Goal: Task Accomplishment & Management: Use online tool/utility

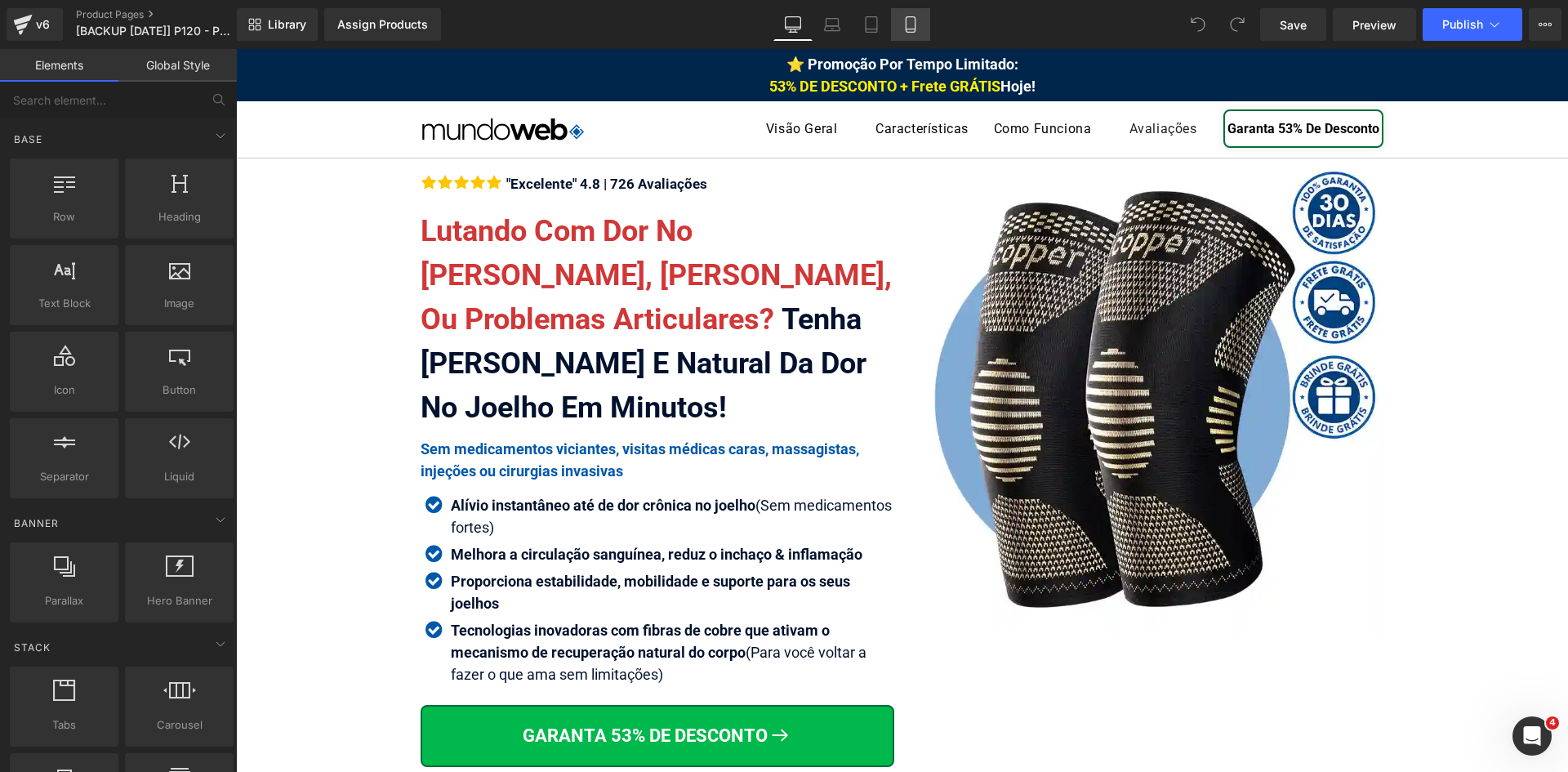
click at [906, 27] on icon at bounding box center [910, 24] width 9 height 15
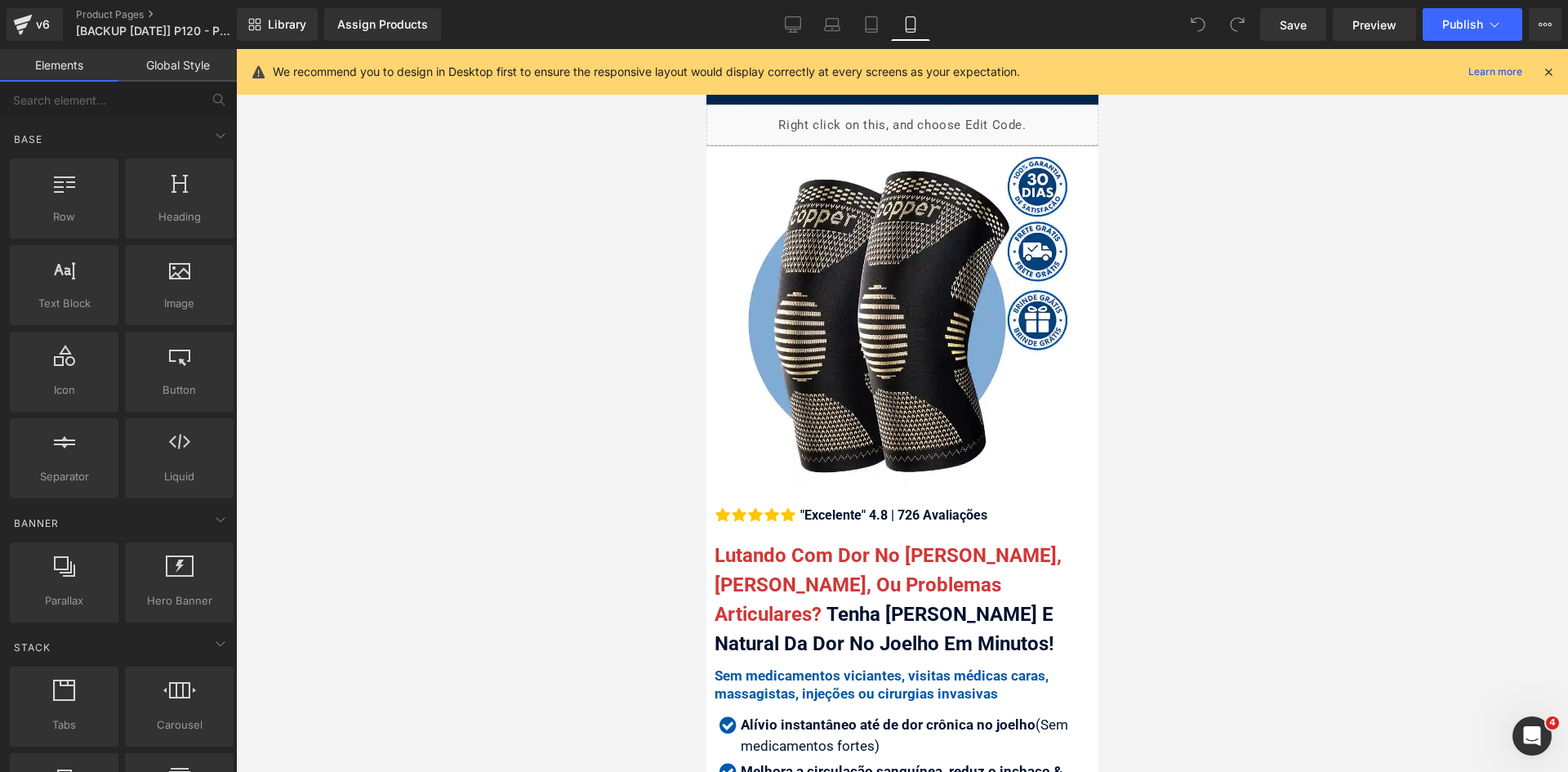
drag, startPoint x: 1545, startPoint y: 72, endPoint x: 1544, endPoint y: 80, distance: 8.1
click at [1546, 74] on icon at bounding box center [1548, 72] width 14 height 14
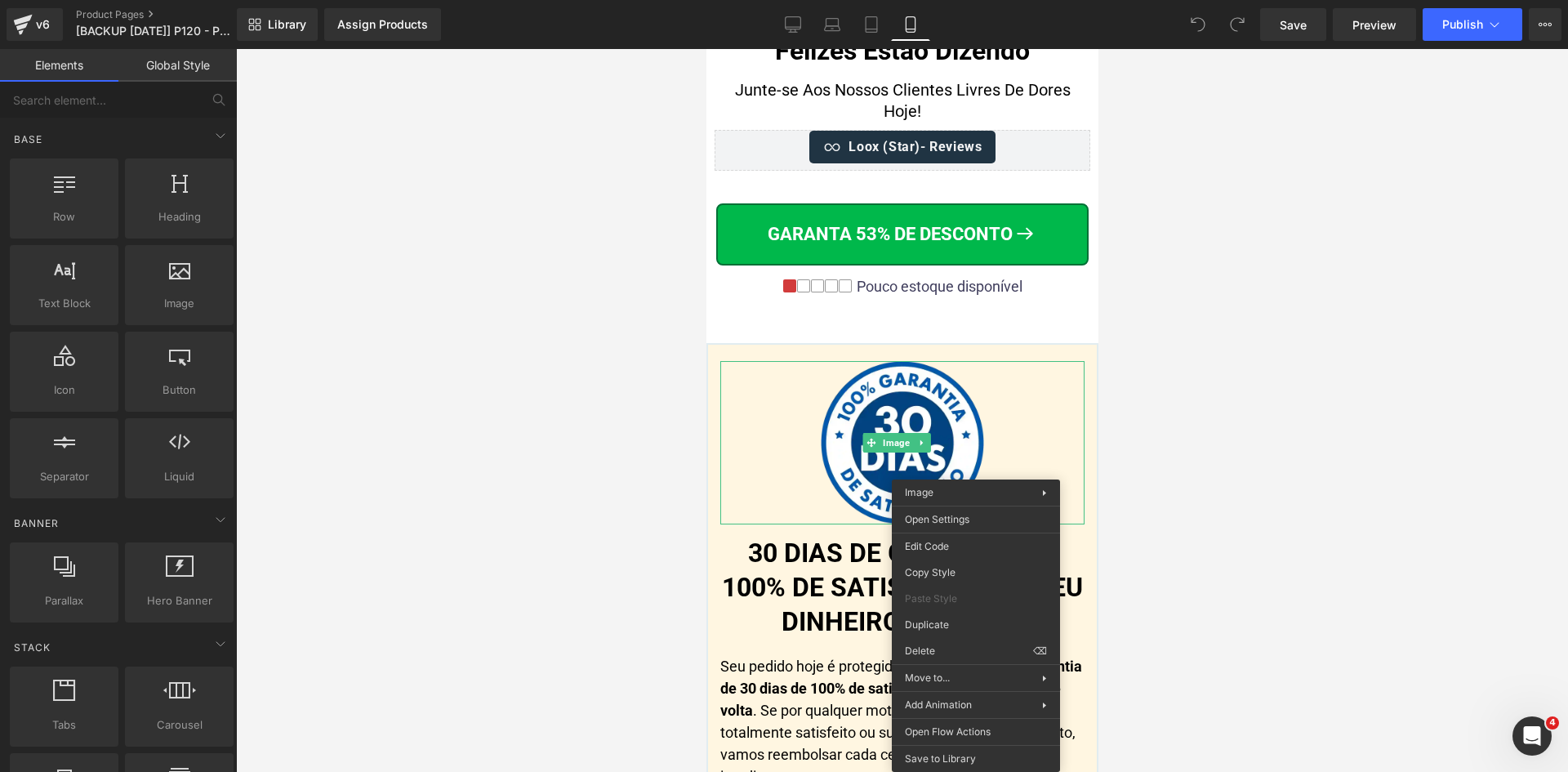
scroll to position [17395, 0]
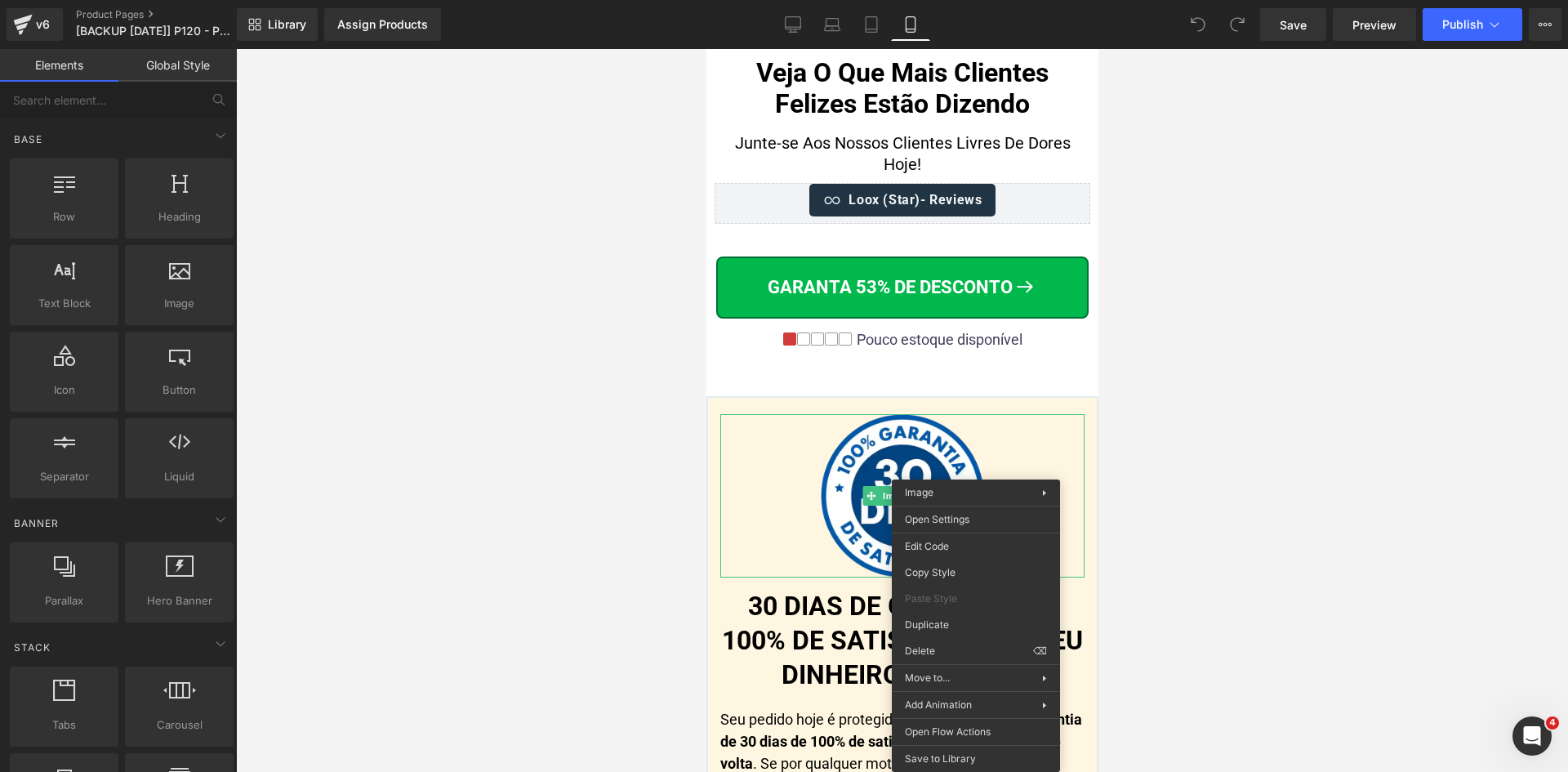
click at [562, 401] on div at bounding box center [902, 410] width 1332 height 722
click at [1098, 417] on div at bounding box center [902, 410] width 1332 height 722
click at [1145, 389] on div at bounding box center [902, 410] width 1332 height 722
click at [532, 430] on div at bounding box center [902, 410] width 1332 height 722
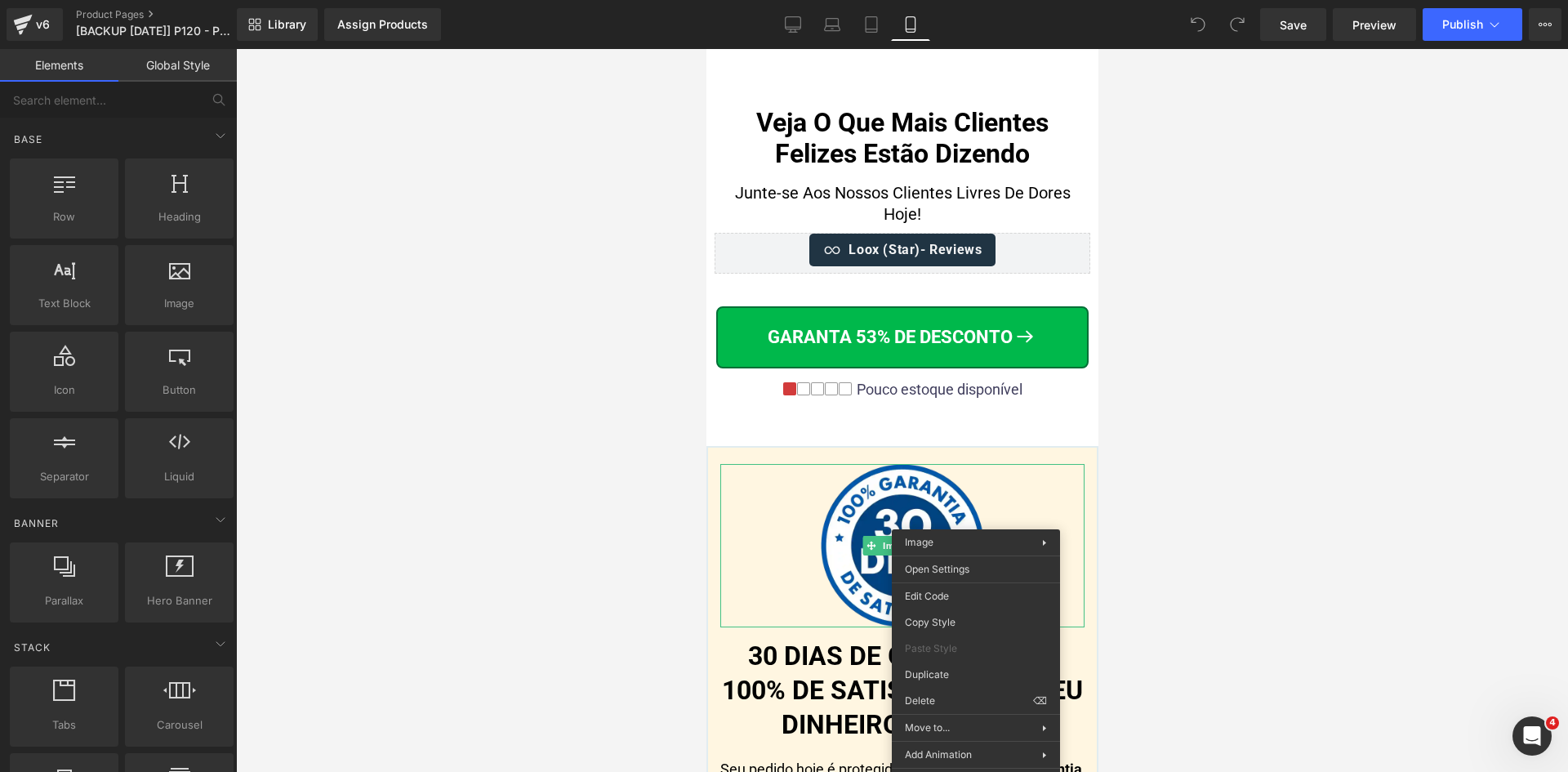
scroll to position [17231, 0]
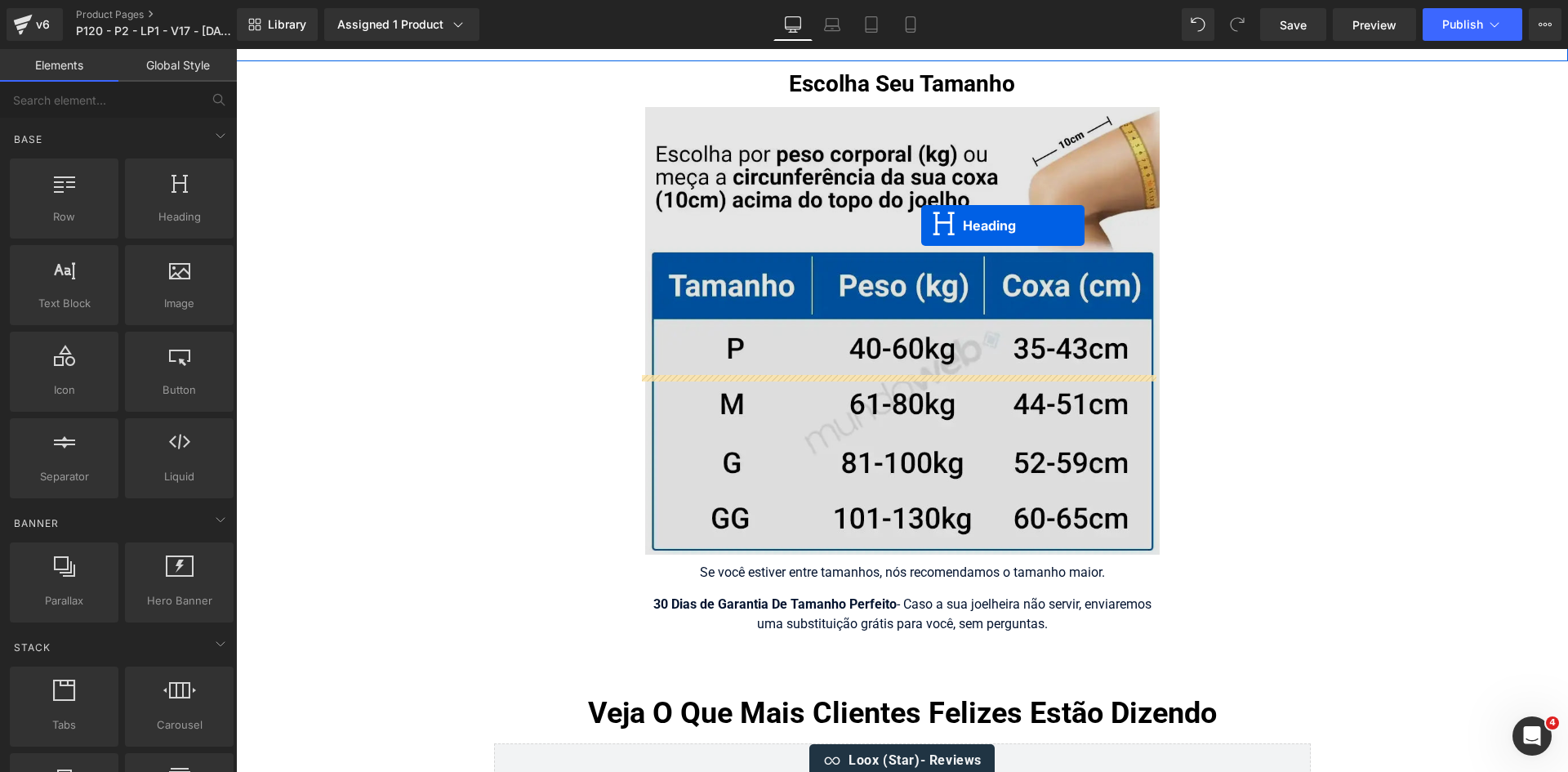
scroll to position [10975, 0]
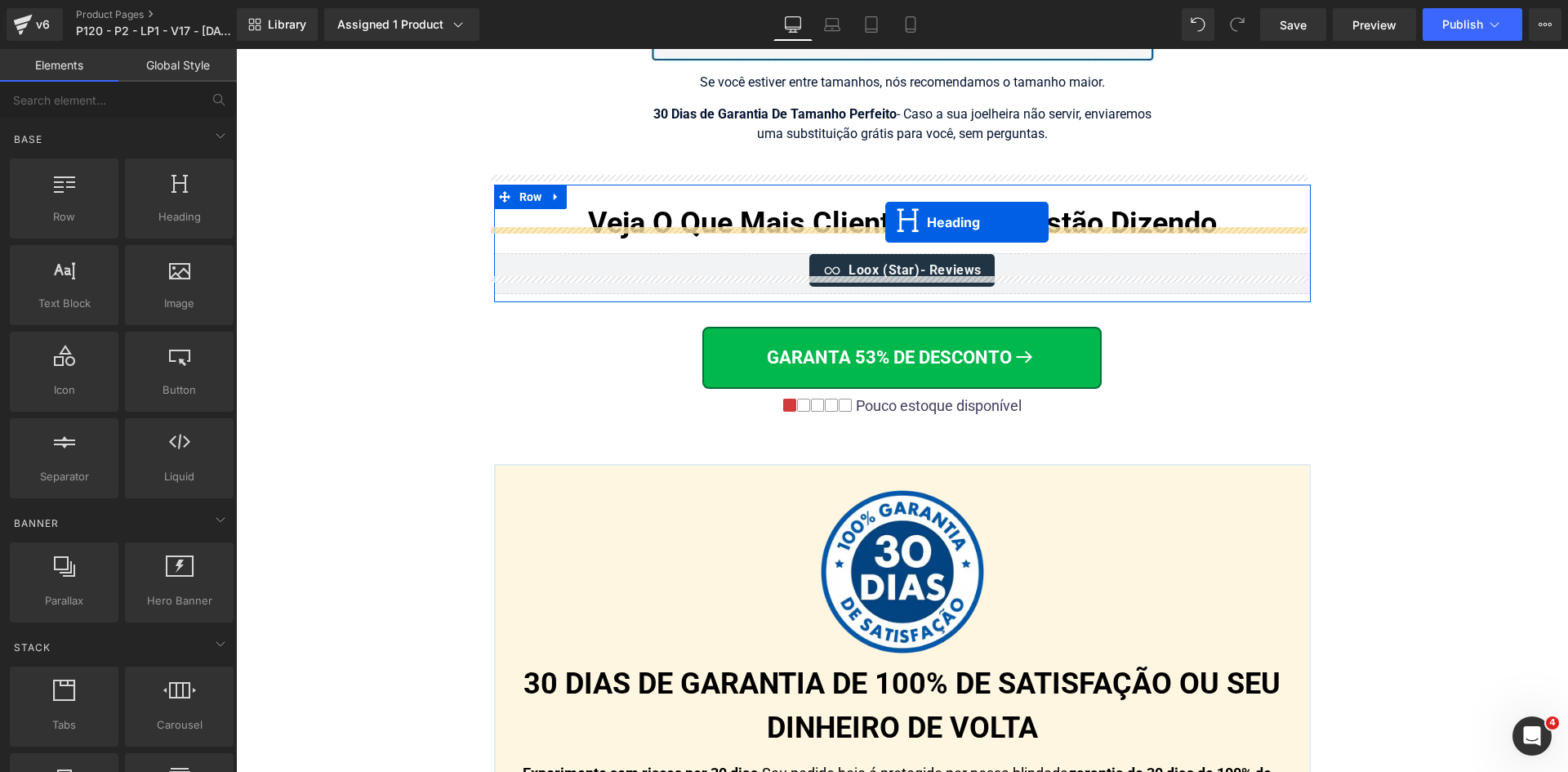
drag, startPoint x: 873, startPoint y: 334, endPoint x: 885, endPoint y: 223, distance: 111.6
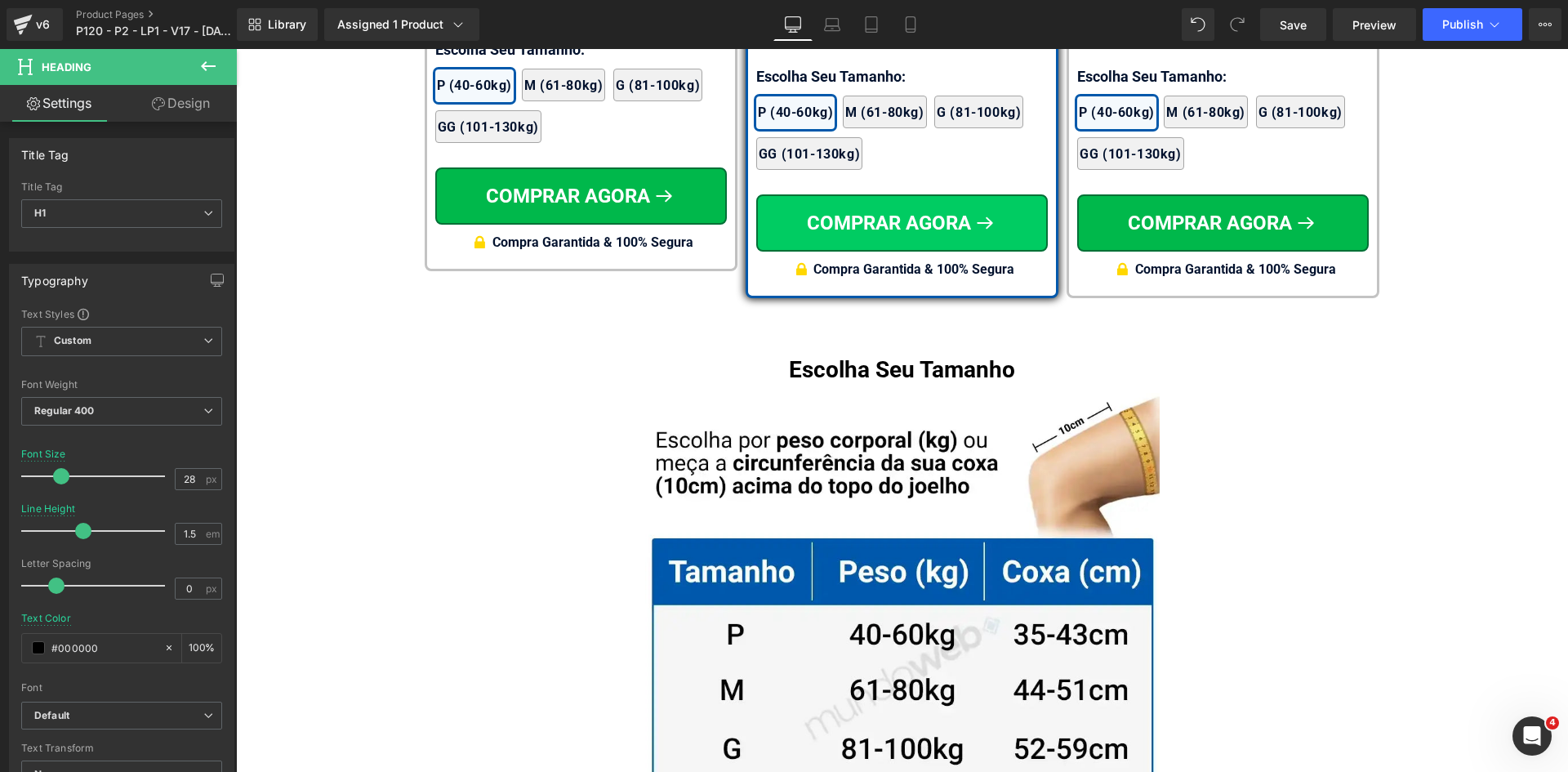
scroll to position [10109, 0]
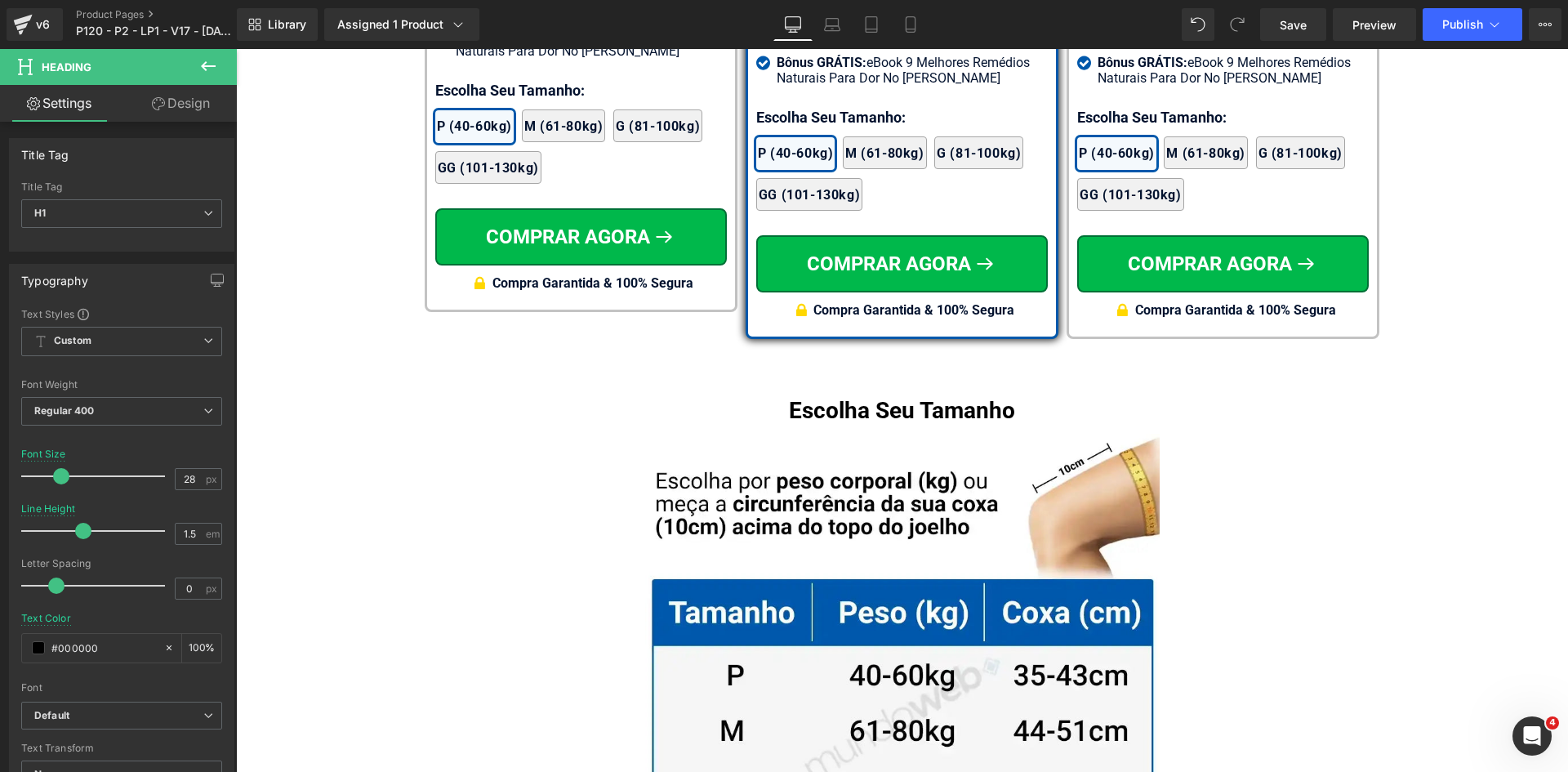
click at [995, 301] on div "Compra Garantida & 100% Segura" at bounding box center [913, 311] width 201 height 20
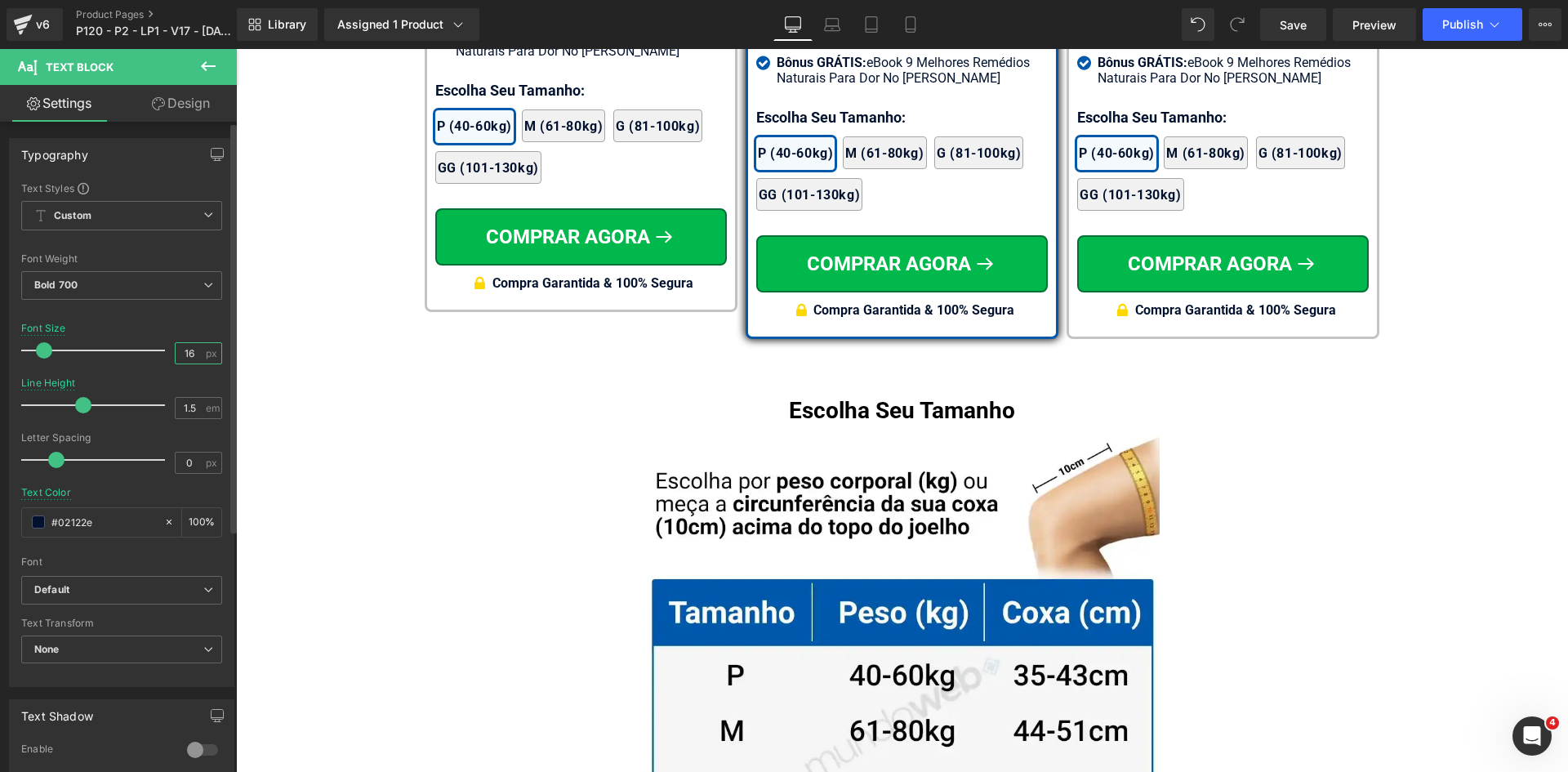
click at [186, 352] on input "16" at bounding box center [190, 353] width 29 height 21
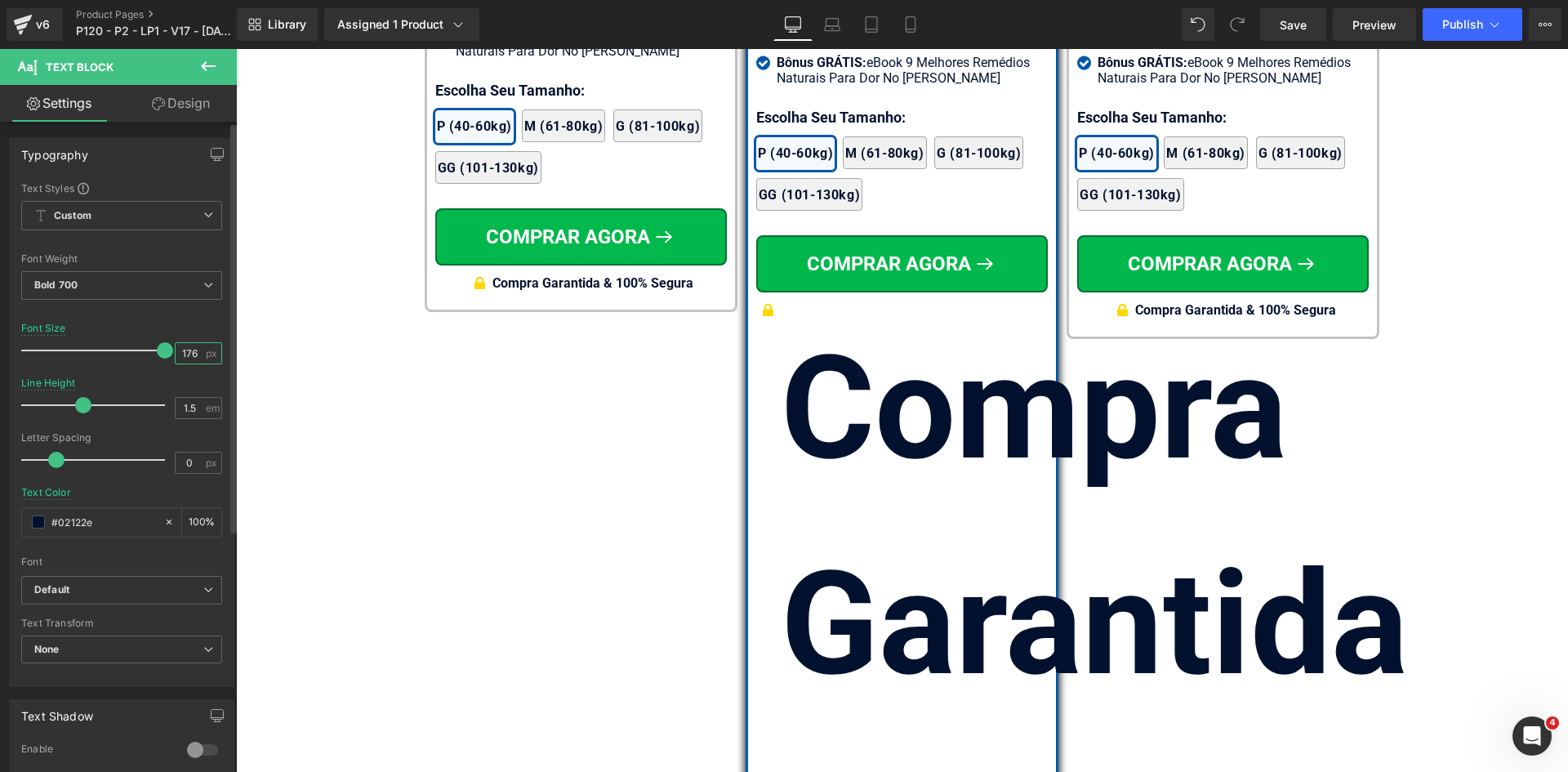
drag, startPoint x: 188, startPoint y: 352, endPoint x: 170, endPoint y: 351, distance: 18.0
click at [176, 351] on input "176" at bounding box center [190, 353] width 29 height 21
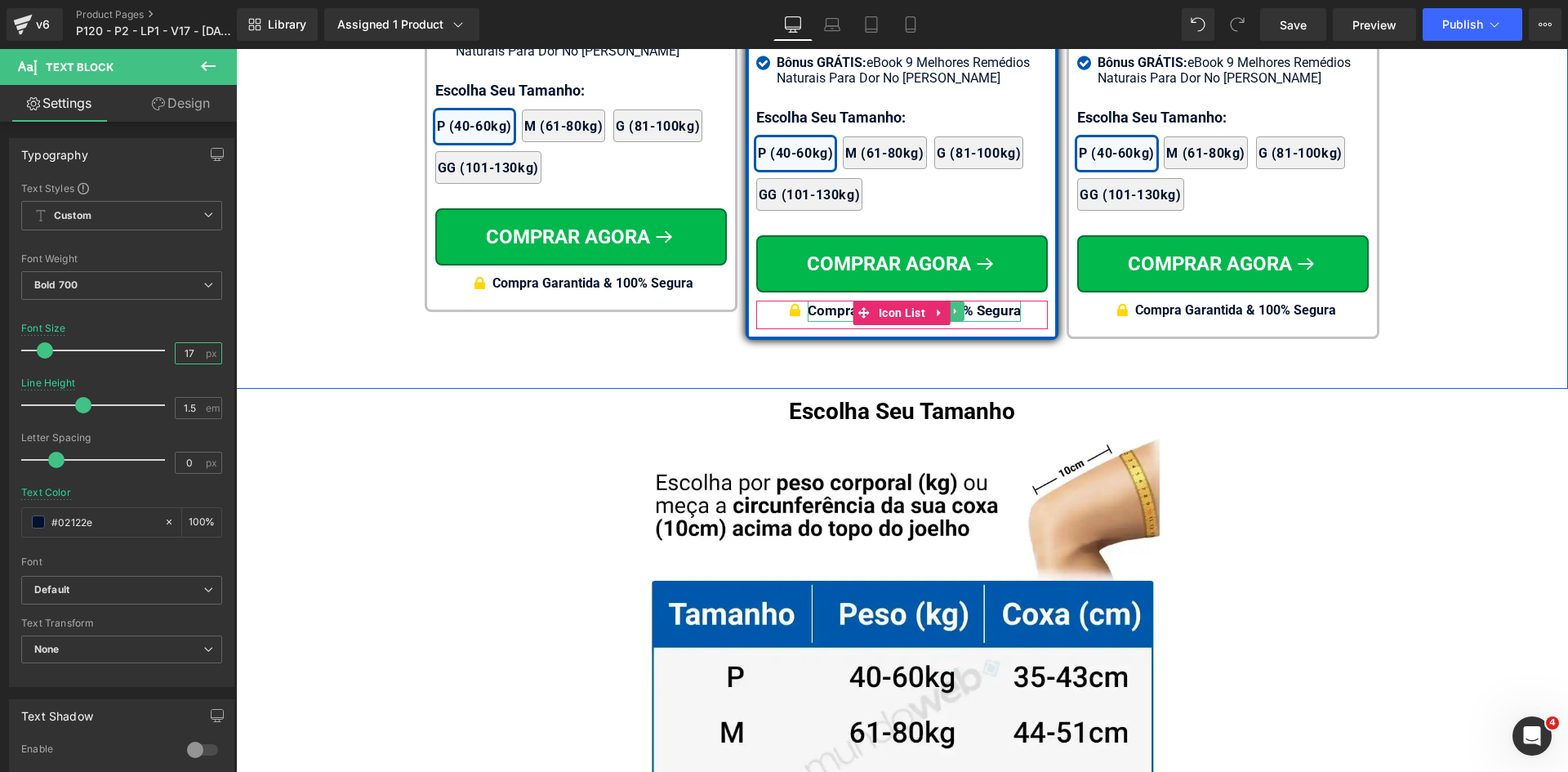
type input "17"
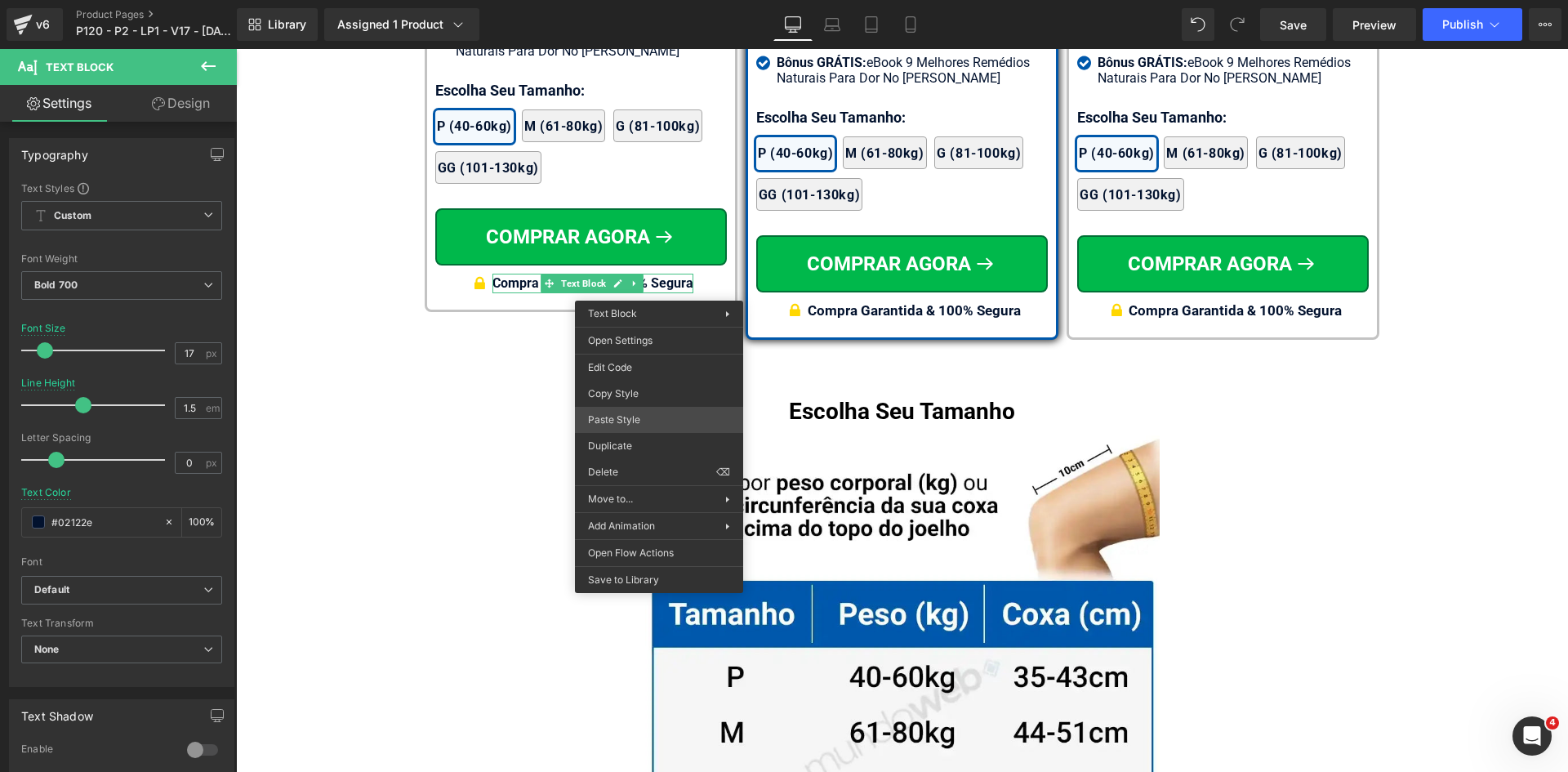
drag, startPoint x: 893, startPoint y: 467, endPoint x: 1083, endPoint y: 75, distance: 435.6
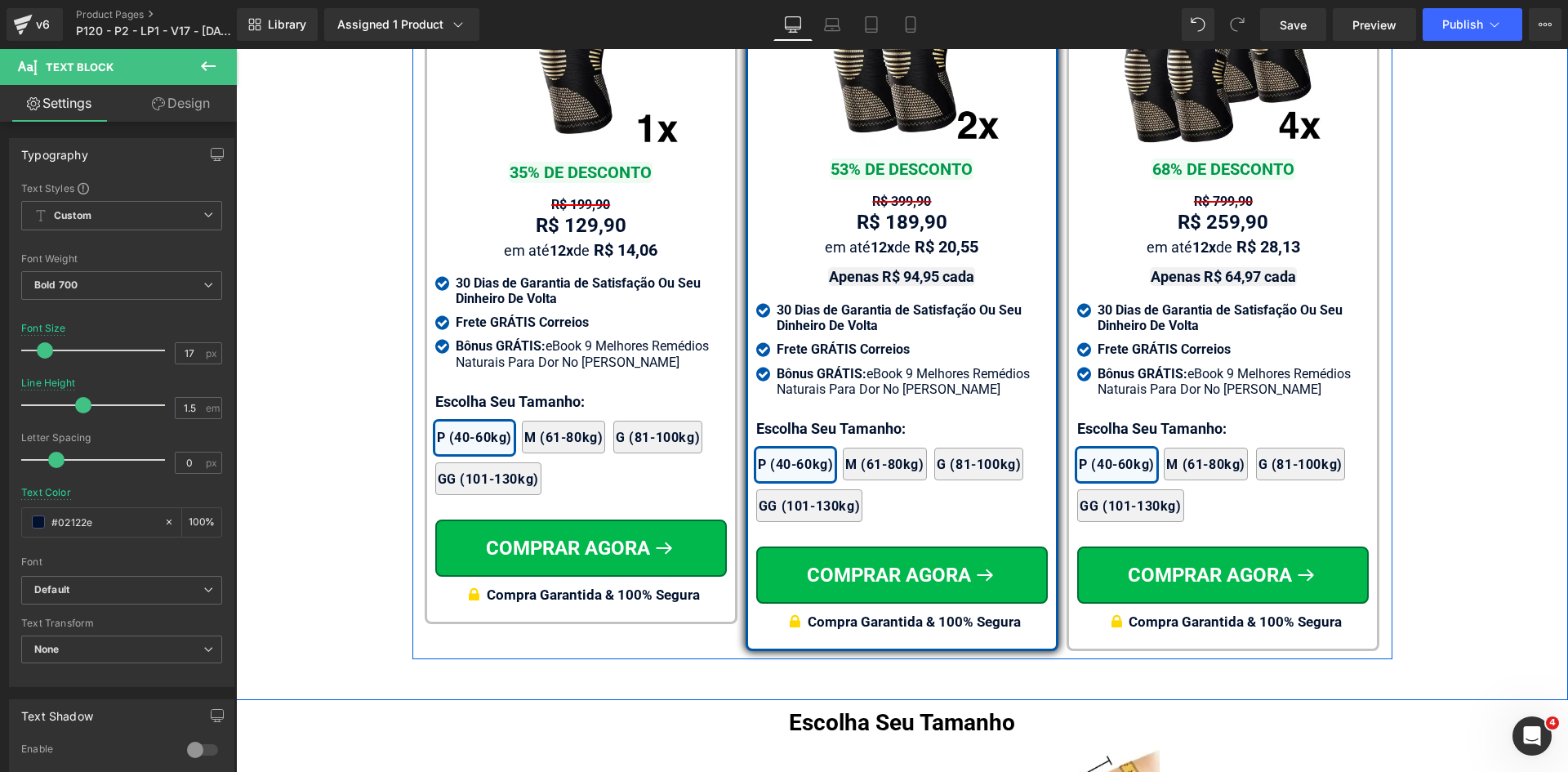
scroll to position [9783, 0]
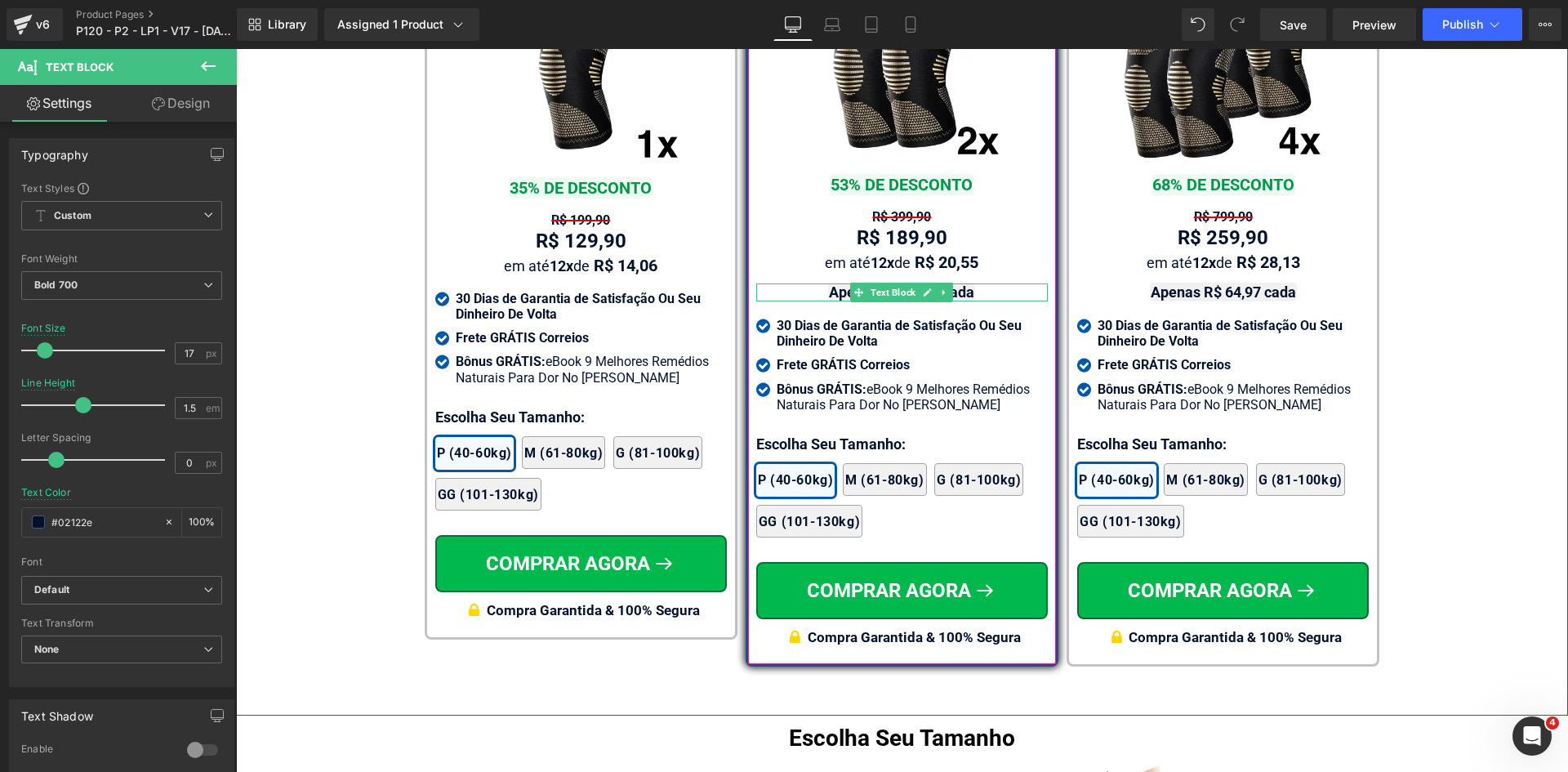
click at [960, 284] on strong "Apenas R$ 94,95 cada" at bounding box center [901, 292] width 145 height 17
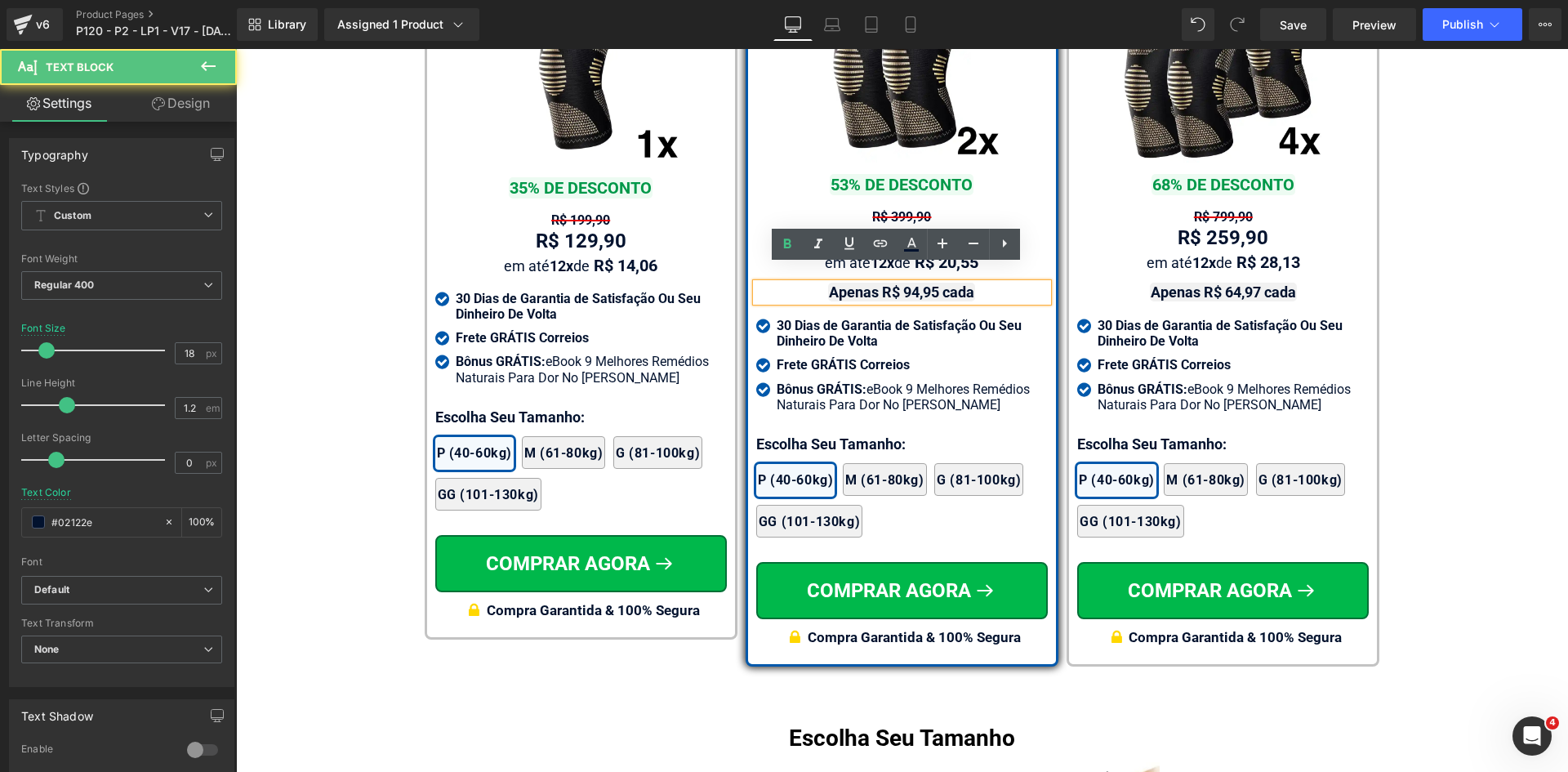
click at [965, 284] on strong "Apenas R$ 94,95 cada" at bounding box center [901, 292] width 145 height 17
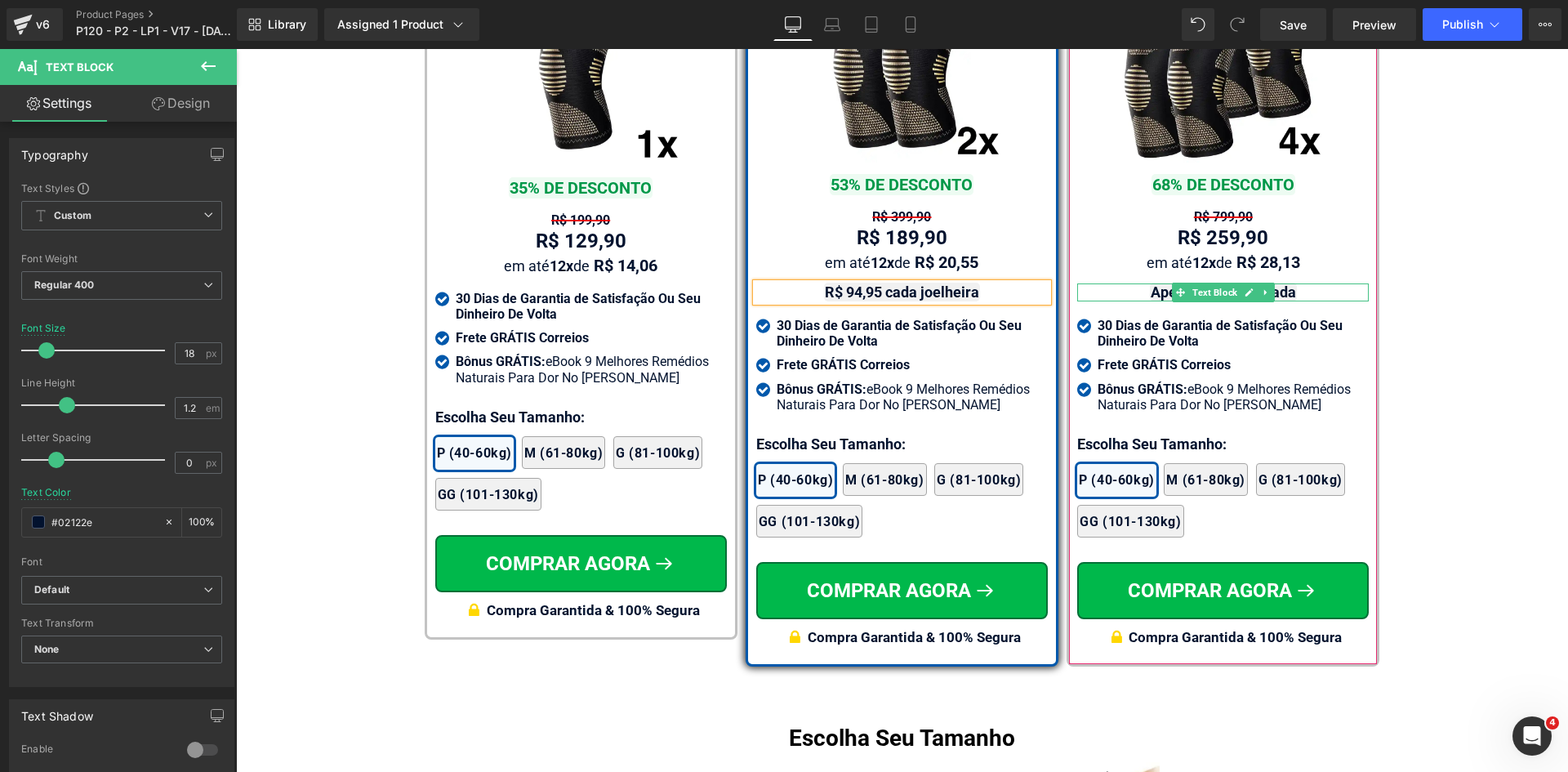
click at [1286, 284] on strong "Apenas R$ 64,97 cada" at bounding box center [1222, 292] width 145 height 17
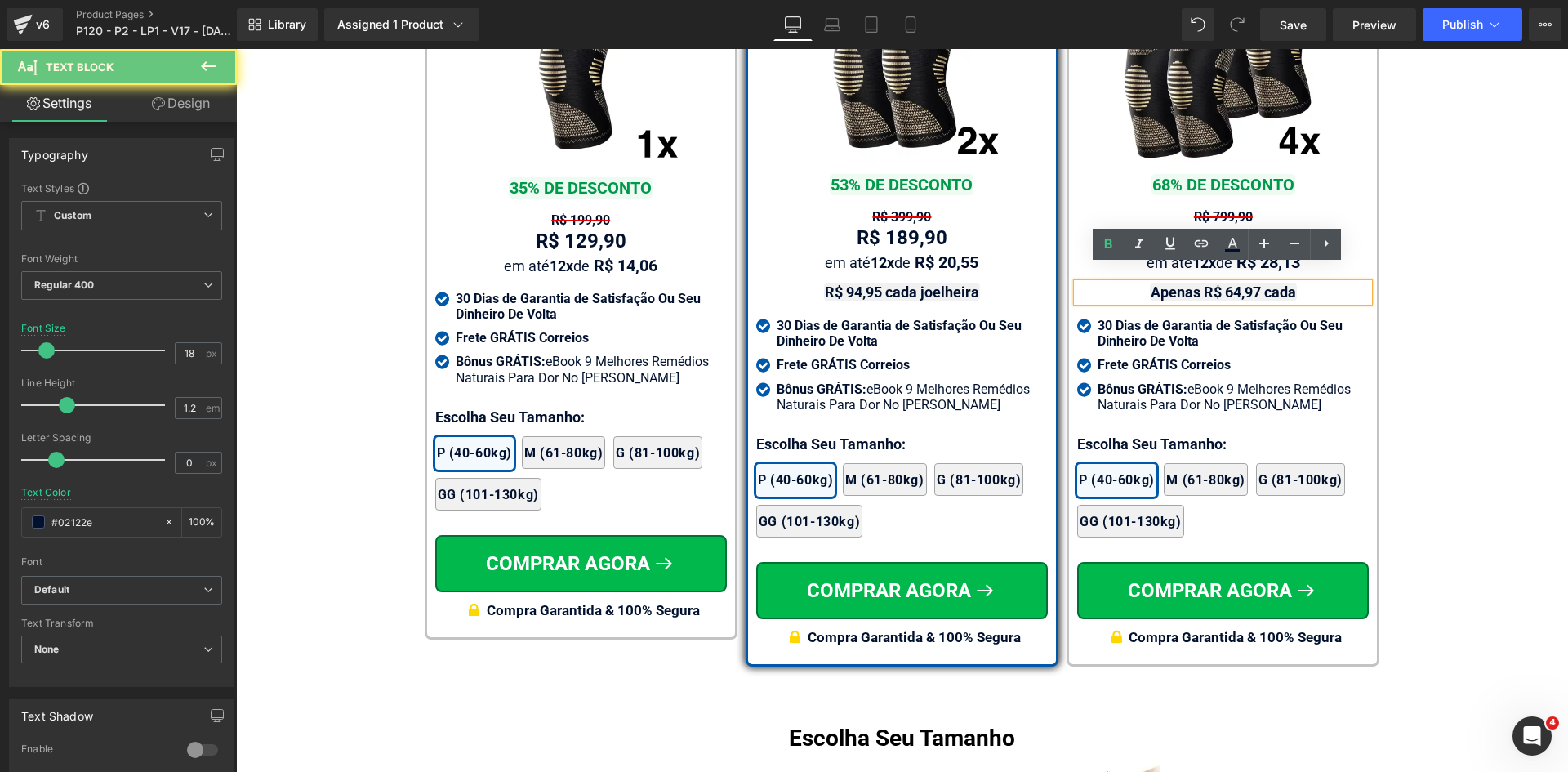
click at [1286, 284] on strong "Apenas R$ 64,97 cada" at bounding box center [1222, 292] width 145 height 17
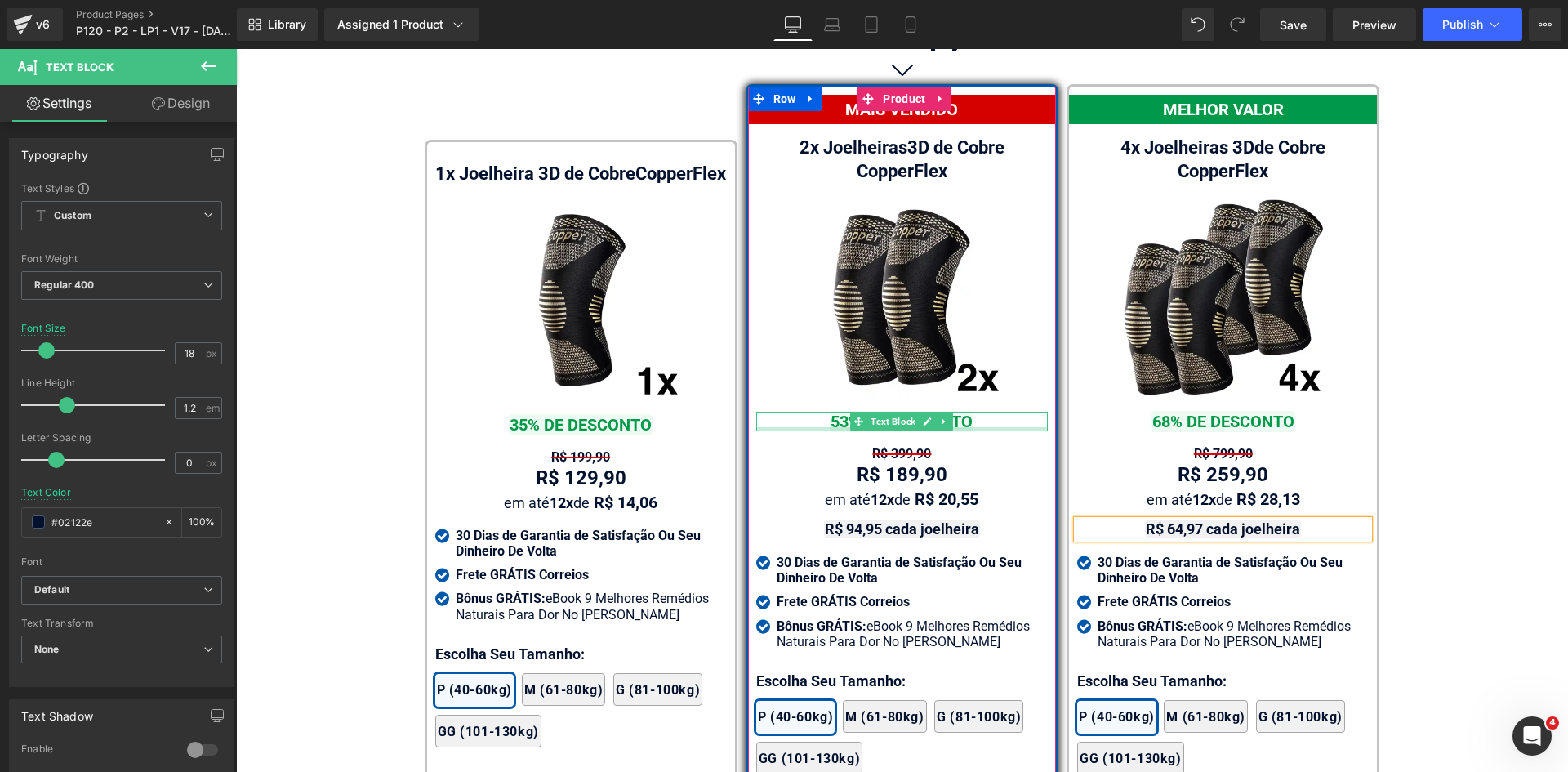
scroll to position [9538, 0]
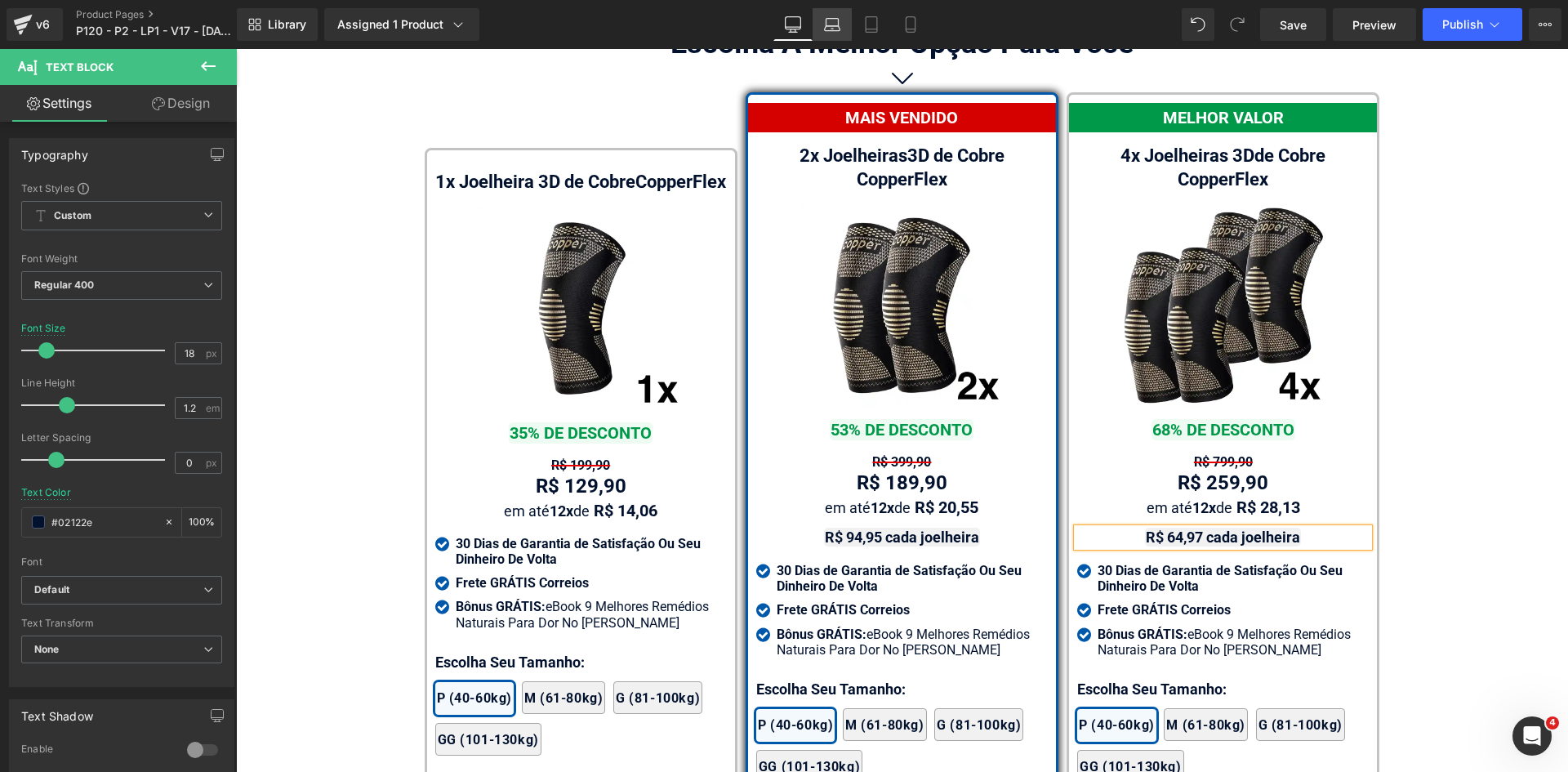
click at [838, 19] on icon at bounding box center [832, 23] width 13 height 7
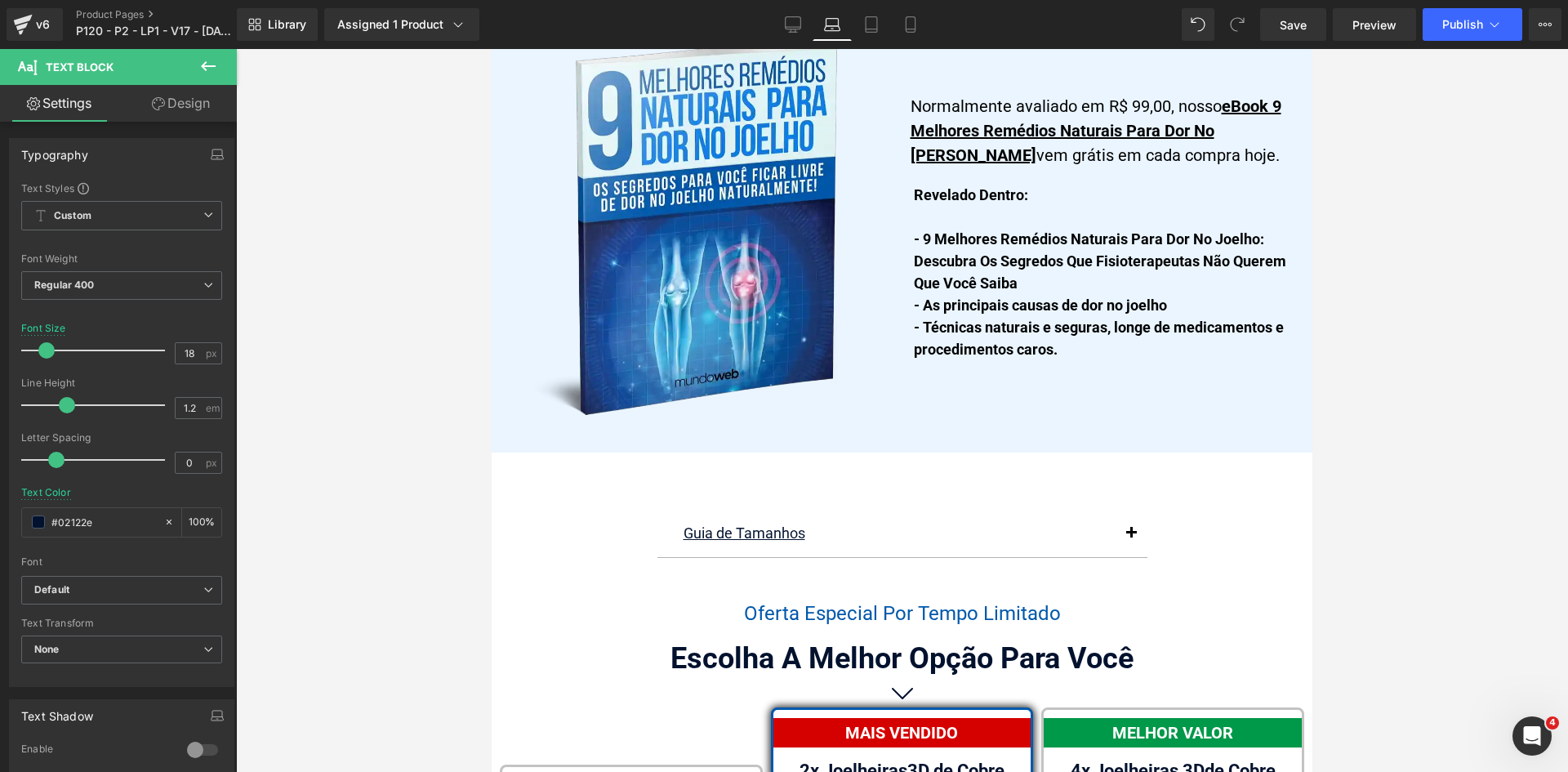
scroll to position [10358, 0]
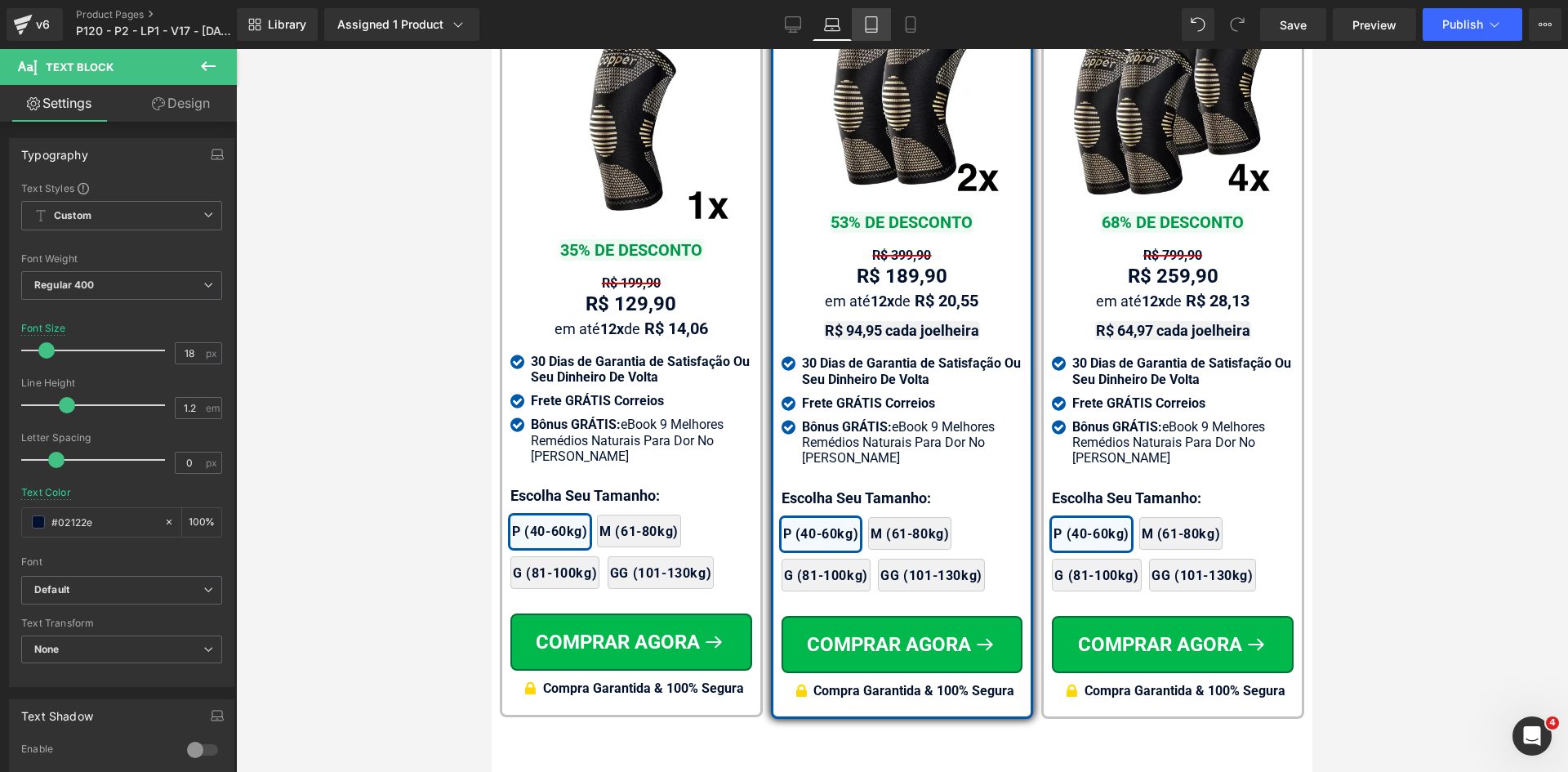
click at [877, 19] on icon at bounding box center [871, 24] width 12 height 15
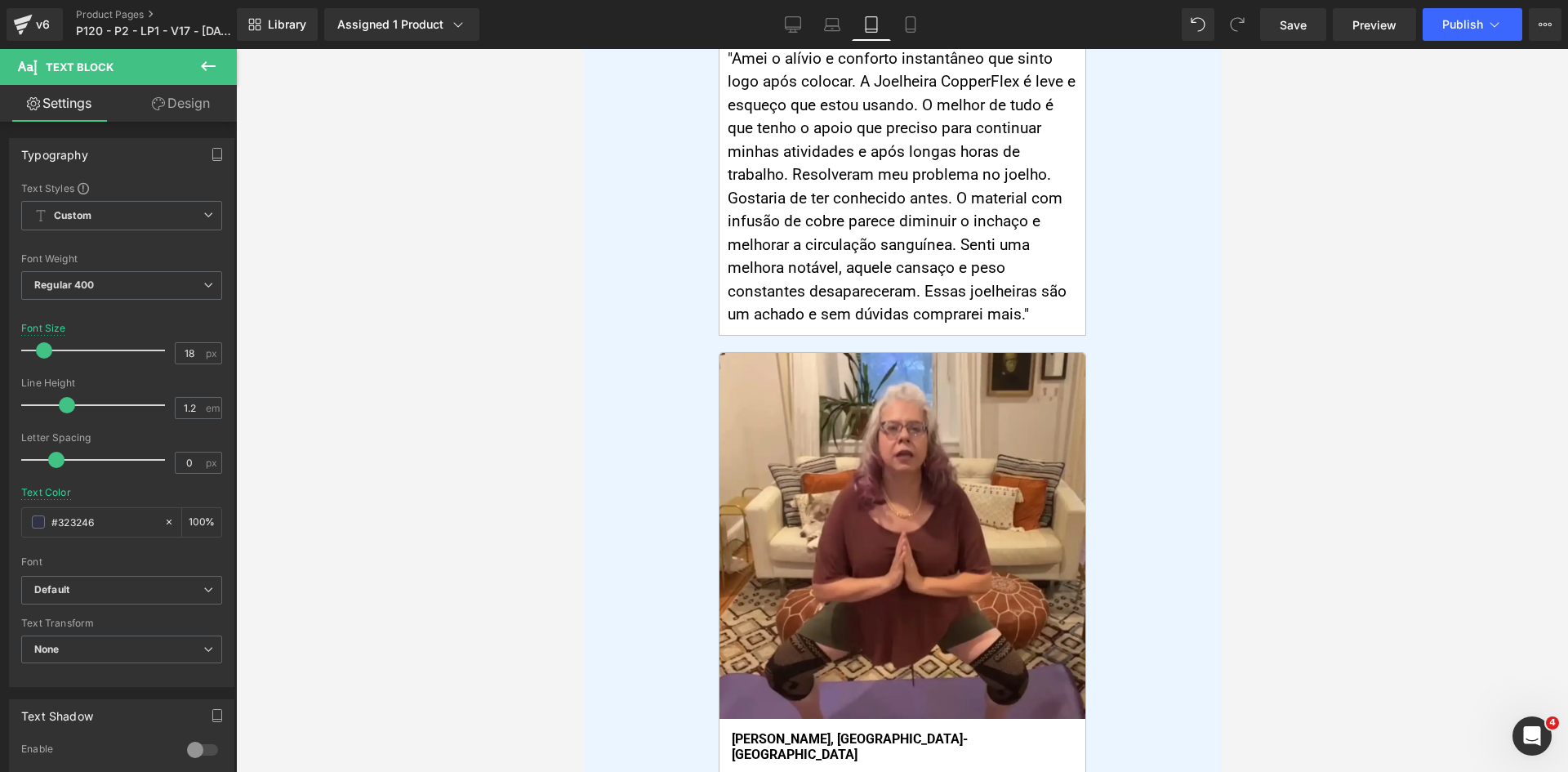
scroll to position [0, 0]
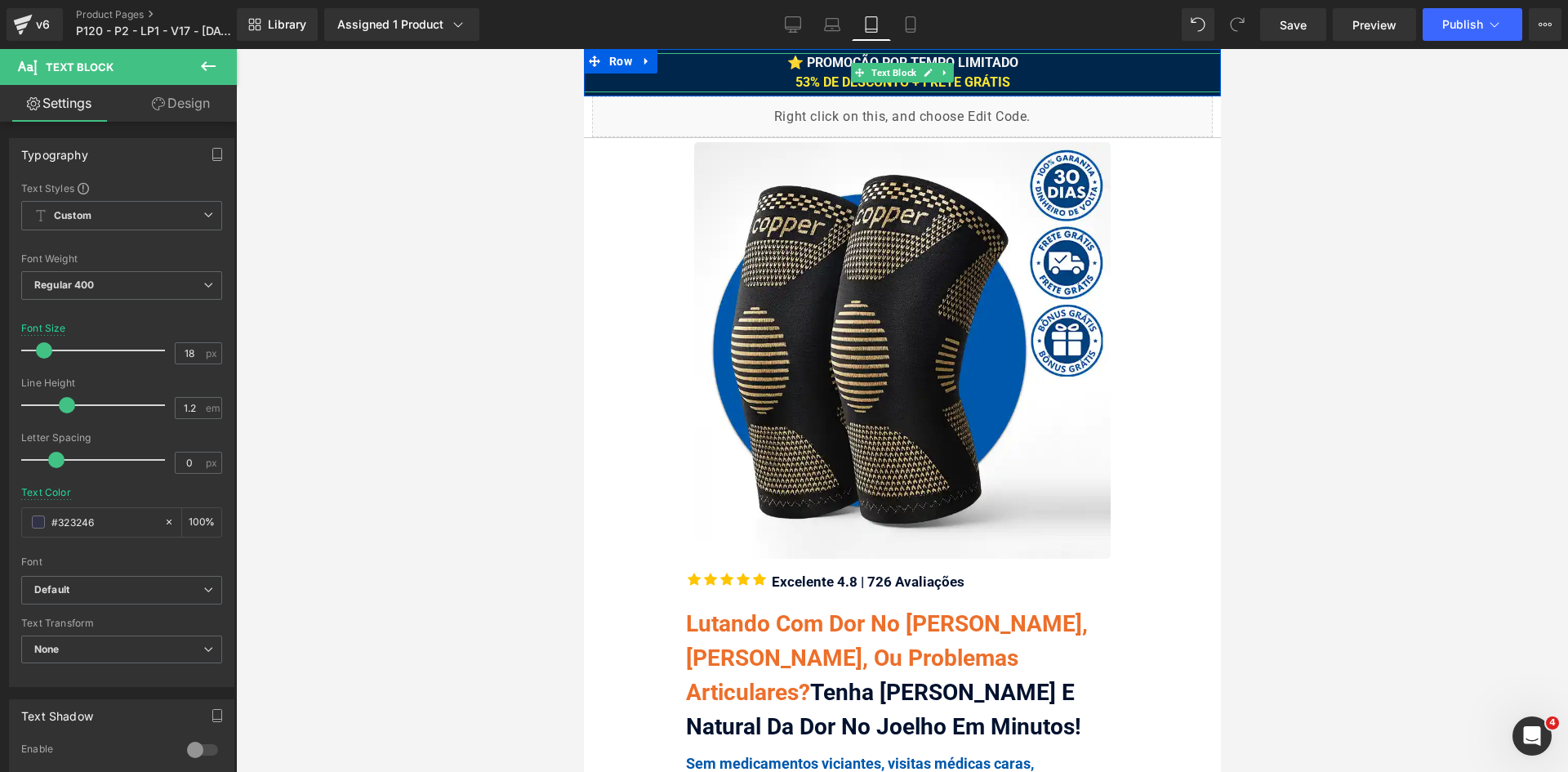
click at [1004, 77] on div "⭐ PROMOÇÃO POR TEMPO LIMITADO 53% DE DESCONTO + FRETE GRÁTIS" at bounding box center [901, 73] width 637 height 40
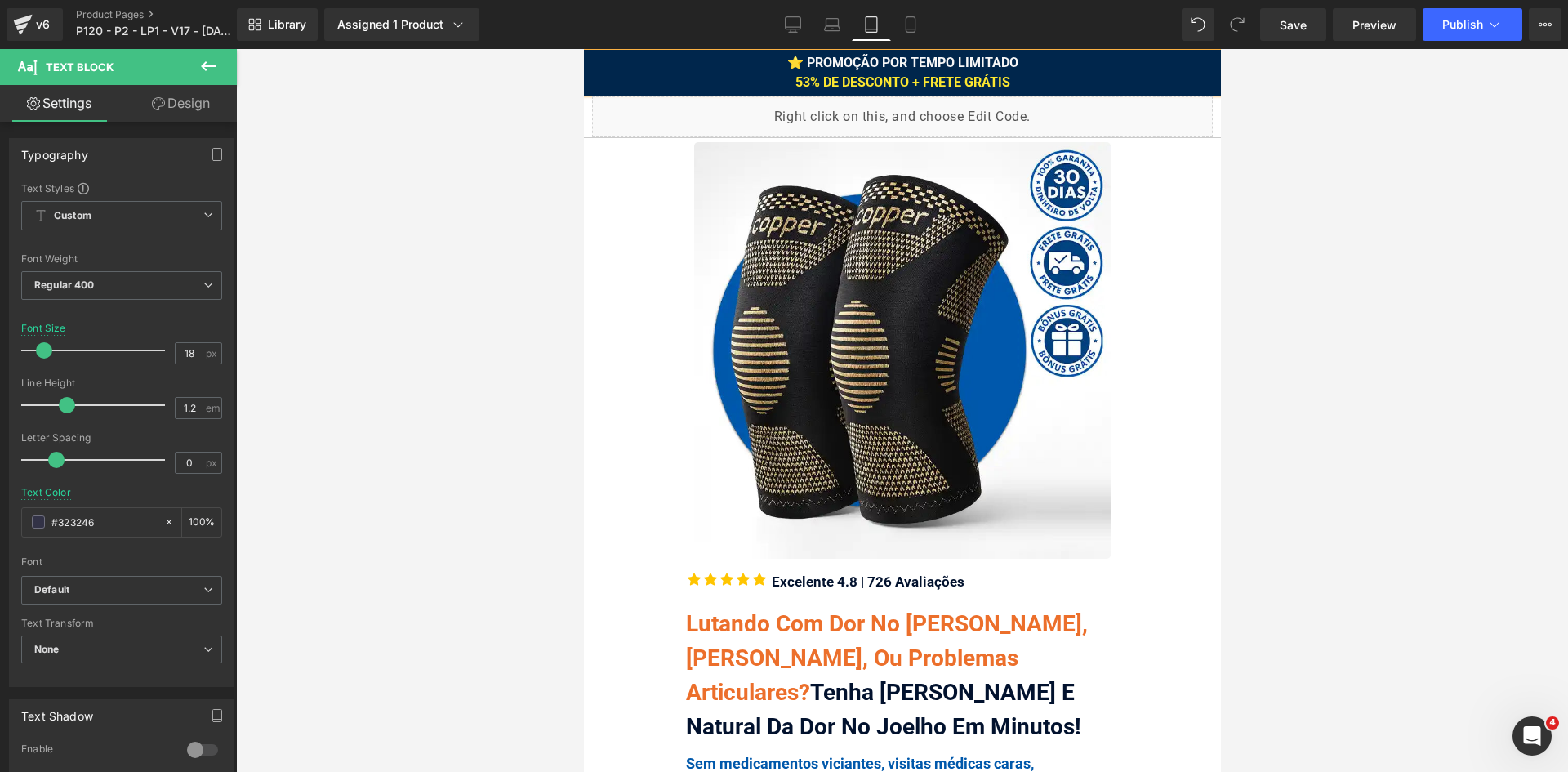
click at [1005, 77] on div "⭐ PROMOÇÃO POR TEMPO LIMITADO 53% DE DESCONTO + FRETE GRÁTIS" at bounding box center [901, 73] width 637 height 40
click at [1005, 78] on span "53% DE DESCONTO + FRETE GRÁTIS HOJE!" at bounding box center [902, 81] width 254 height 15
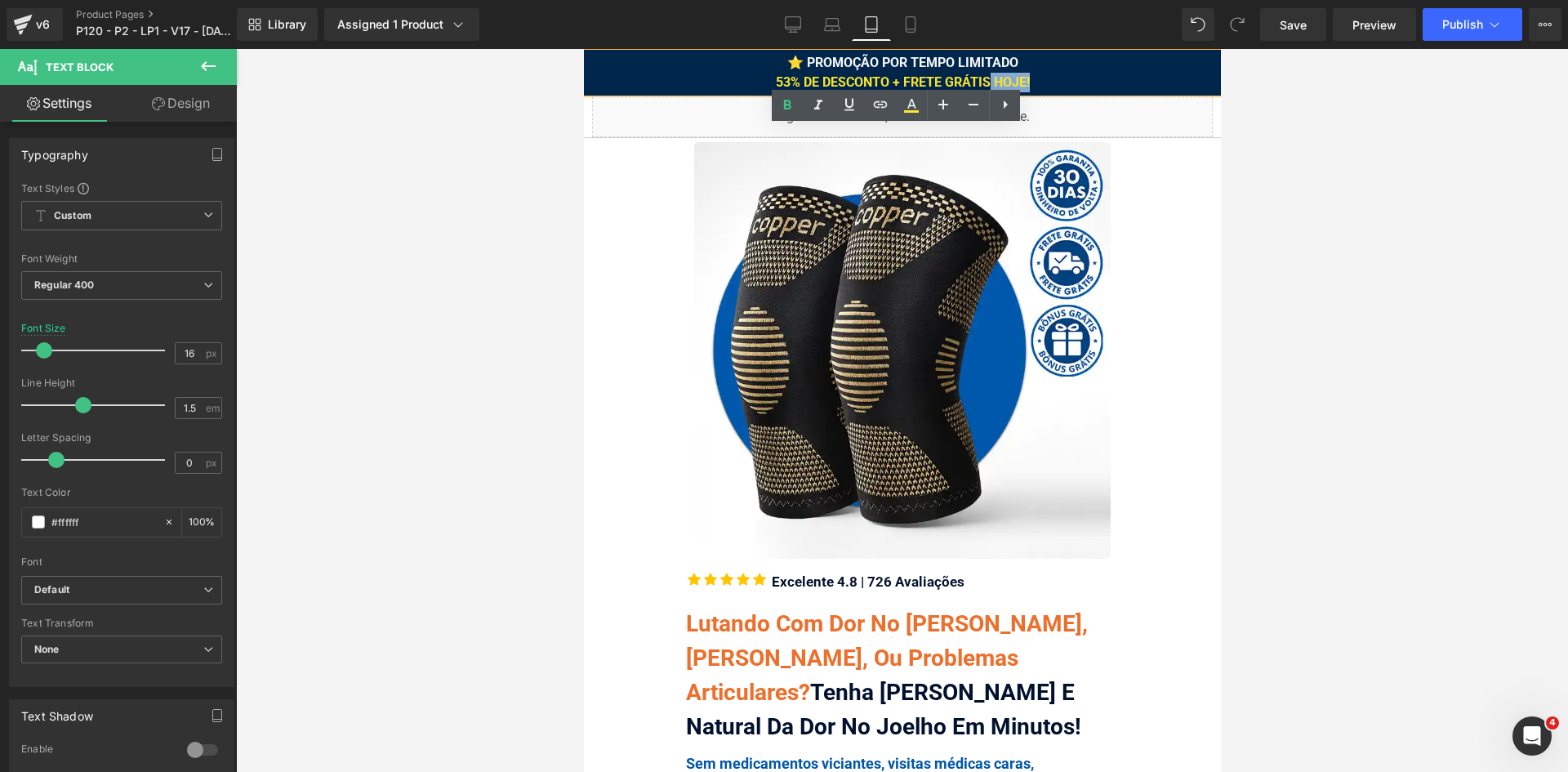
drag, startPoint x: 1016, startPoint y: 78, endPoint x: 983, endPoint y: 76, distance: 33.1
click at [983, 76] on div "⭐ PROMOÇÃO POR TEMPO LIMITADO 53% DE DESCONTO + FRETE GRÁTIS HOJE!" at bounding box center [901, 73] width 637 height 40
click at [920, 101] on icon at bounding box center [911, 105] width 20 height 20
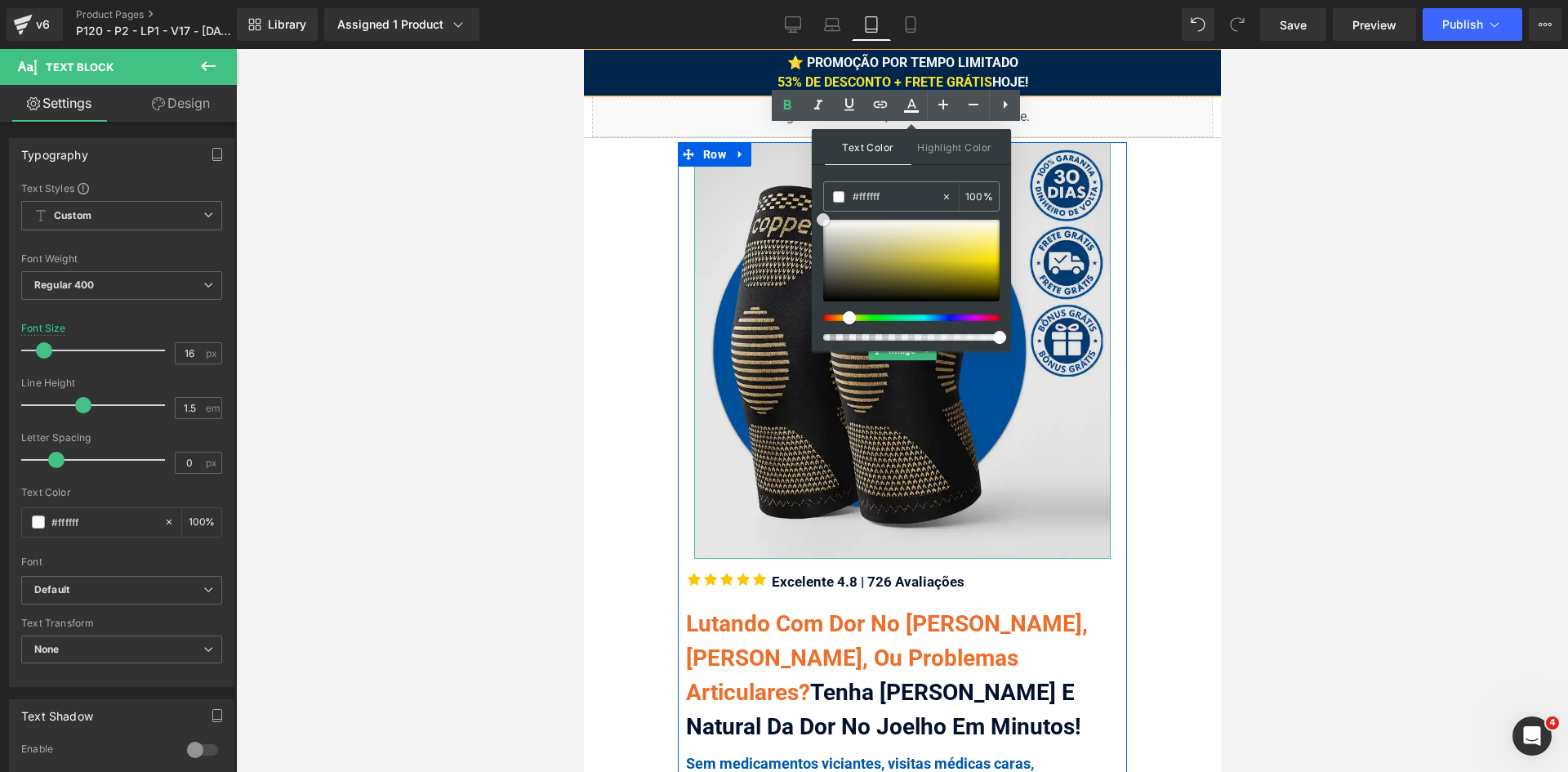
drag, startPoint x: 1395, startPoint y: 267, endPoint x: 800, endPoint y: 212, distance: 597.5
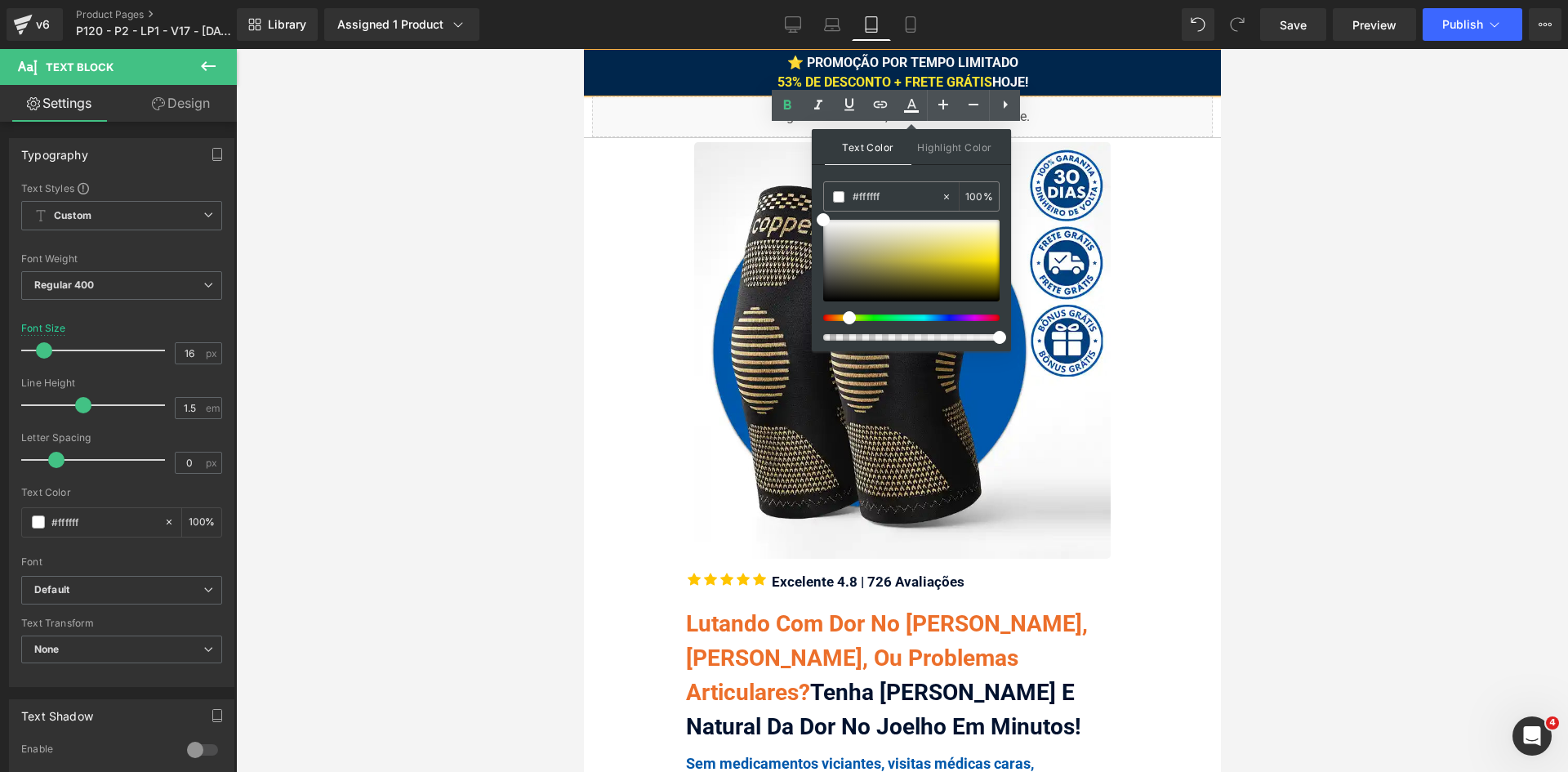
click at [1074, 83] on div "⭐ PROMOÇÃO POR TEMPO LIMITADO 53% DE DESCONTO + FRETE GRÁTIS HOJE!" at bounding box center [901, 73] width 637 height 40
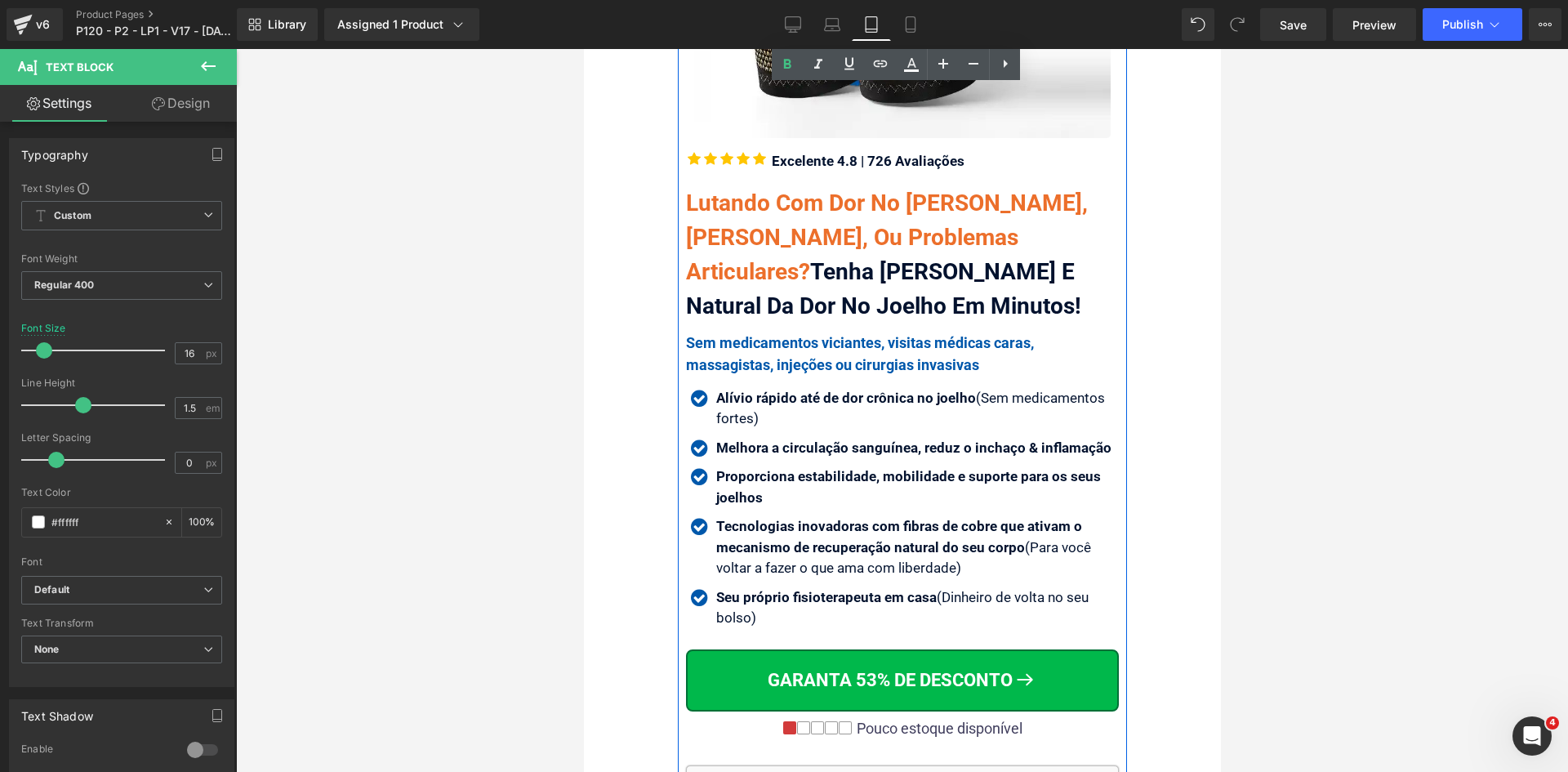
scroll to position [327, 0]
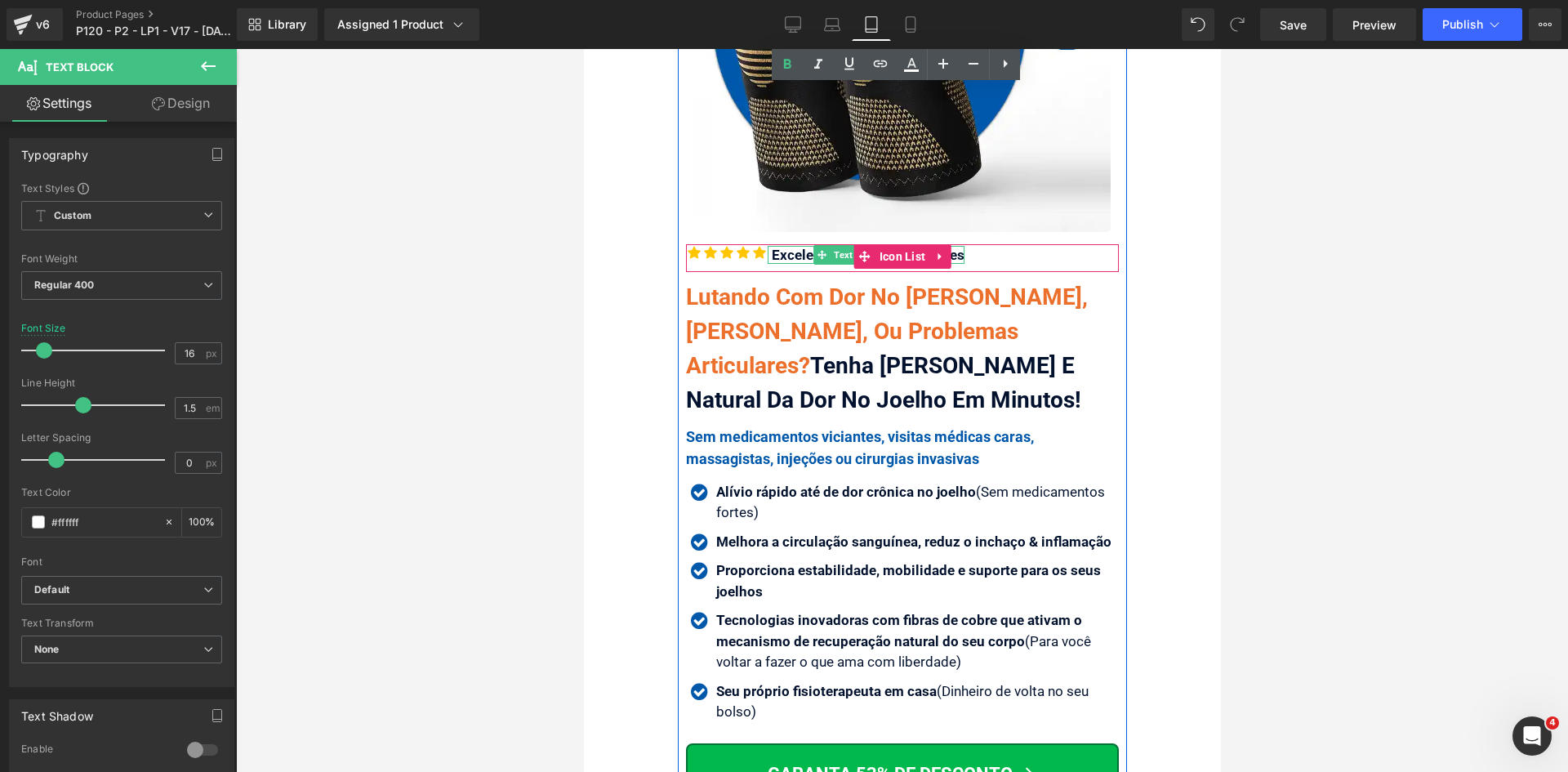
click at [788, 253] on div "Excelente 4.8 | 726 Avaliações" at bounding box center [865, 255] width 196 height 18
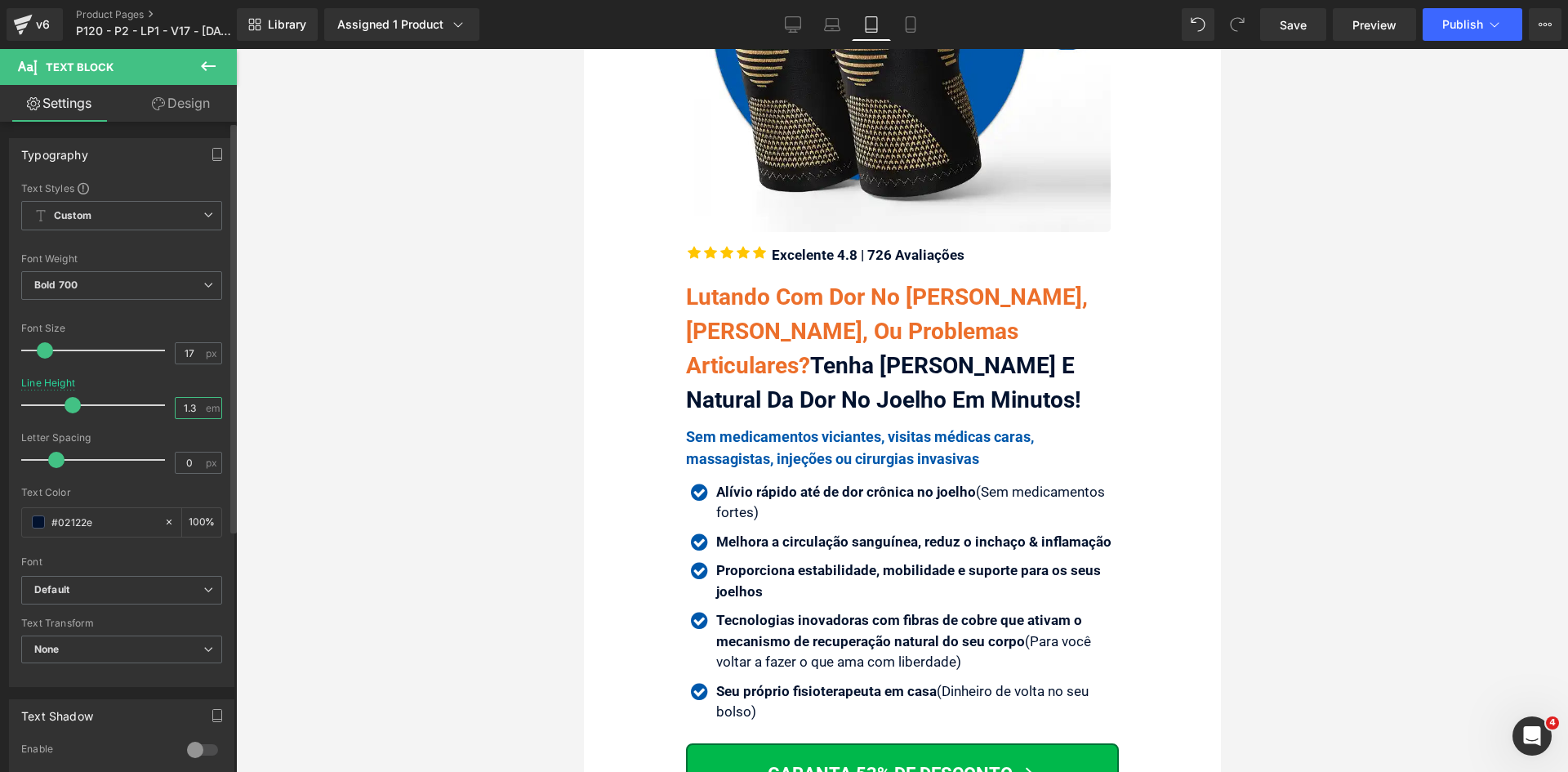
click at [191, 408] on input "1.3" at bounding box center [190, 407] width 29 height 21
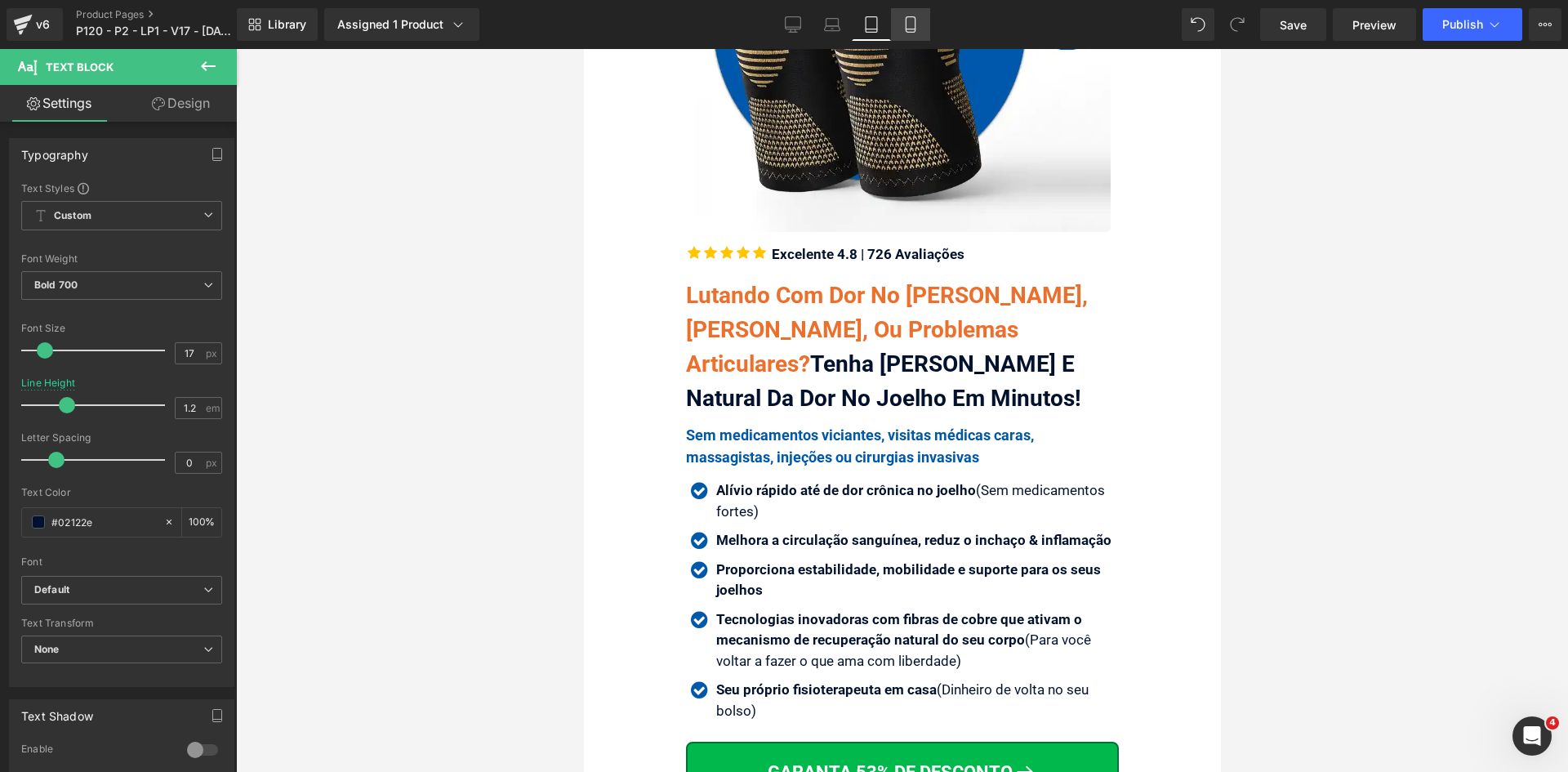
click at [921, 14] on link "Mobile" at bounding box center [911, 24] width 40 height 32
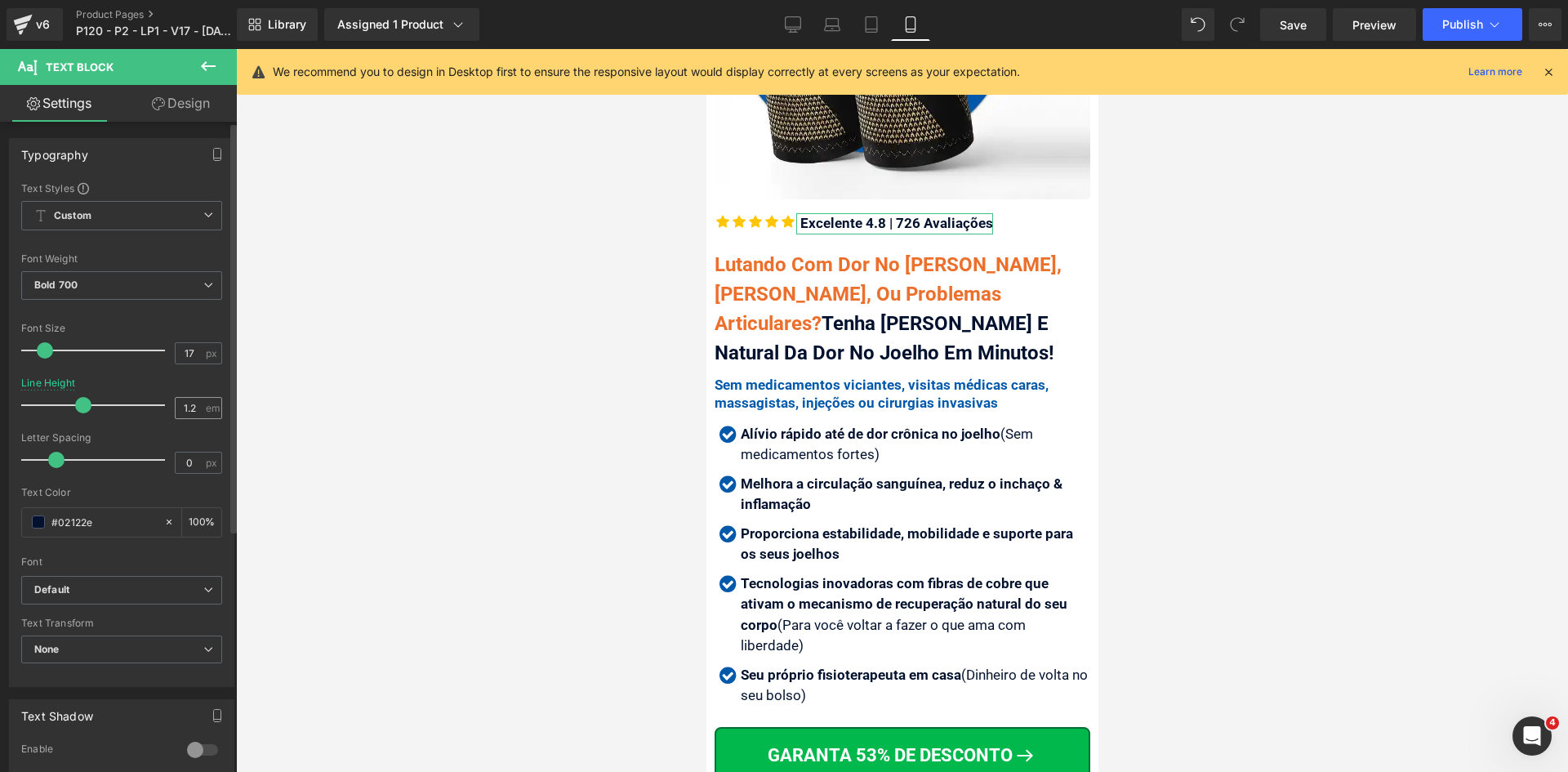
scroll to position [282, 0]
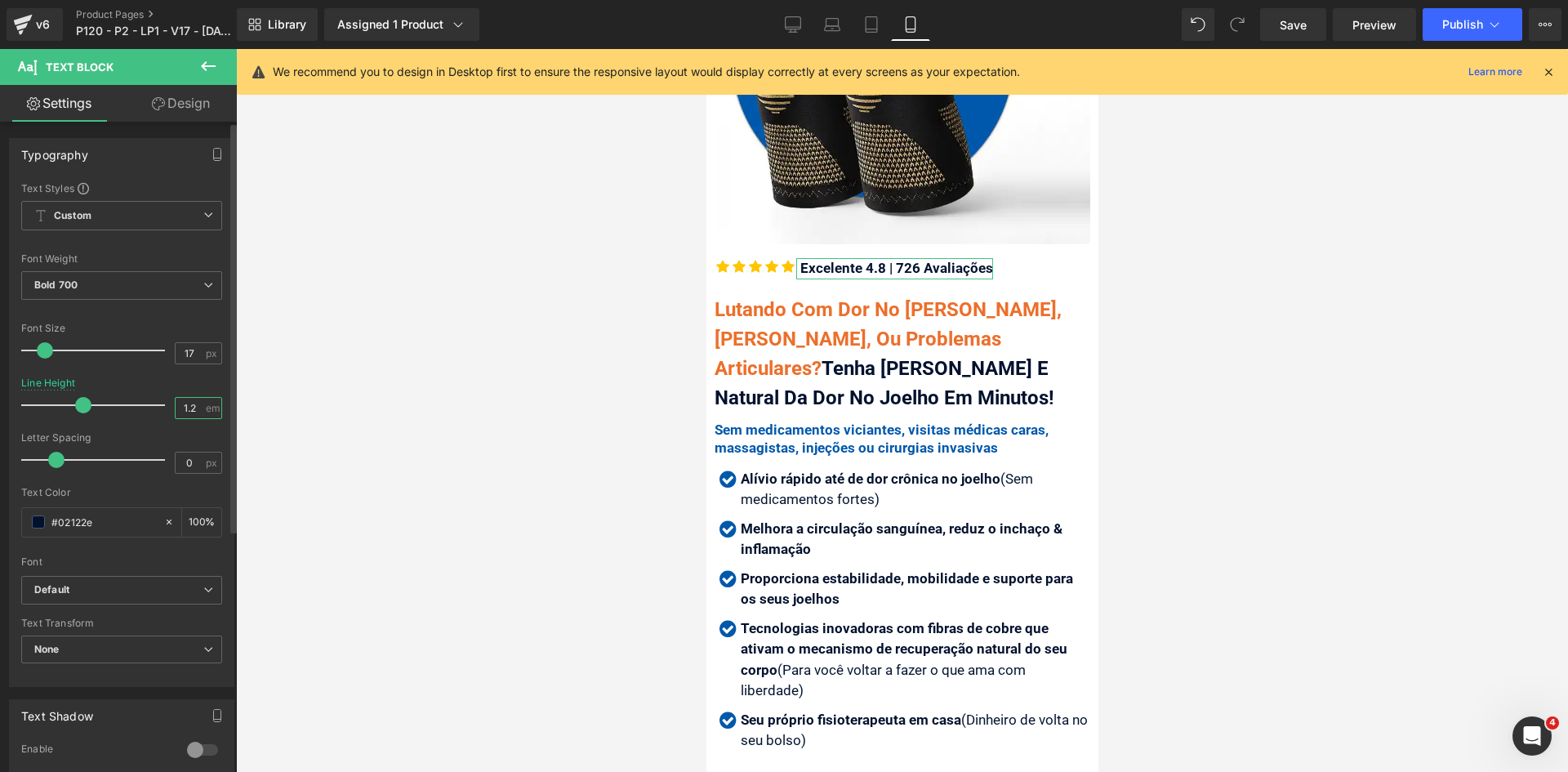
click at [193, 406] on input "1.2" at bounding box center [190, 407] width 29 height 21
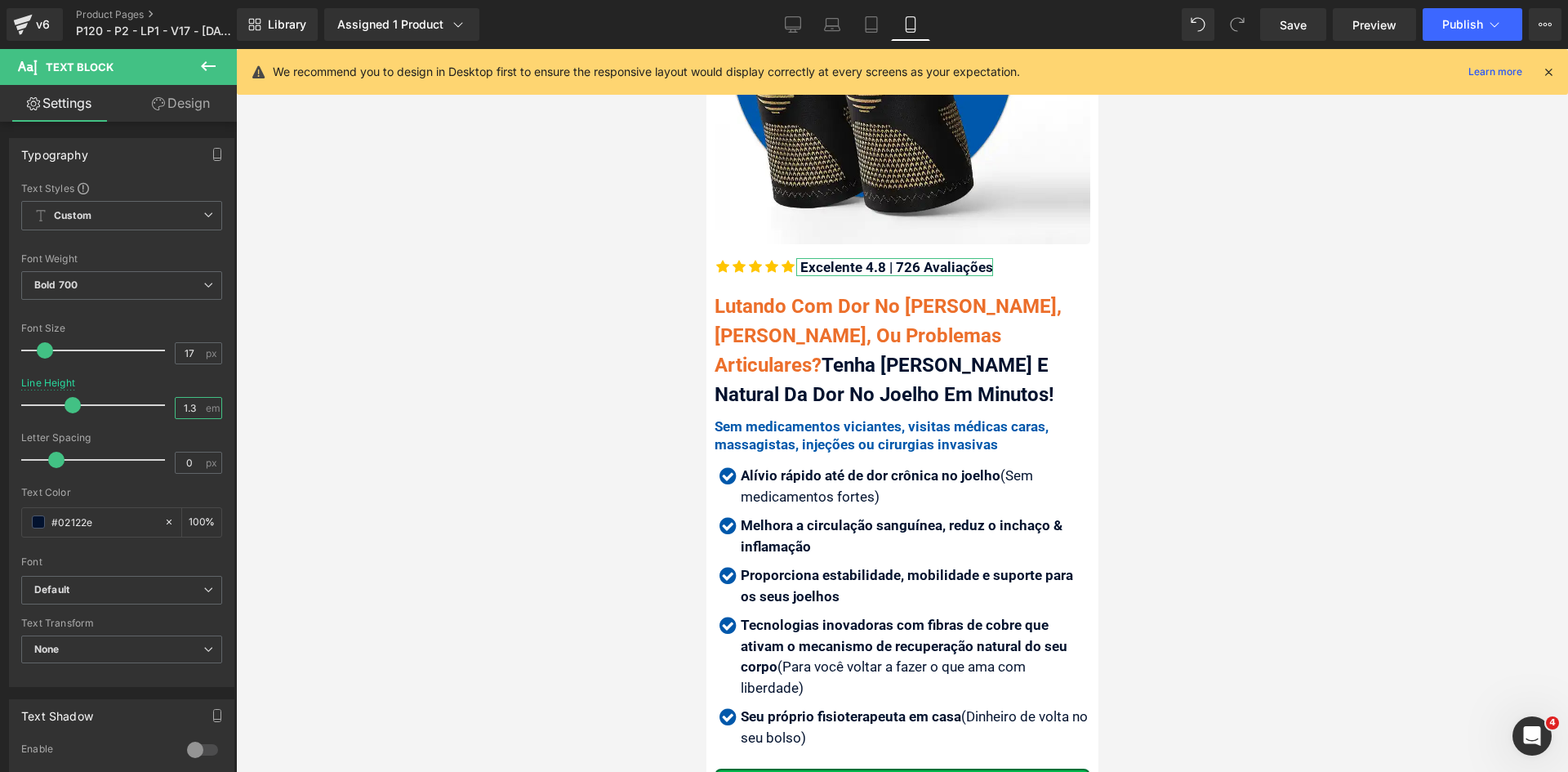
type input "1.3"
click at [186, 85] on link "Design" at bounding box center [180, 103] width 118 height 37
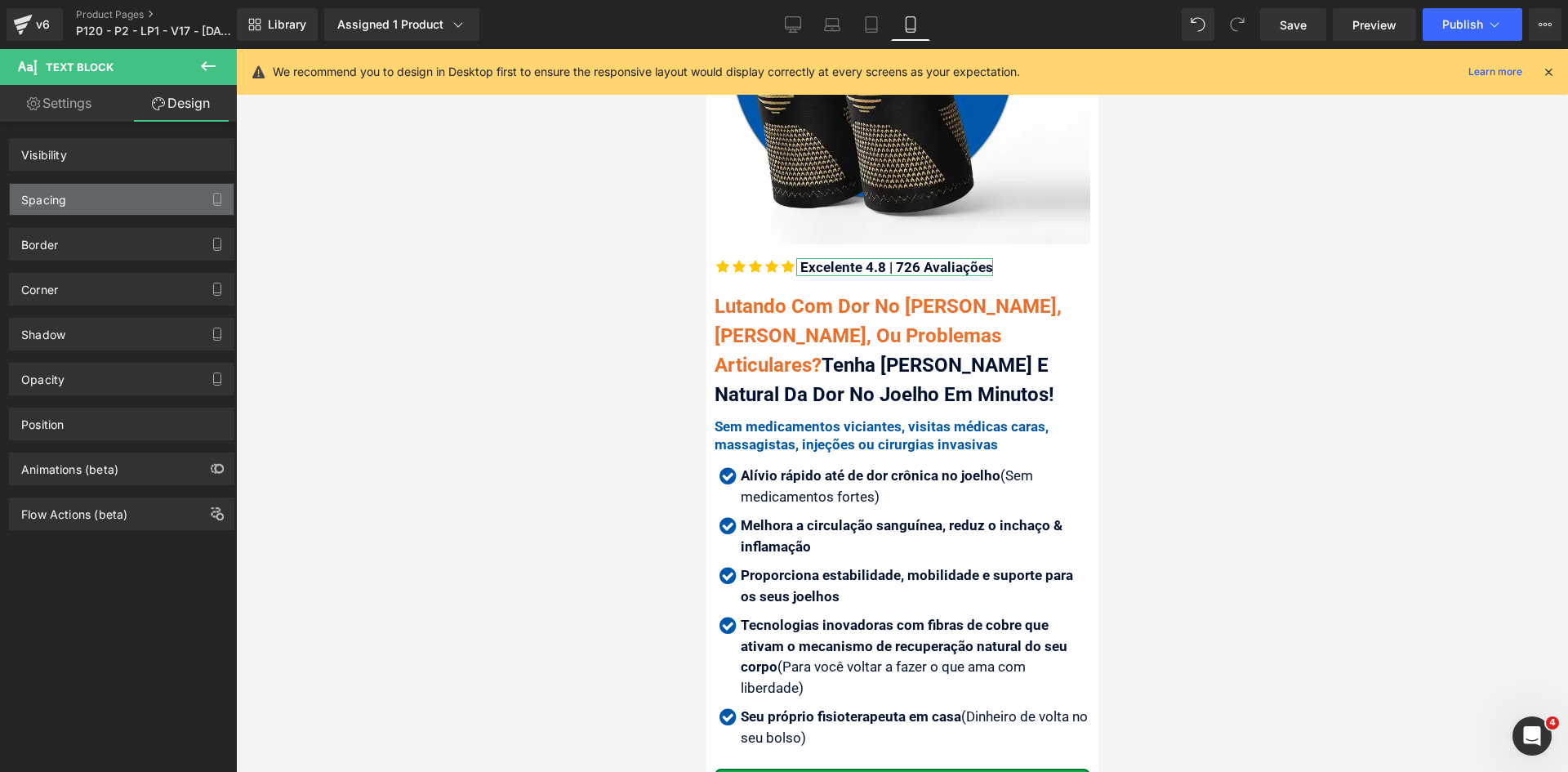
click at [80, 195] on div "Spacing" at bounding box center [122, 199] width 223 height 31
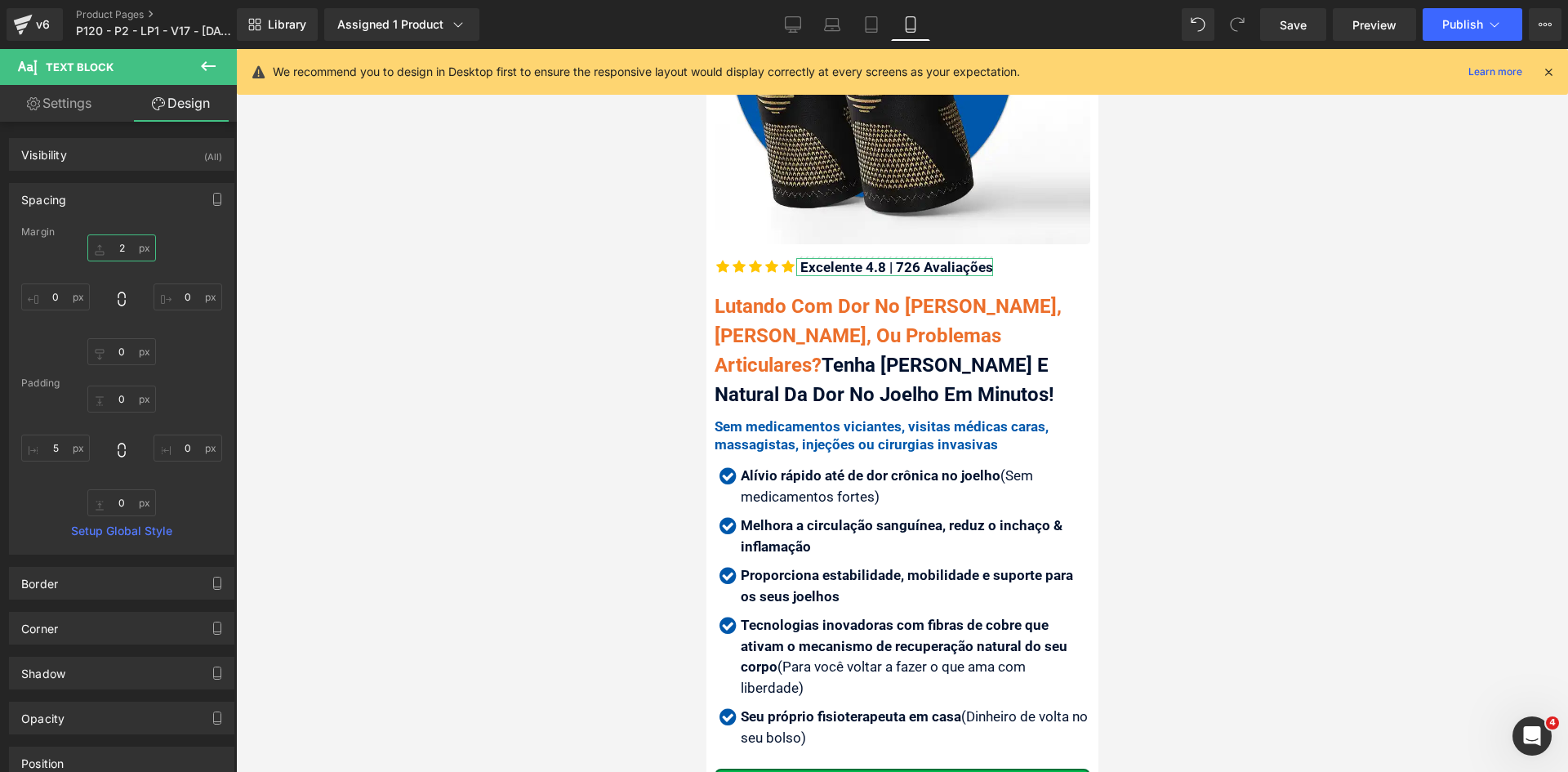
click at [115, 254] on input "text" at bounding box center [122, 248] width 68 height 27
type input "0"
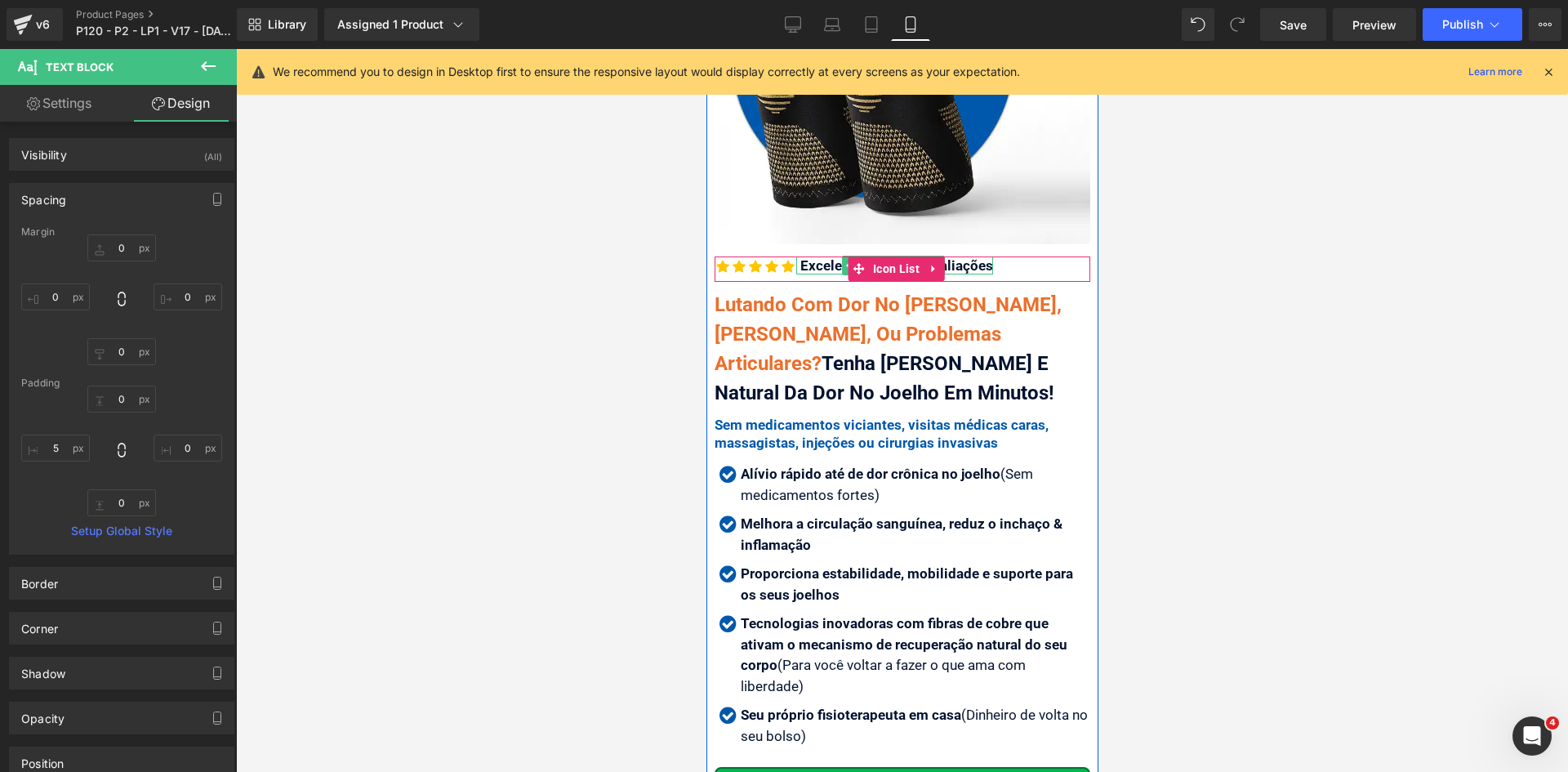
click at [827, 257] on div "Excelente 4.8 | 726 Avaliações" at bounding box center [893, 266] width 196 height 18
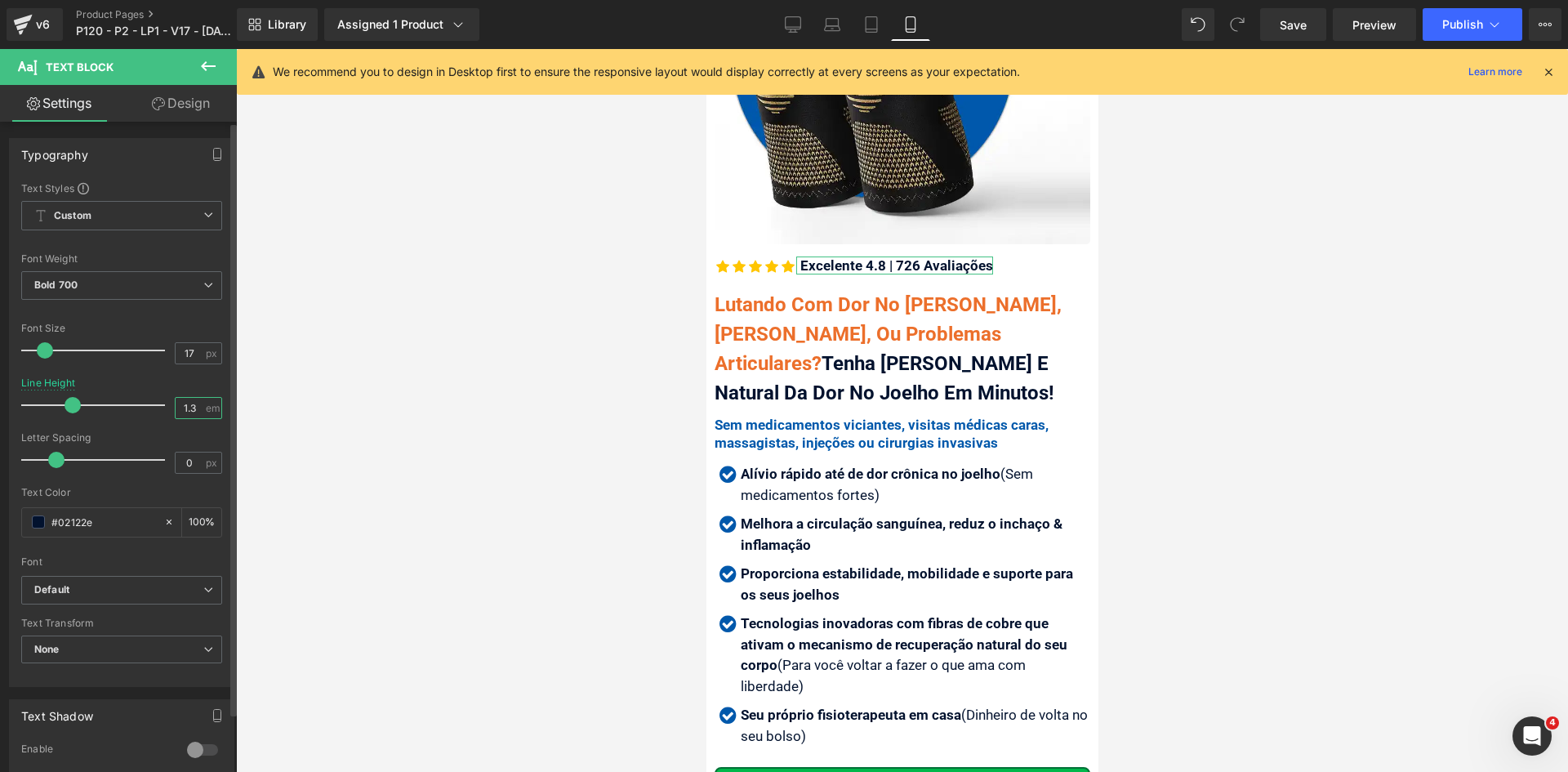
drag, startPoint x: 183, startPoint y: 404, endPoint x: 193, endPoint y: 404, distance: 10.0
click at [193, 404] on input "1.3" at bounding box center [190, 407] width 29 height 21
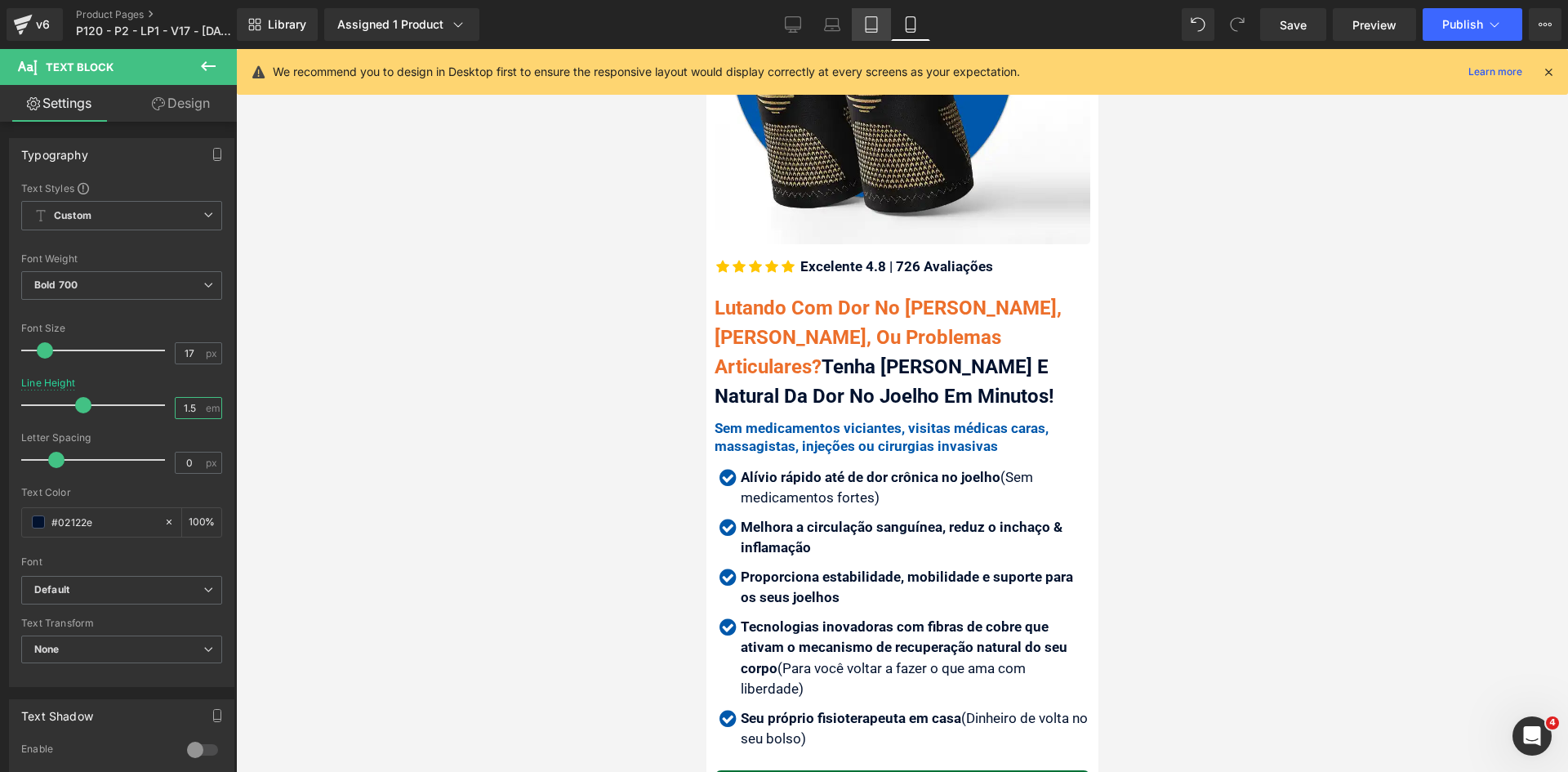
type input "1.5"
click at [869, 21] on icon at bounding box center [871, 24] width 16 height 16
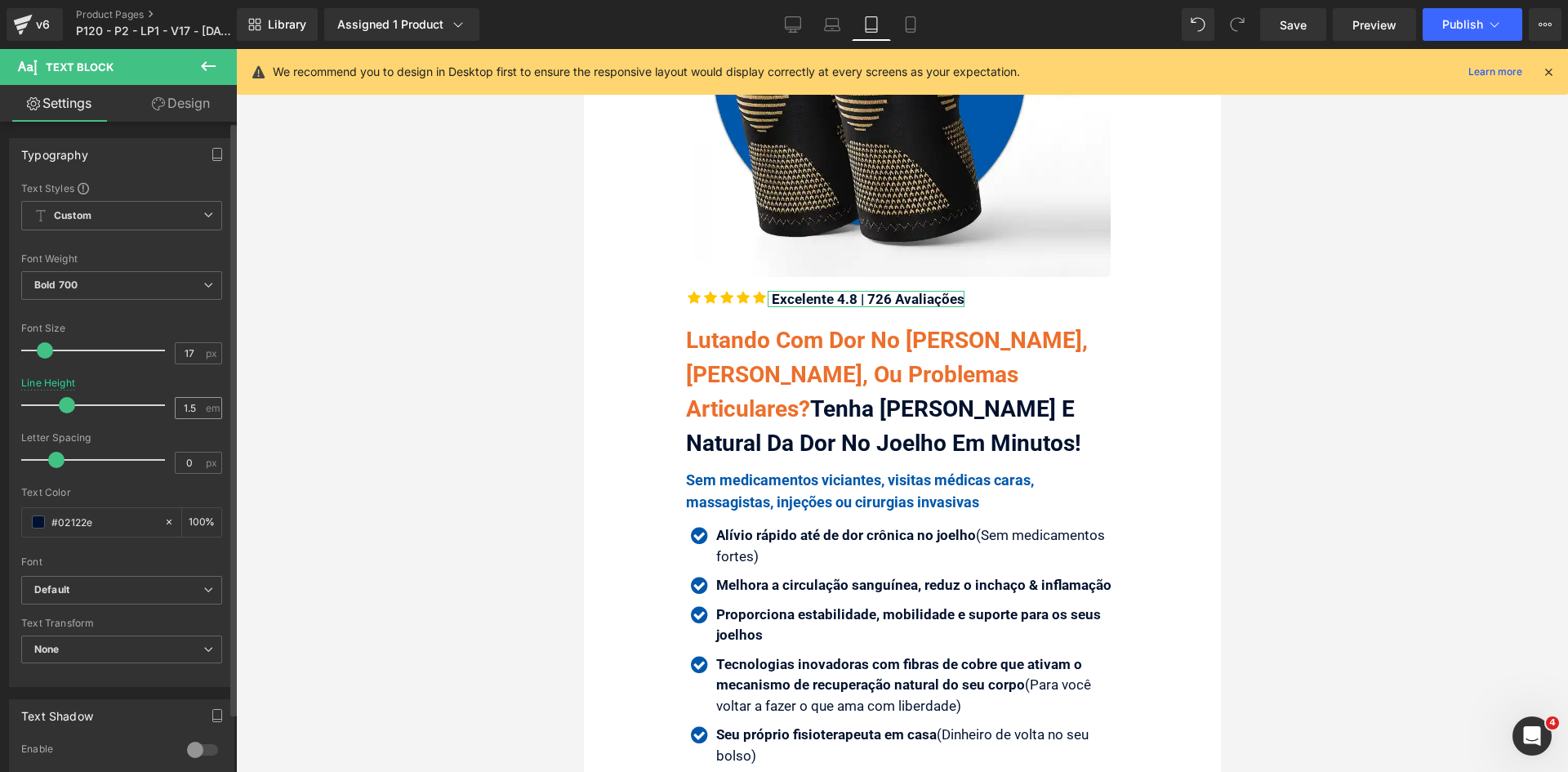
scroll to position [328, 0]
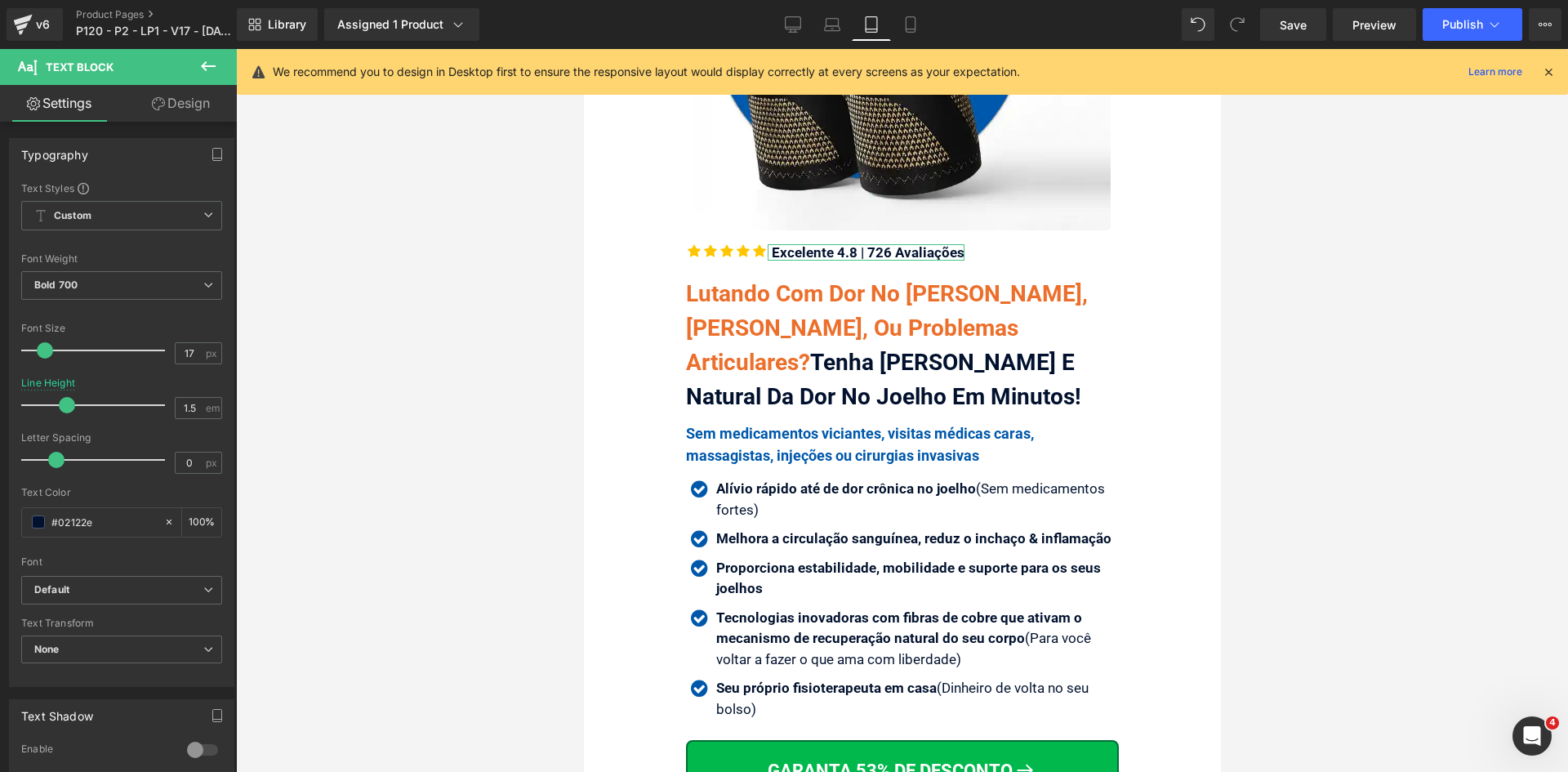
click at [190, 102] on link "Design" at bounding box center [180, 103] width 118 height 37
click at [0, 0] on div "Spacing Margin Padding" at bounding box center [0, 0] width 0 height 0
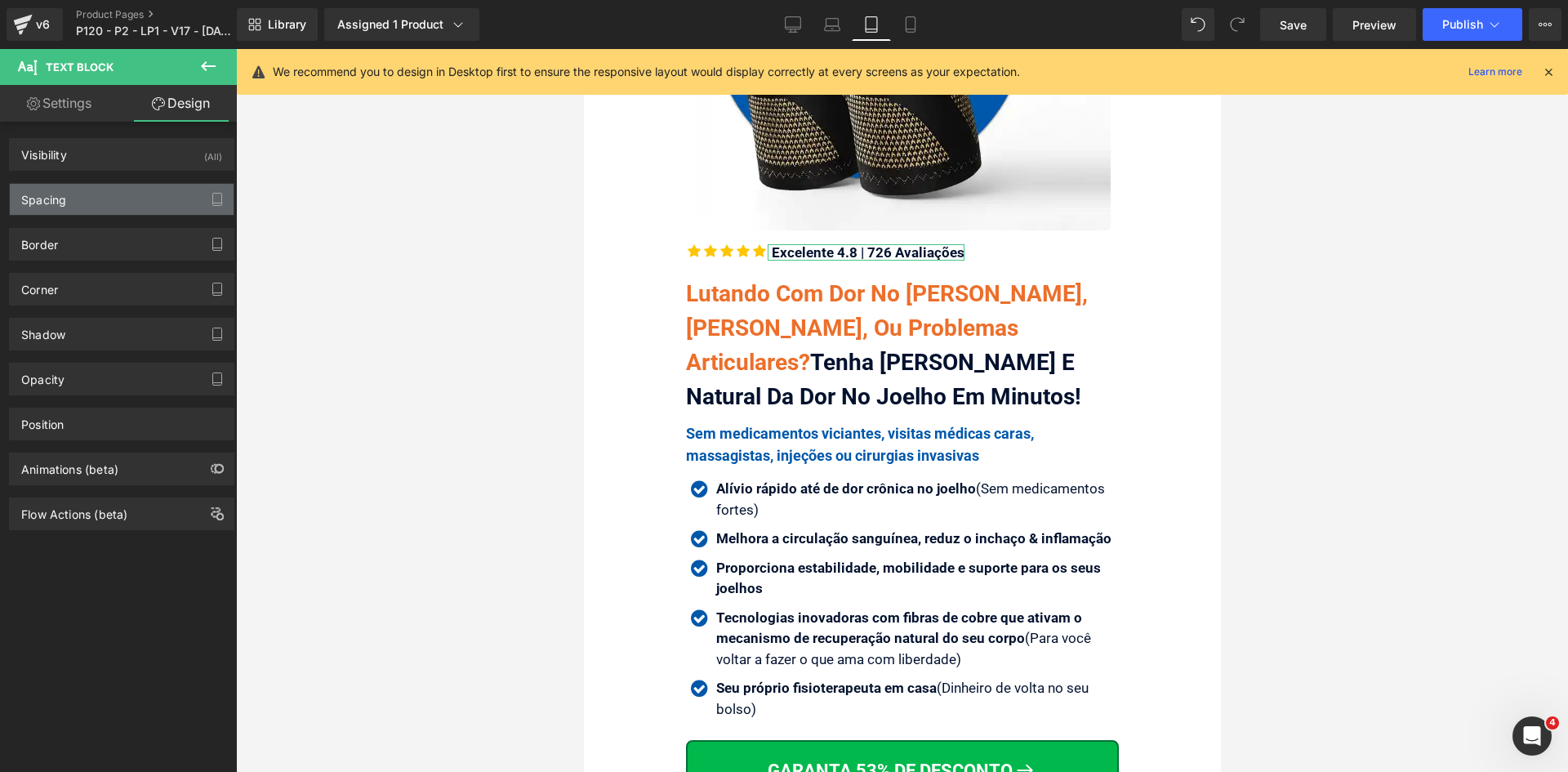
click at [65, 203] on div "Spacing" at bounding box center [44, 195] width 45 height 23
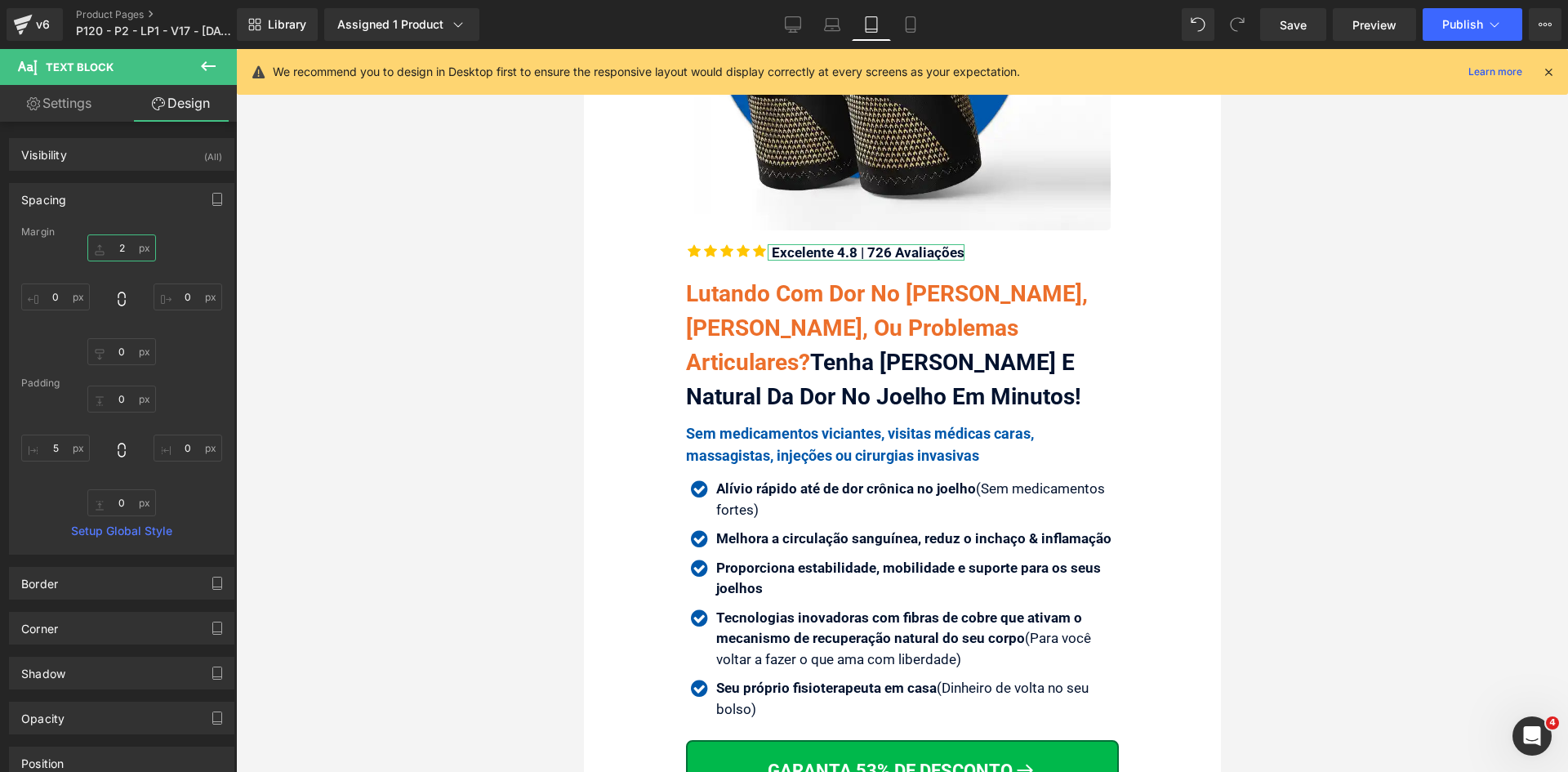
click at [122, 255] on input "text" at bounding box center [122, 248] width 68 height 27
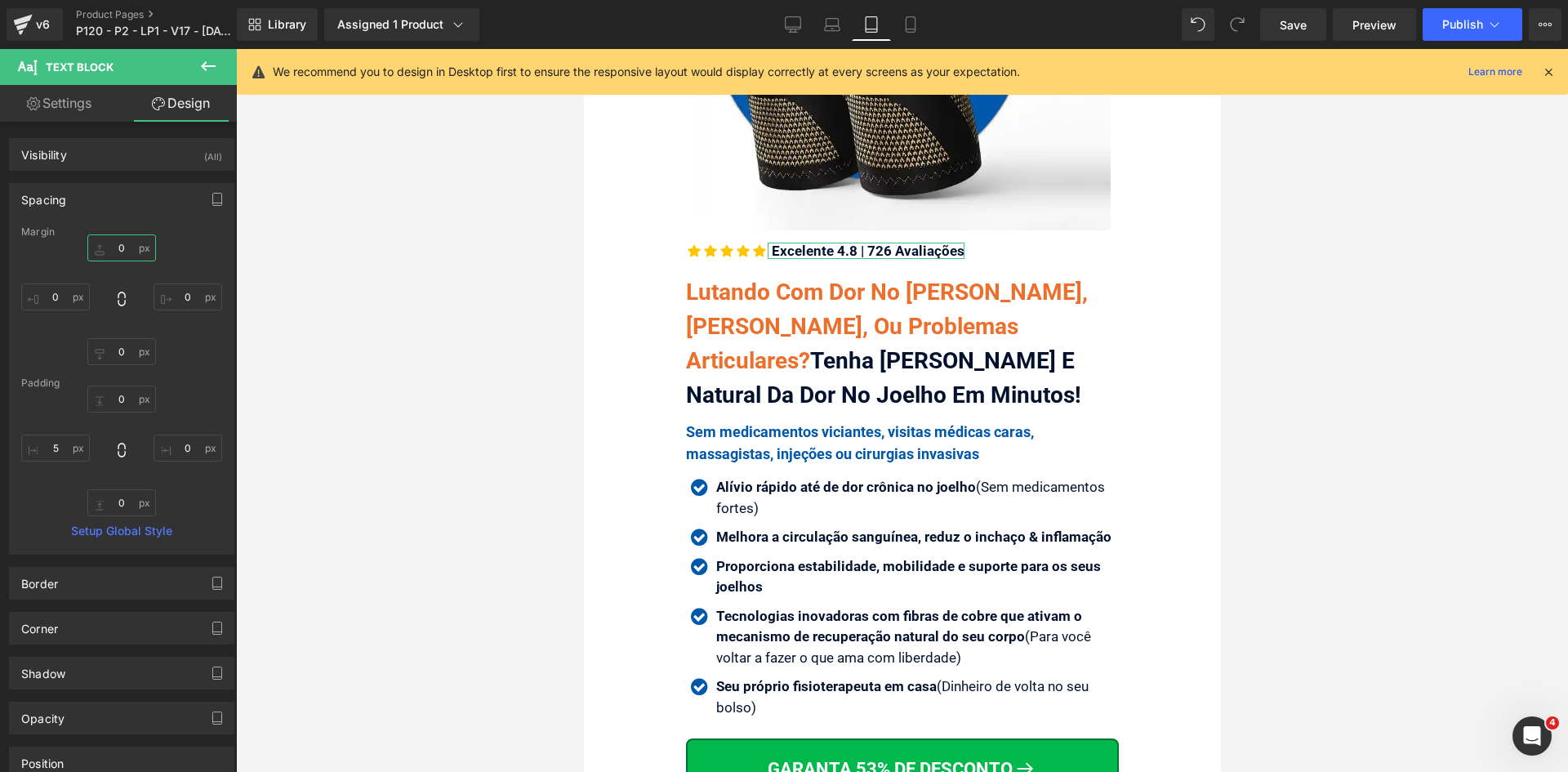
type input "0"
click at [66, 94] on link "Settings" at bounding box center [59, 103] width 118 height 37
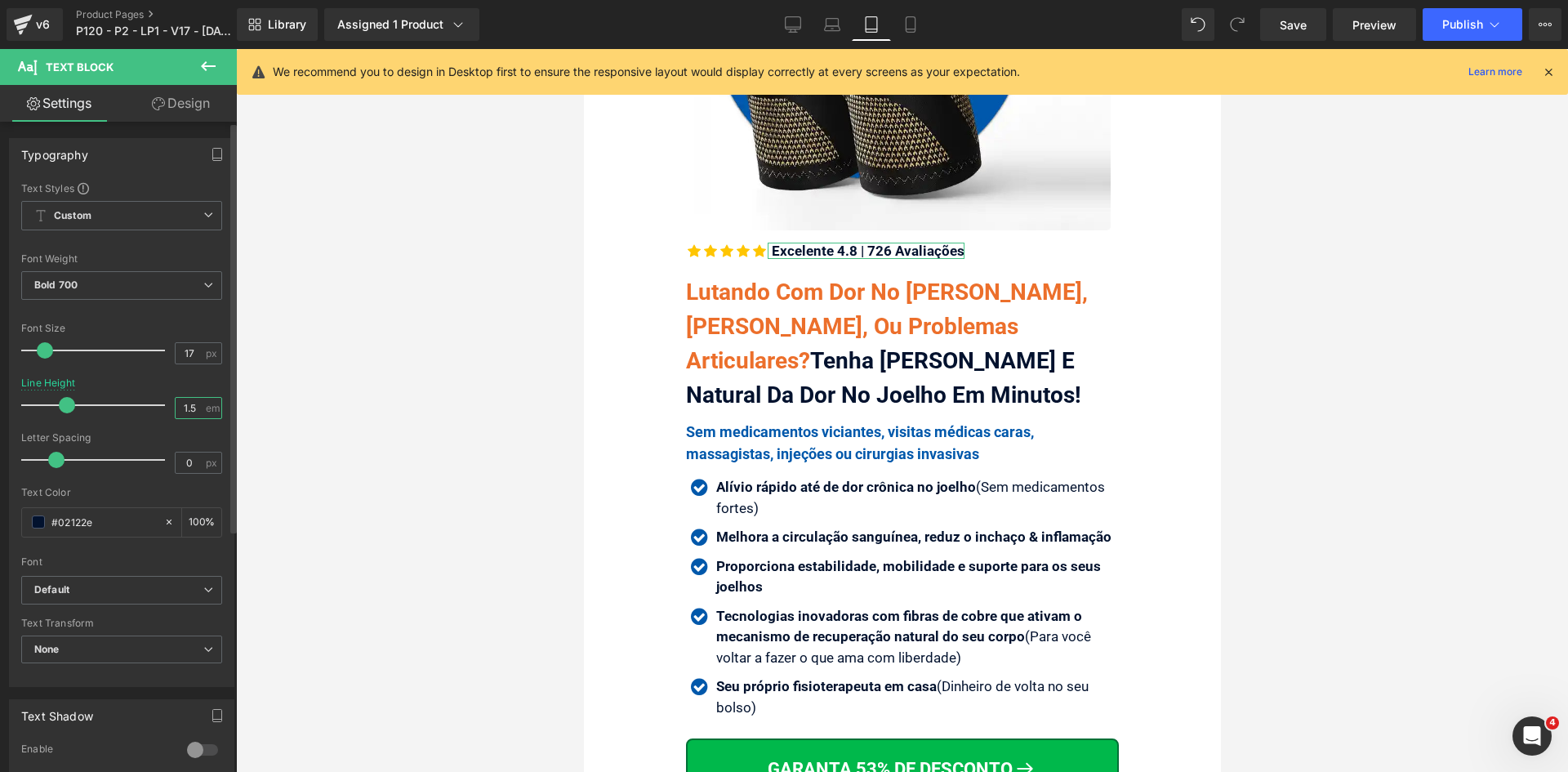
drag, startPoint x: 188, startPoint y: 403, endPoint x: 209, endPoint y: 402, distance: 21.0
click at [199, 403] on div "1.5 em" at bounding box center [198, 408] width 48 height 22
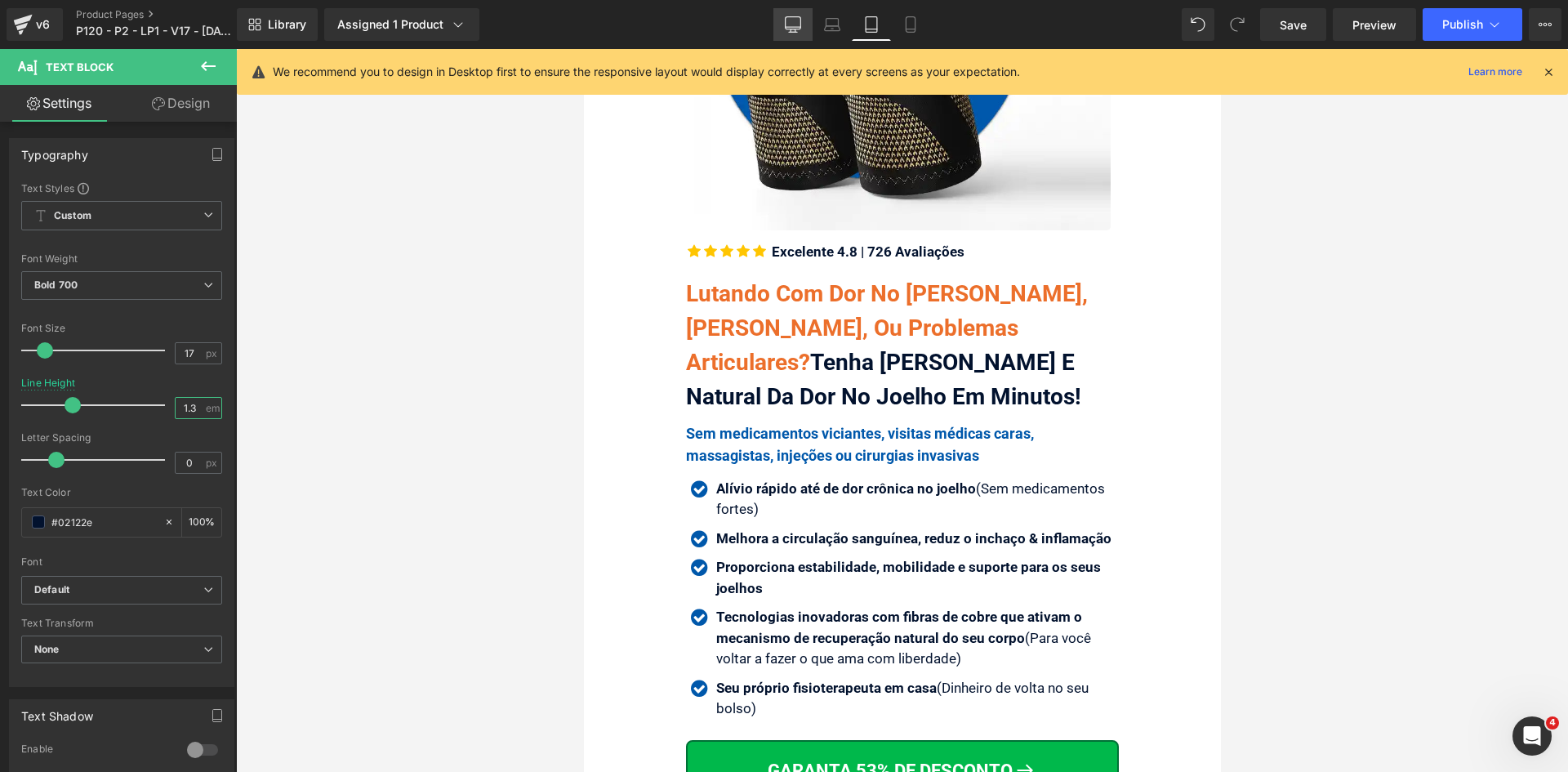
type input "1.3"
drag, startPoint x: 793, startPoint y: 25, endPoint x: 149, endPoint y: 141, distance: 654.4
click at [793, 25] on icon at bounding box center [793, 24] width 16 height 16
click at [191, 101] on link "Design" at bounding box center [180, 103] width 118 height 37
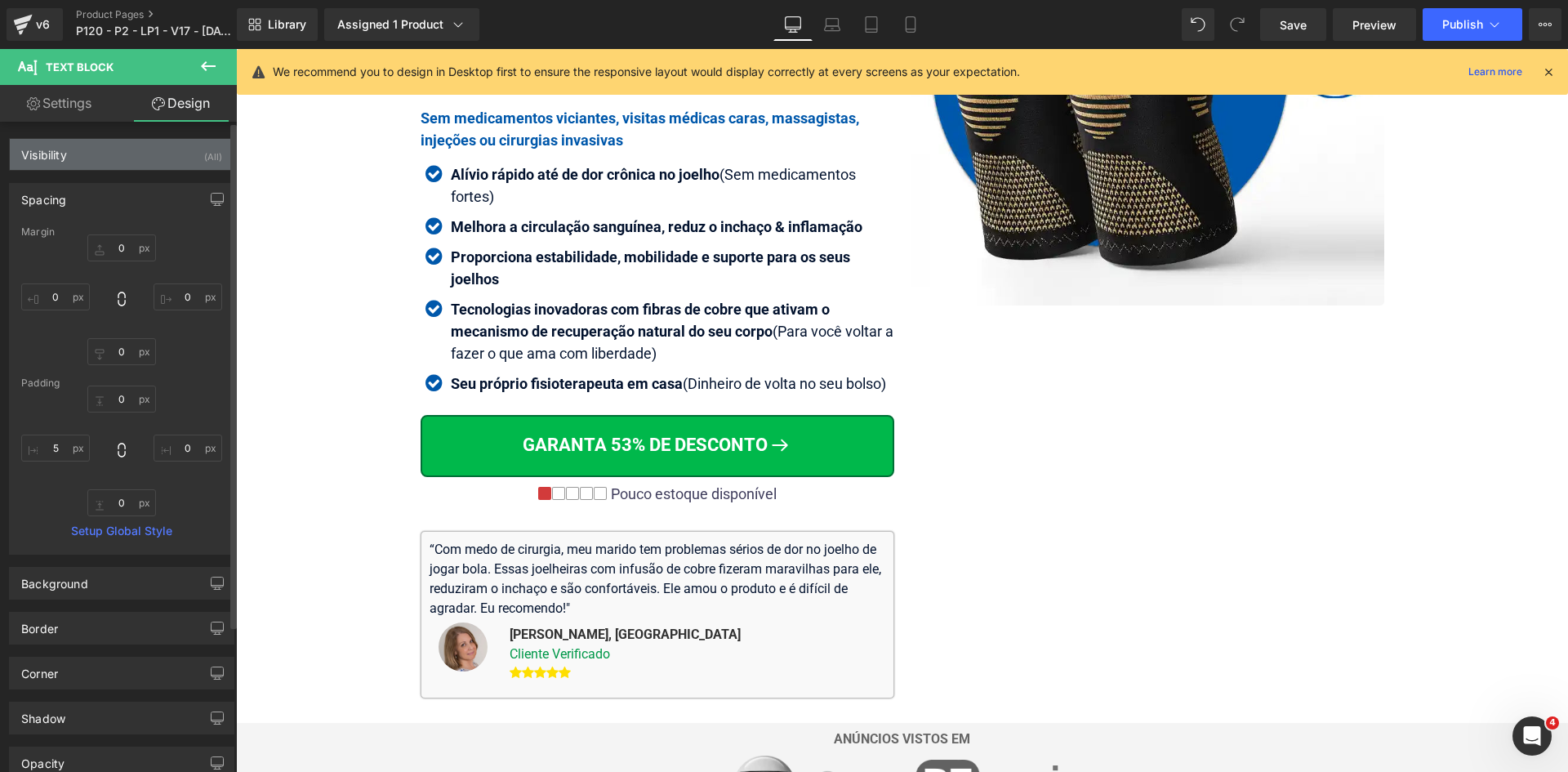
scroll to position [0, 0]
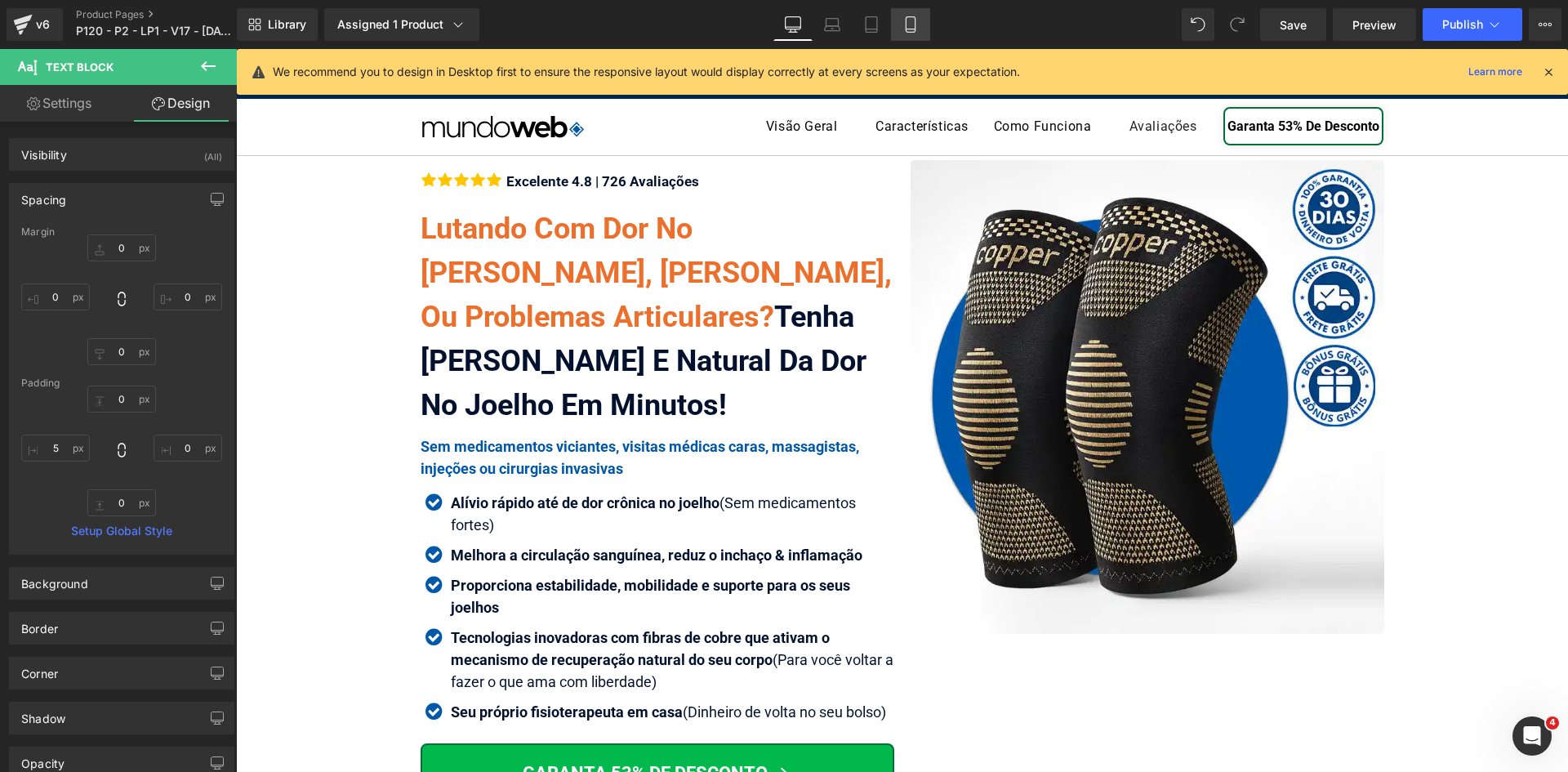
click at [908, 26] on icon at bounding box center [911, 24] width 16 height 16
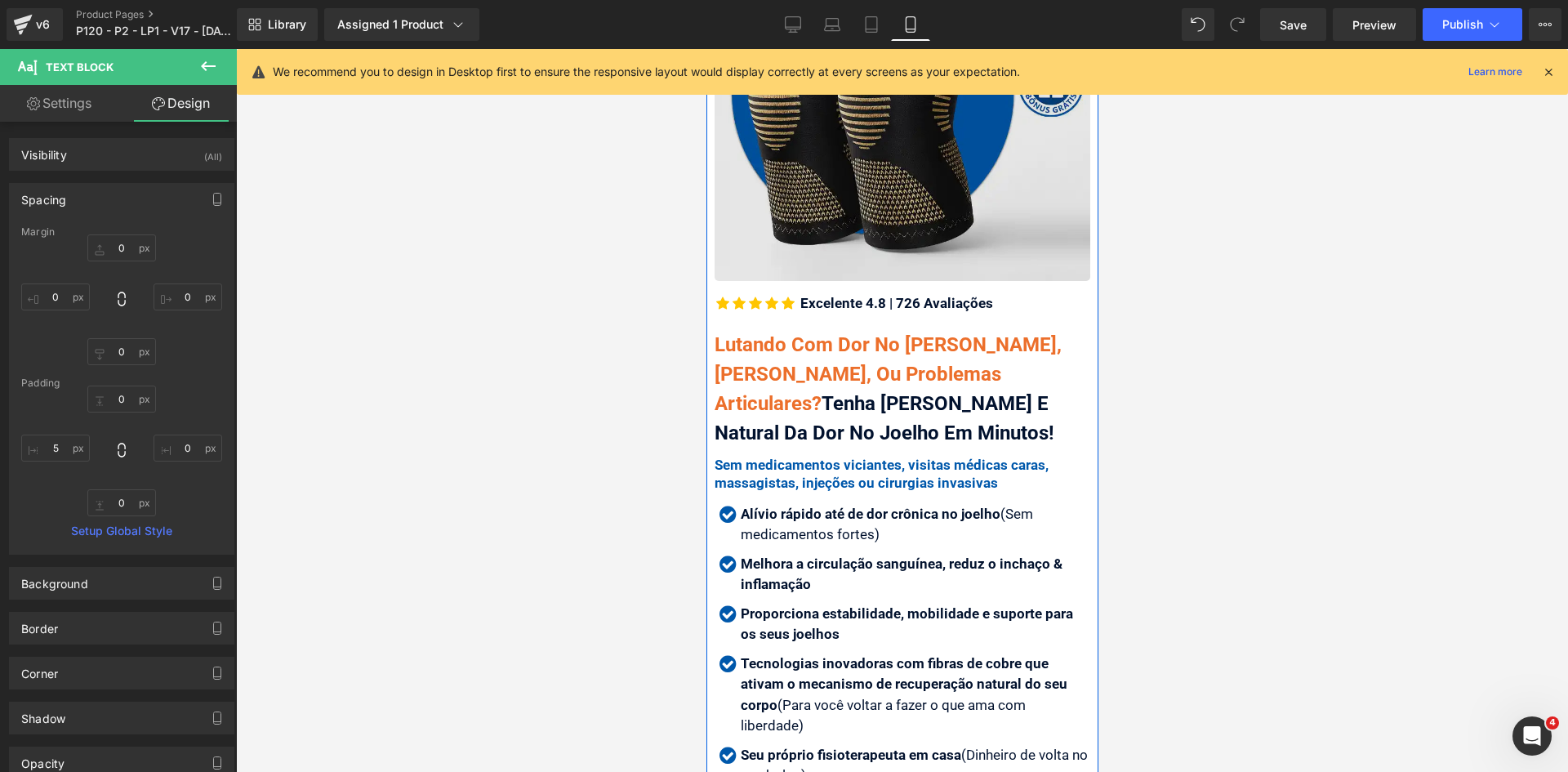
scroll to position [109, 0]
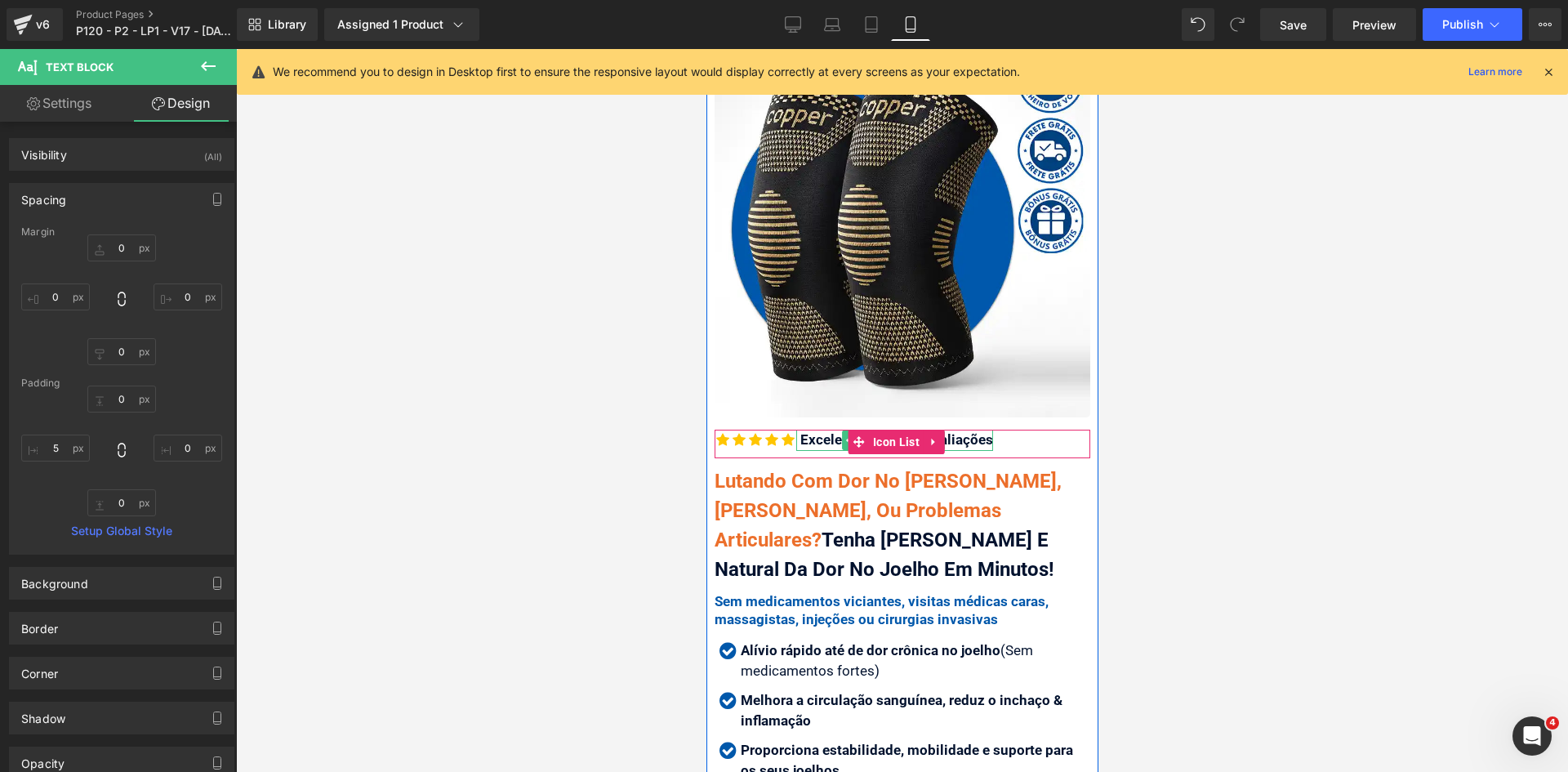
click at [974, 430] on div "Excelente 4.8 | 726 Avaliações" at bounding box center [893, 440] width 196 height 22
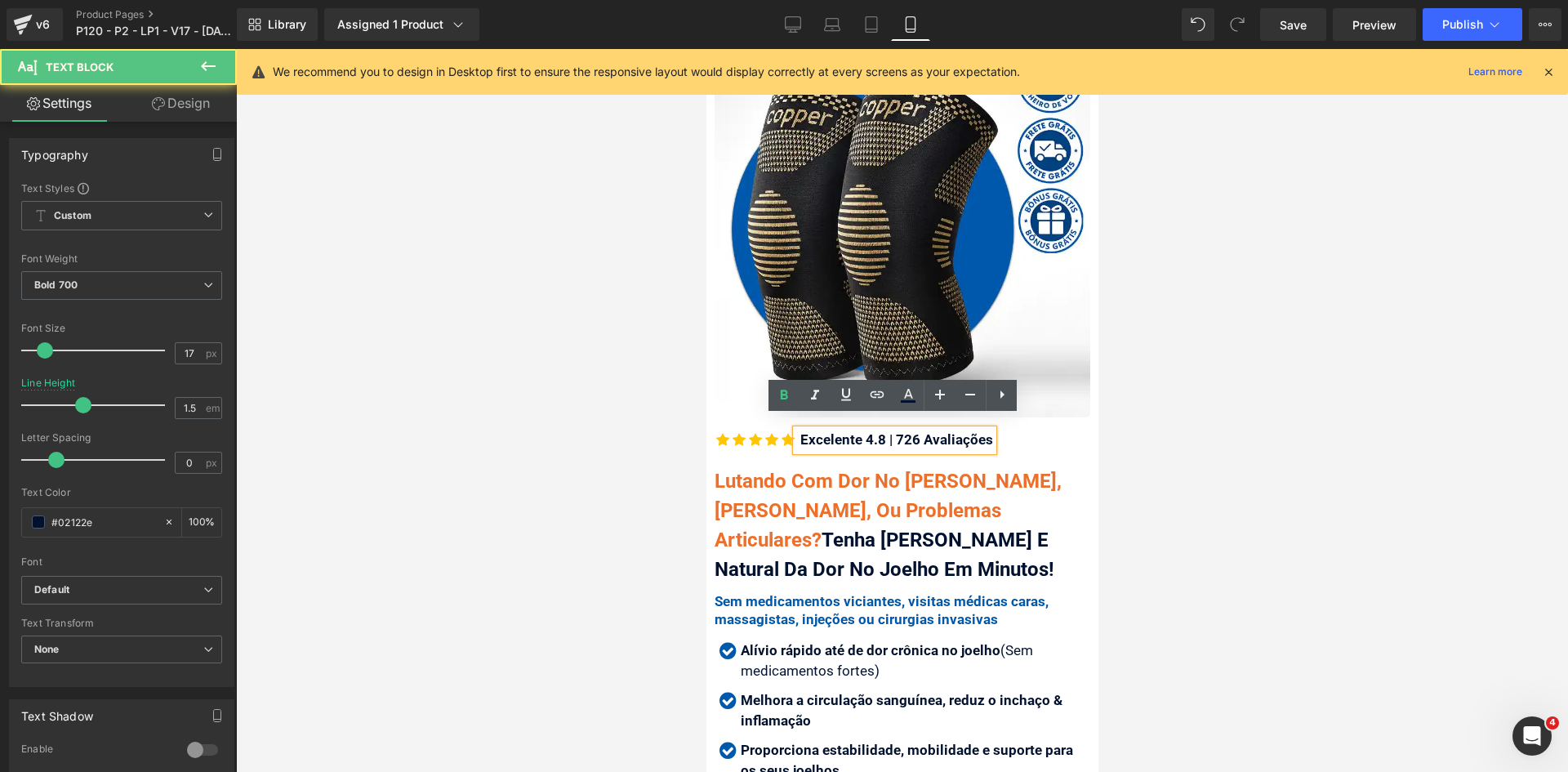
click at [974, 430] on div "Excelente 4.8 | 726 Avaliações" at bounding box center [893, 440] width 196 height 22
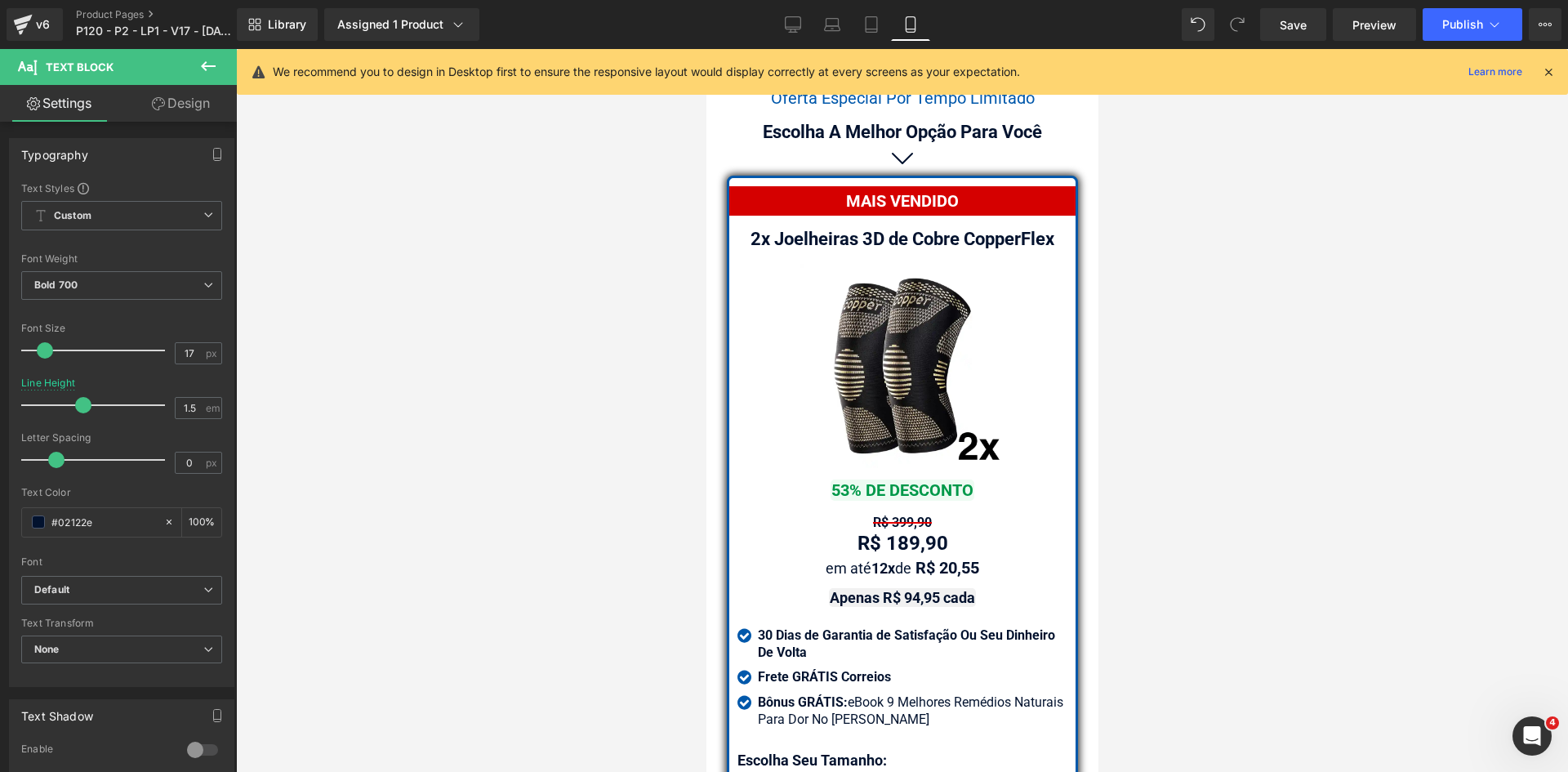
scroll to position [13822, 0]
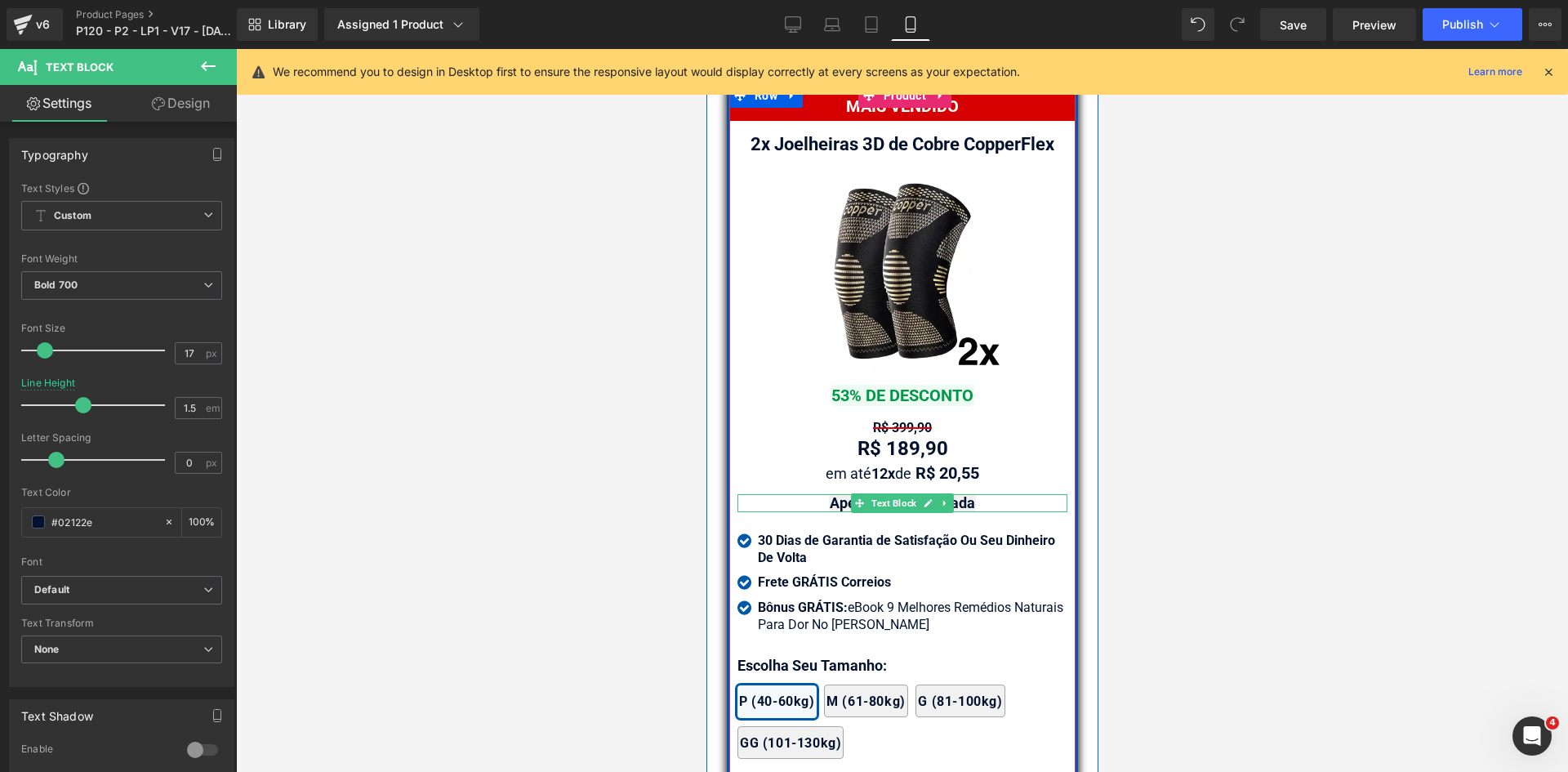
click at [956, 512] on strong "Apenas R$ 94,95 cada" at bounding box center [901, 502] width 145 height 17
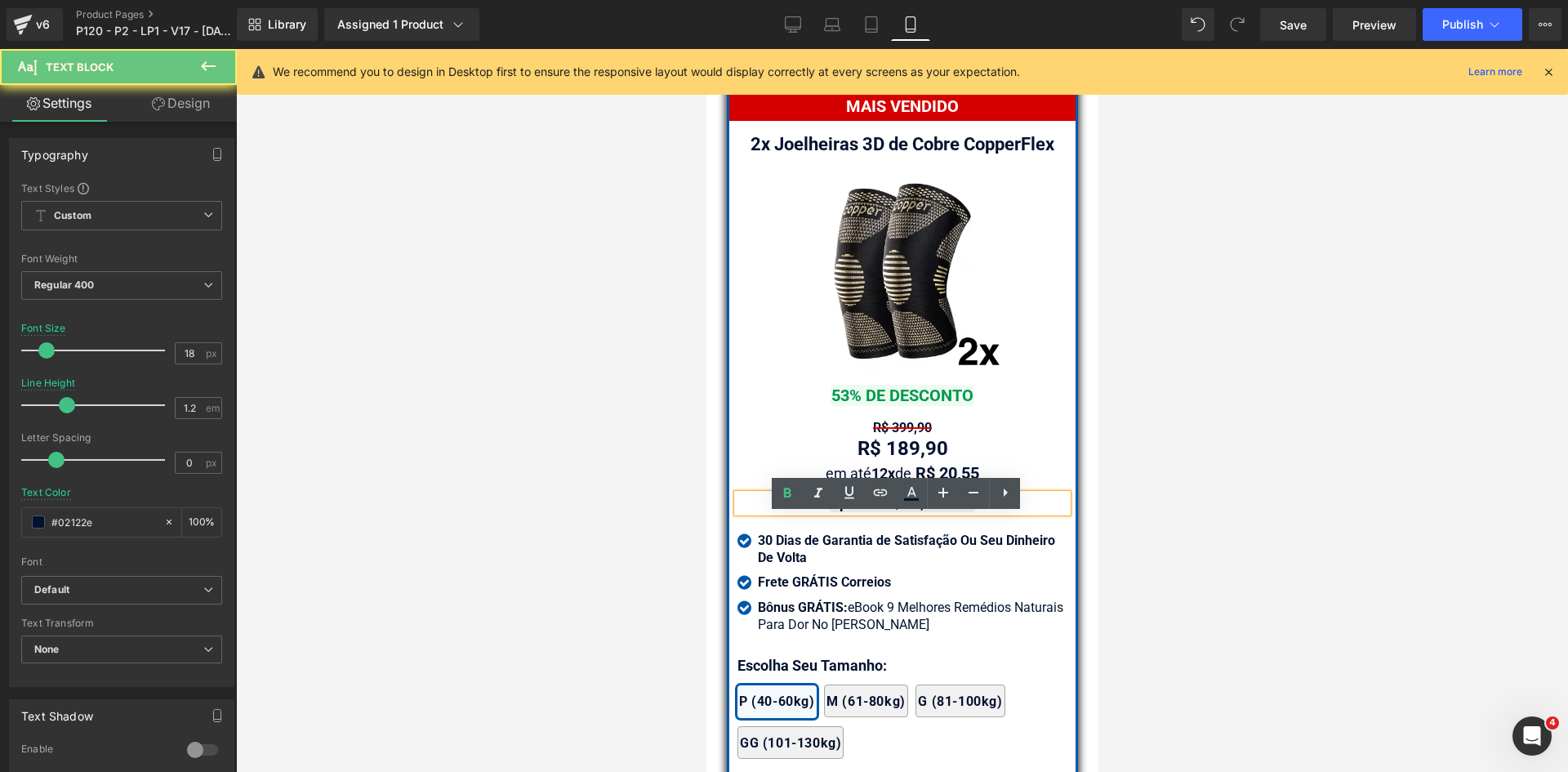
click at [962, 512] on strong "Apenas R$ 94,95 cada" at bounding box center [901, 502] width 145 height 17
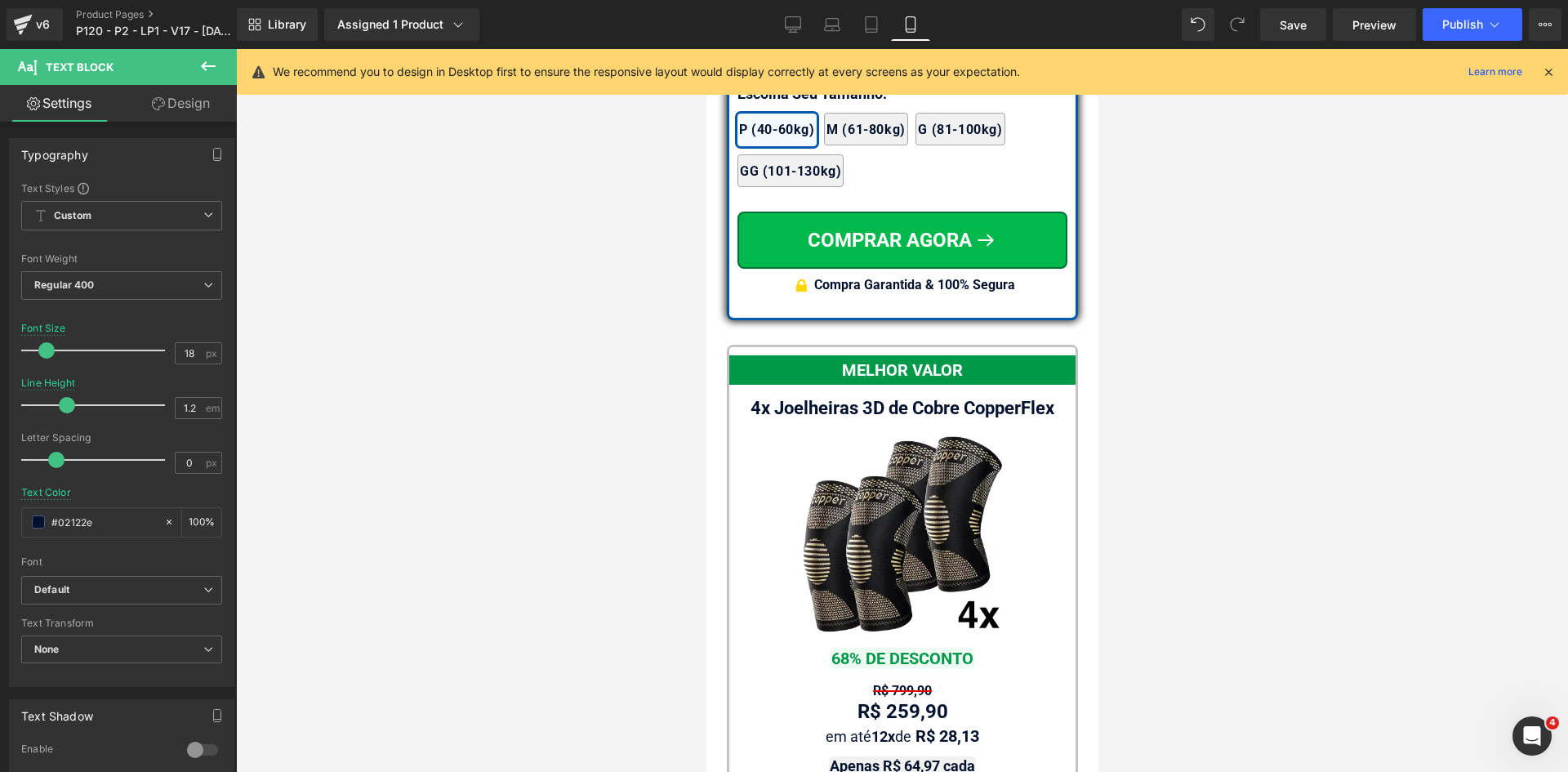
scroll to position [14884, 0]
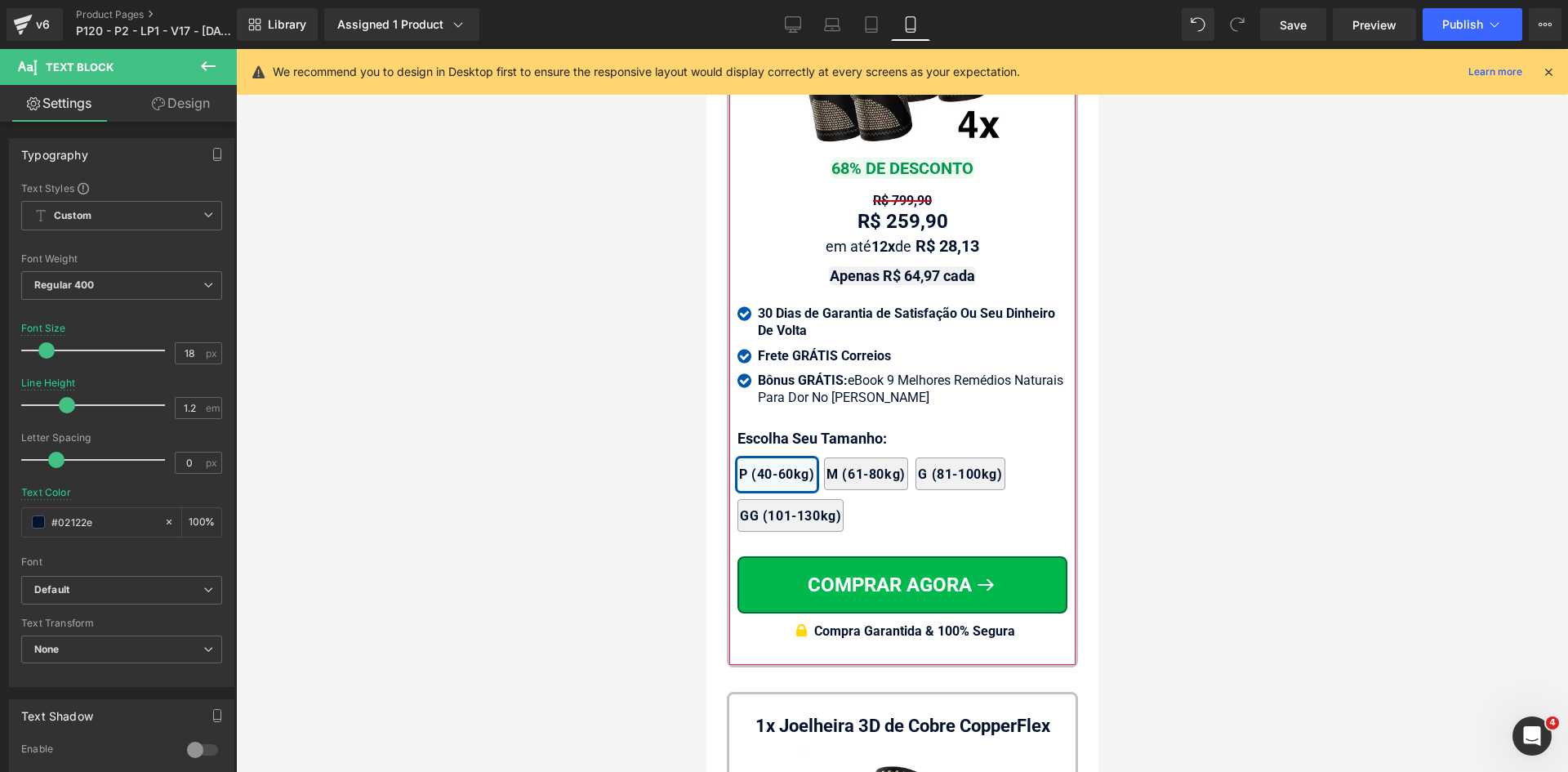
click at [957, 284] on strong "Apenas R$ 64,97 cada" at bounding box center [901, 275] width 145 height 17
click at [962, 284] on strong "Apenas R$ 64,97 cada" at bounding box center [901, 275] width 145 height 17
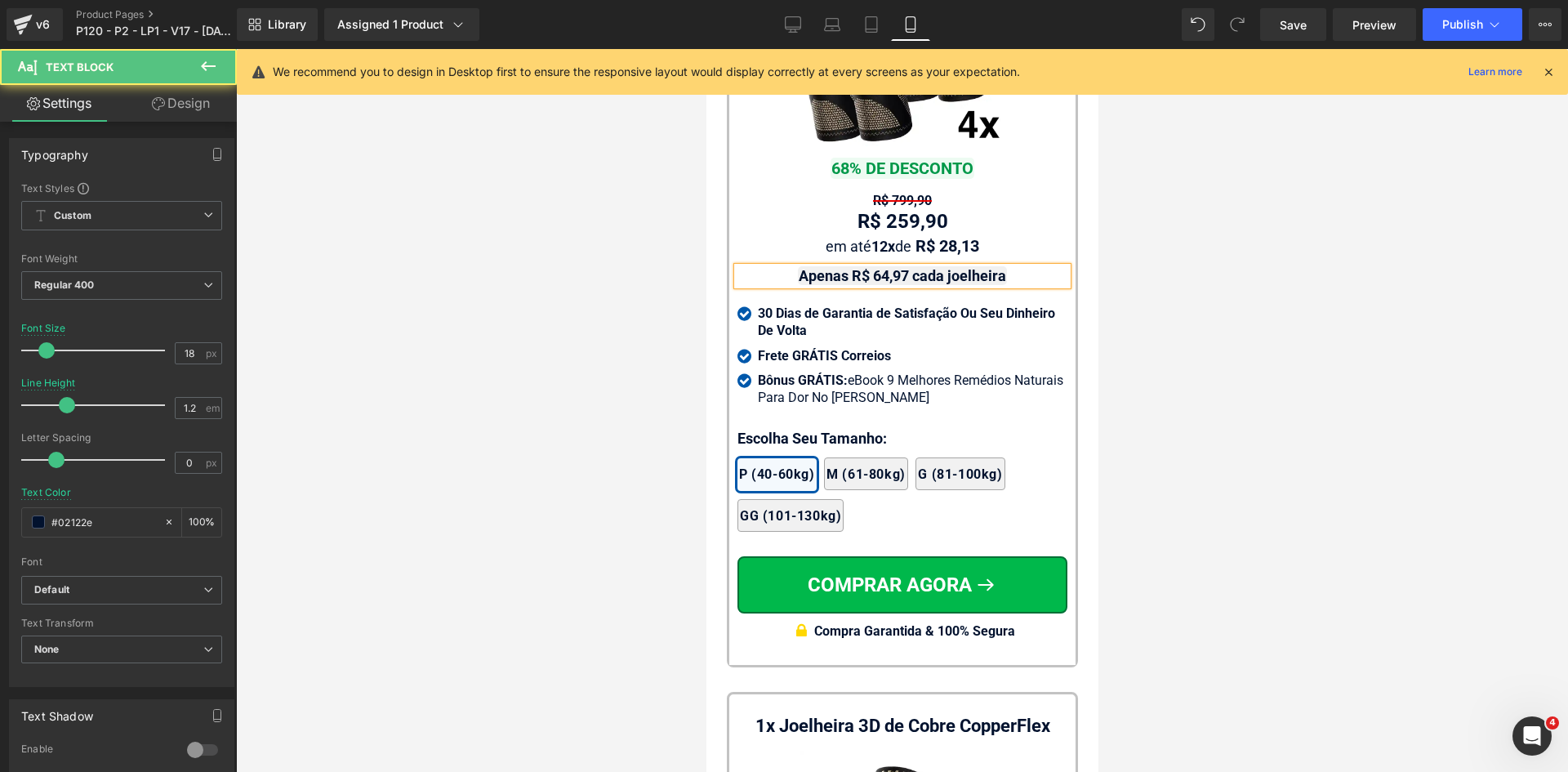
click at [843, 284] on strong "Apenas R$ 64,97 cada joelheira" at bounding box center [902, 275] width 207 height 17
click at [1337, 340] on div at bounding box center [902, 410] width 1332 height 722
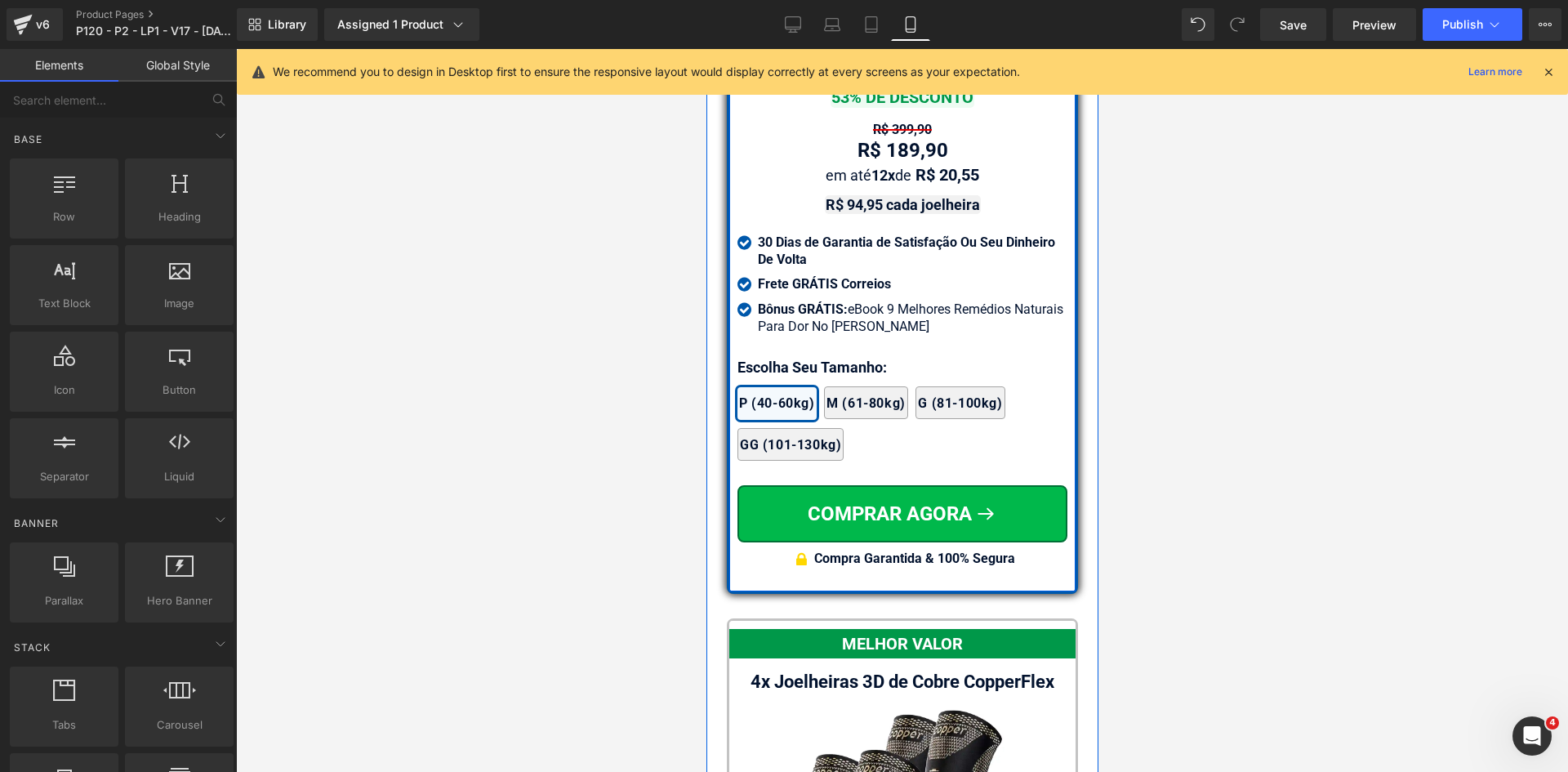
scroll to position [13904, 0]
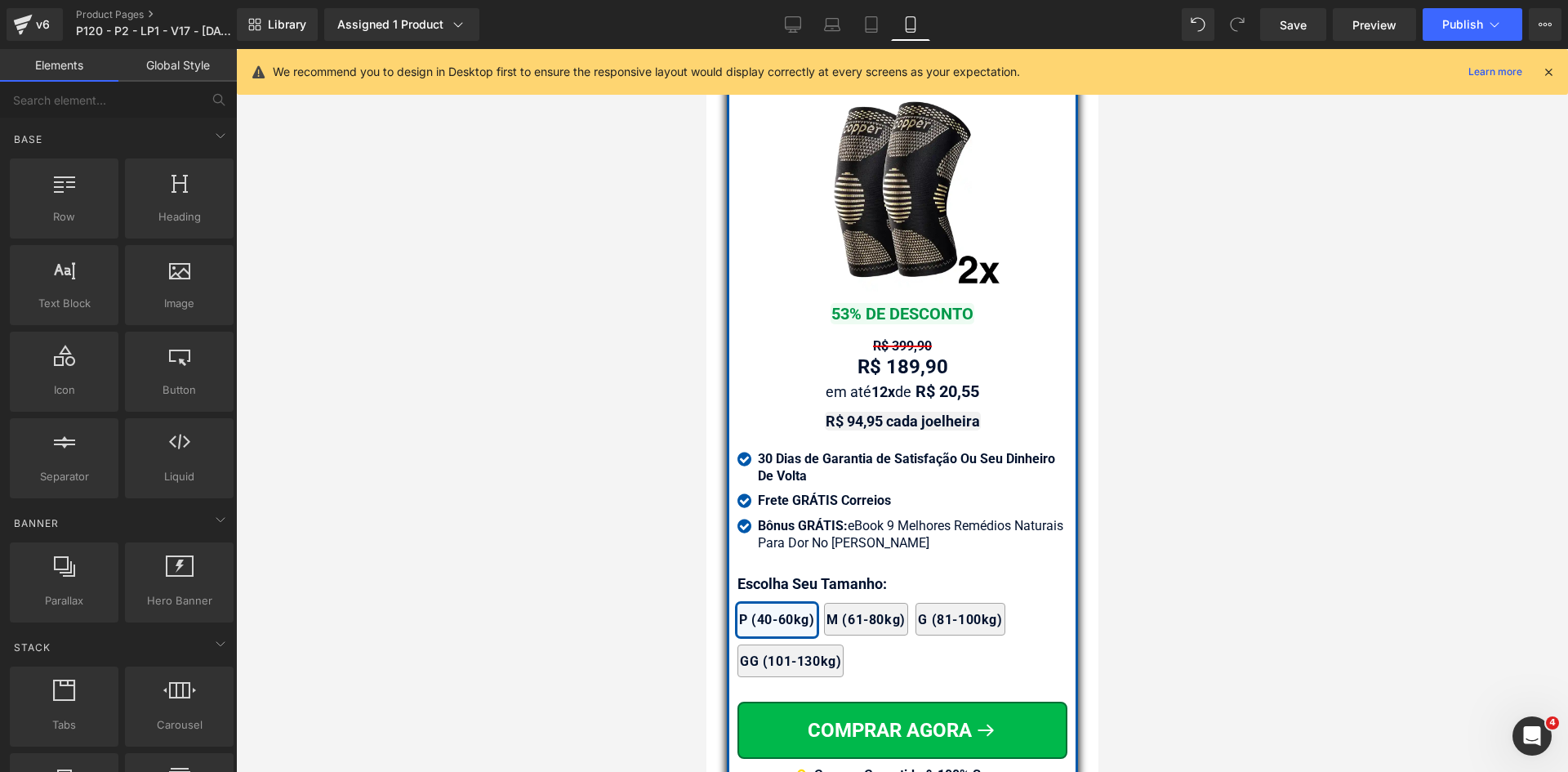
drag, startPoint x: 1545, startPoint y: 67, endPoint x: 1532, endPoint y: 114, distance: 48.8
click at [1545, 68] on icon at bounding box center [1548, 72] width 14 height 14
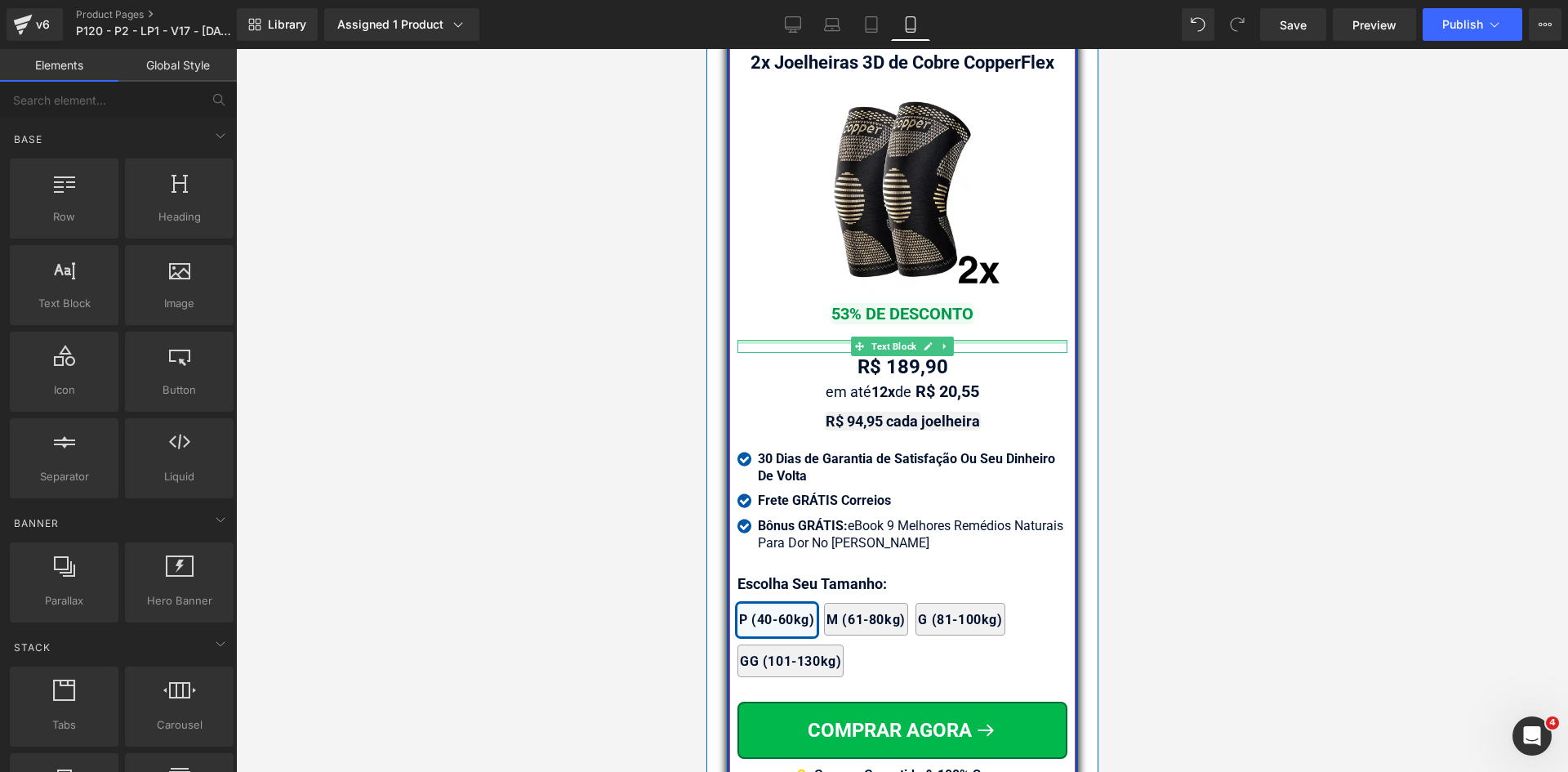
click at [956, 344] on div at bounding box center [902, 341] width 330 height 5
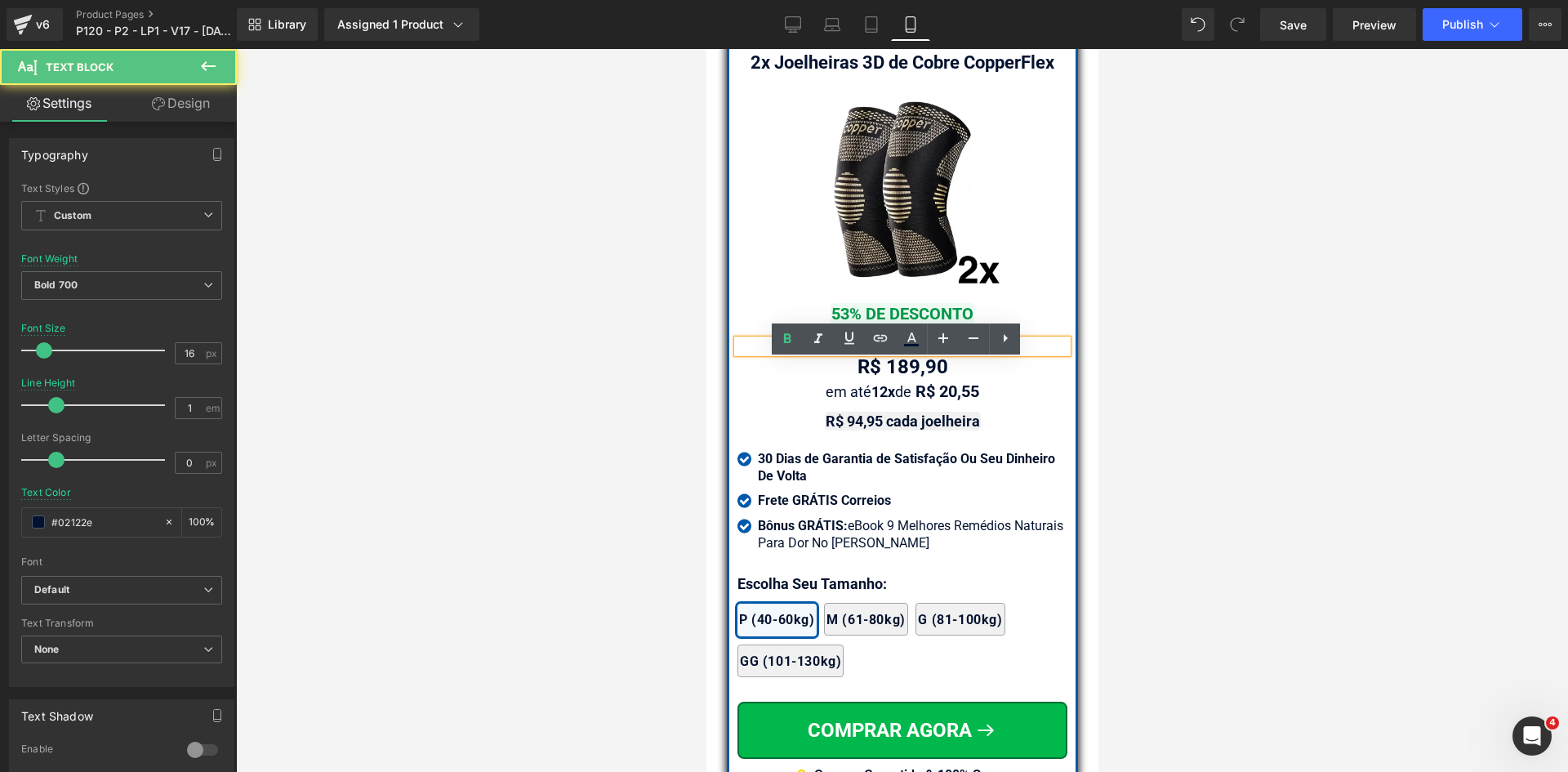
click at [956, 353] on div "R$ 399,90" at bounding box center [902, 346] width 330 height 14
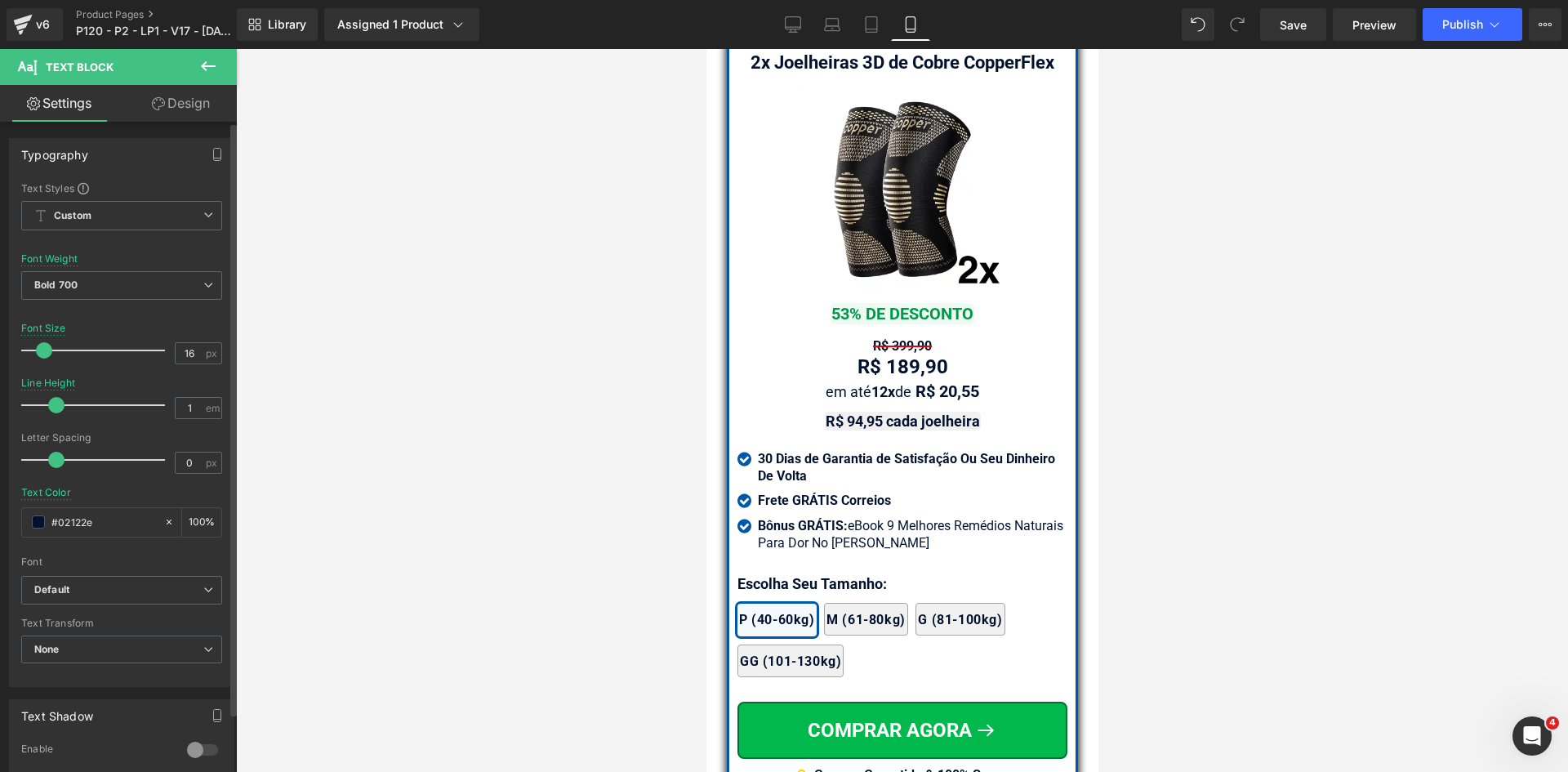
drag, startPoint x: 124, startPoint y: 519, endPoint x: 0, endPoint y: 520, distance: 124.0
click at [0, 520] on div "Typography Text Styles Custom Custom Setup Global Style Custom Setup Global Sty…" at bounding box center [122, 406] width 244 height 561
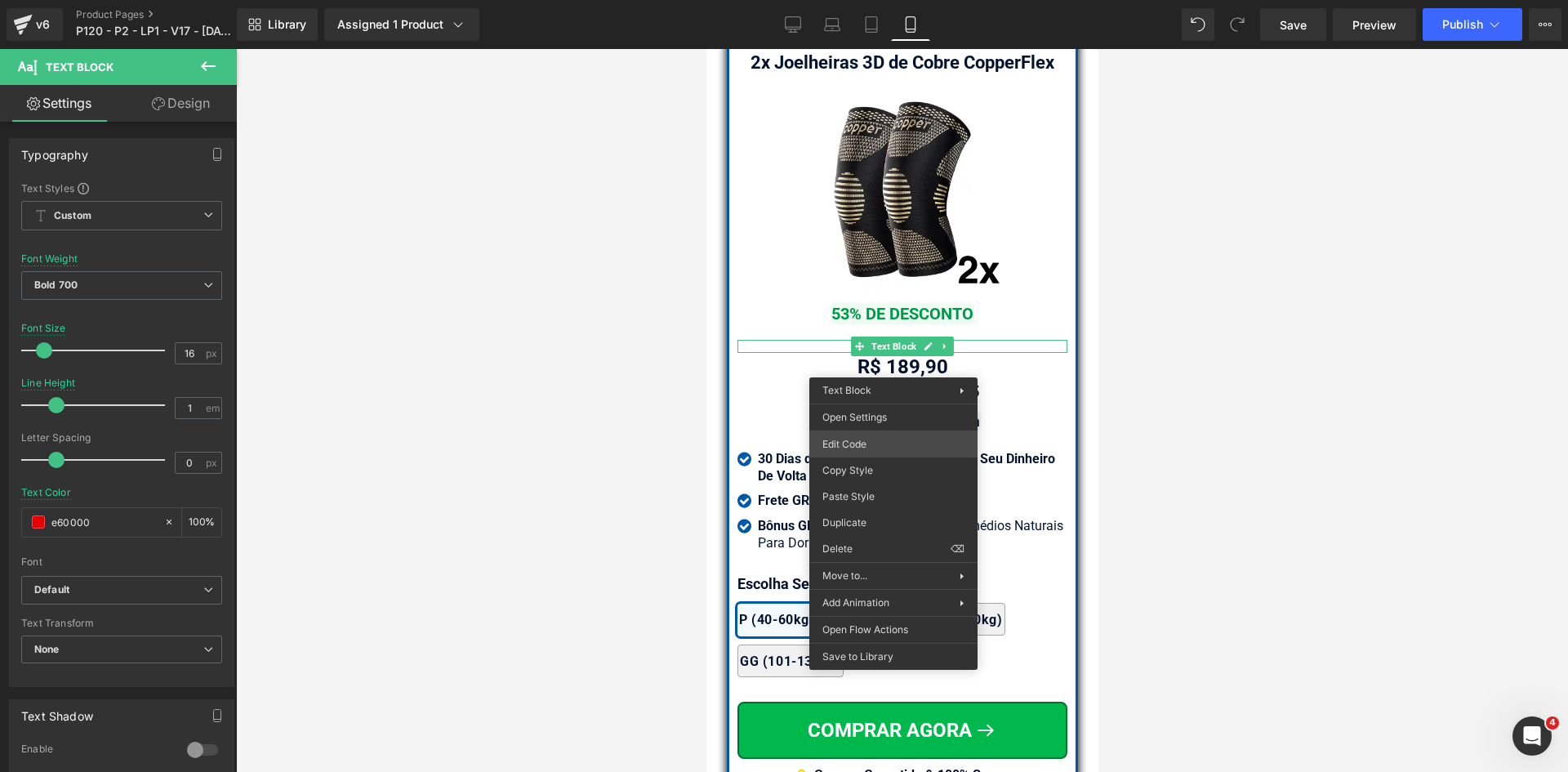
click at [858, 0] on div "Heading You are previewing how the will restyle your page. You can not edit Ele…" at bounding box center [784, 0] width 1568 height 0
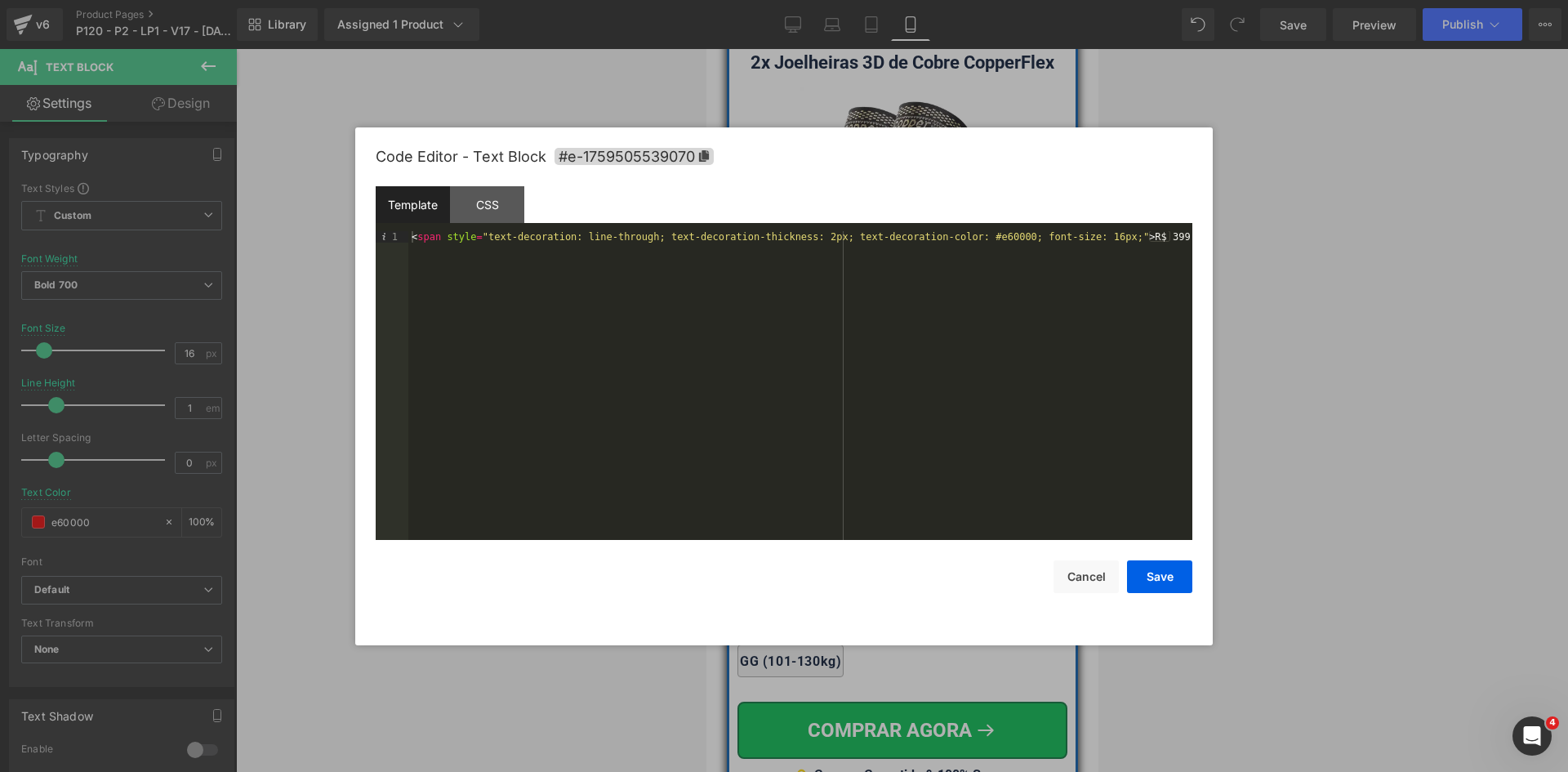
type input "e60000"
click at [799, 238] on div "< span style = "text-decoration: line-through; text-decoration-thickness: 2px; …" at bounding box center [800, 397] width 784 height 332
drag, startPoint x: 1159, startPoint y: 583, endPoint x: 249, endPoint y: 495, distance: 914.2
click at [1159, 583] on button "Save" at bounding box center [1159, 577] width 66 height 32
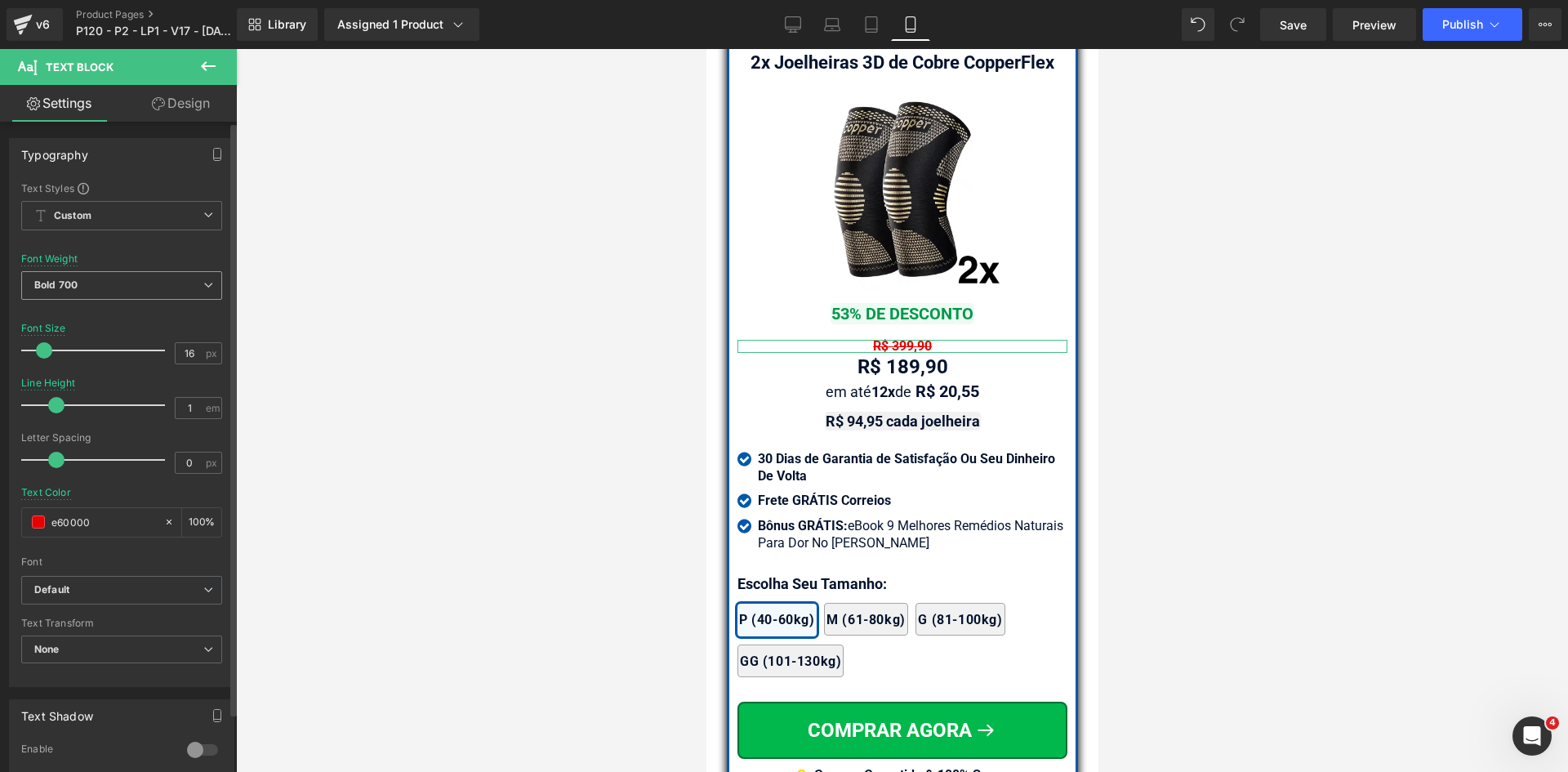
click at [121, 296] on span "Bold 700" at bounding box center [122, 286] width 201 height 29
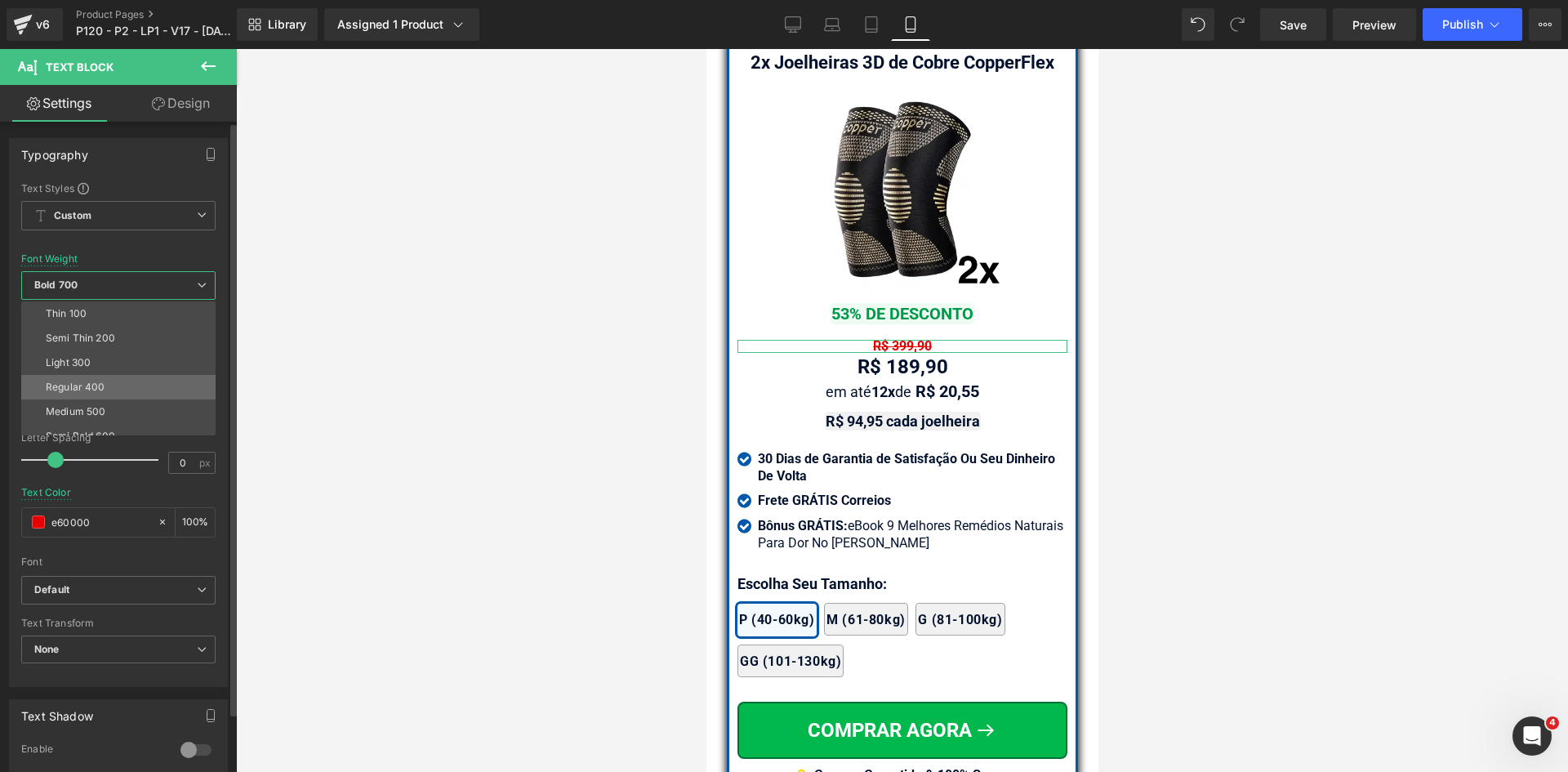
click at [98, 382] on div "Regular 400" at bounding box center [76, 386] width 59 height 12
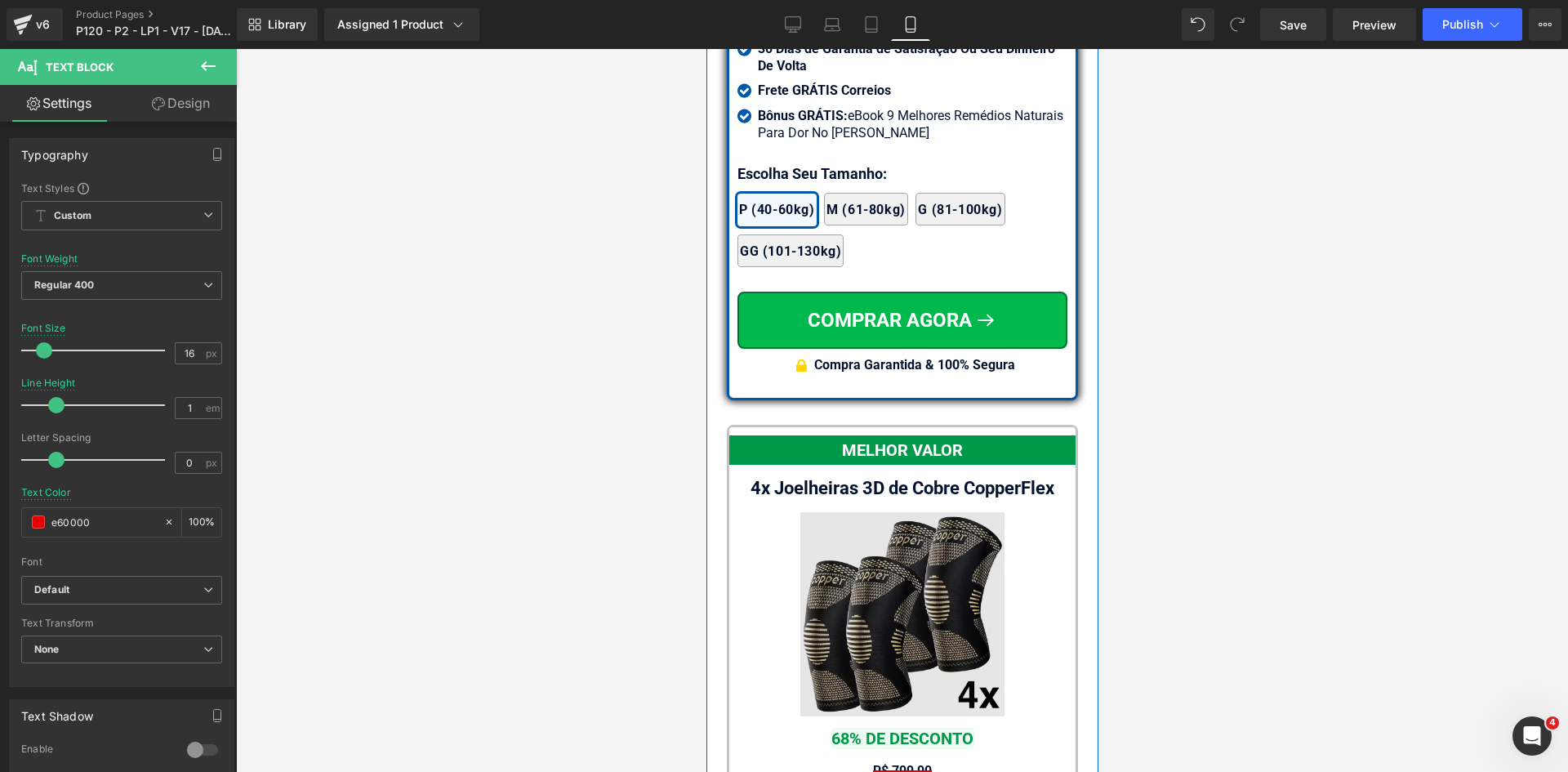
scroll to position [14476, 0]
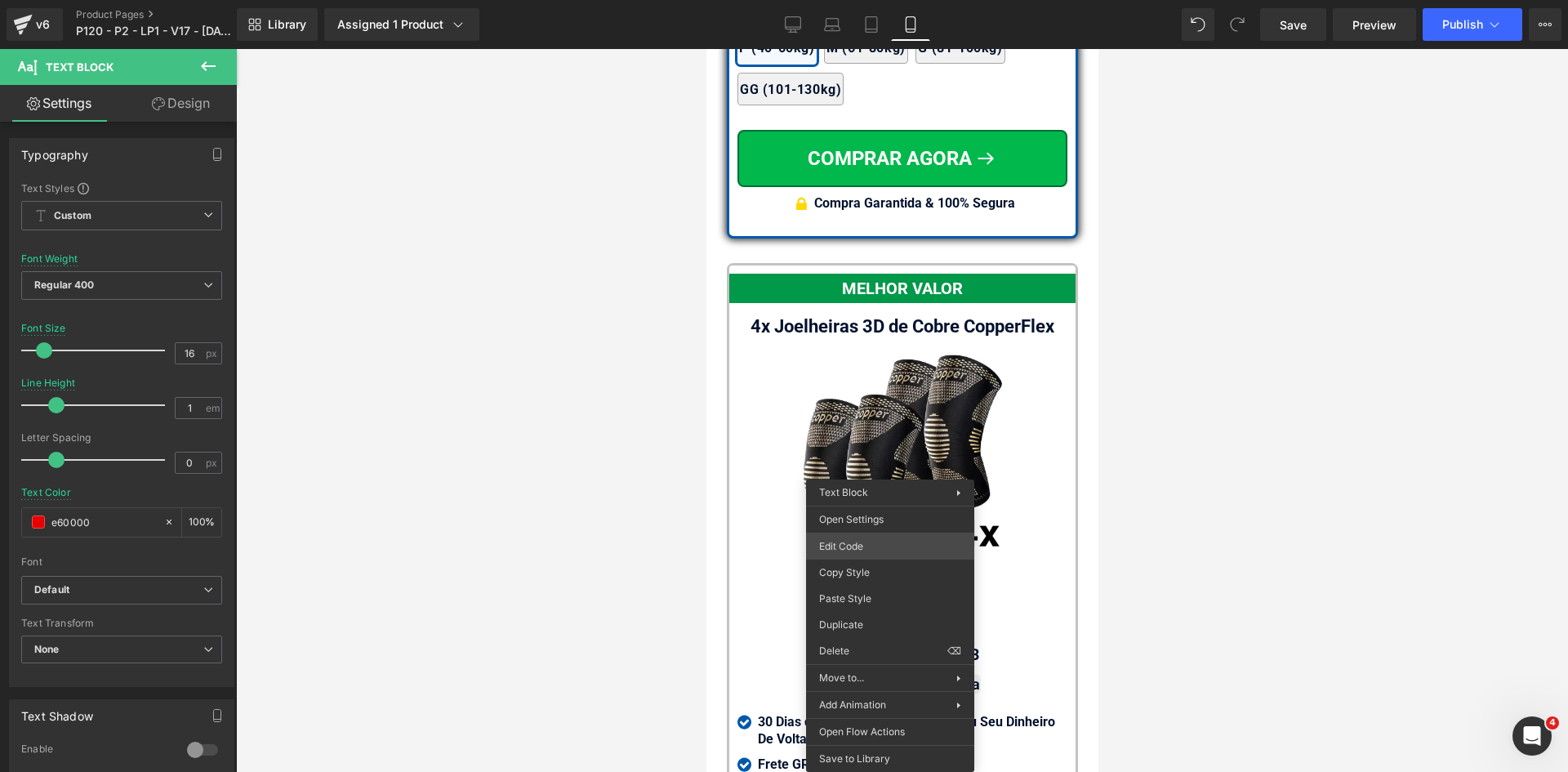
click at [838, 0] on div "Heading You are previewing how the will restyle your page. You can not edit Ele…" at bounding box center [784, 0] width 1568 height 0
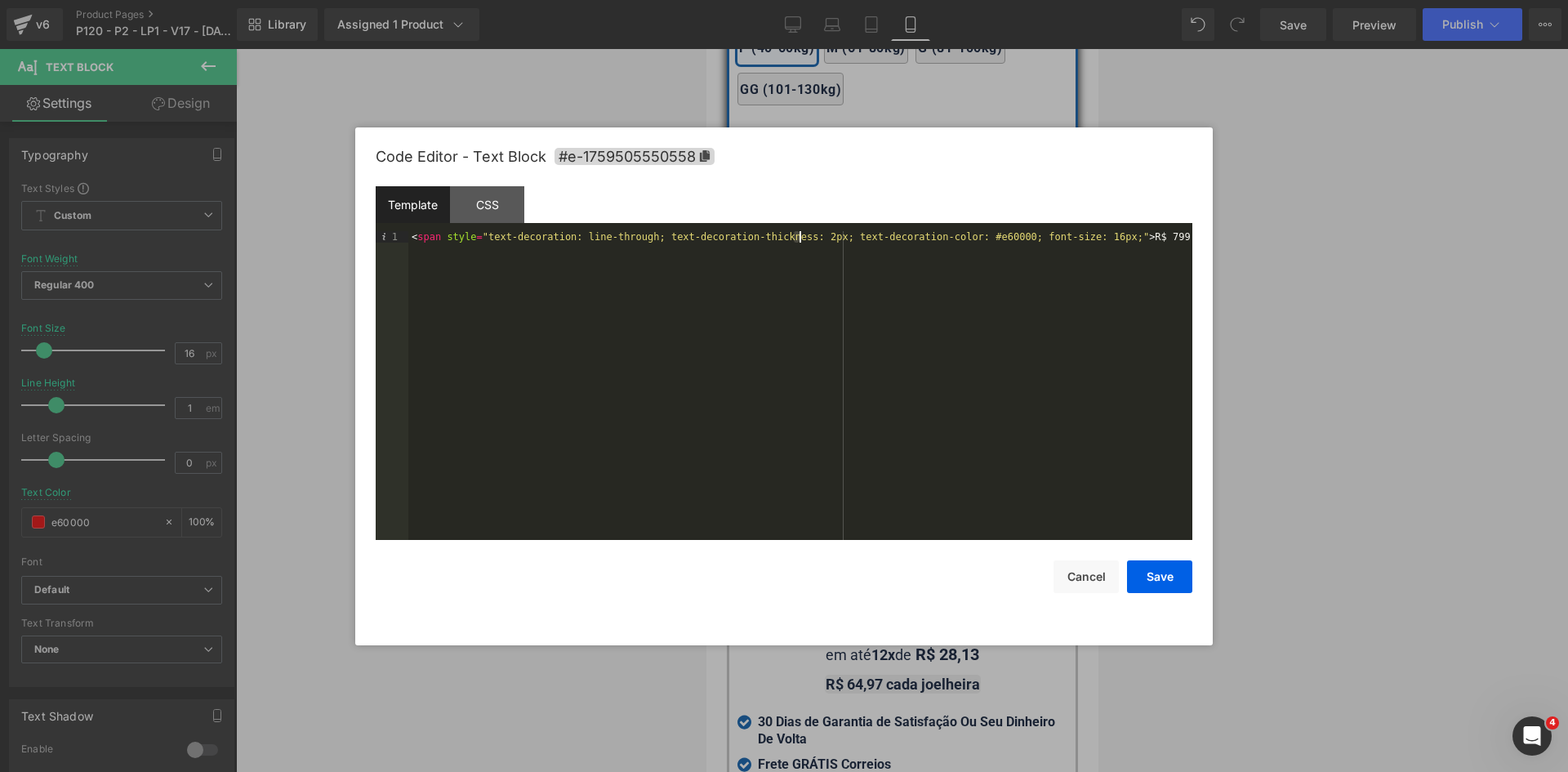
click at [797, 239] on div "< span style = "text-decoration: line-through; text-decoration-thickness: 2px; …" at bounding box center [800, 397] width 784 height 332
drag, startPoint x: 1154, startPoint y: 573, endPoint x: 298, endPoint y: 514, distance: 858.0
click at [1154, 573] on button "Save" at bounding box center [1159, 577] width 66 height 32
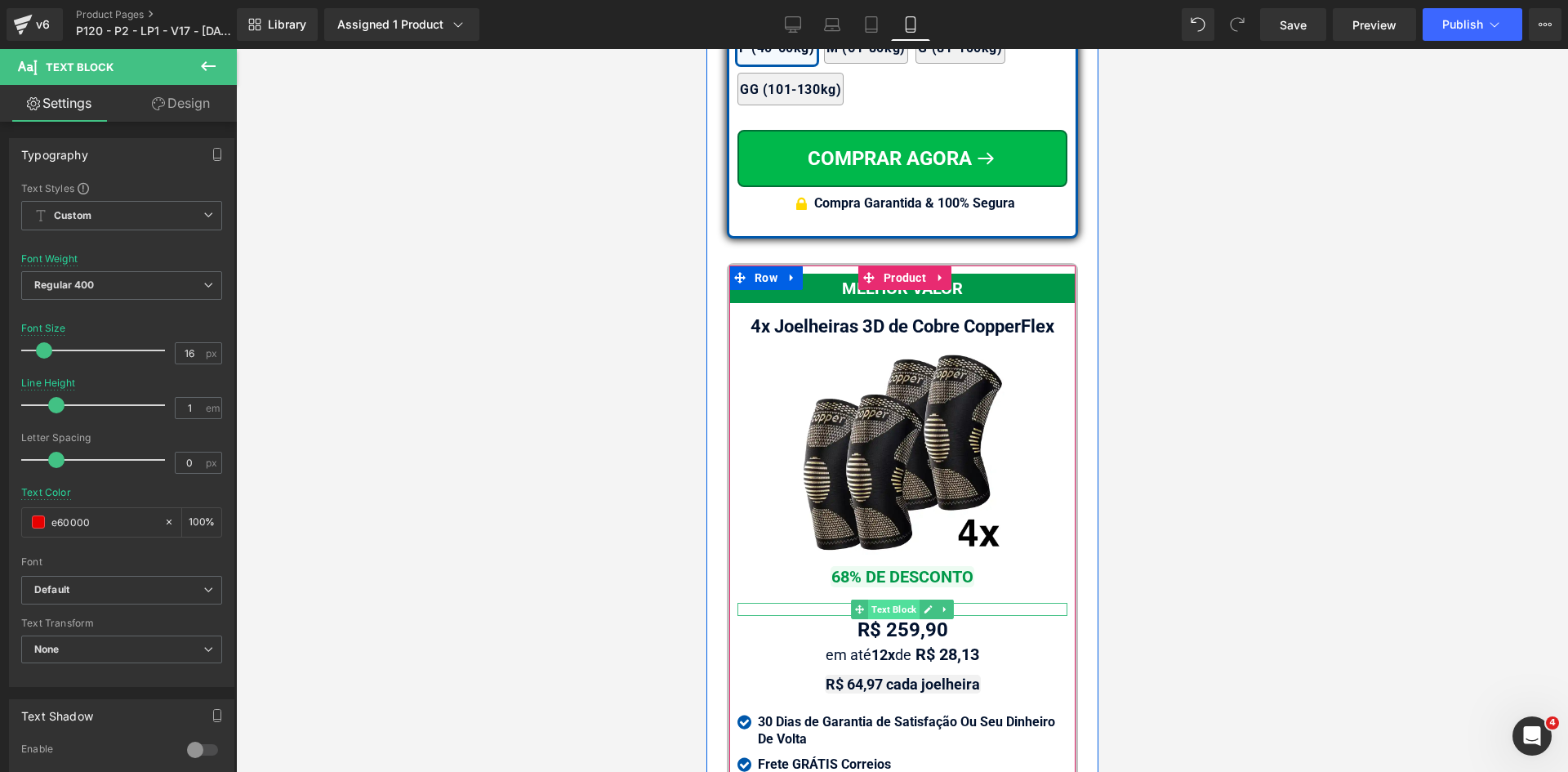
click at [887, 619] on span "Text Block" at bounding box center [893, 609] width 51 height 20
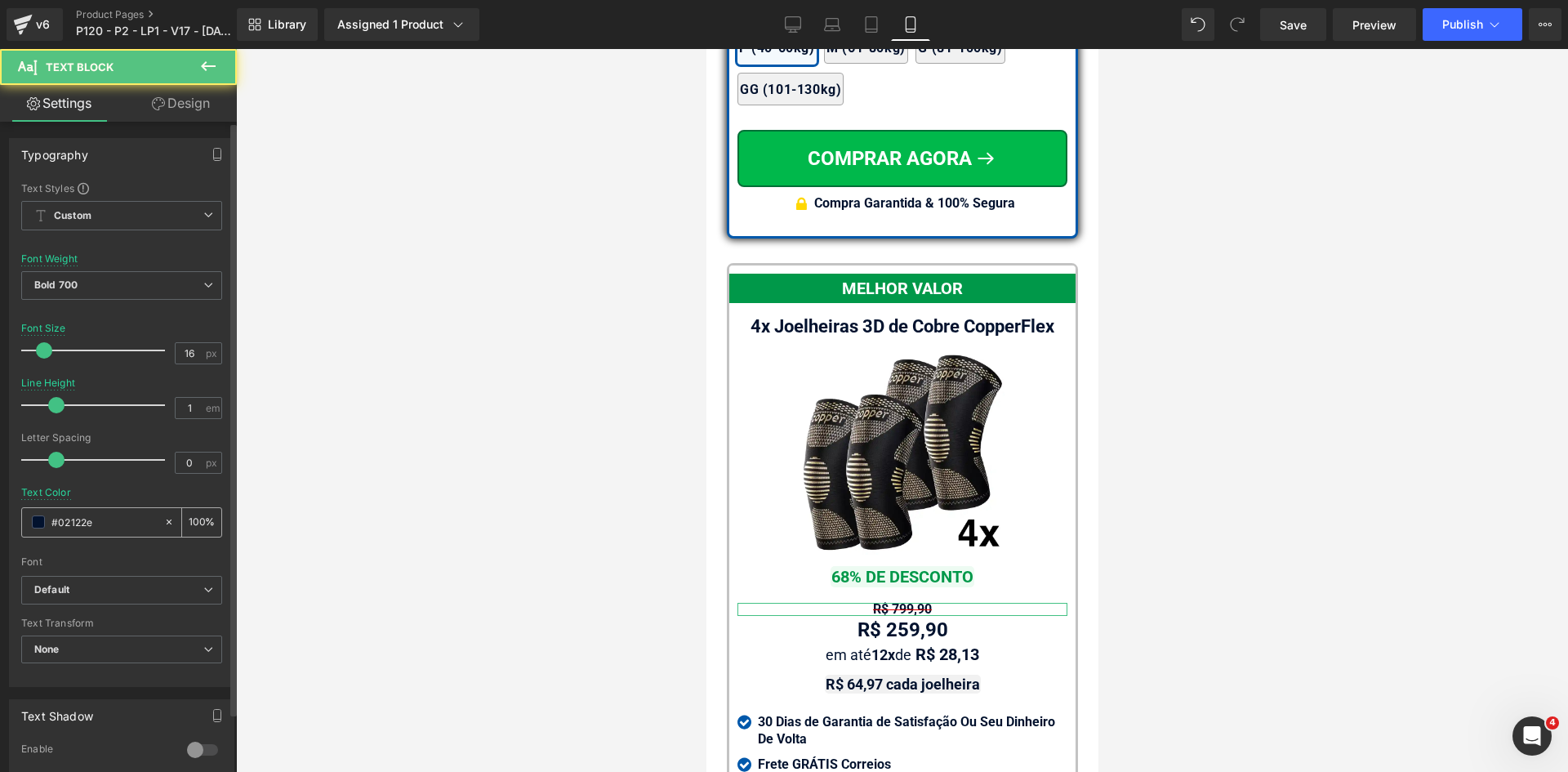
click at [127, 522] on input "#02122e" at bounding box center [104, 522] width 104 height 18
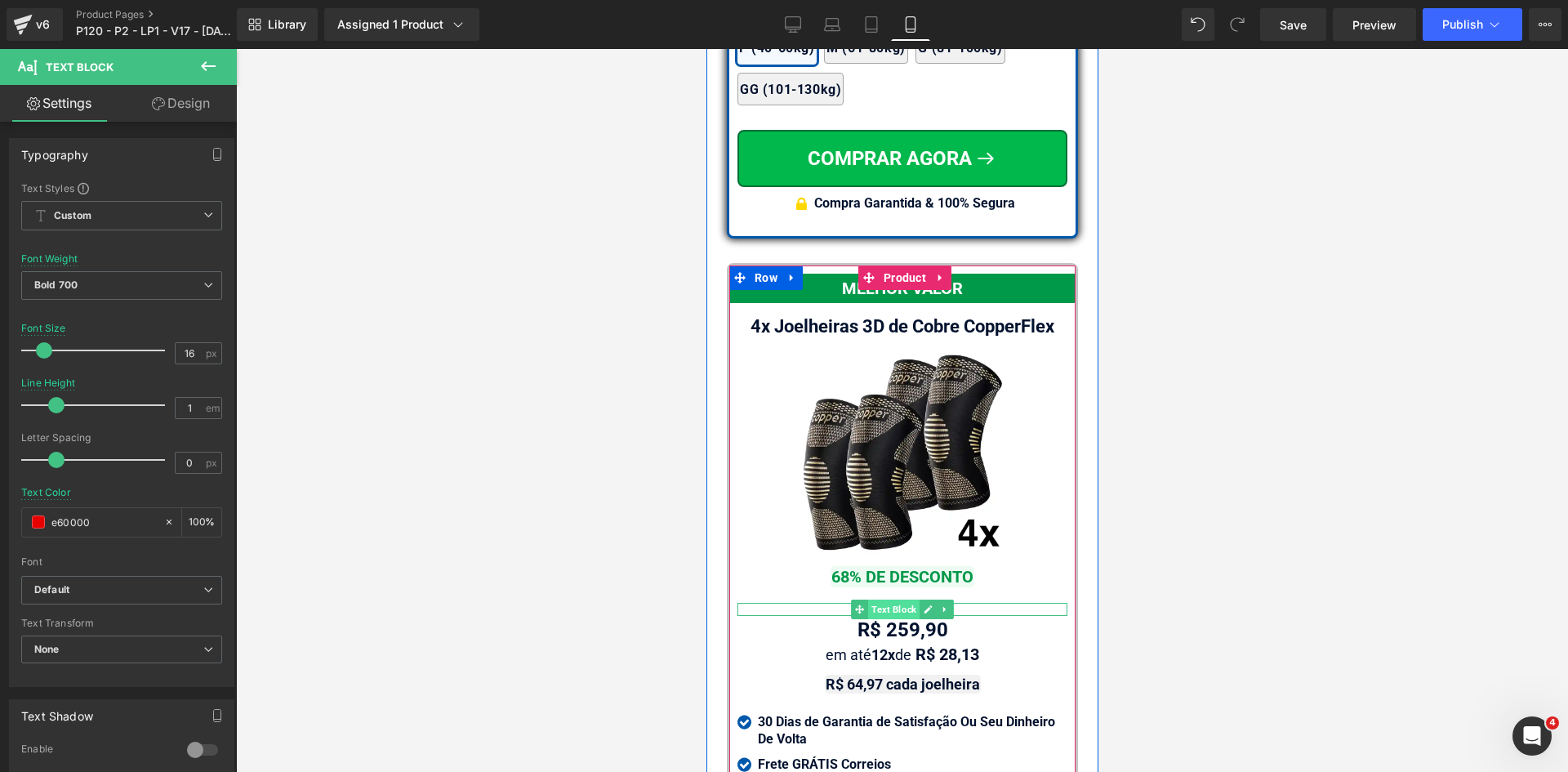
click at [887, 619] on span "Text Block" at bounding box center [893, 609] width 51 height 20
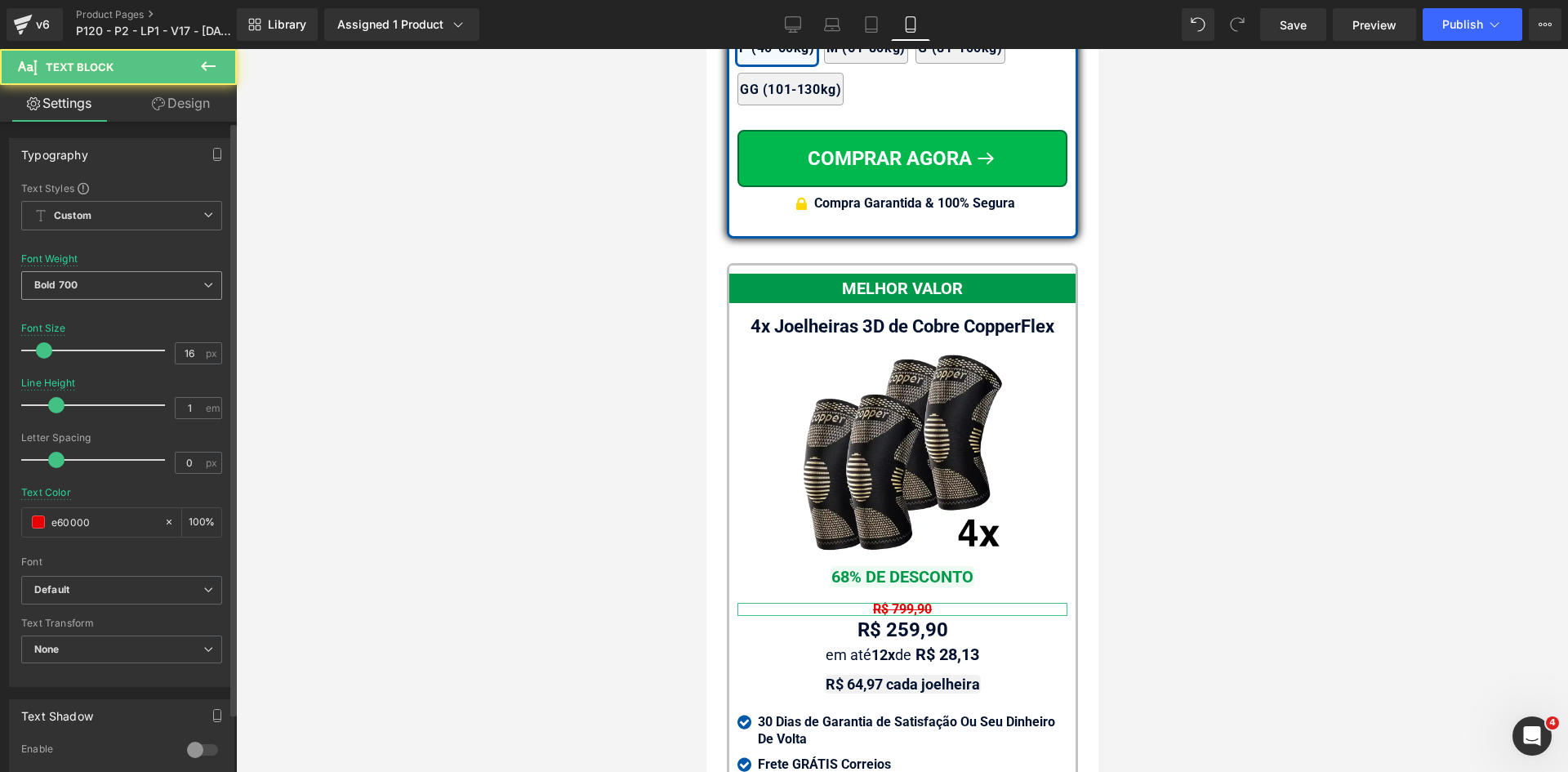
click at [122, 285] on span "Bold 700" at bounding box center [122, 286] width 201 height 29
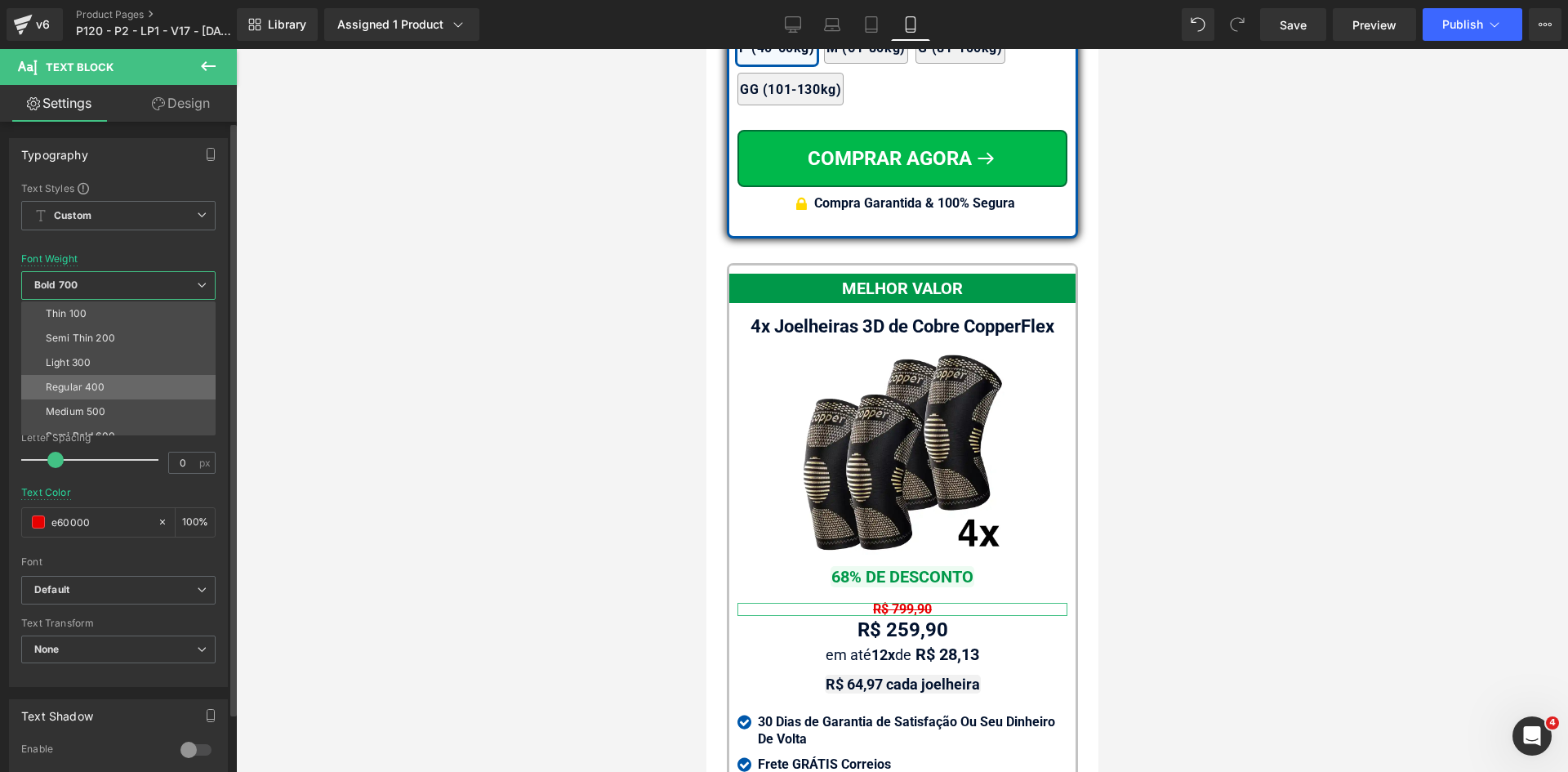
click at [85, 386] on div "Regular 400" at bounding box center [76, 386] width 59 height 12
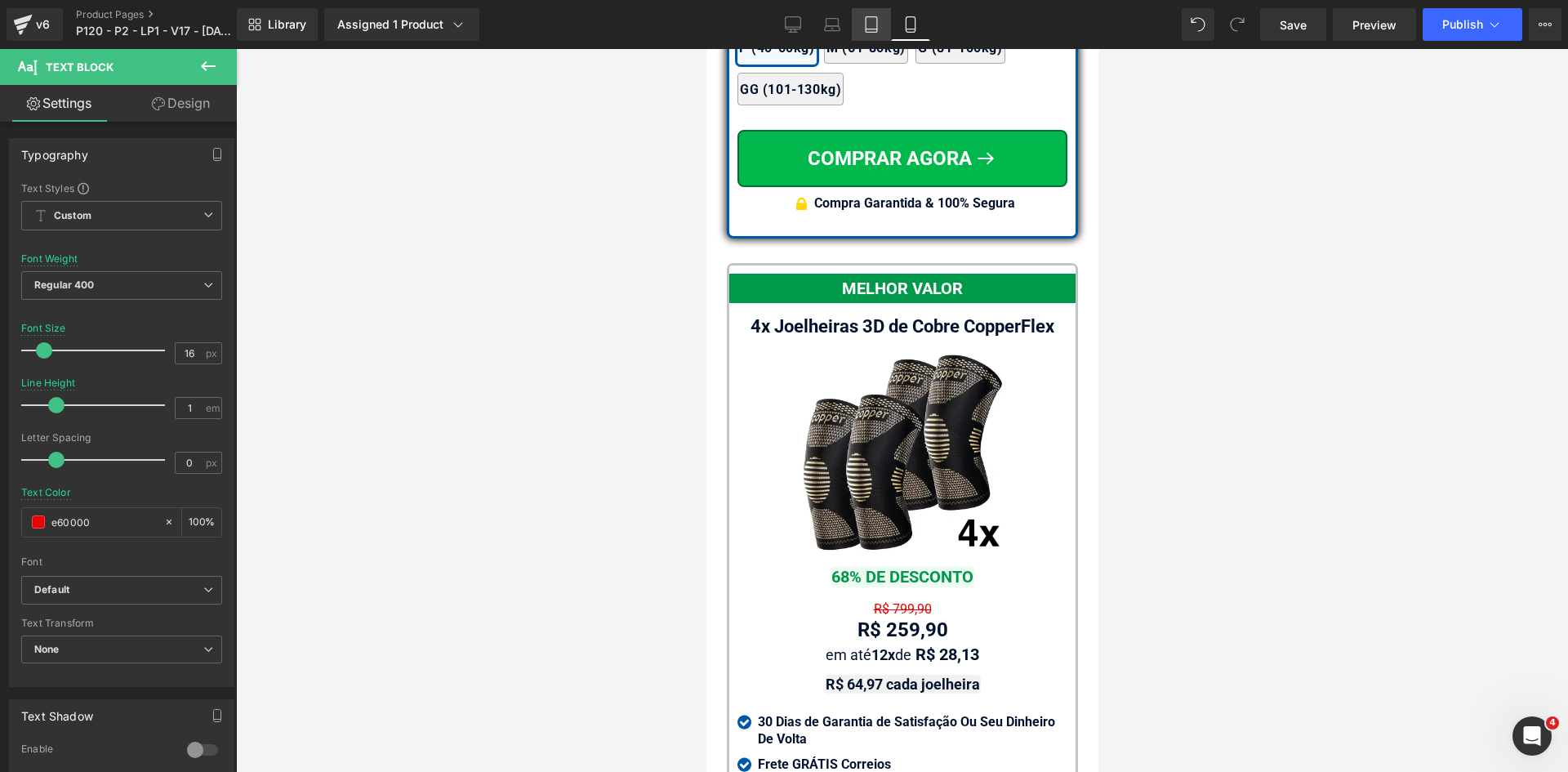
click at [869, 23] on icon at bounding box center [871, 24] width 16 height 16
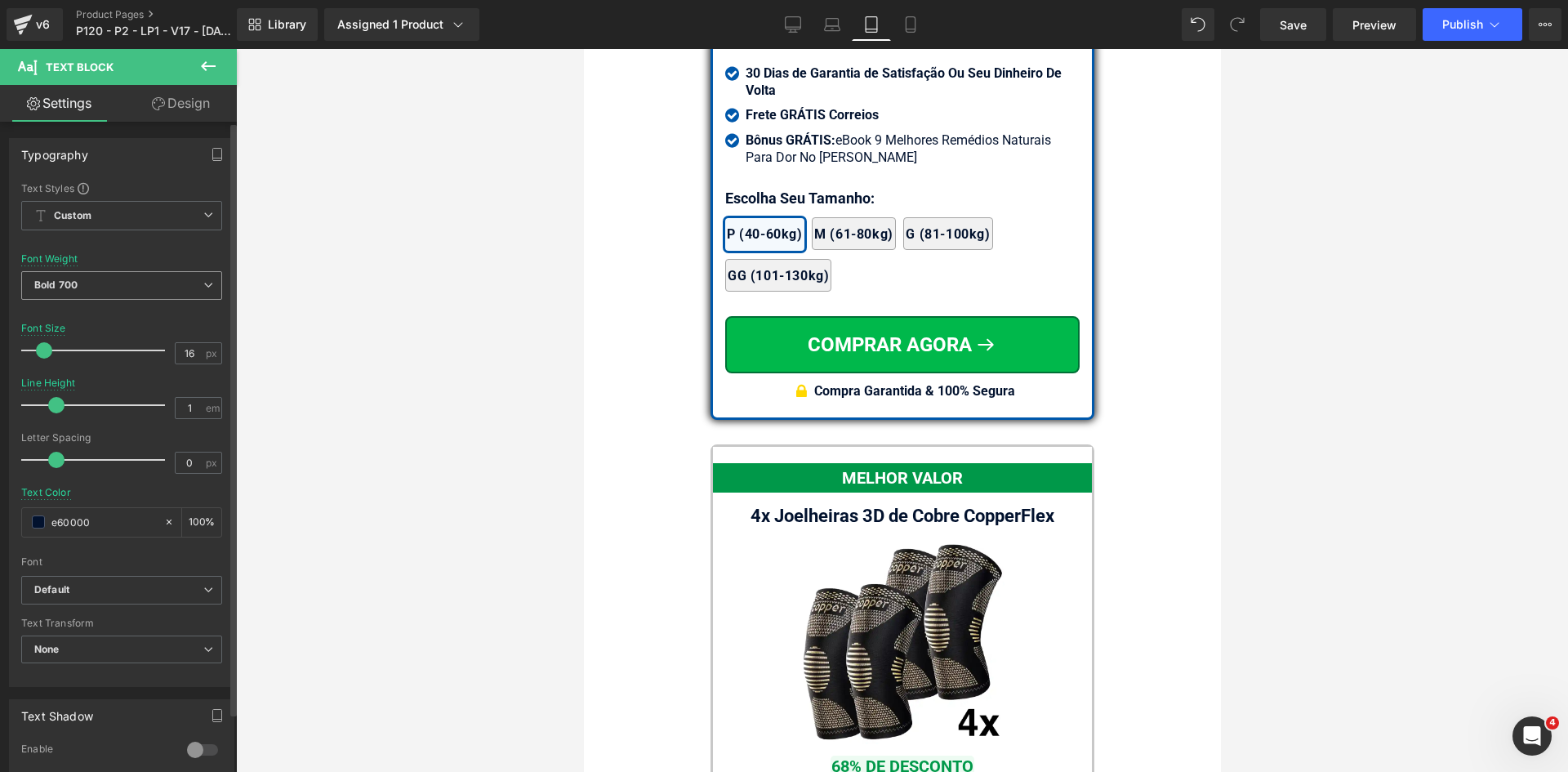
click at [79, 289] on span "Bold 700" at bounding box center [122, 286] width 201 height 29
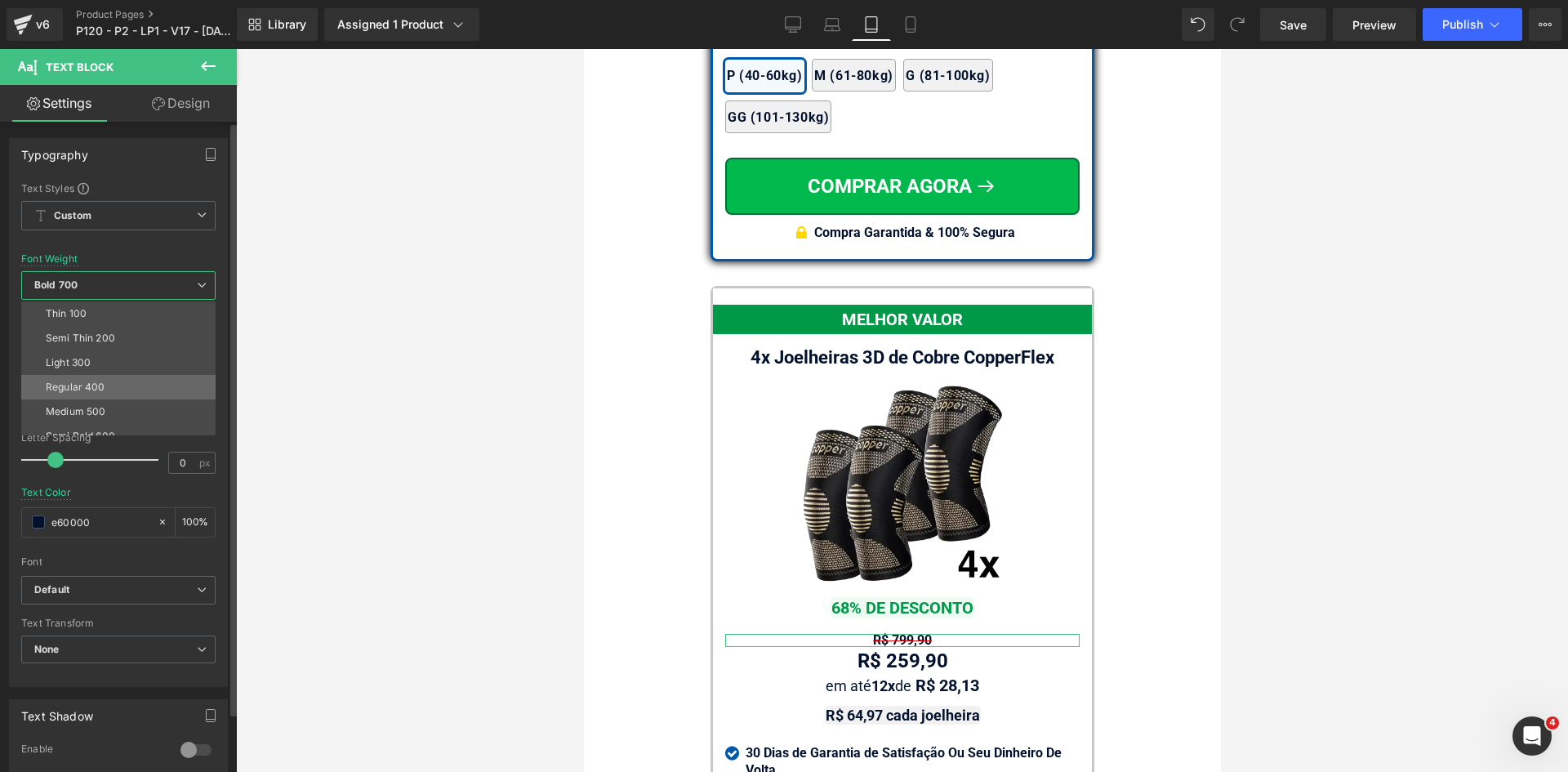
click at [79, 389] on div "Regular 400" at bounding box center [76, 386] width 59 height 12
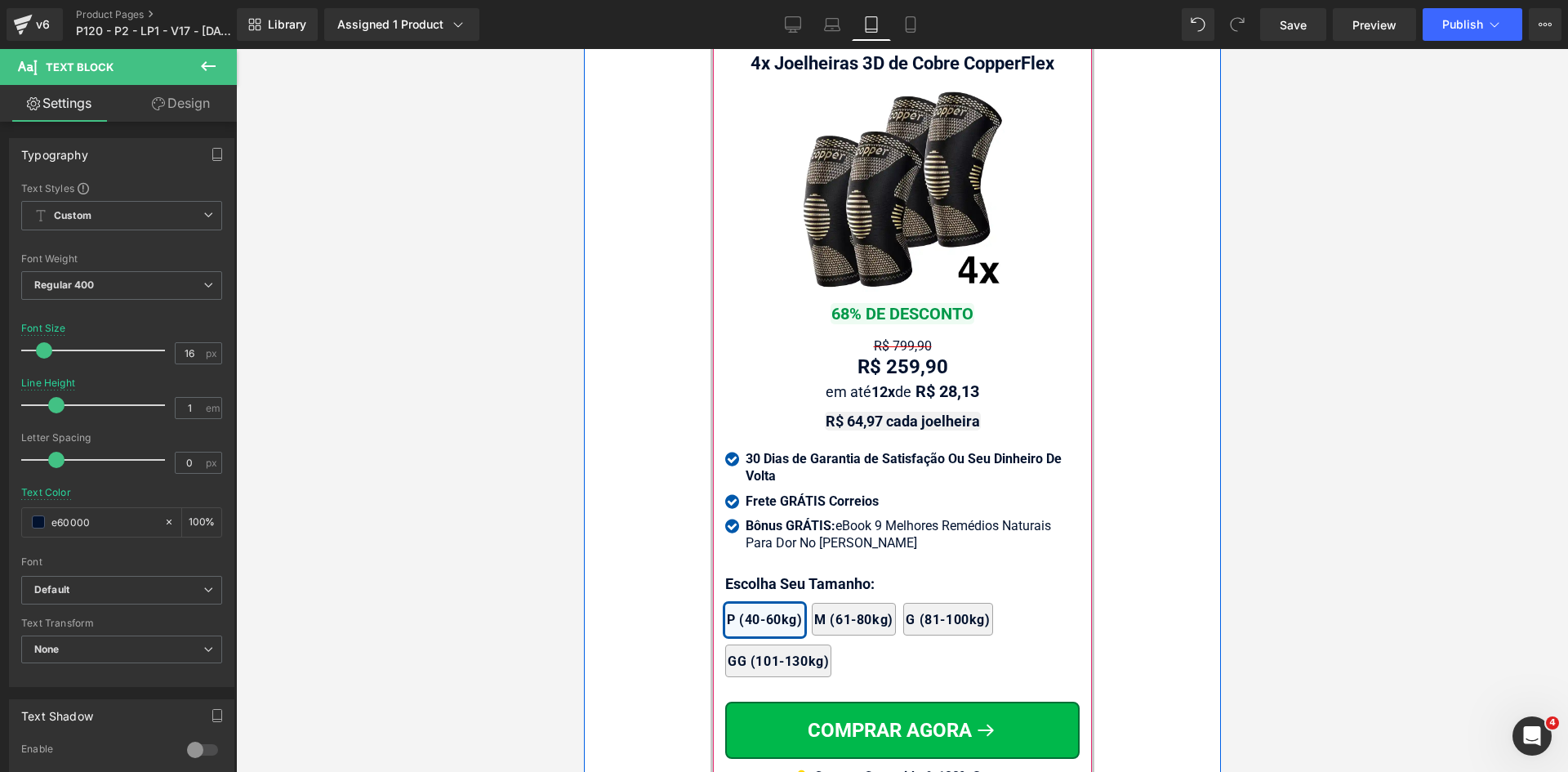
scroll to position [15043, 0]
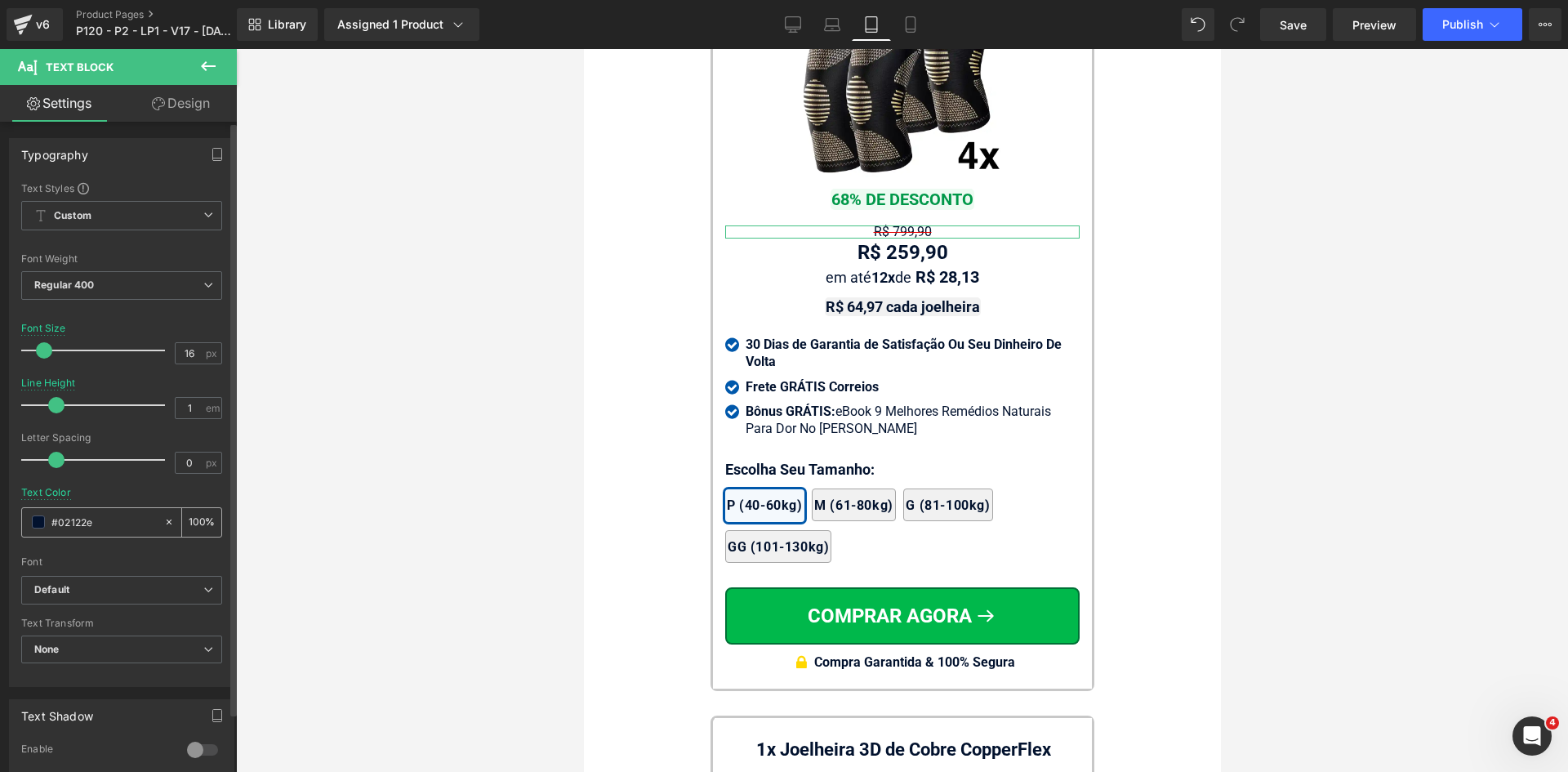
click at [93, 520] on input "#02122e" at bounding box center [104, 522] width 104 height 18
paste input "e60000"
type input "e60000"
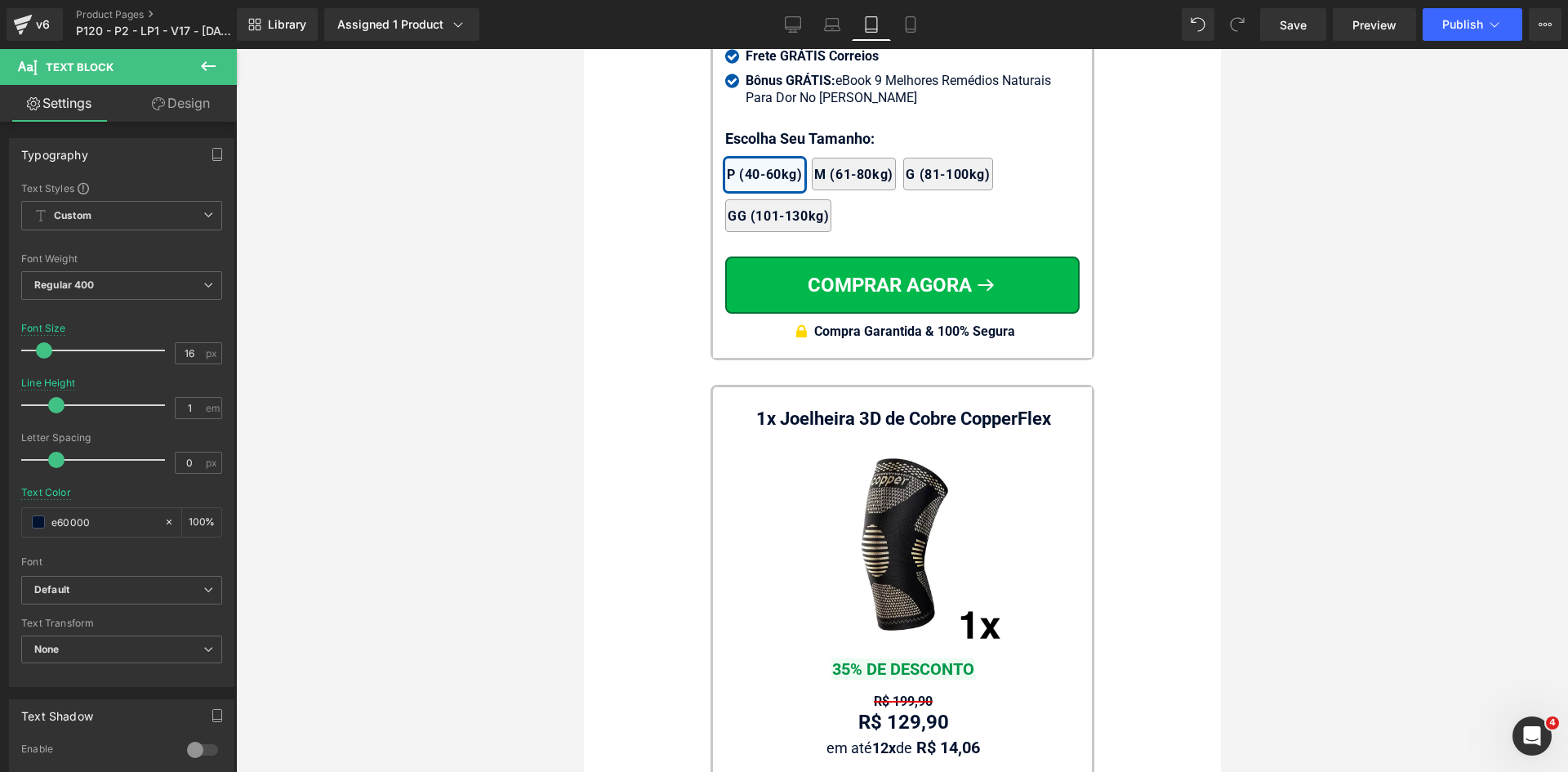
scroll to position [15533, 0]
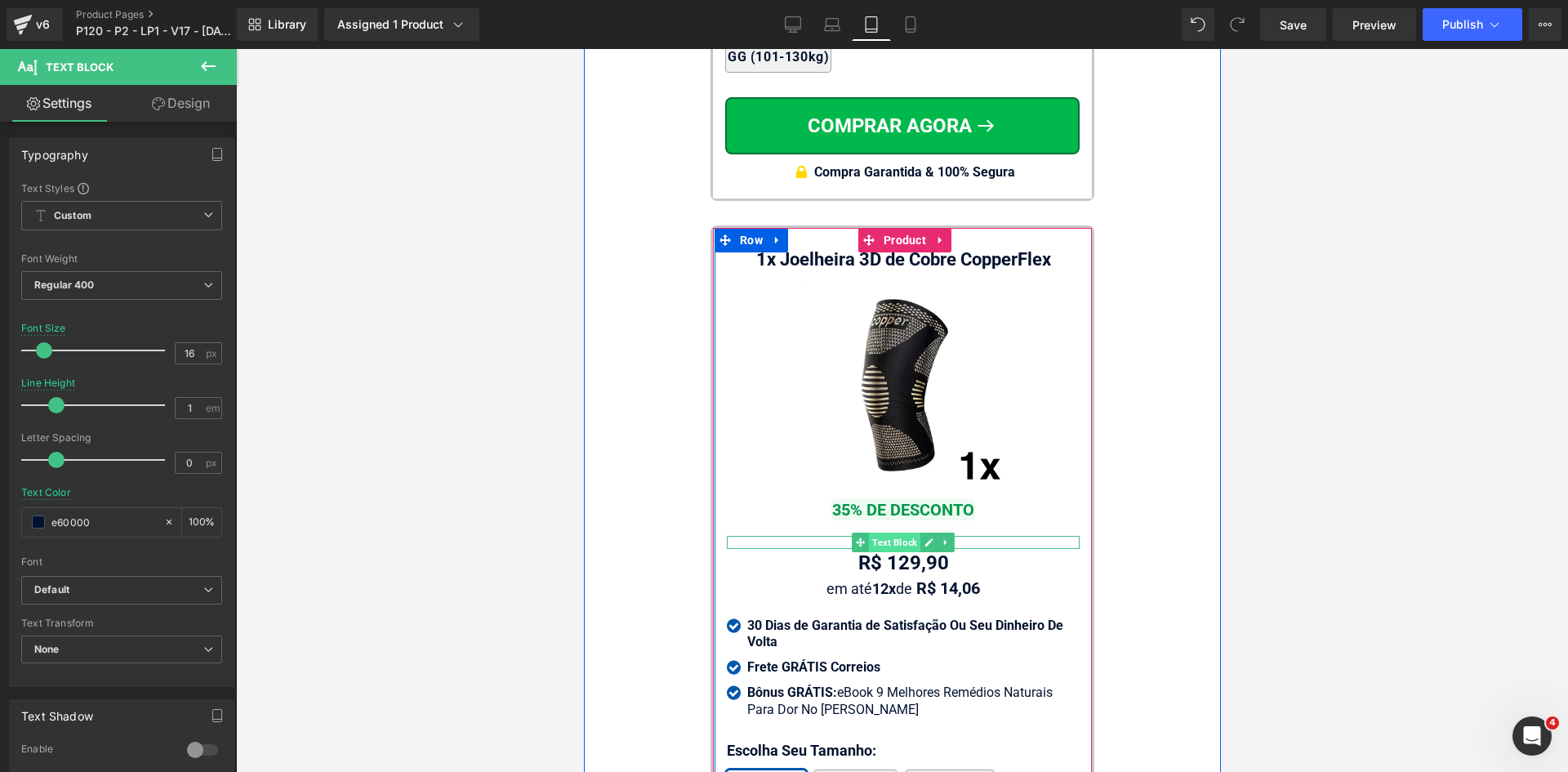
click at [894, 536] on span "Text Block" at bounding box center [893, 542] width 51 height 20
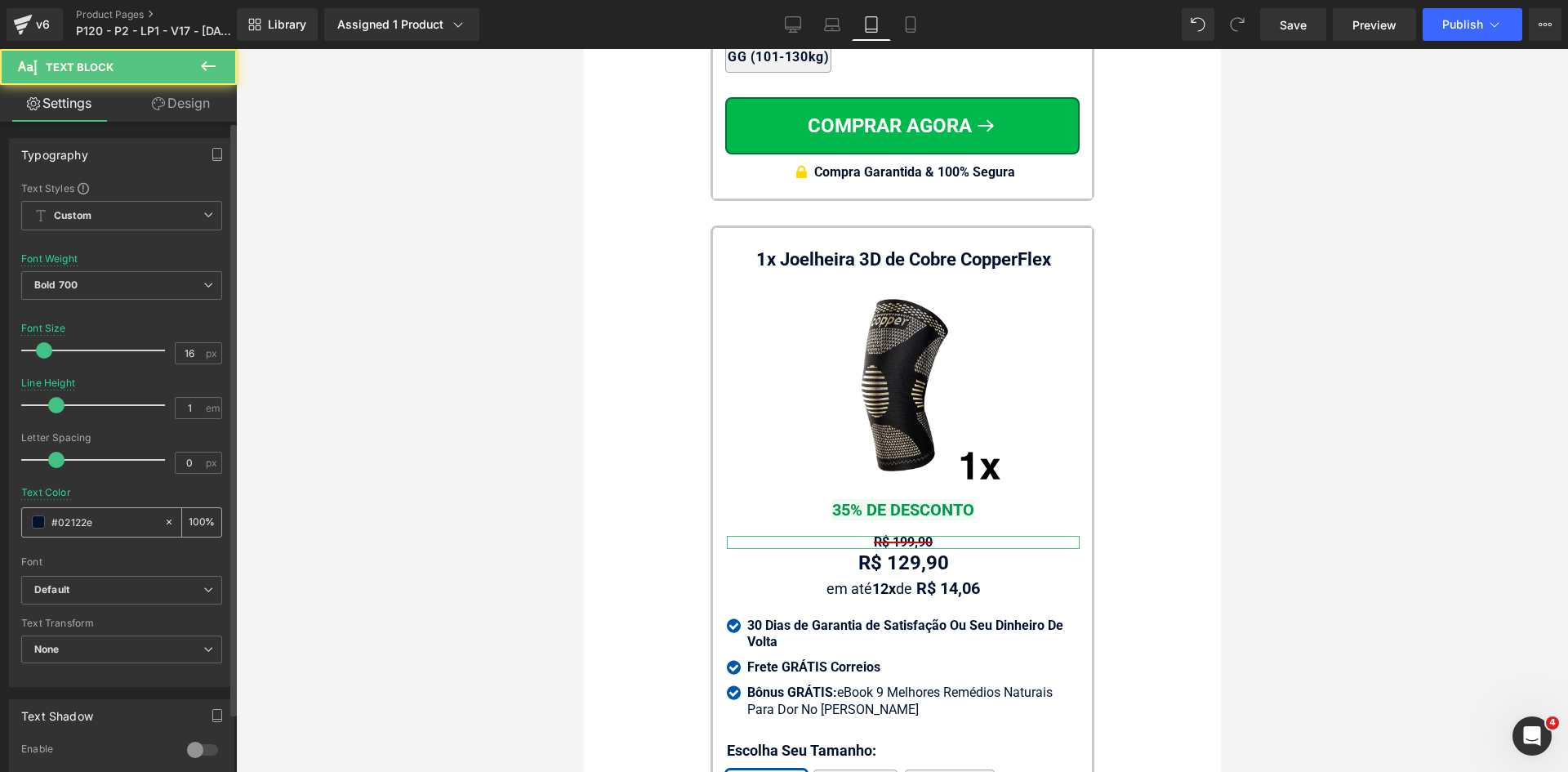
click at [102, 523] on input "#02122e" at bounding box center [104, 522] width 104 height 18
paste input "e60000"
type input "e60000"
click at [63, 279] on b "Bold 700" at bounding box center [56, 285] width 43 height 13
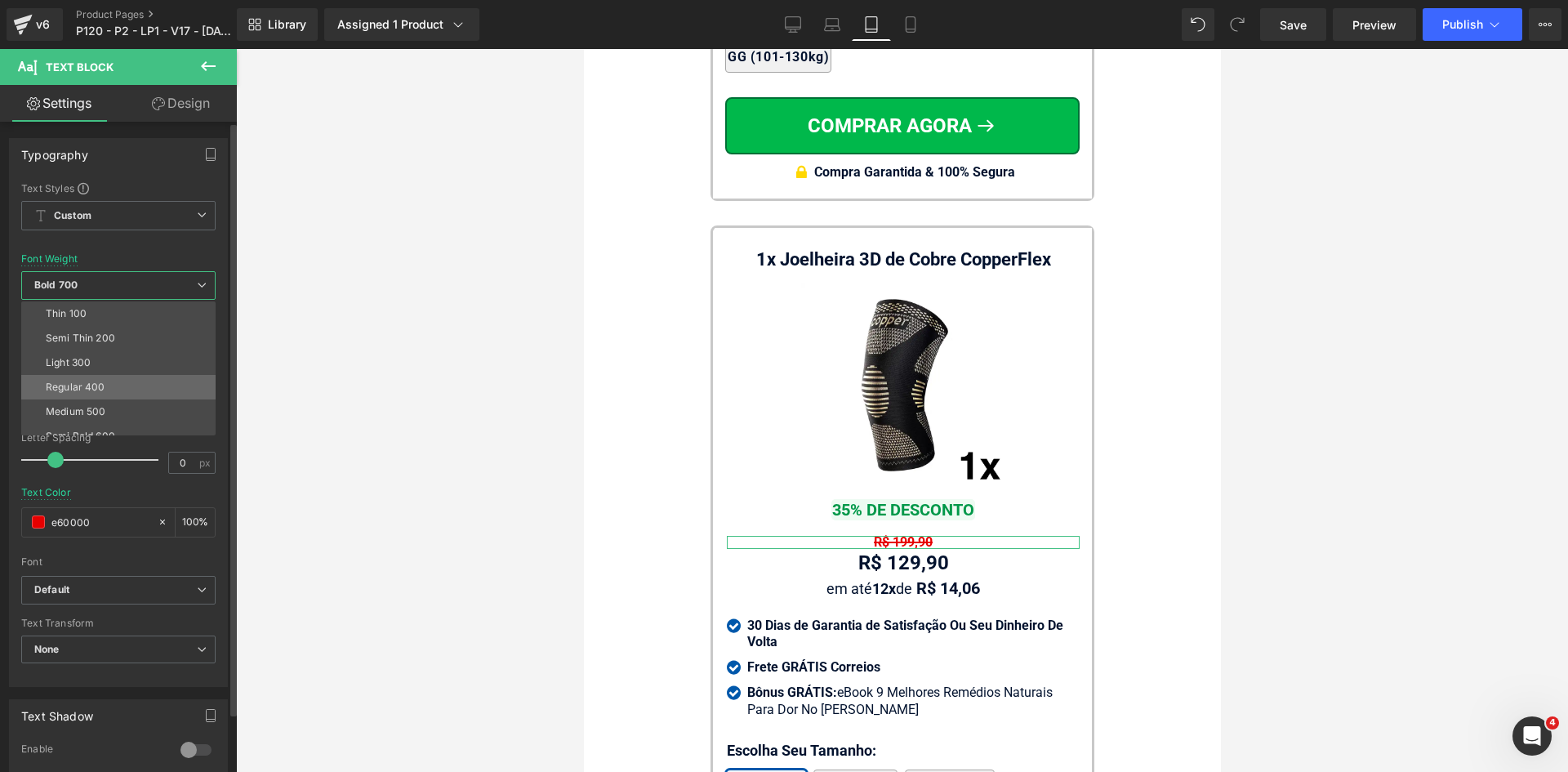
click at [77, 381] on div "Regular 400" at bounding box center [76, 386] width 59 height 12
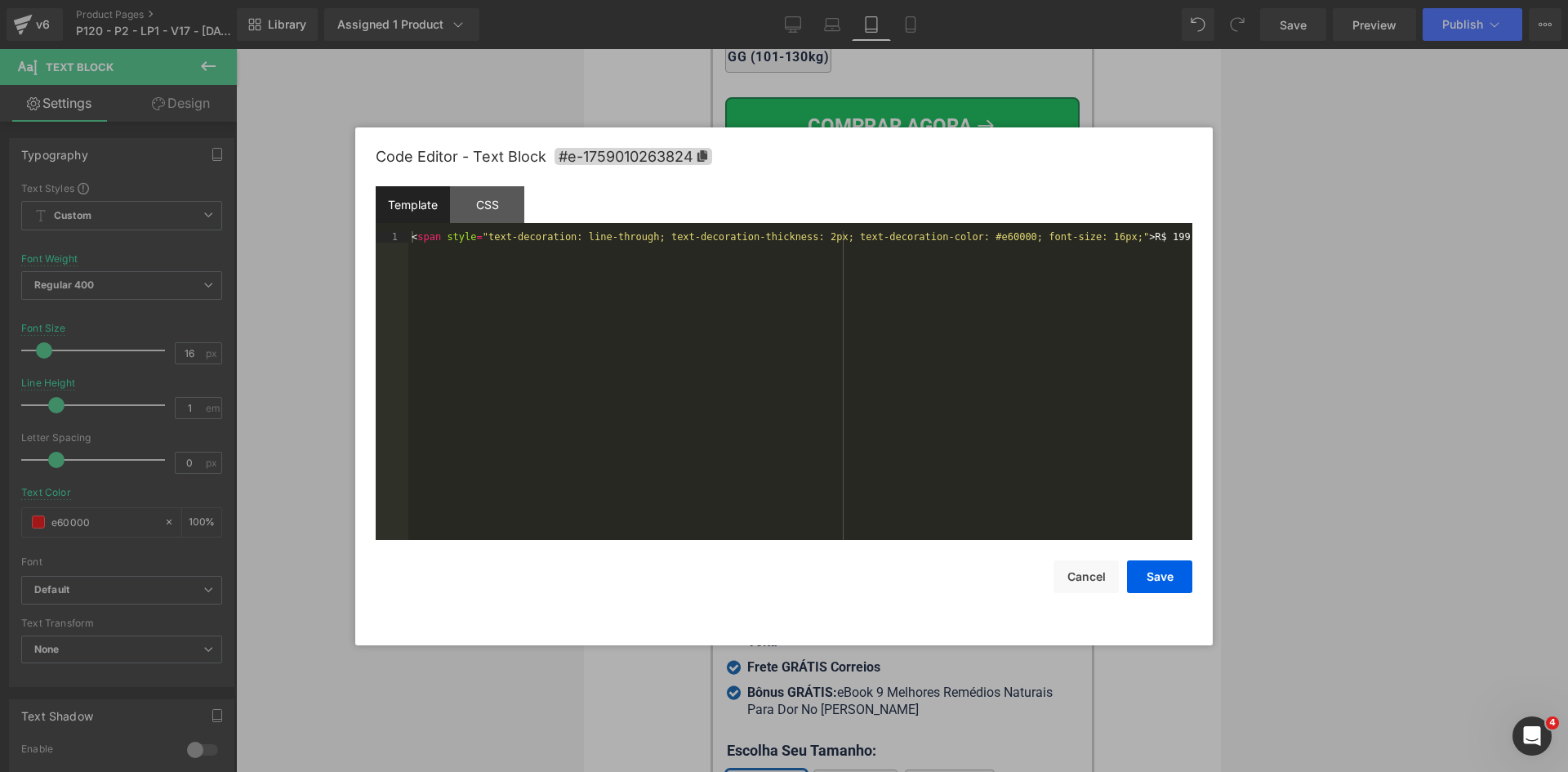
click at [835, 0] on div "Text Block You are previewing how the will restyle your page. You can not edit …" at bounding box center [784, 0] width 1568 height 0
click at [793, 234] on div "< span style = "text-decoration: line-through; text-decoration-thickness: 2px; …" at bounding box center [800, 397] width 784 height 332
click at [961, 238] on div "< span style = "text-decoration: line-through; text-decoration-thickness: 1px; …" at bounding box center [800, 397] width 784 height 332
click at [1159, 575] on button "Save" at bounding box center [1159, 577] width 66 height 32
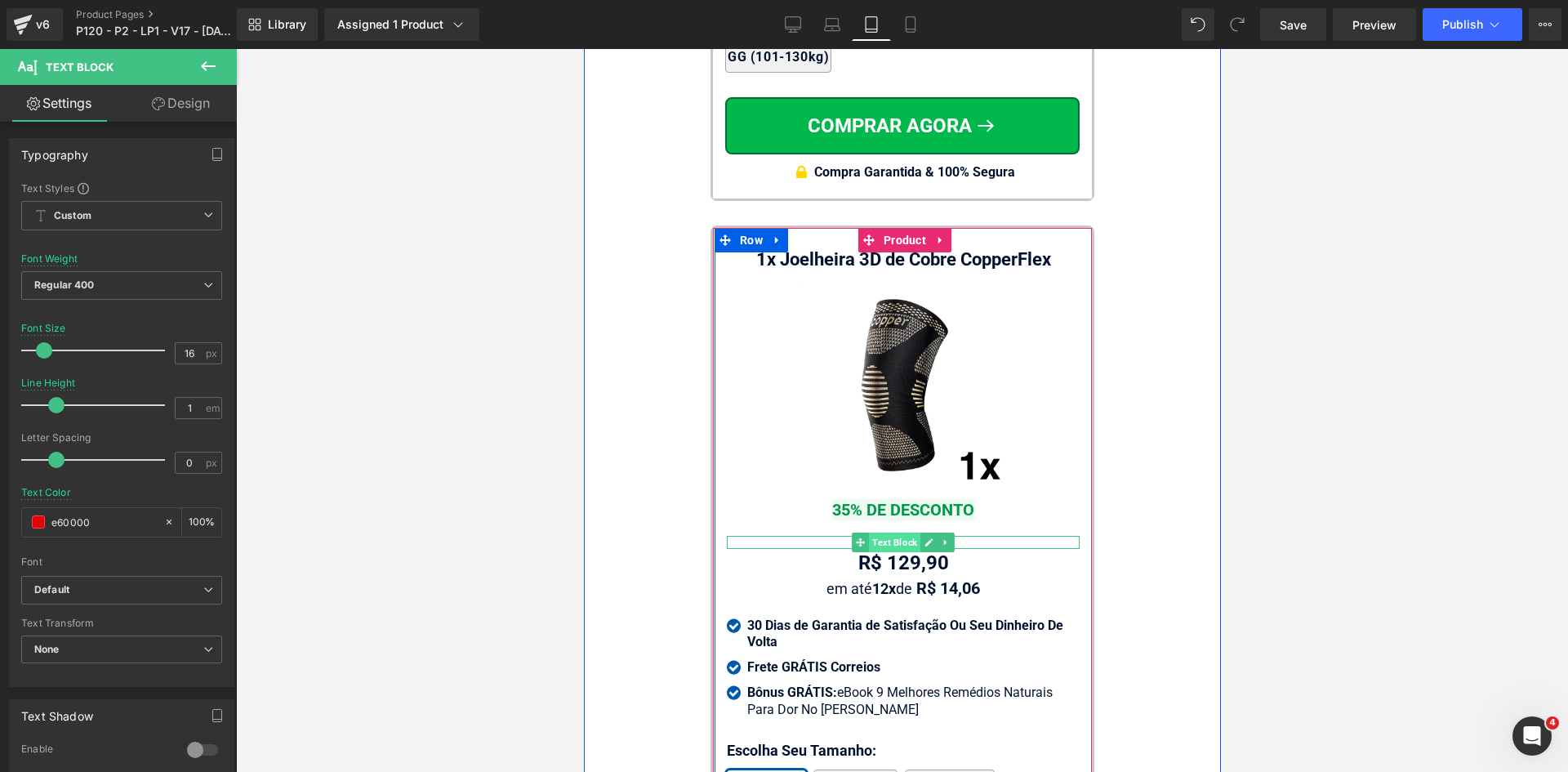
click at [889, 532] on span "Text Block" at bounding box center [893, 542] width 51 height 20
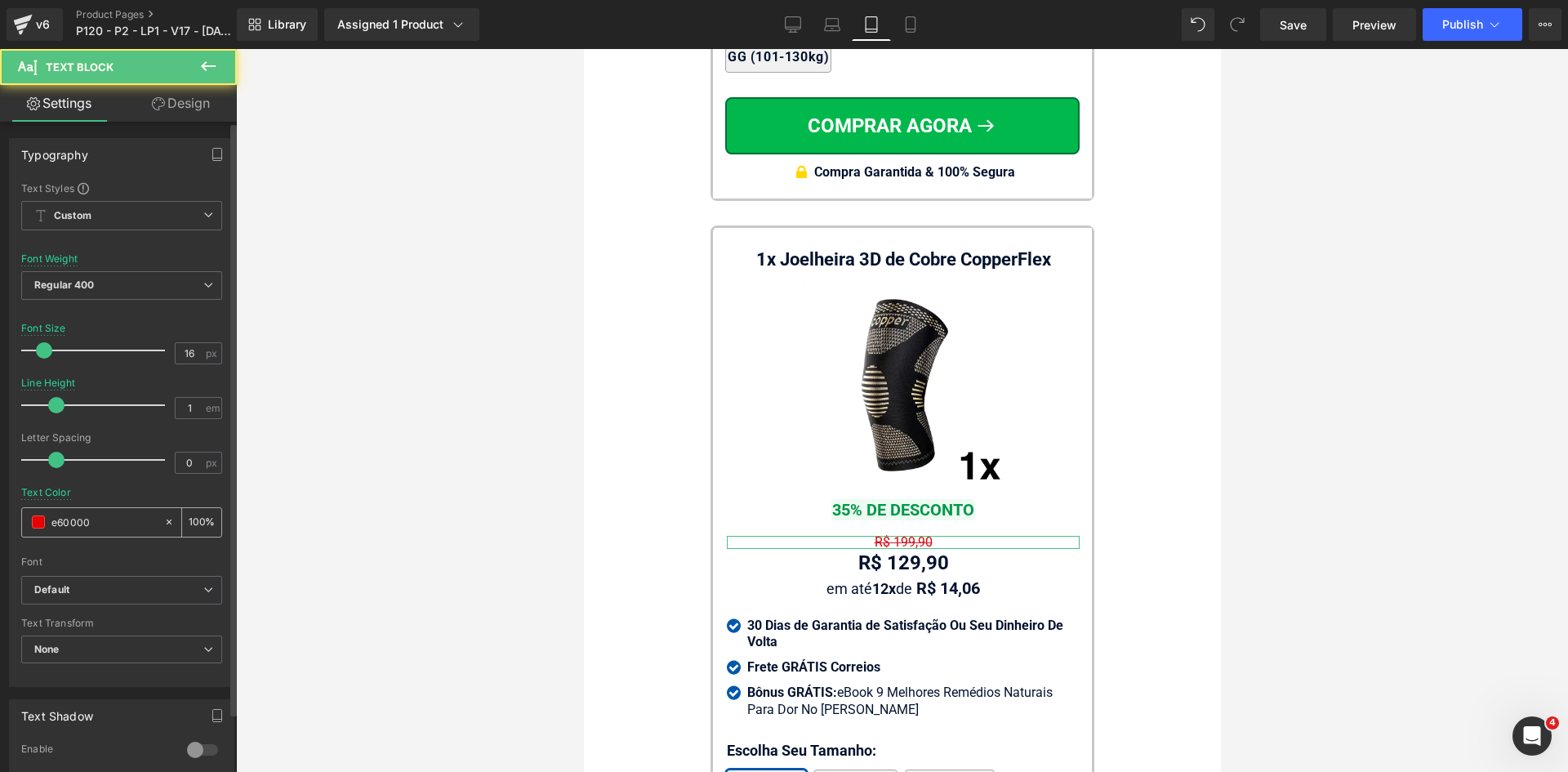
click at [106, 522] on input "e60000" at bounding box center [104, 522] width 104 height 18
paste input "c91f3f"
type input "c91f3f"
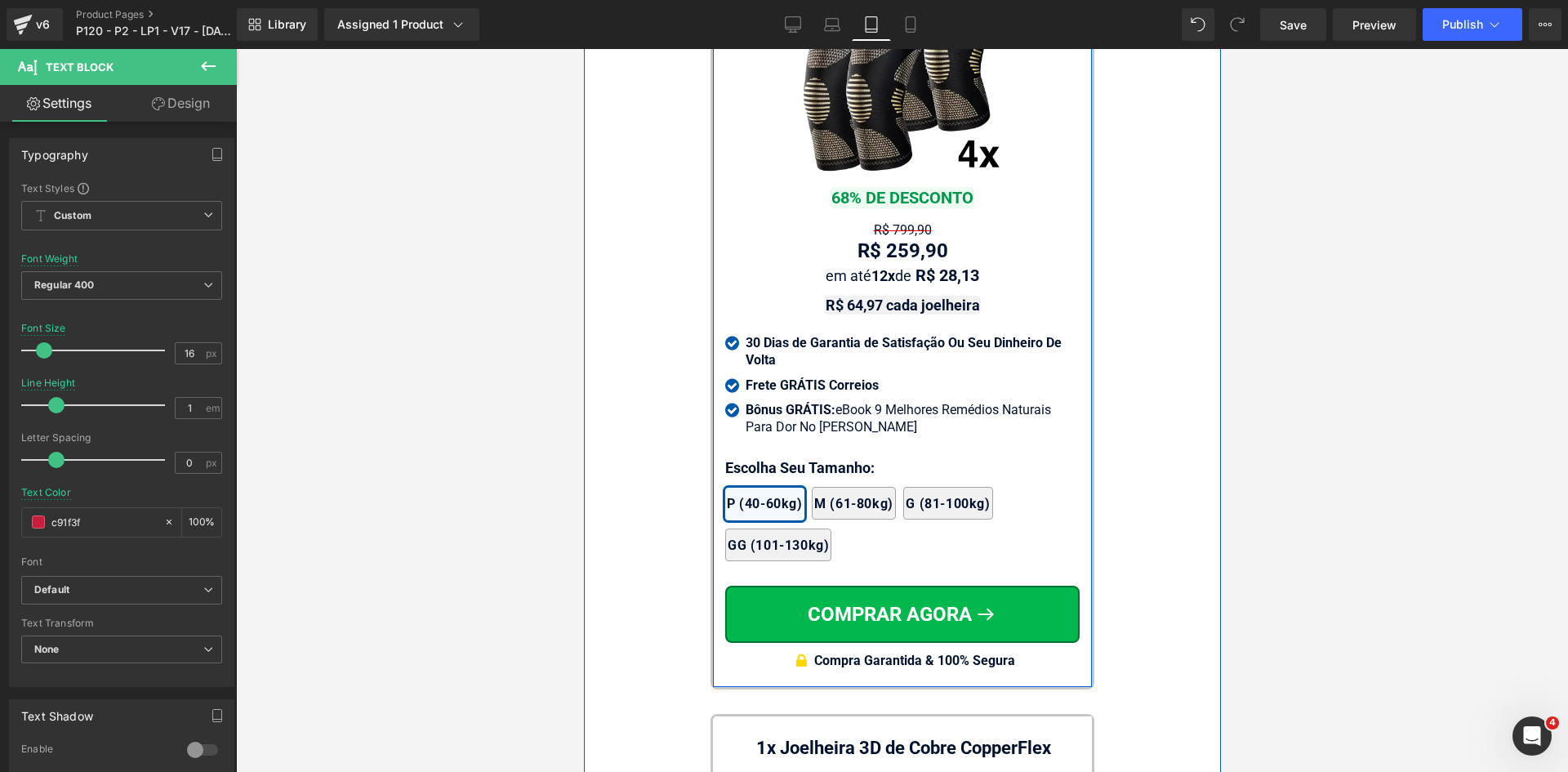
scroll to position [15043, 0]
click at [889, 223] on span "Text Block" at bounding box center [880, 232] width 51 height 20
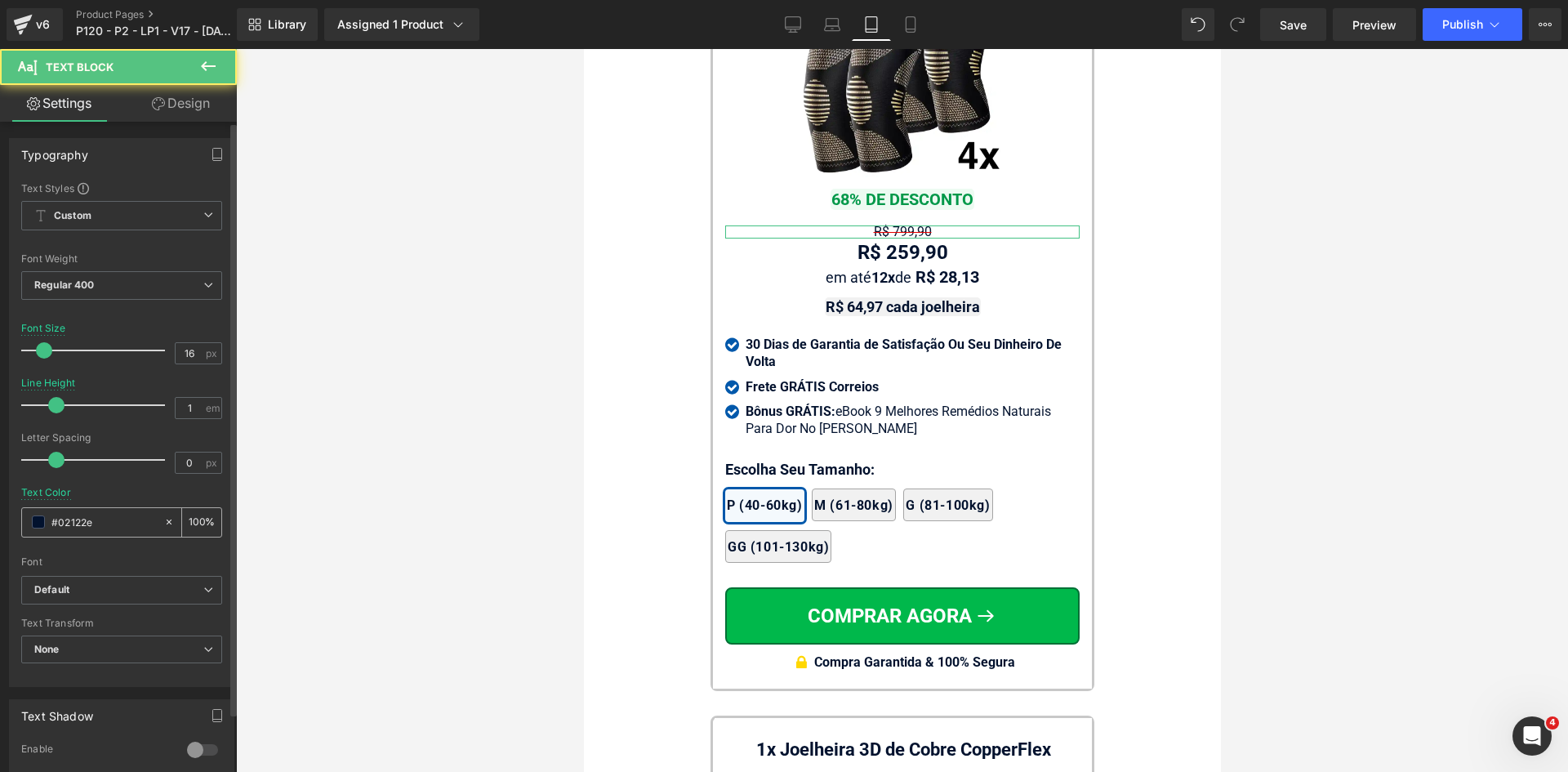
click at [95, 515] on input "#02122e" at bounding box center [104, 522] width 104 height 18
paste input "c91f3f"
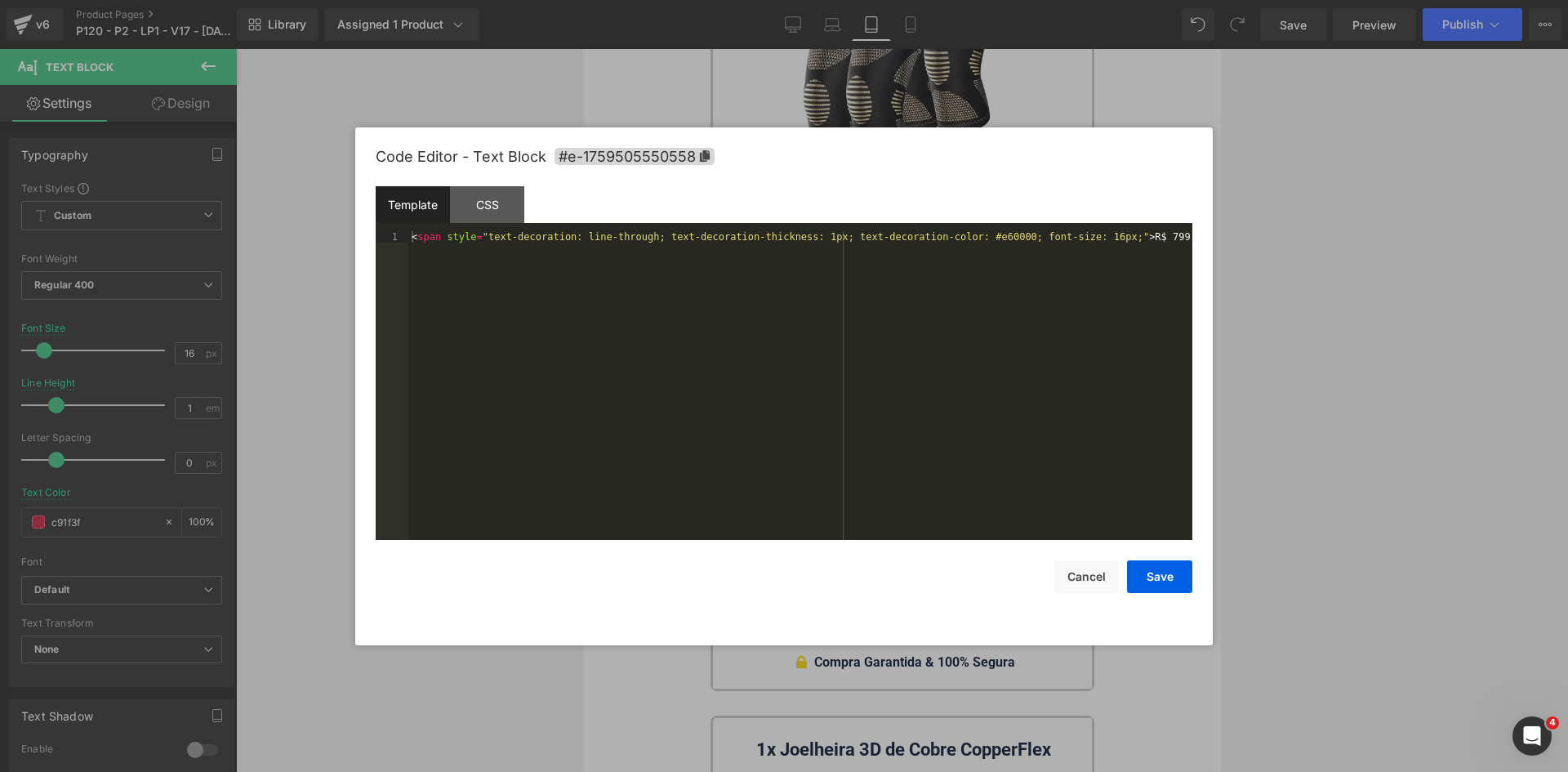
click at [869, 0] on div "Text Block You are previewing how the will restyle your page. You can not edit …" at bounding box center [784, 0] width 1568 height 0
type input "c91f3f"
click at [965, 242] on div "< span style = "text-decoration: line-through; text-decoration-thickness: 1px; …" at bounding box center [800, 397] width 784 height 332
click at [964, 232] on div "< span style = "text-decoration: line-through; text-decoration-thickness: 1px; …" at bounding box center [800, 397] width 784 height 332
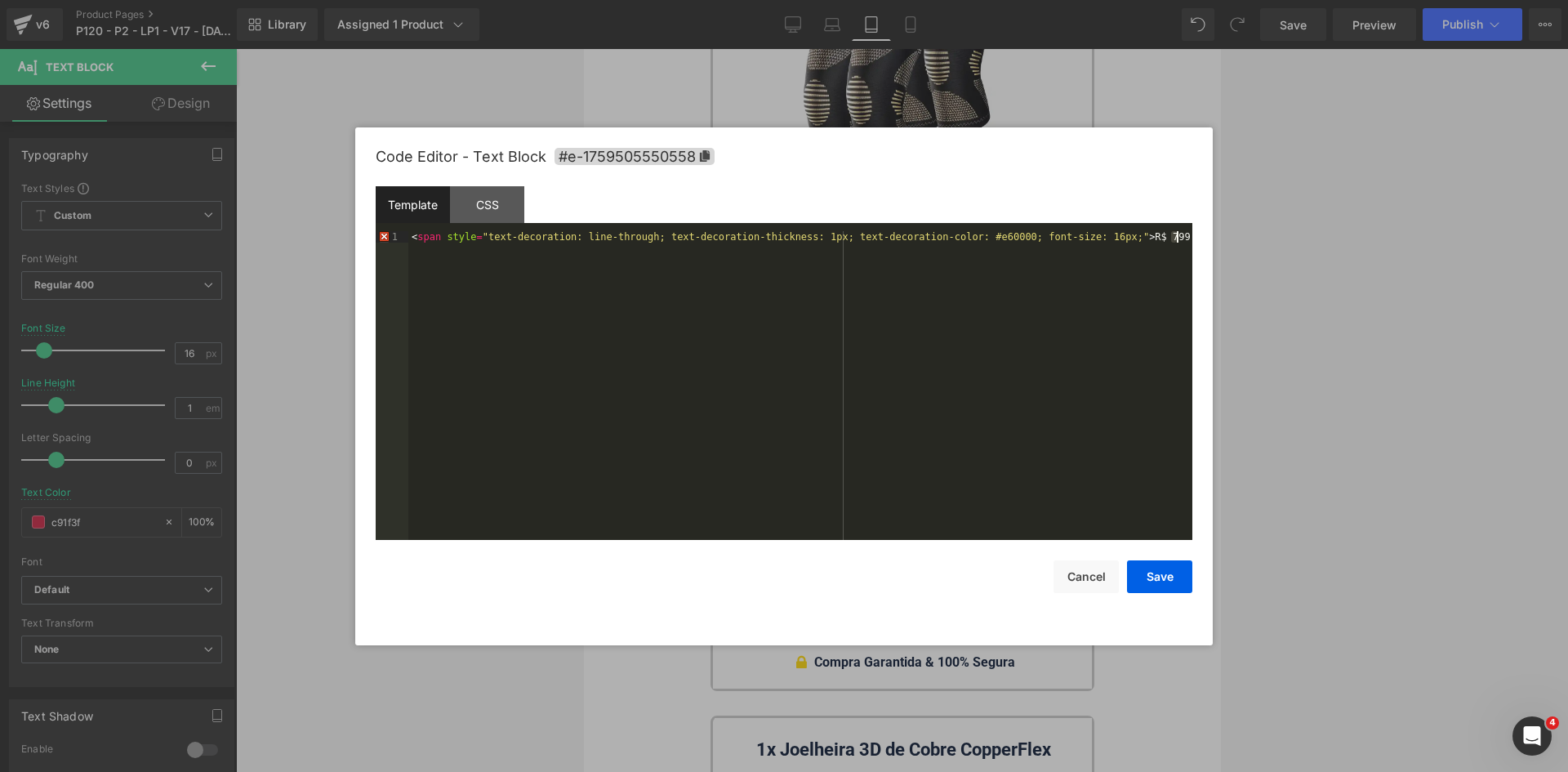
click at [964, 232] on div "< span style = "text-decoration: line-through; text-decoration-thickness: 1px; …" at bounding box center [800, 397] width 784 height 332
click at [1174, 584] on button "Save" at bounding box center [1159, 577] width 66 height 32
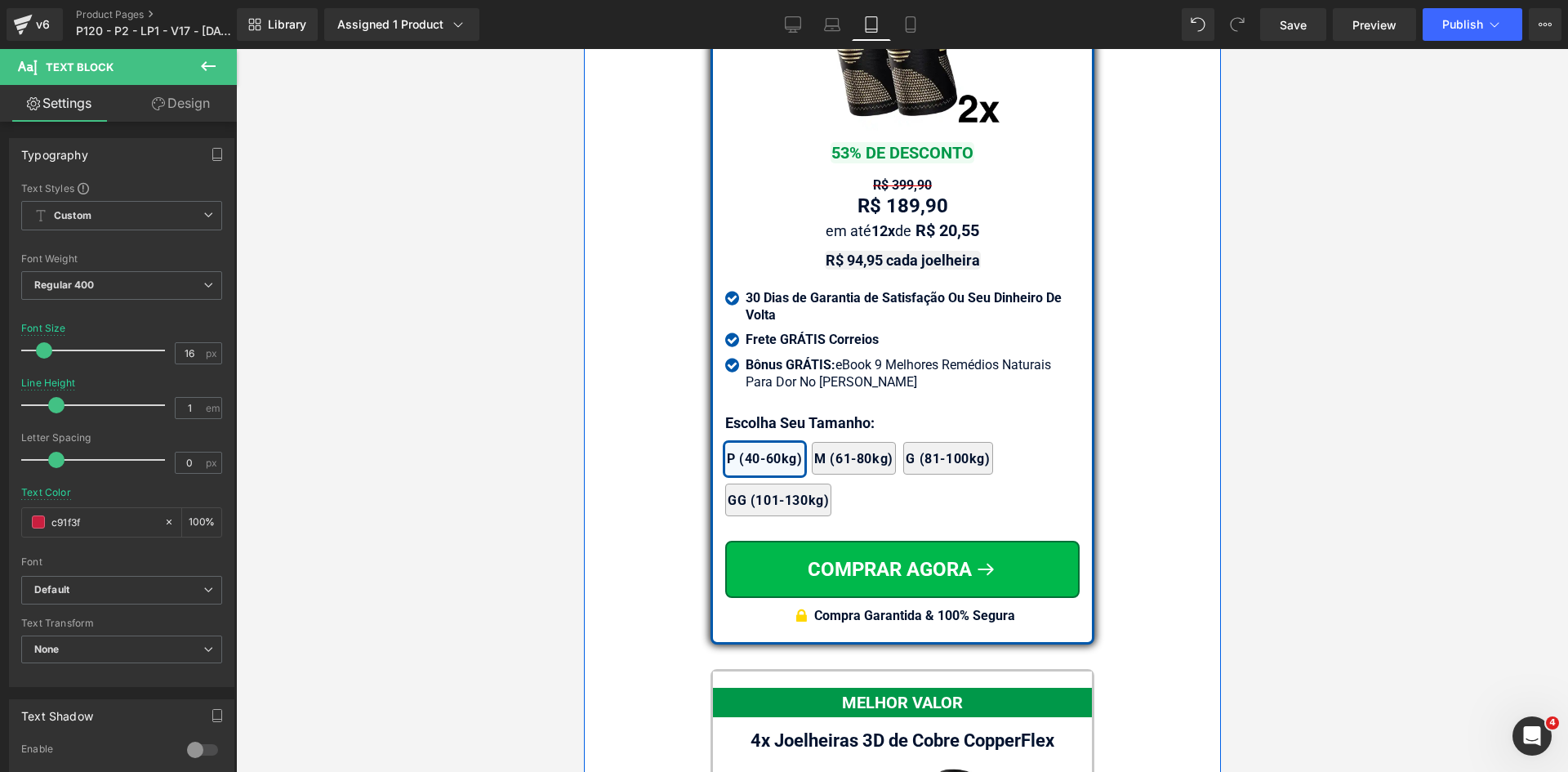
scroll to position [14063, 0]
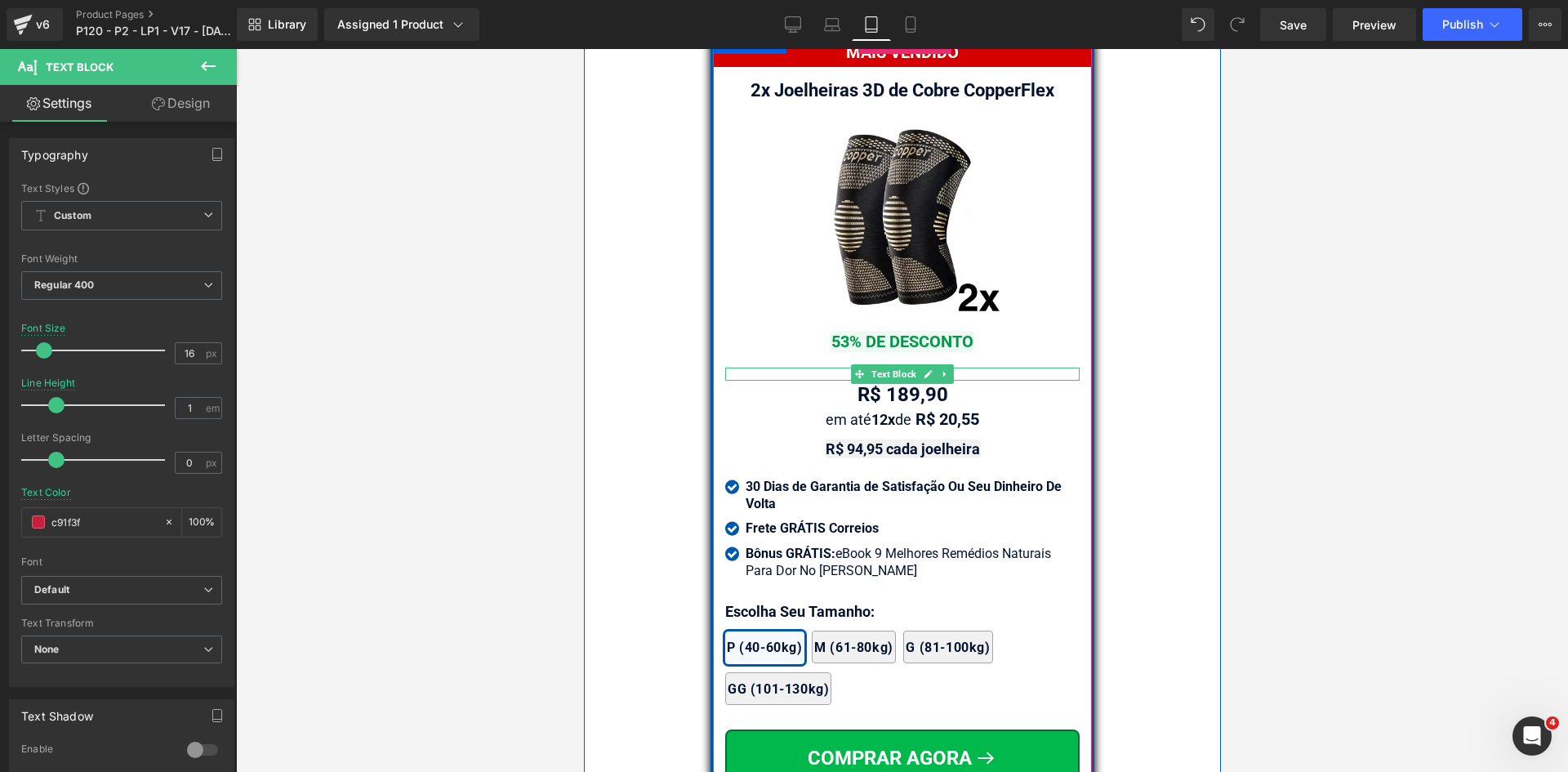
click at [884, 364] on span "Text Block" at bounding box center [893, 374] width 51 height 20
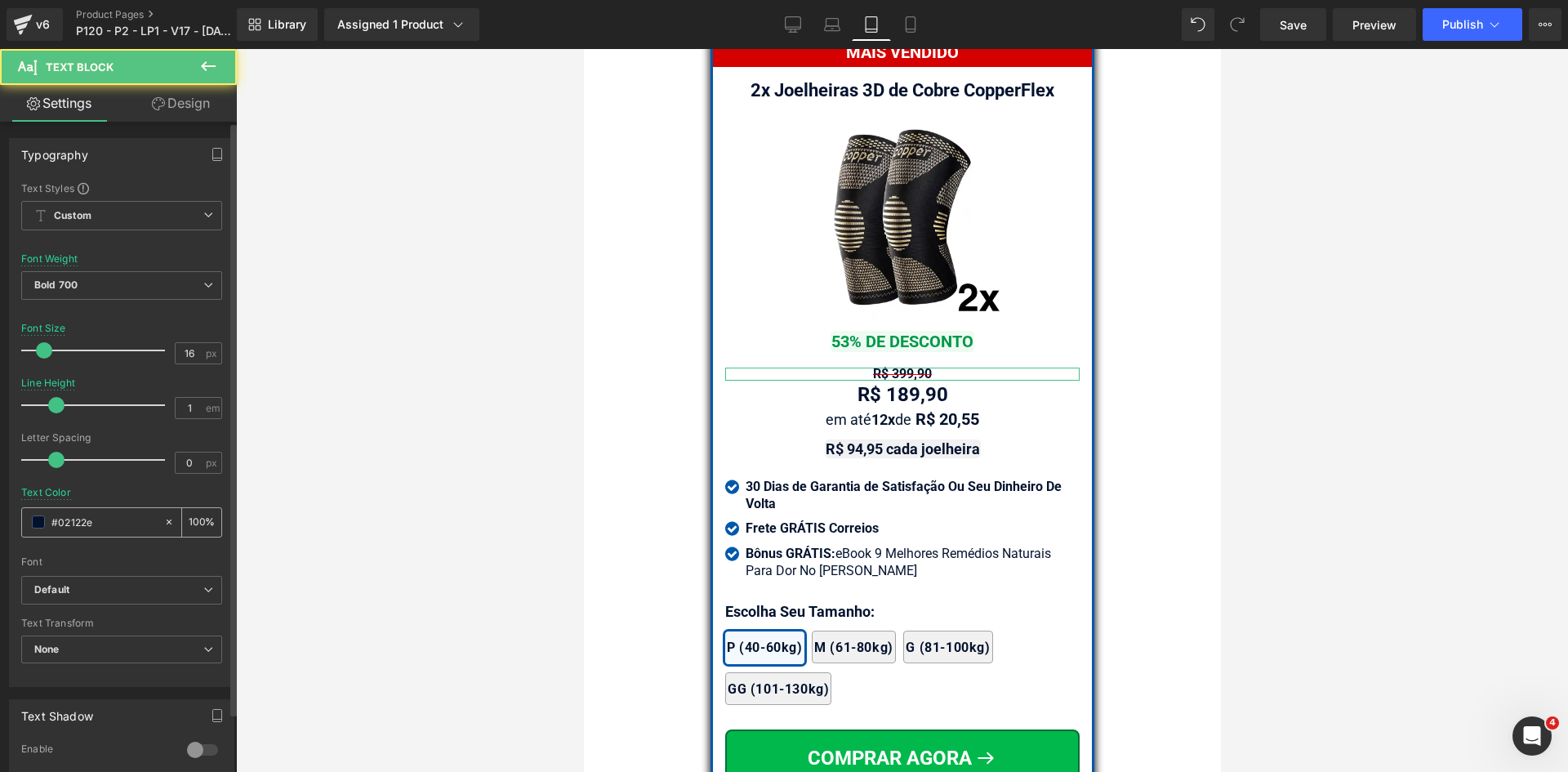
click at [96, 519] on input "#02122e" at bounding box center [104, 522] width 104 height 18
paste input "c91f3f"
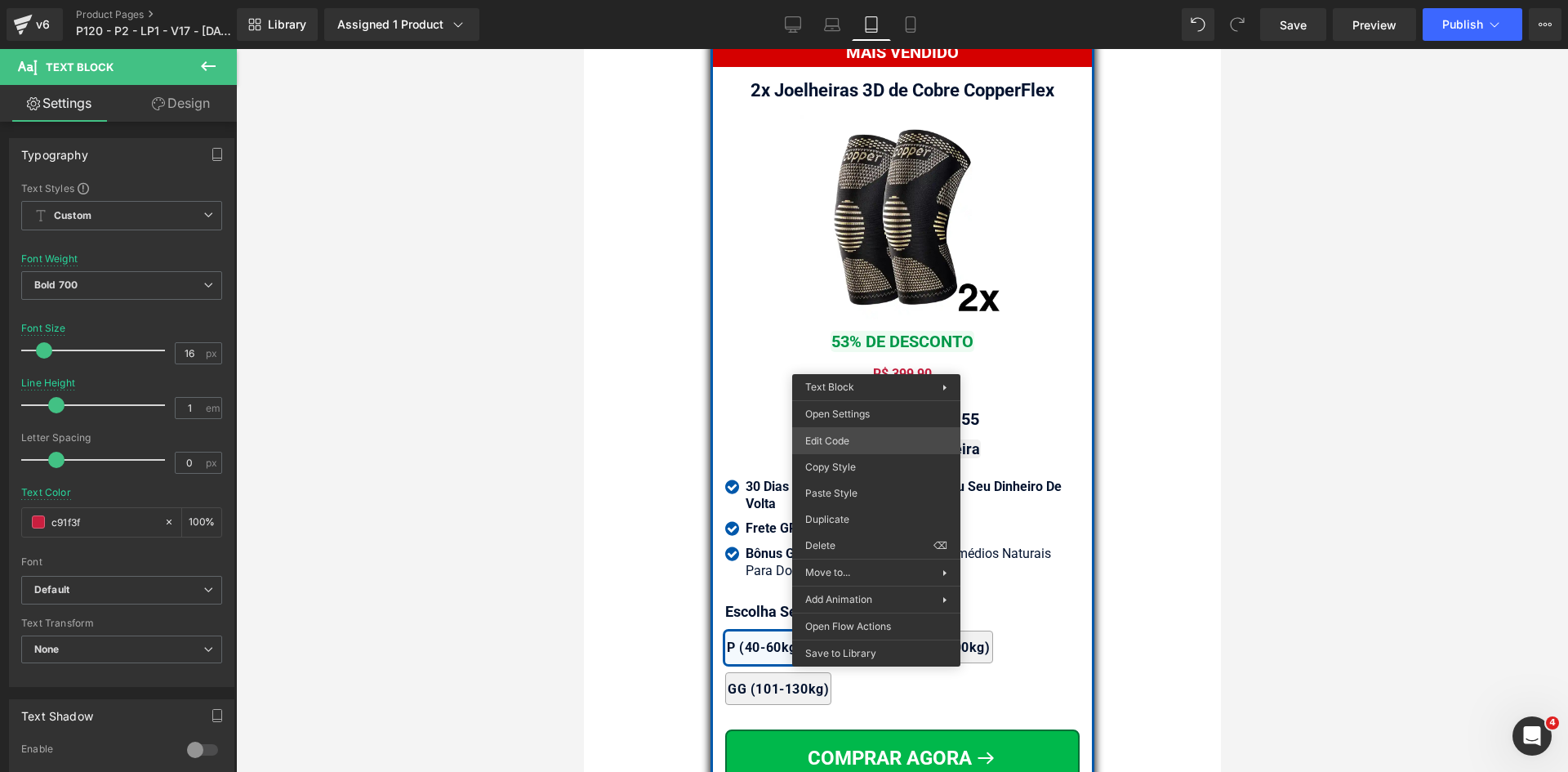
click at [829, 0] on div "Text Block You are previewing how the will restyle your page. You can not edit …" at bounding box center [784, 0] width 1568 height 0
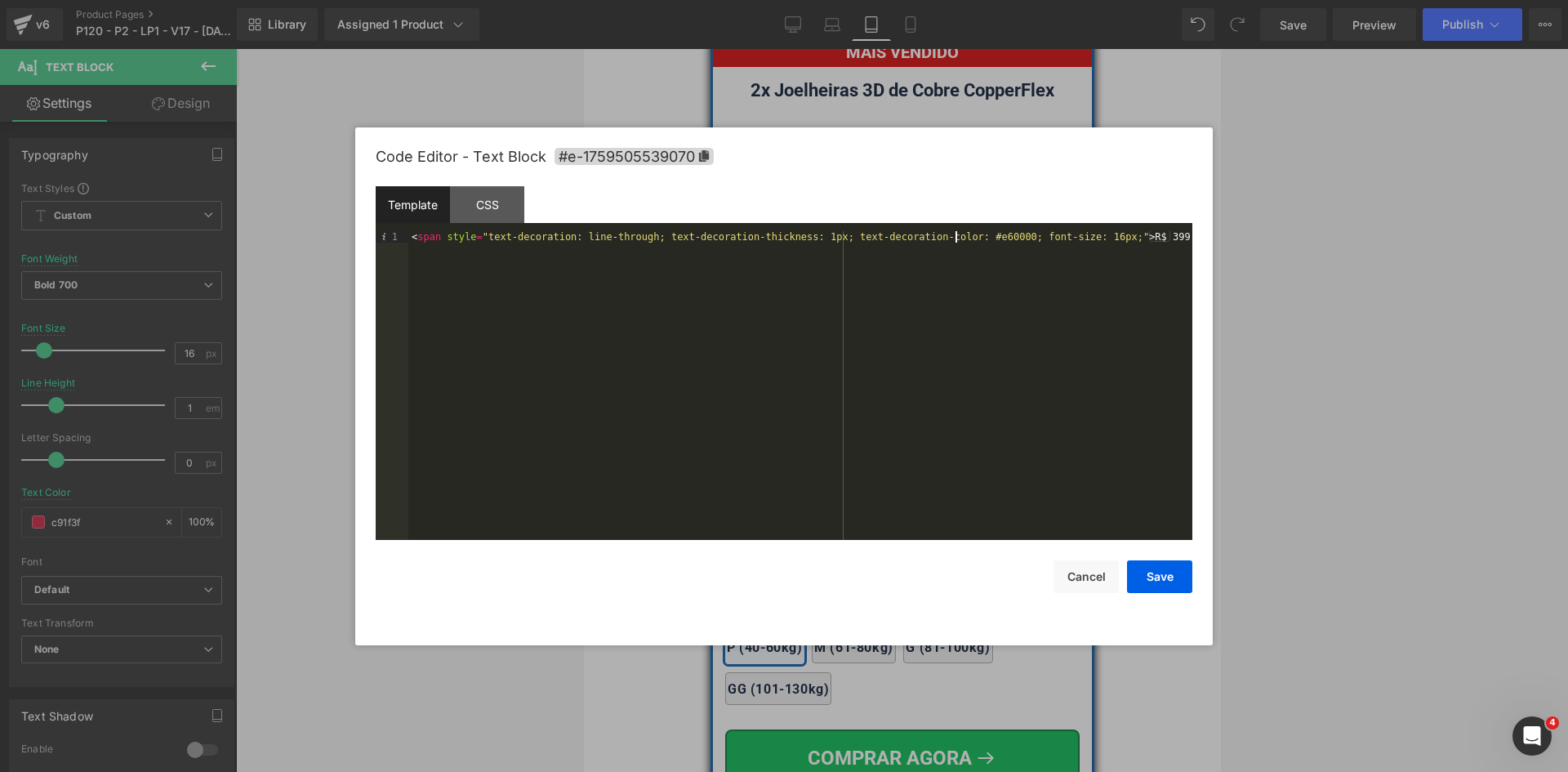
click at [956, 236] on div "< span style = "text-decoration: line-through; text-decoration-thickness: 1px; …" at bounding box center [800, 397] width 784 height 332
click at [1149, 577] on button "Save" at bounding box center [1159, 577] width 66 height 32
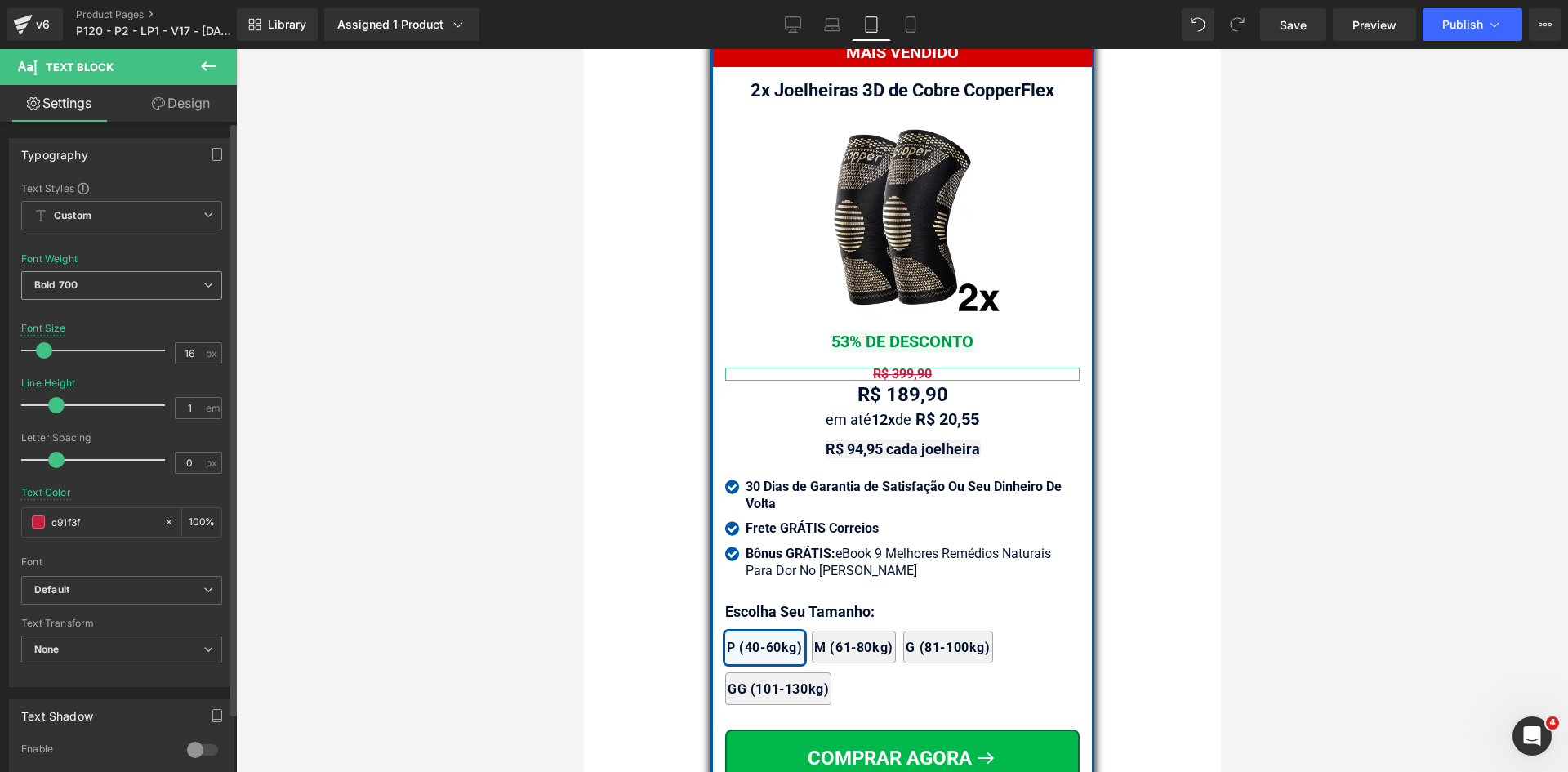
click at [113, 296] on span "Bold 700" at bounding box center [122, 286] width 201 height 29
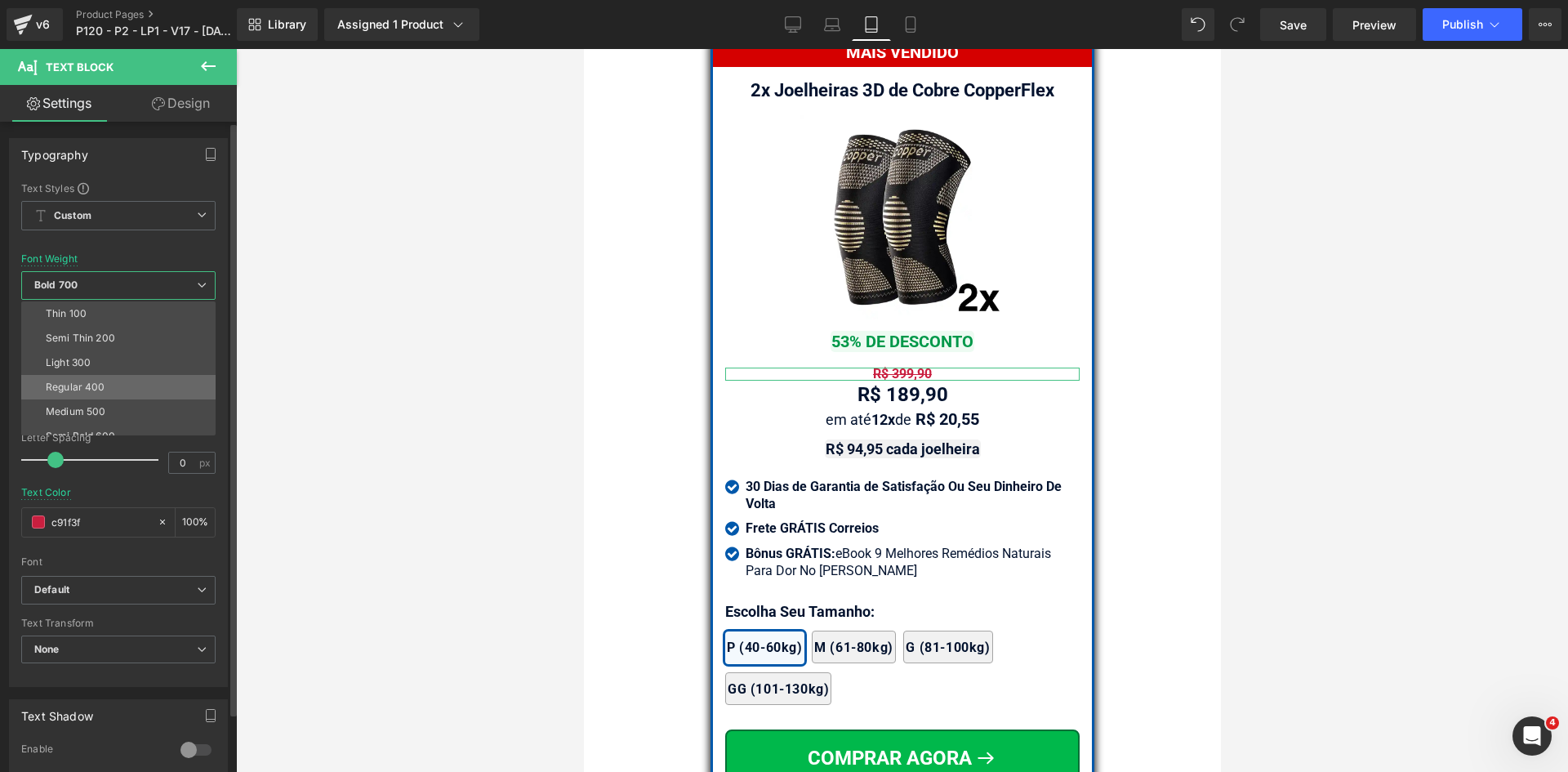
click at [103, 381] on div "Regular 400" at bounding box center [76, 386] width 59 height 12
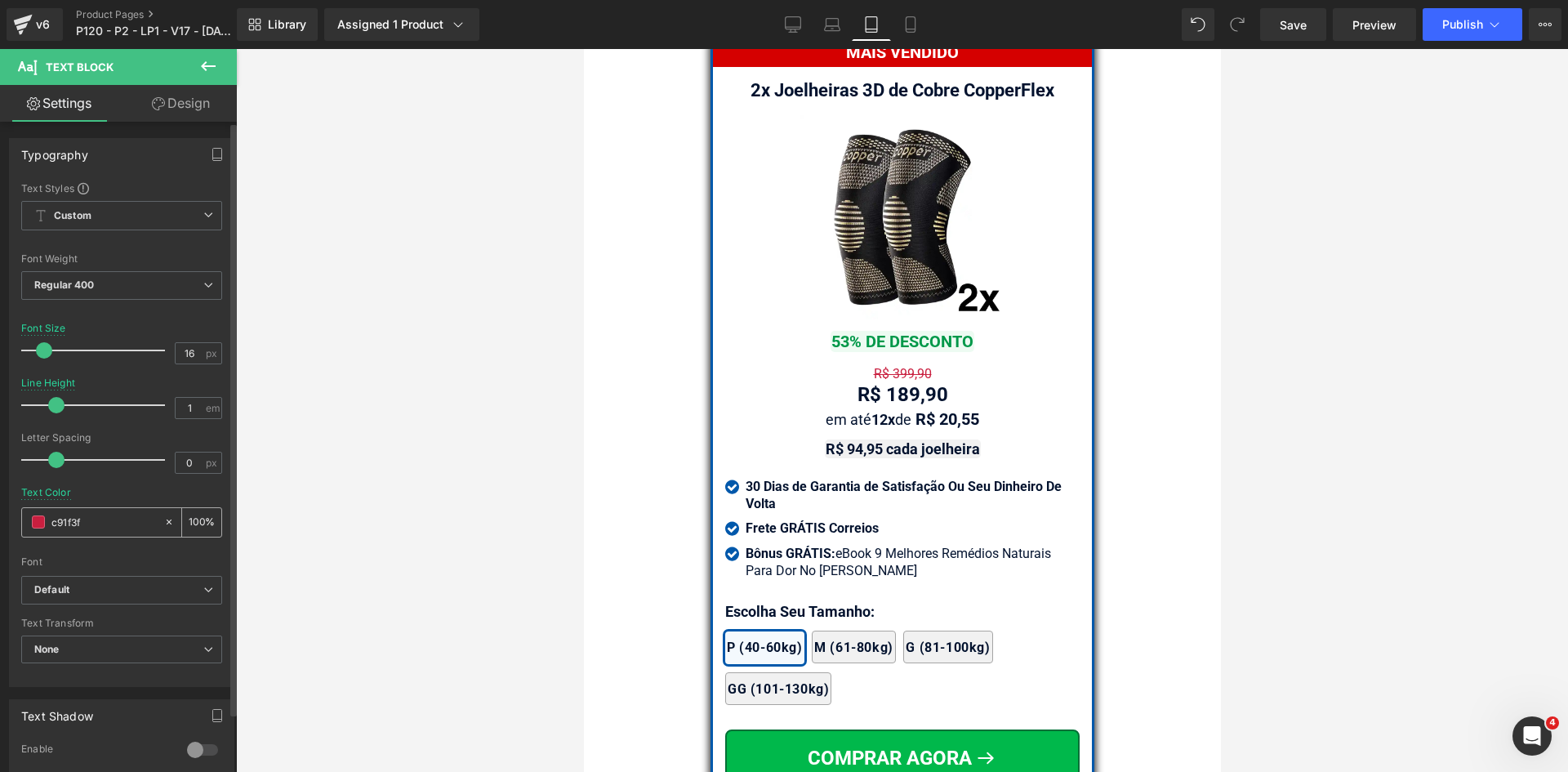
click at [910, 14] on link "Mobile" at bounding box center [911, 24] width 40 height 32
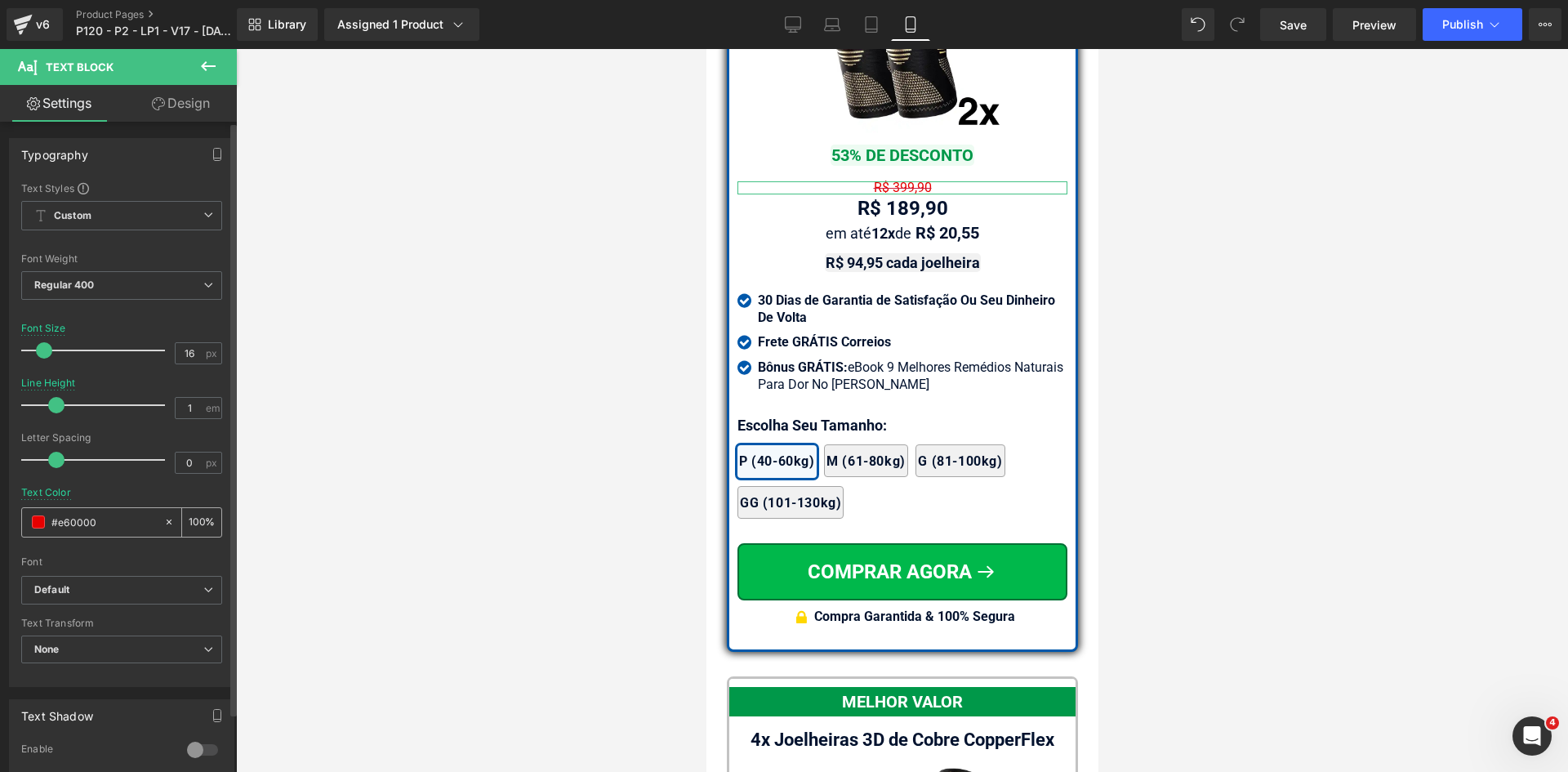
click at [111, 522] on input "#e60000" at bounding box center [104, 522] width 104 height 18
paste input "c91f3f"
type input "c91f3f"
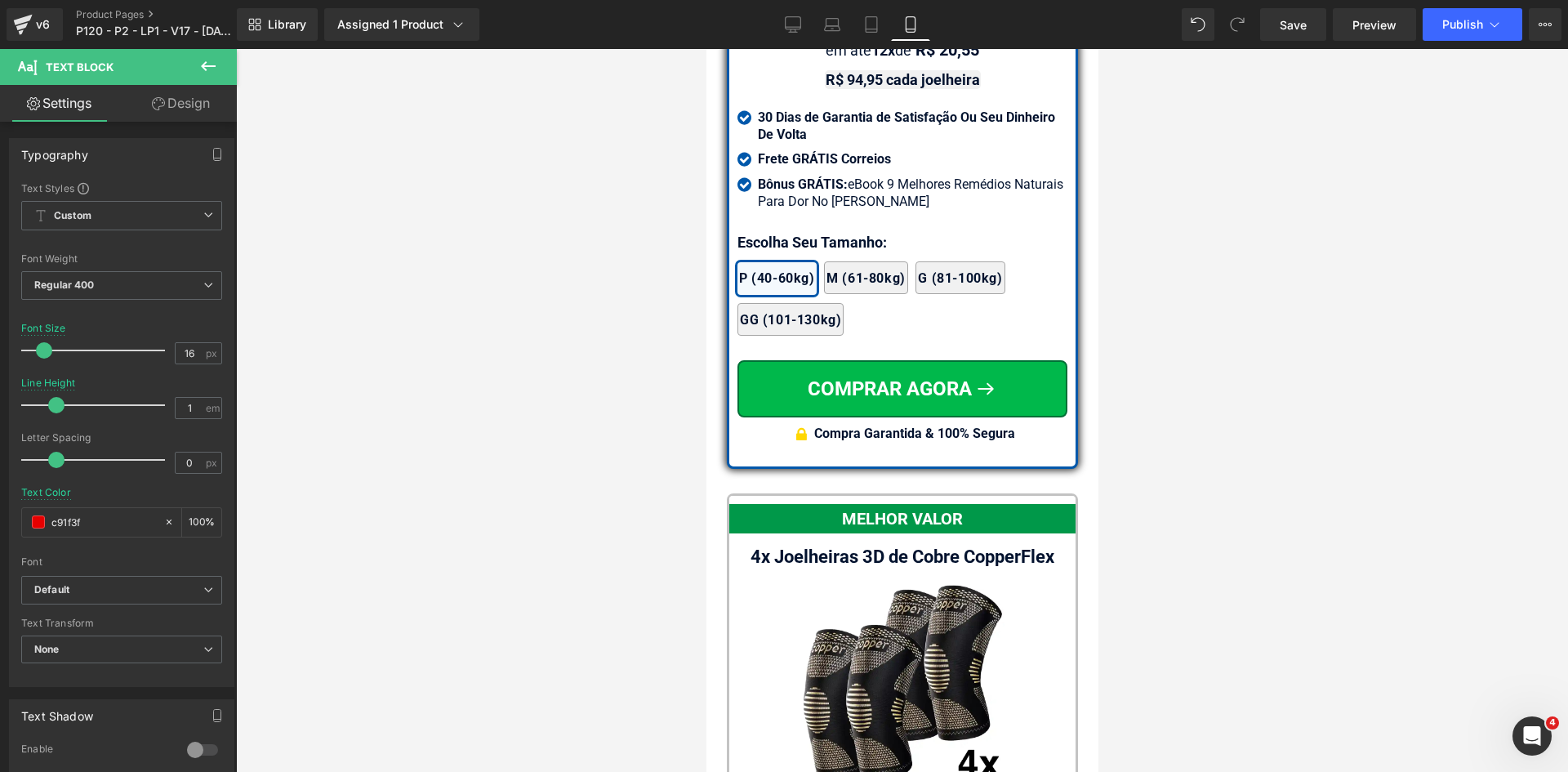
scroll to position [14479, 0]
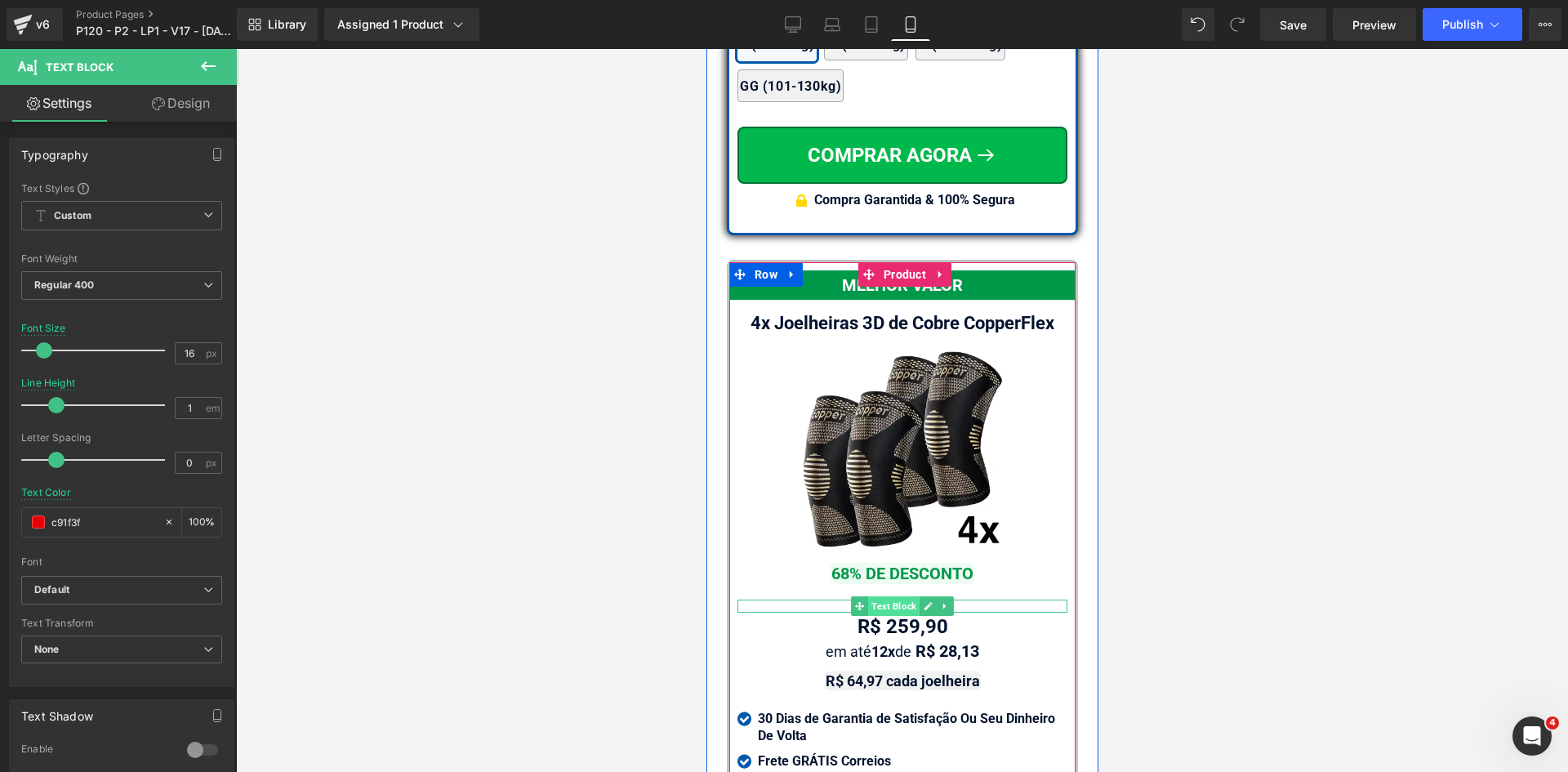
click at [891, 616] on span "Text Block" at bounding box center [893, 606] width 51 height 20
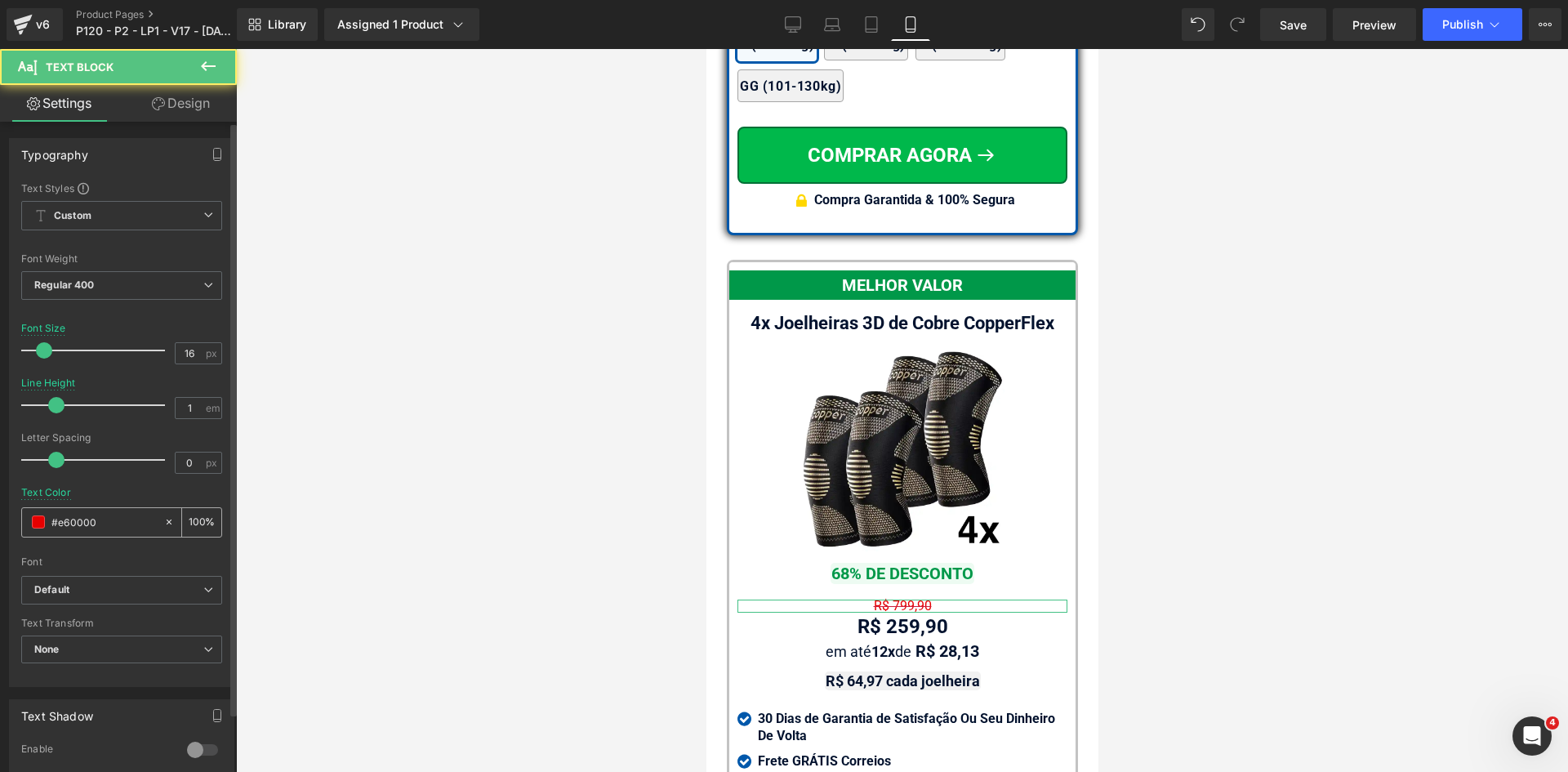
click at [104, 527] on input "#e60000" at bounding box center [104, 522] width 104 height 18
paste input "c91f3f"
type input "c91f3f"
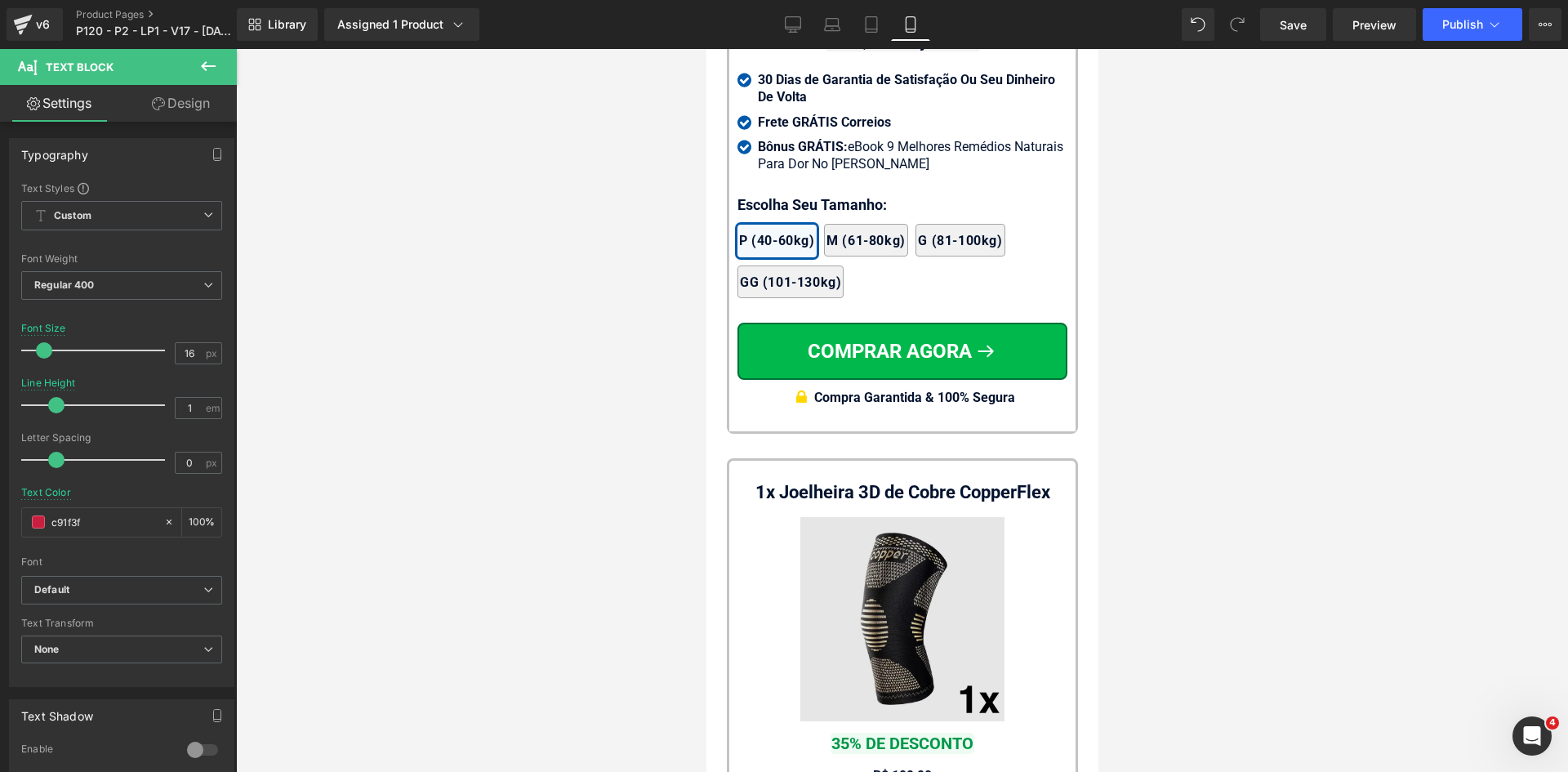
scroll to position [15296, 0]
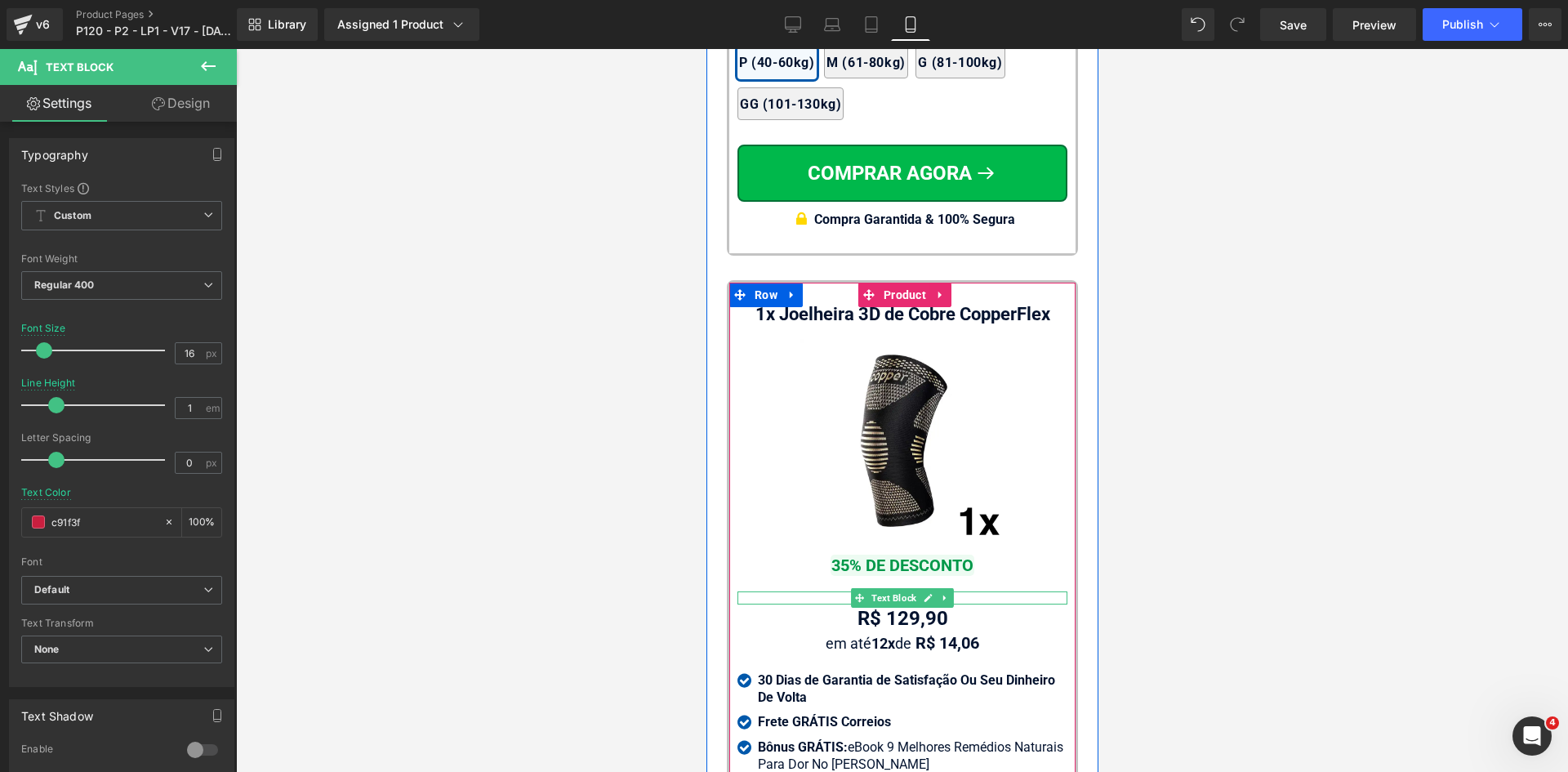
click at [893, 607] on span "Text Block" at bounding box center [893, 598] width 51 height 20
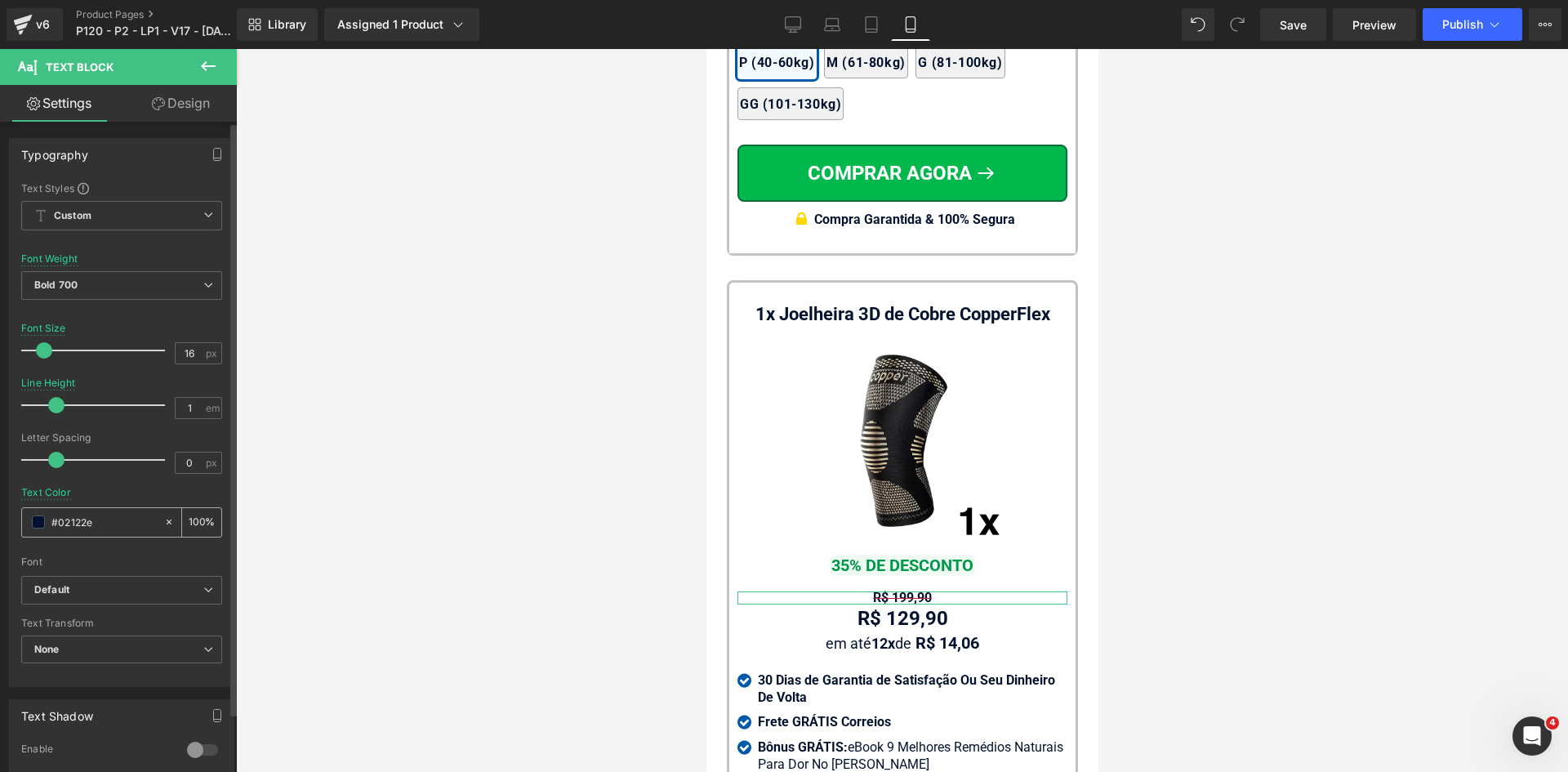
click at [107, 522] on input "#02122e" at bounding box center [104, 522] width 104 height 18
paste input "c91f3f"
type input "c91f3f"
click at [67, 292] on span "Bold 700" at bounding box center [122, 286] width 201 height 29
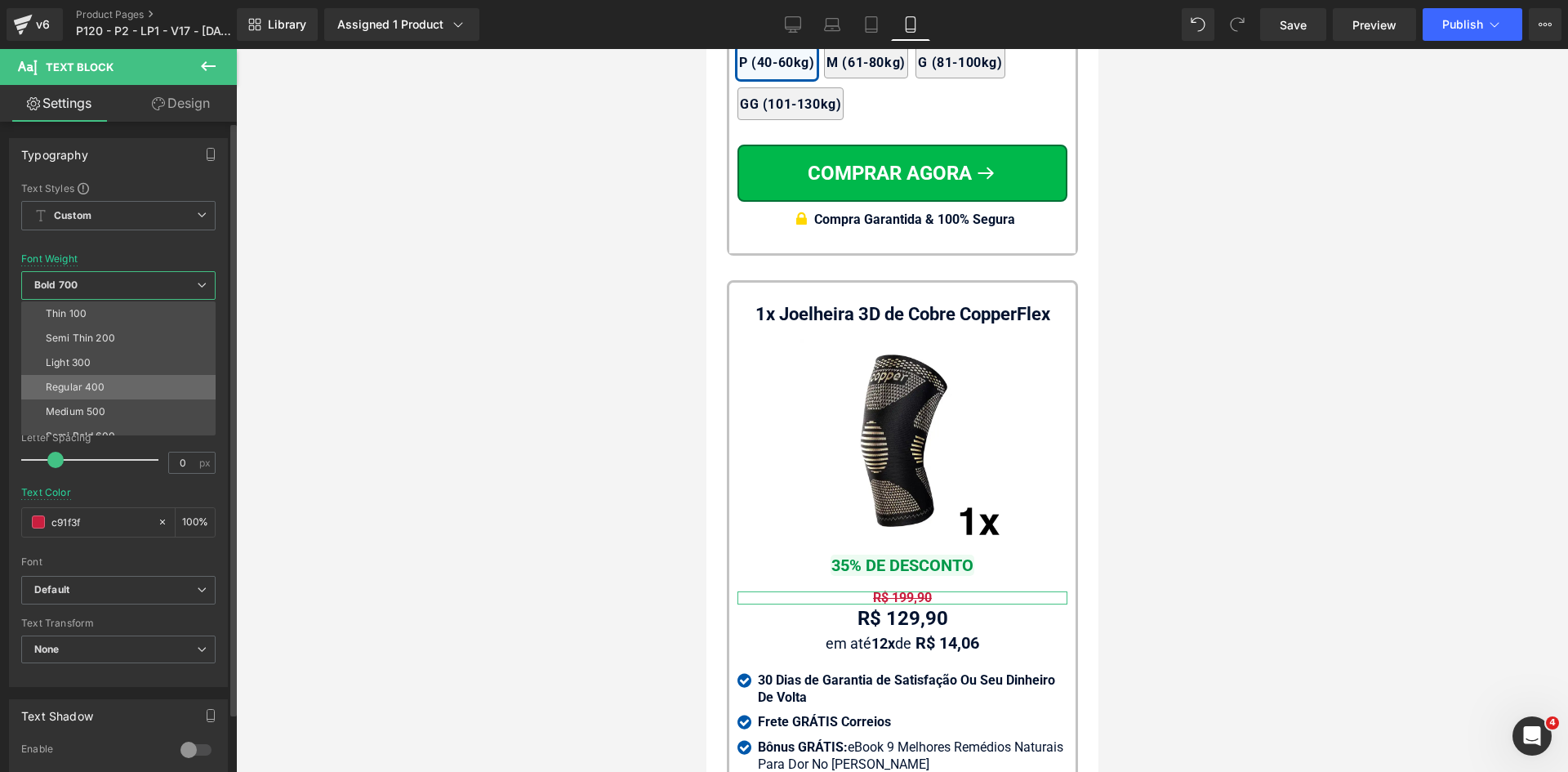
click at [68, 387] on div "Regular 400" at bounding box center [76, 386] width 59 height 12
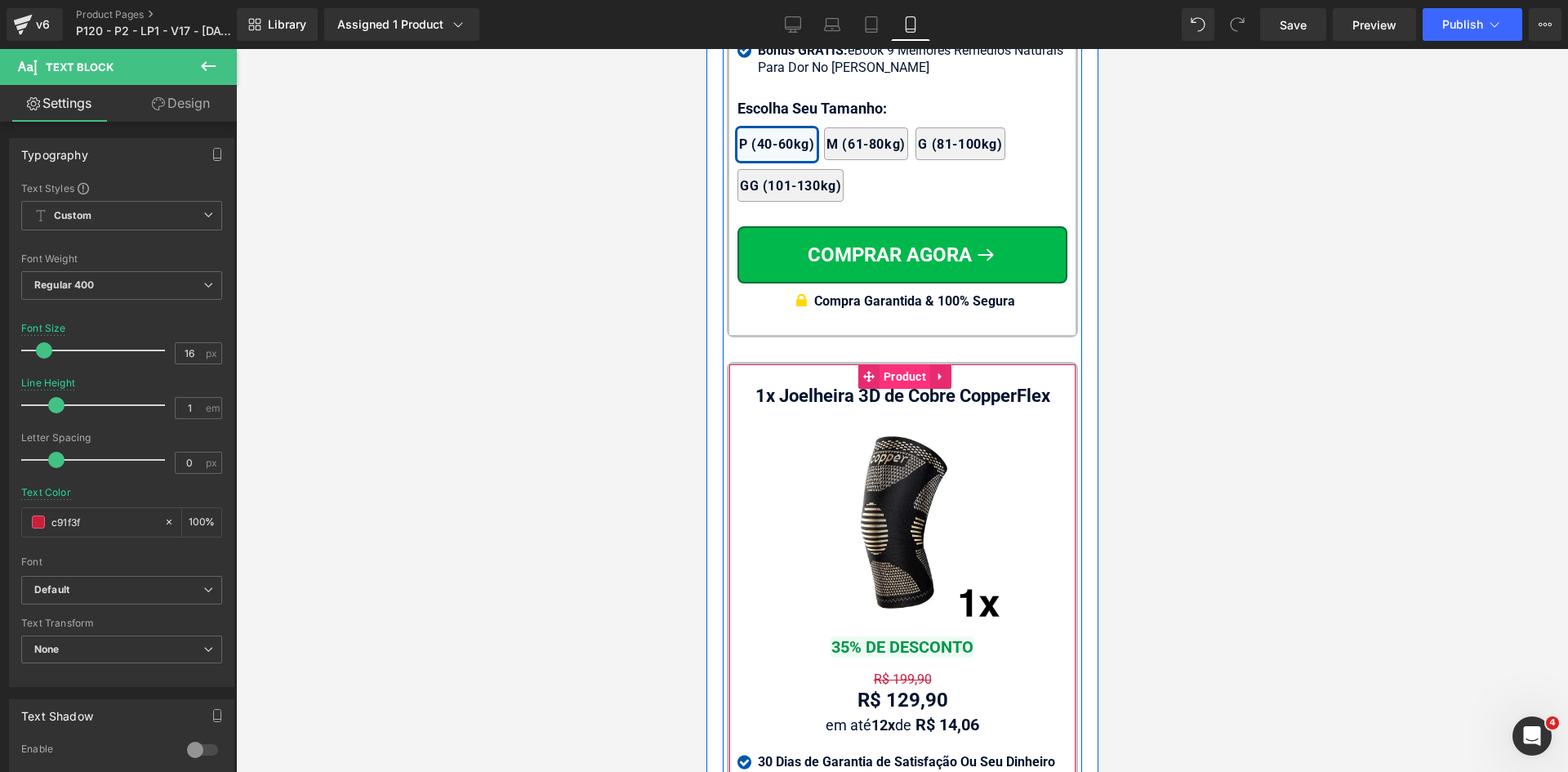
scroll to position [15459, 0]
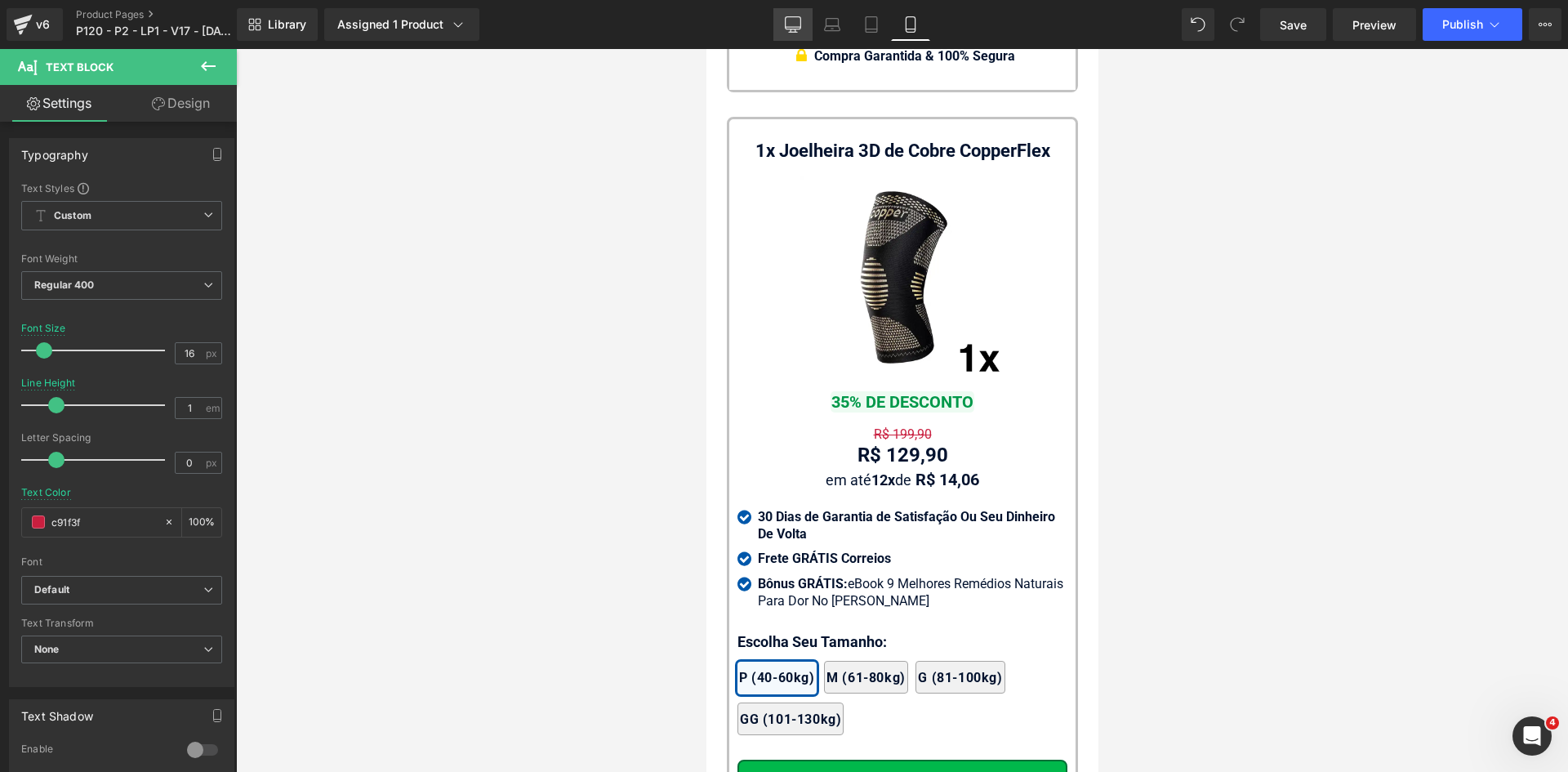
click at [782, 20] on link "Desktop" at bounding box center [793, 24] width 40 height 32
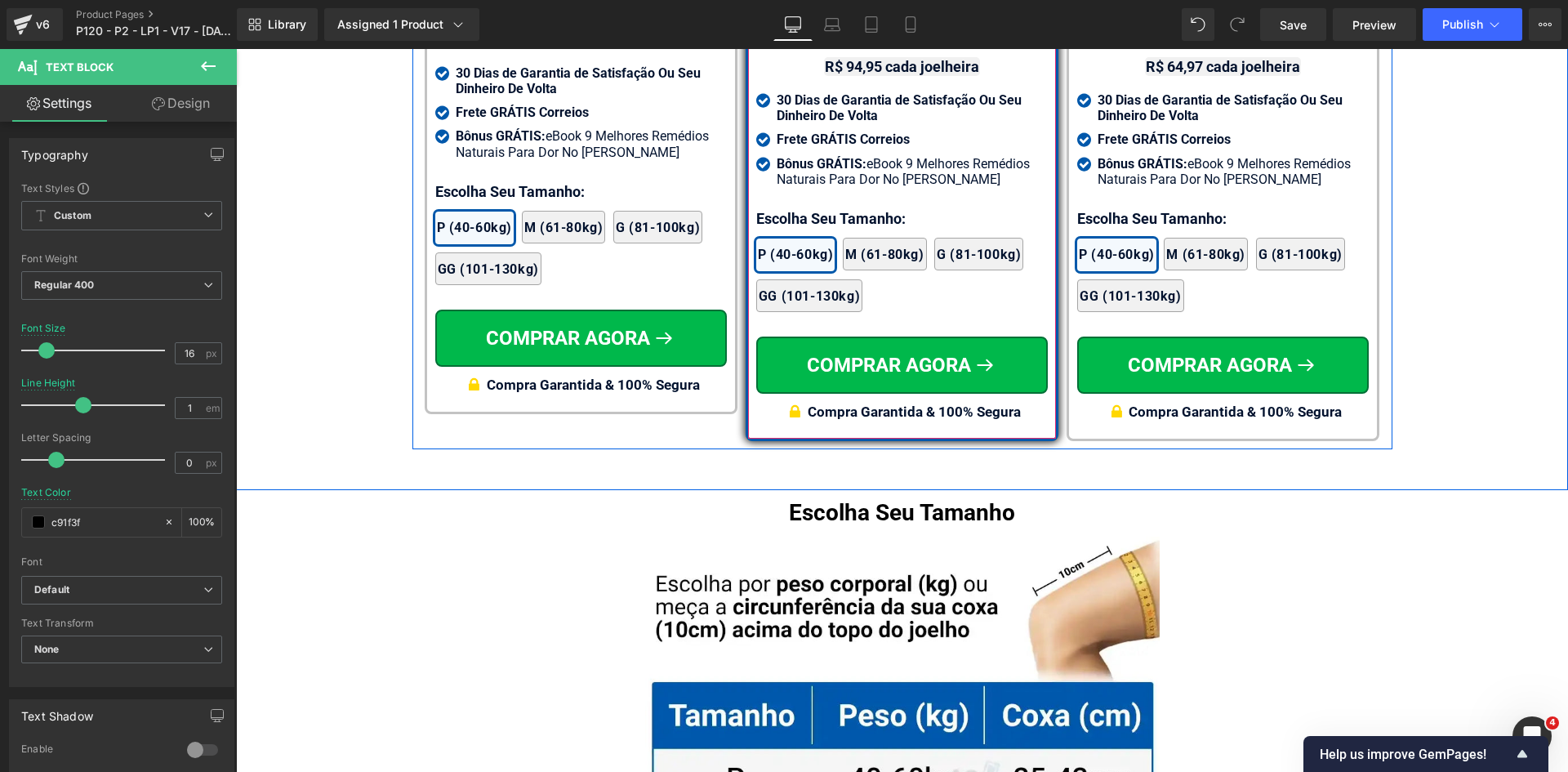
scroll to position [9767, 0]
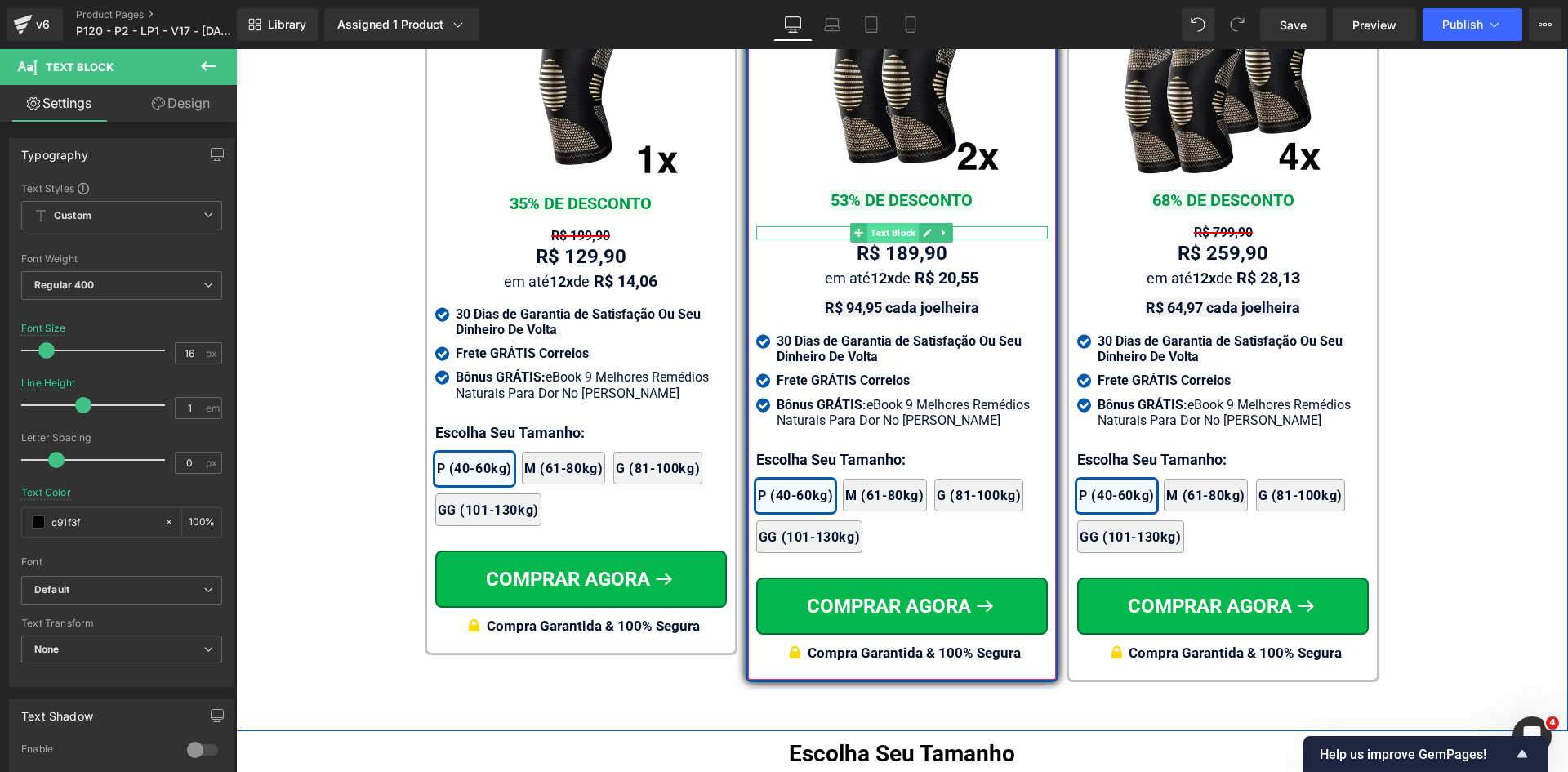
click at [891, 223] on span "Text Block" at bounding box center [893, 232] width 51 height 20
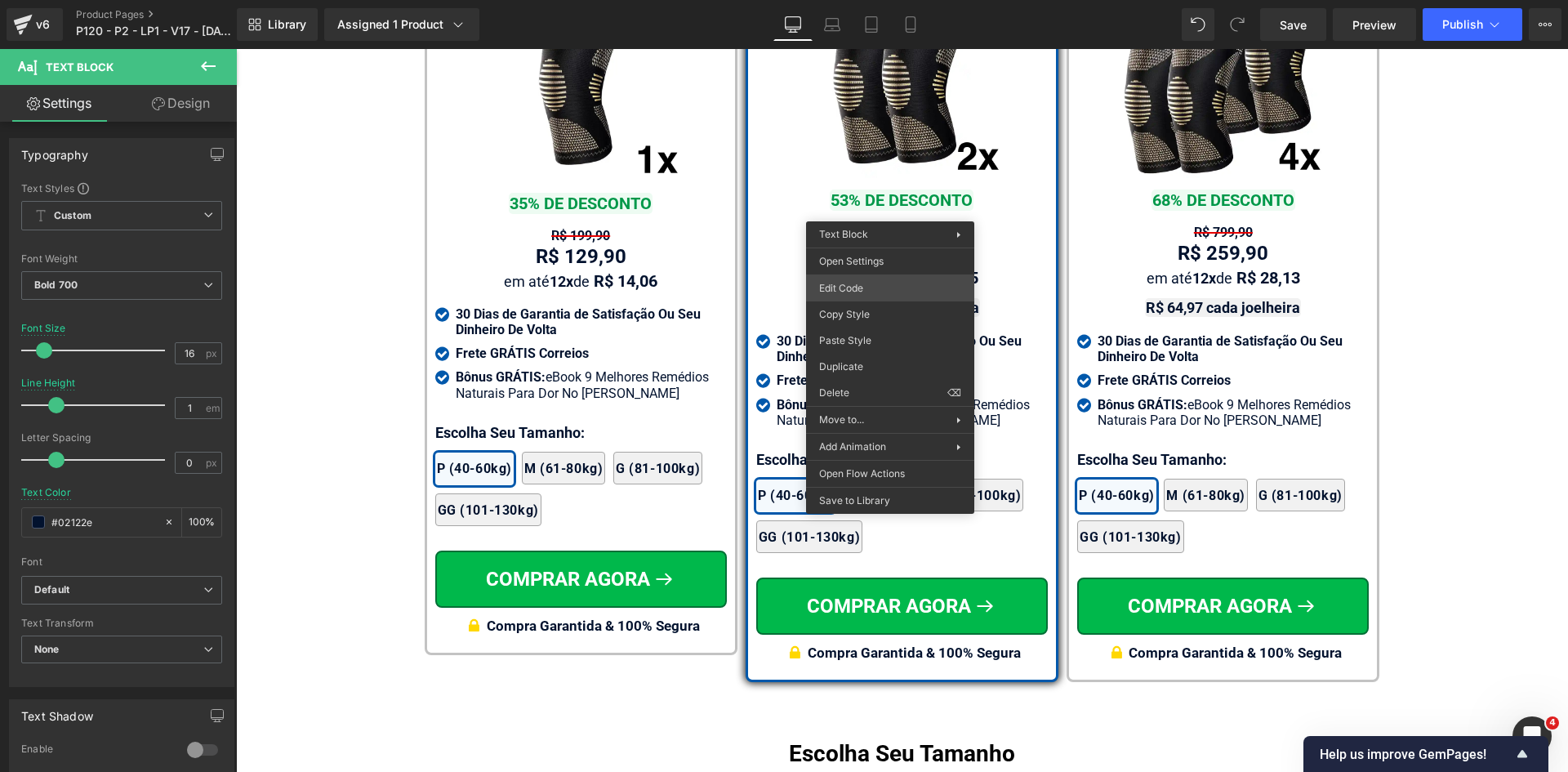
click at [853, 0] on div "Text Block You are previewing how the will restyle your page. You can not edit …" at bounding box center [784, 0] width 1568 height 0
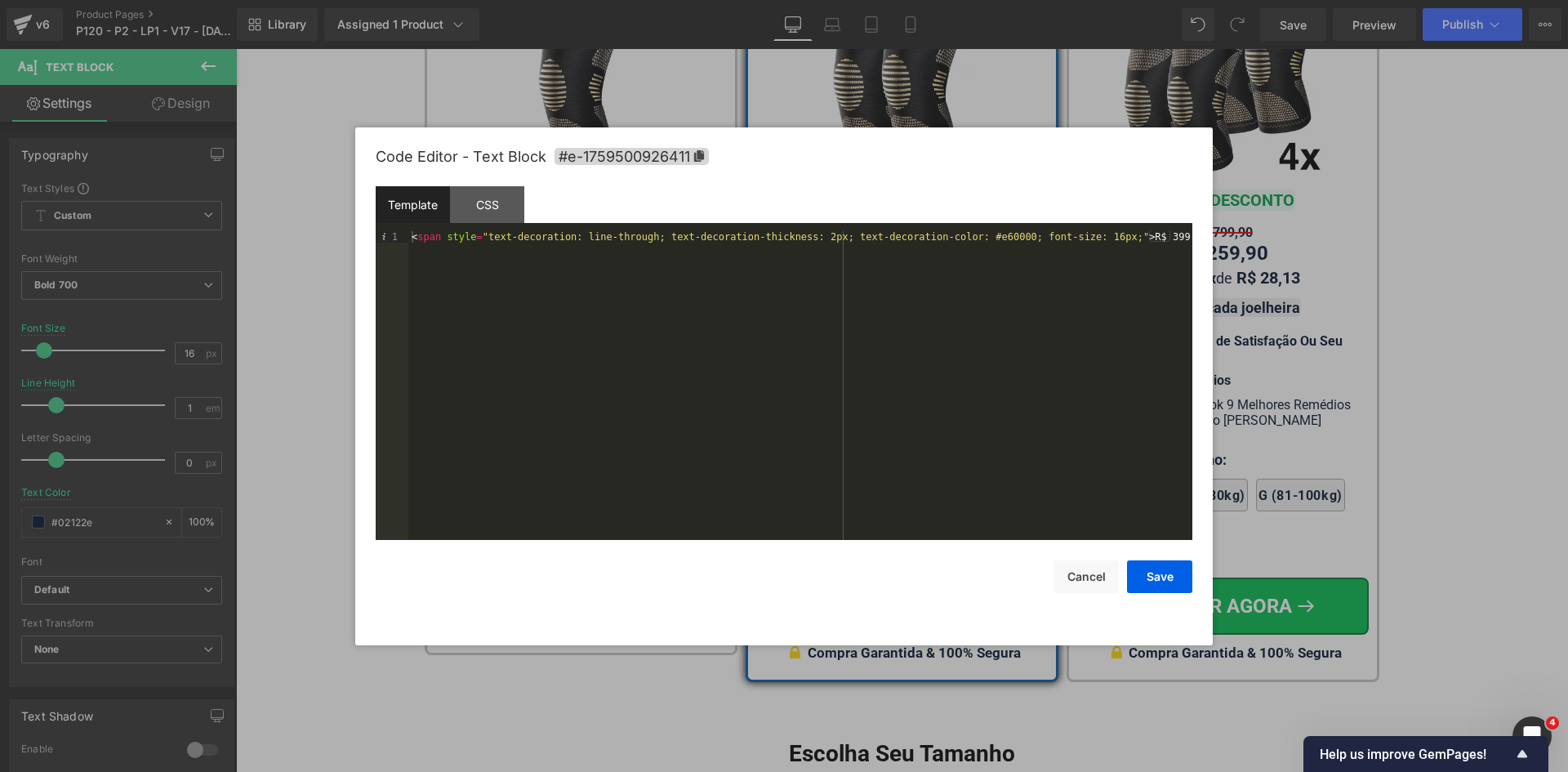
click at [974, 233] on div "< span style = "text-decoration: line-through; text-decoration-thickness: 2px; …" at bounding box center [800, 397] width 784 height 332
paste textarea
click at [794, 237] on div "< span style = "text-decoration: line-through; text-decoration-thickness: 2px; …" at bounding box center [800, 397] width 784 height 332
drag, startPoint x: 1147, startPoint y: 579, endPoint x: 922, endPoint y: 474, distance: 248.3
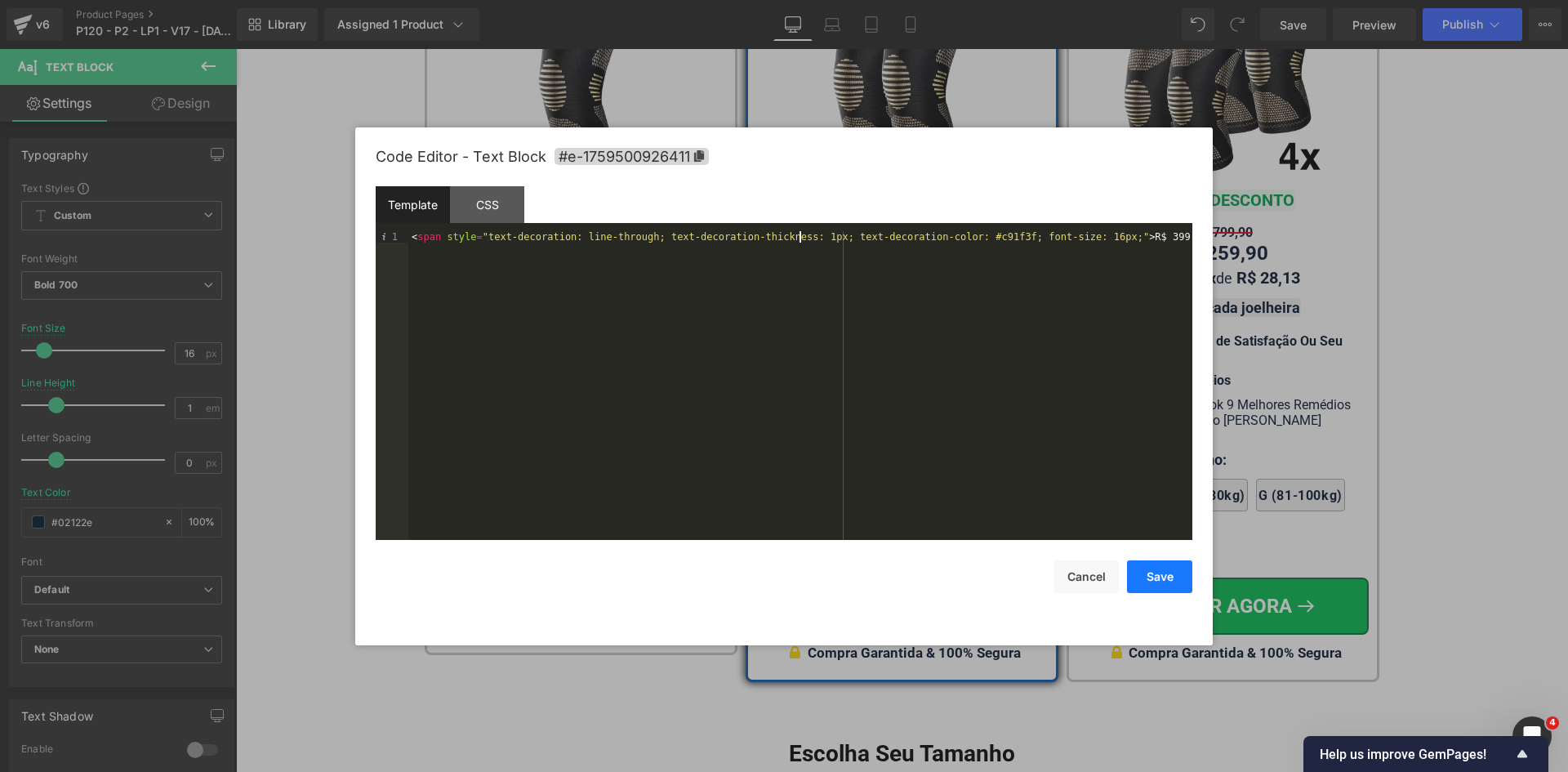
click at [1147, 579] on button "Save" at bounding box center [1159, 577] width 66 height 32
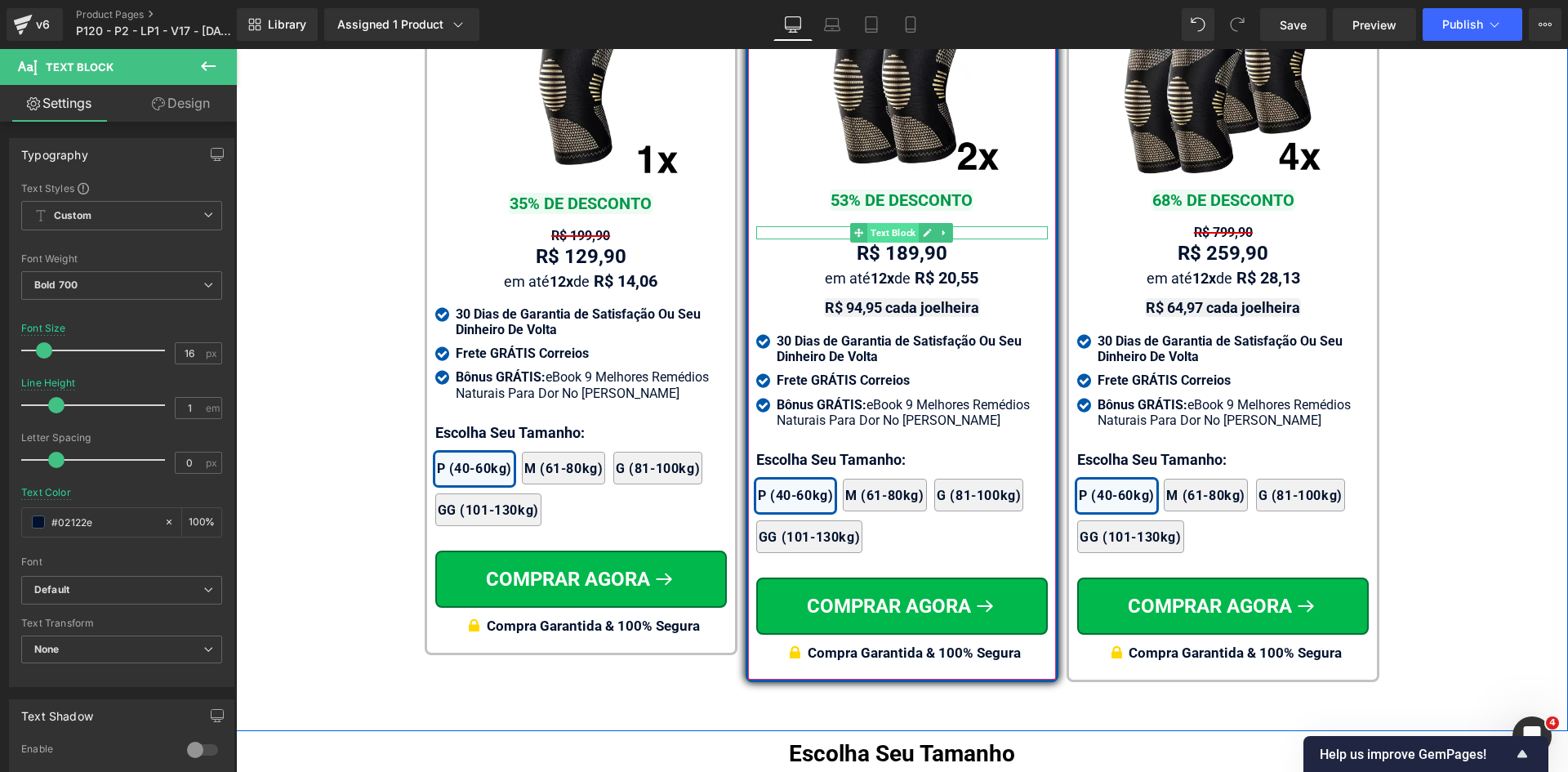
click at [893, 223] on span "Text Block" at bounding box center [893, 232] width 51 height 20
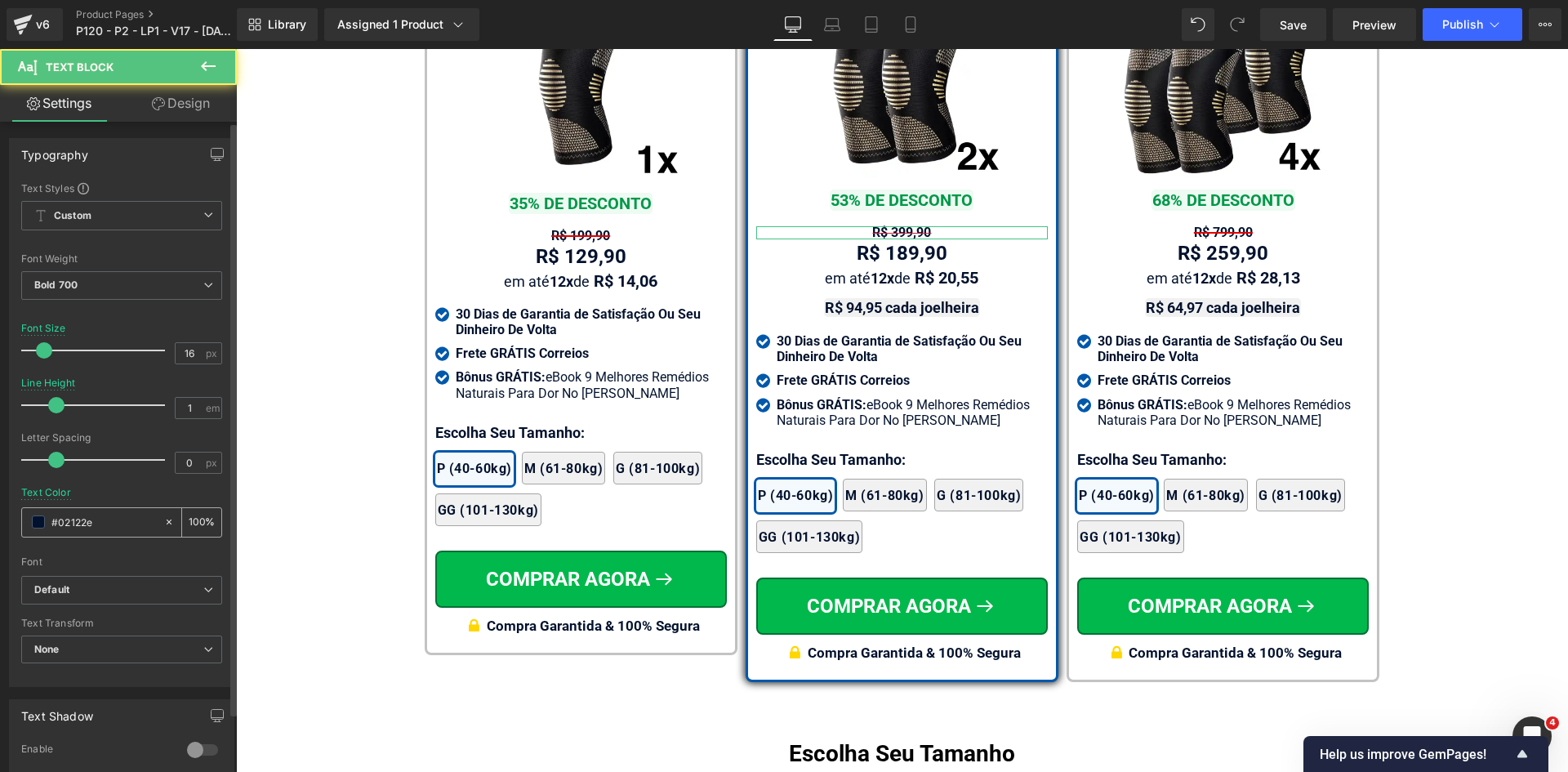
click at [102, 524] on input "#02122e" at bounding box center [104, 522] width 104 height 18
paste input "c91f3f"
type input "c91f3f"
click at [74, 276] on span "Bold 700" at bounding box center [122, 286] width 201 height 29
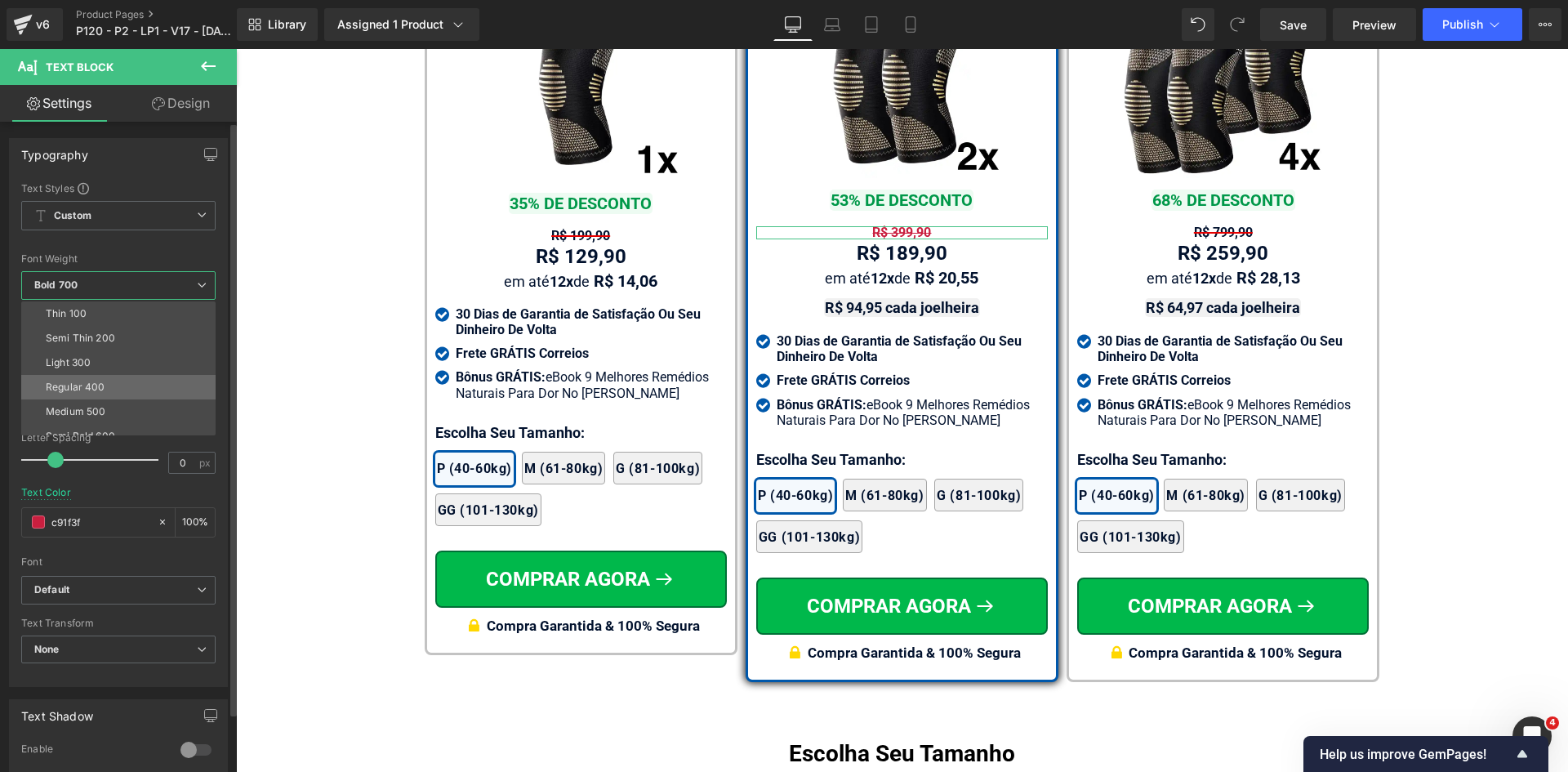
drag, startPoint x: 70, startPoint y: 386, endPoint x: 634, endPoint y: 237, distance: 583.3
click at [70, 386] on div "Regular 400" at bounding box center [76, 386] width 59 height 12
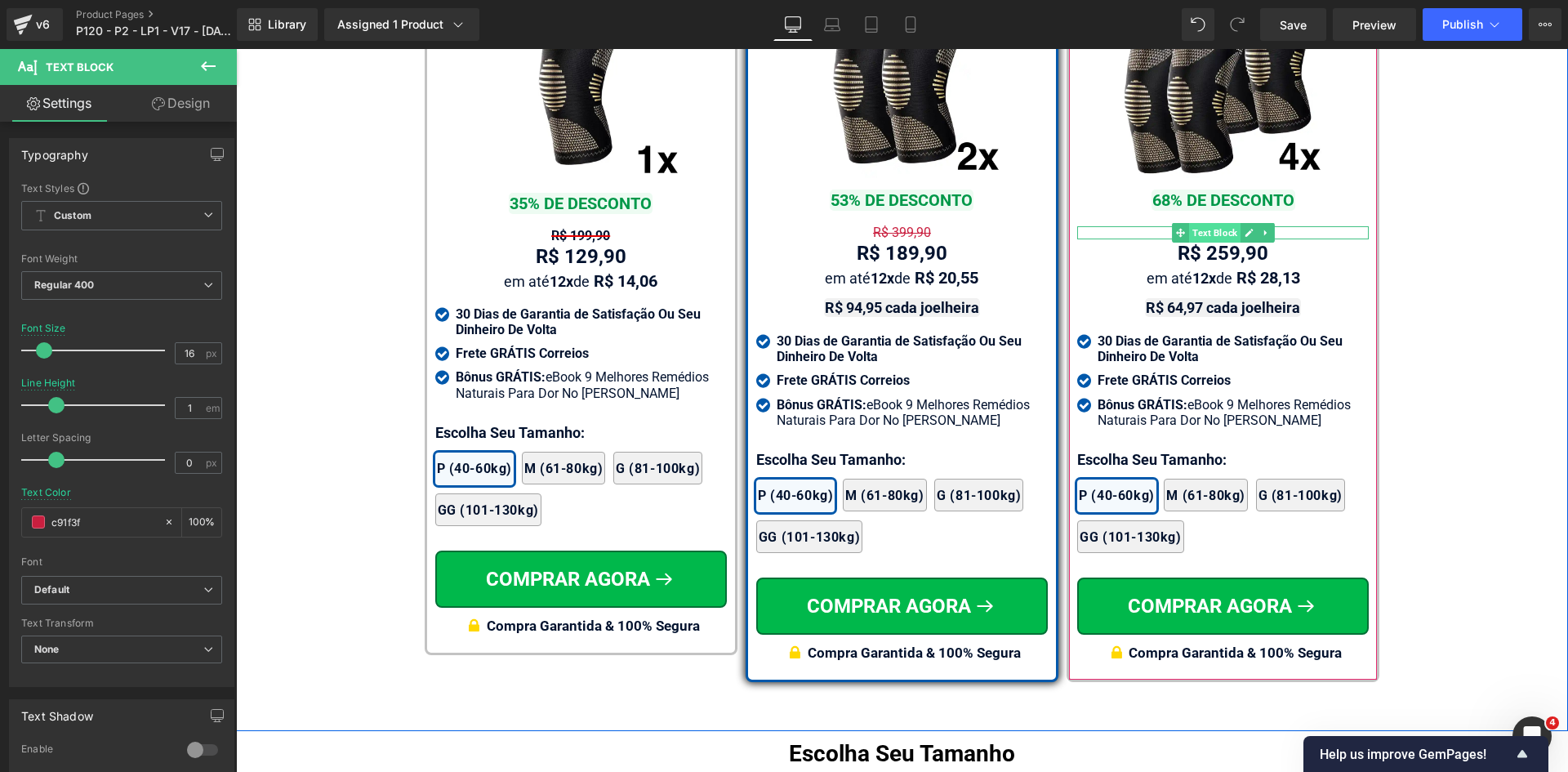
click at [1205, 223] on span "Text Block" at bounding box center [1214, 232] width 51 height 20
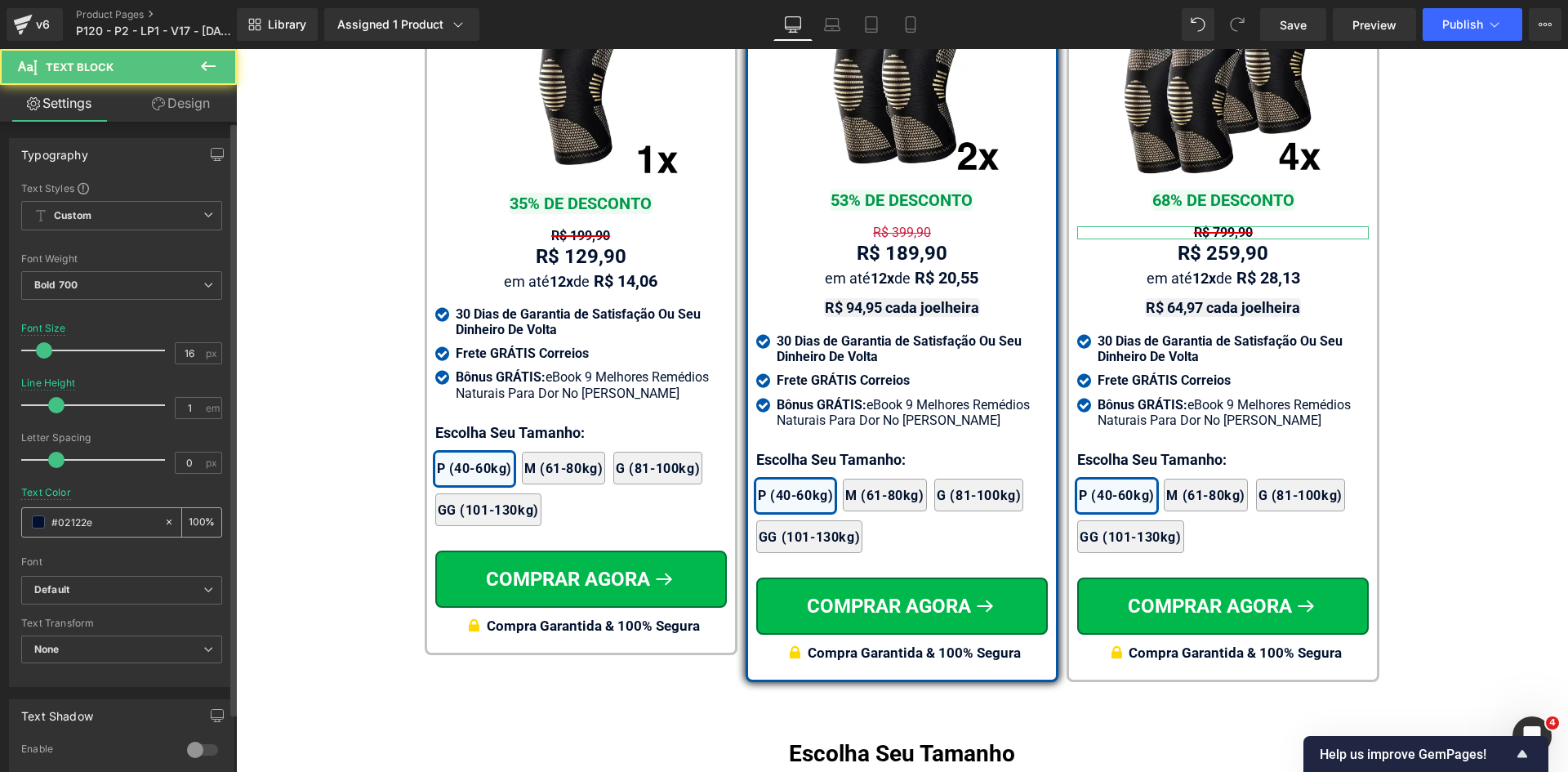
click at [139, 517] on input "#02122e" at bounding box center [104, 522] width 104 height 18
paste input "c91f3f"
type input "c91f3f"
click at [92, 286] on span "Bold 700" at bounding box center [122, 286] width 201 height 29
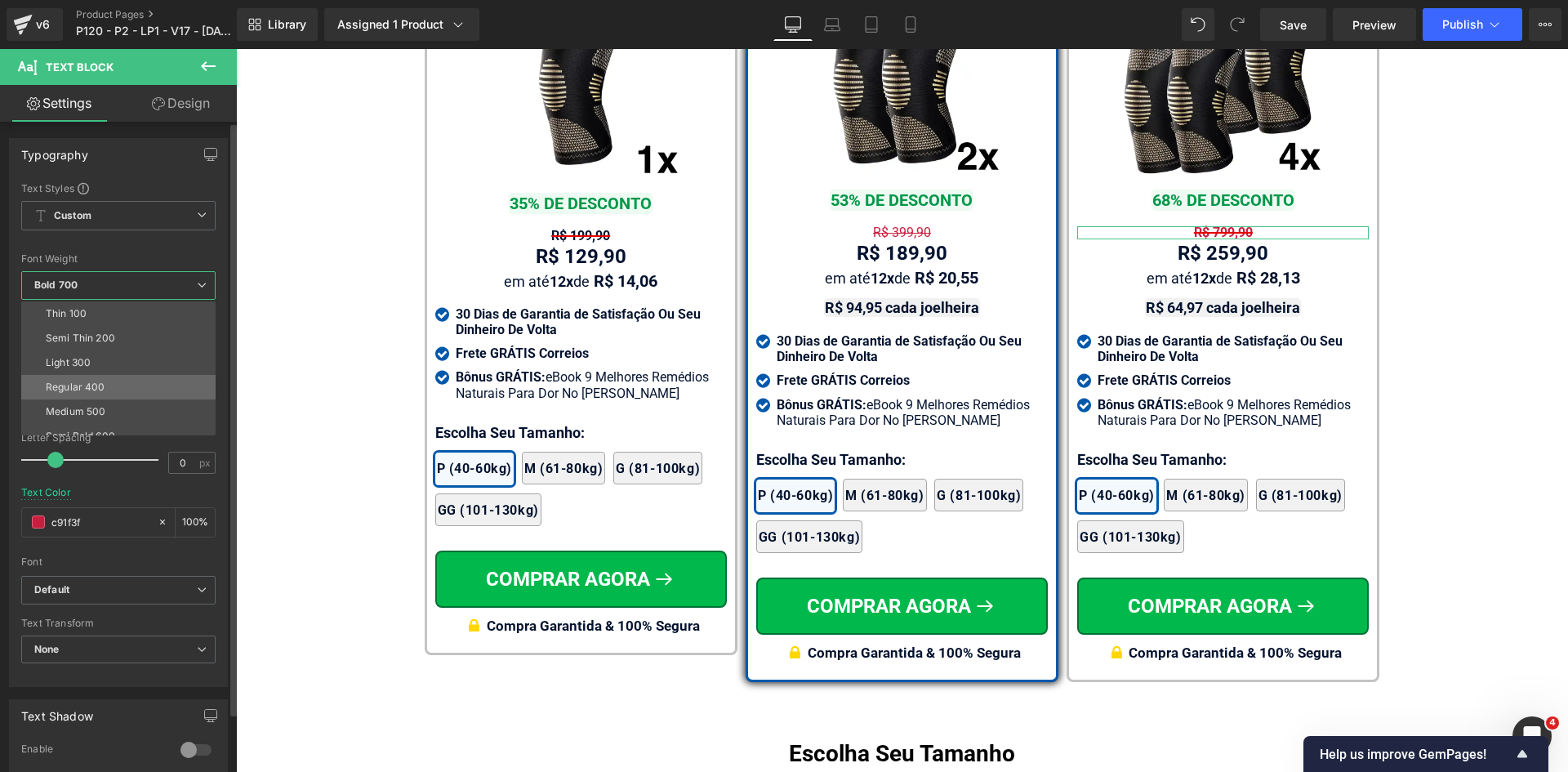
drag, startPoint x: 77, startPoint y: 383, endPoint x: 866, endPoint y: 203, distance: 809.3
click at [77, 383] on div "Regular 400" at bounding box center [76, 386] width 59 height 12
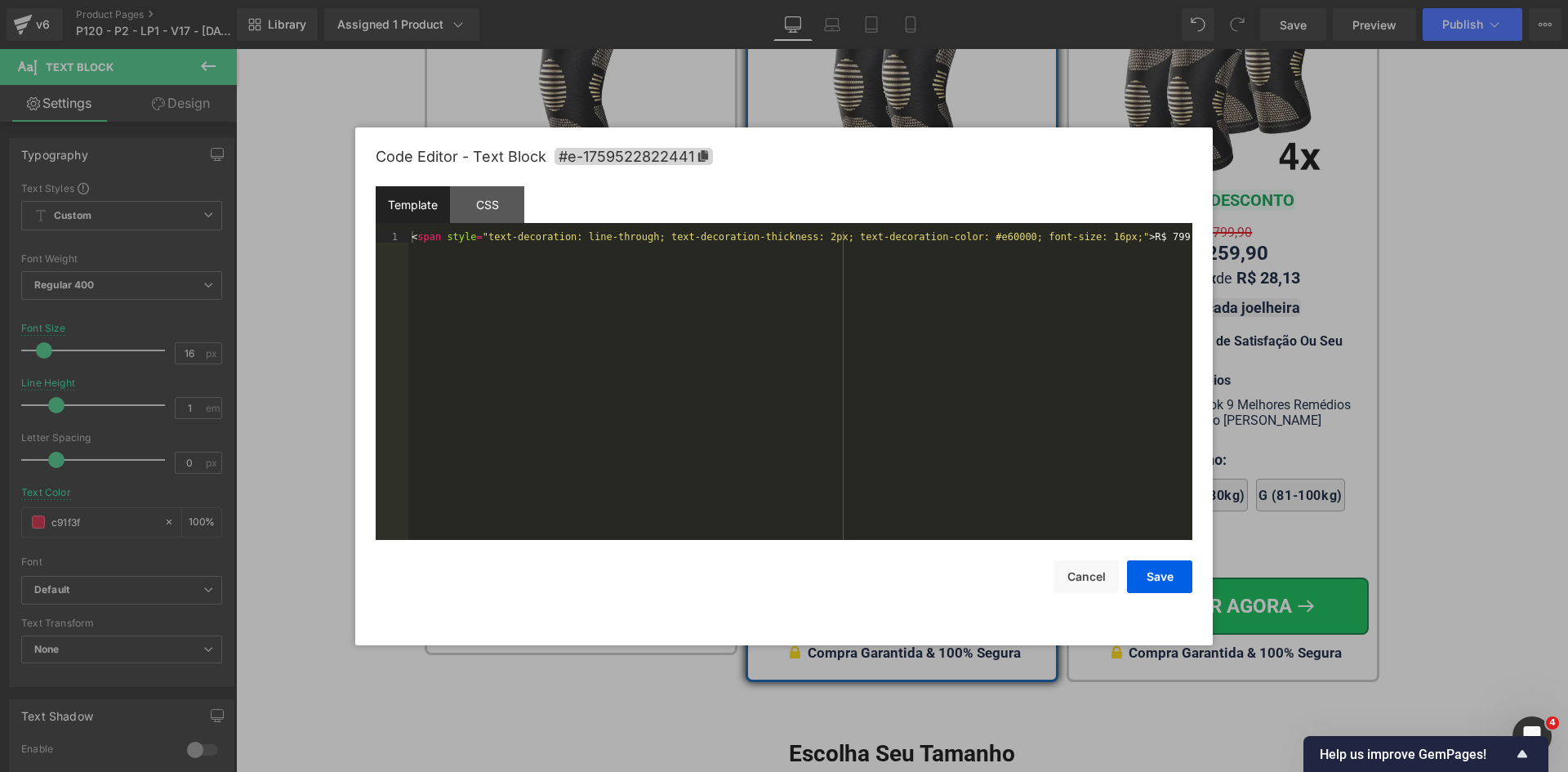
drag, startPoint x: 1158, startPoint y: 295, endPoint x: 906, endPoint y: 284, distance: 252.2
click at [1157, 0] on div "Text Block You are previewing how the will restyle your page. You can not edit …" at bounding box center [784, 0] width 1568 height 0
click at [798, 240] on div "< span style = "text-decoration: line-through; text-decoration-thickness: 2px; …" at bounding box center [800, 397] width 784 height 332
click at [1174, 572] on button "Save" at bounding box center [1159, 577] width 66 height 32
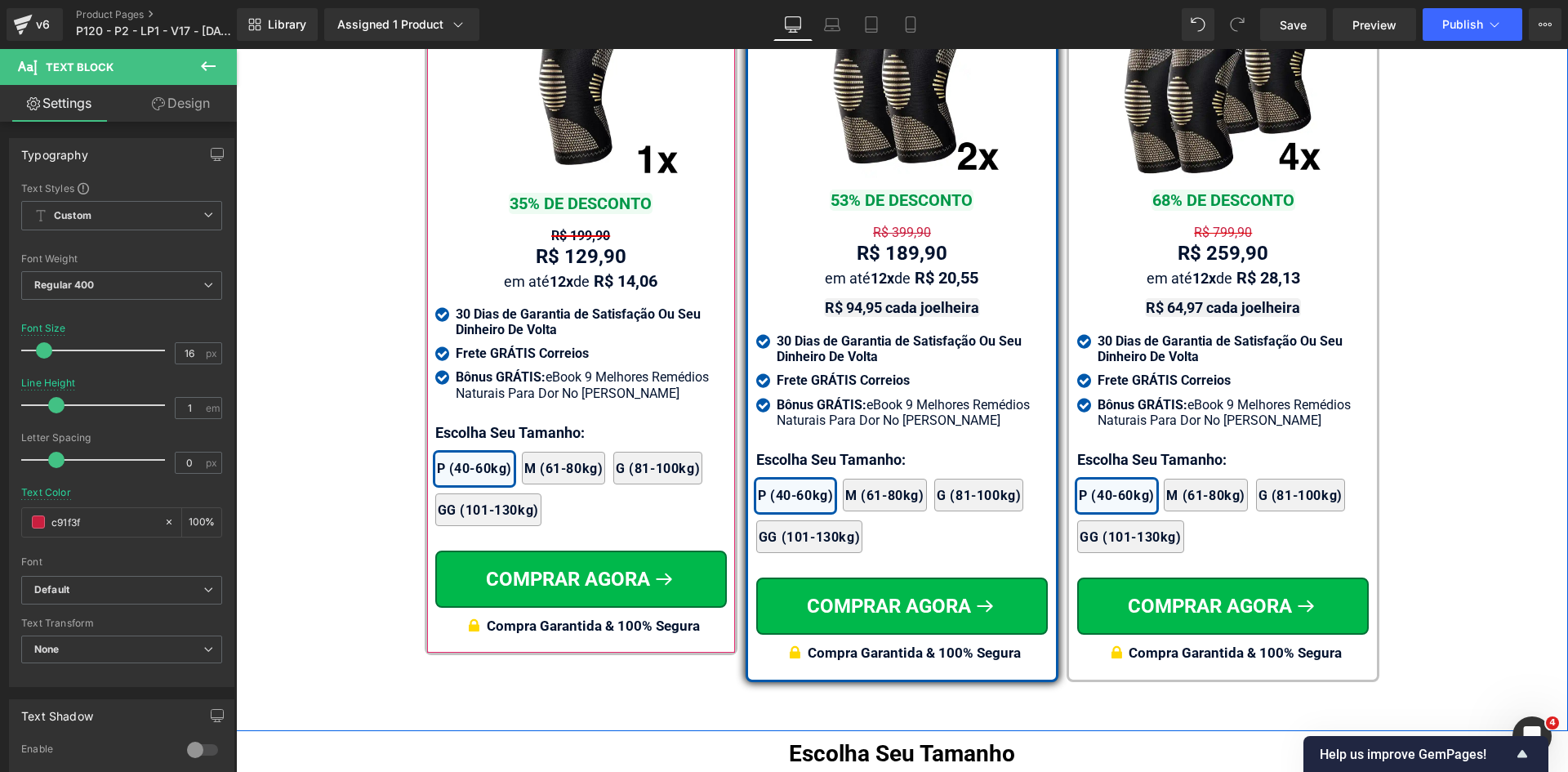
click at [572, 240] on span "Text Block" at bounding box center [571, 236] width 51 height 20
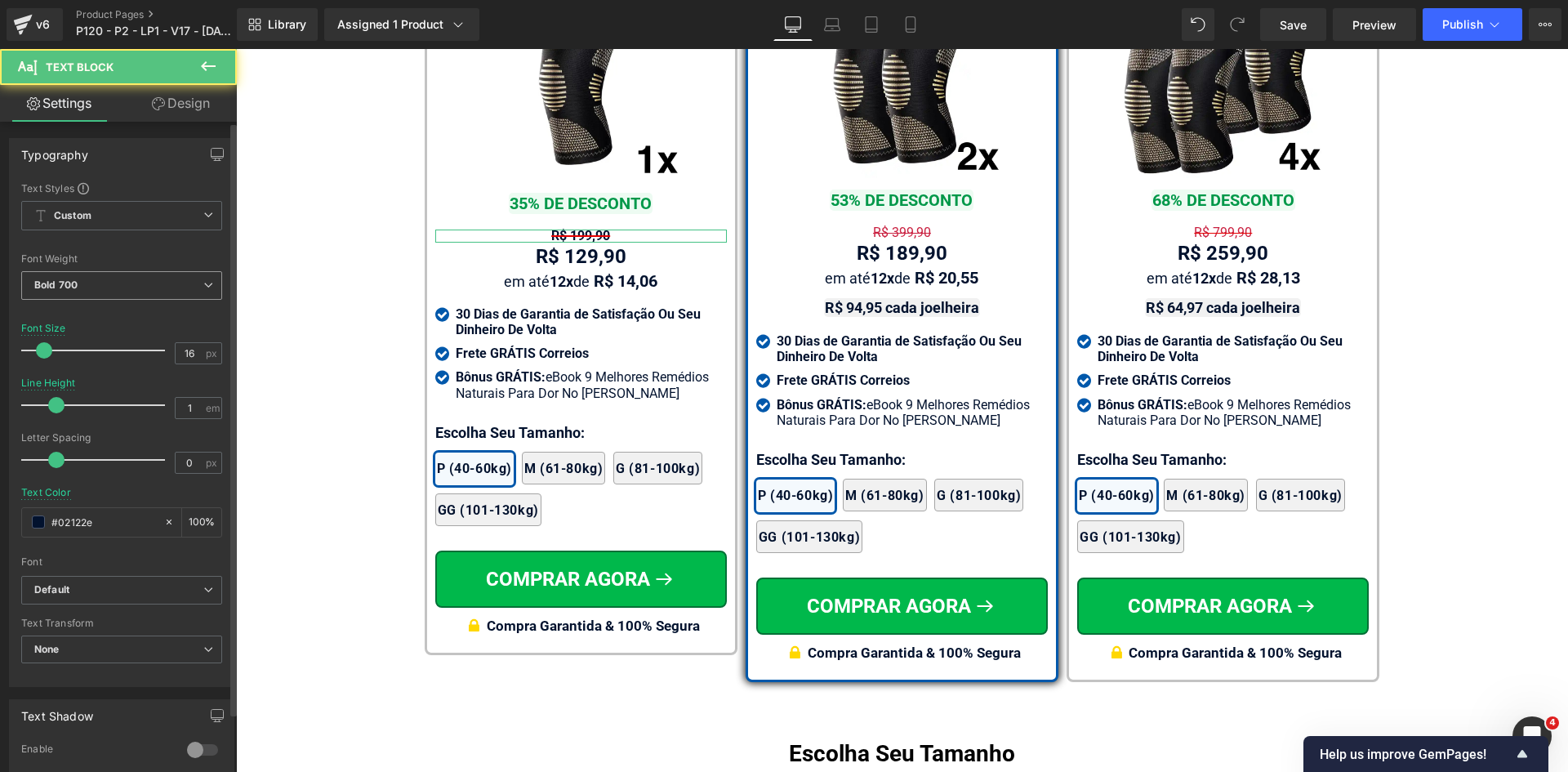
click at [125, 278] on span "Bold 700" at bounding box center [122, 286] width 201 height 29
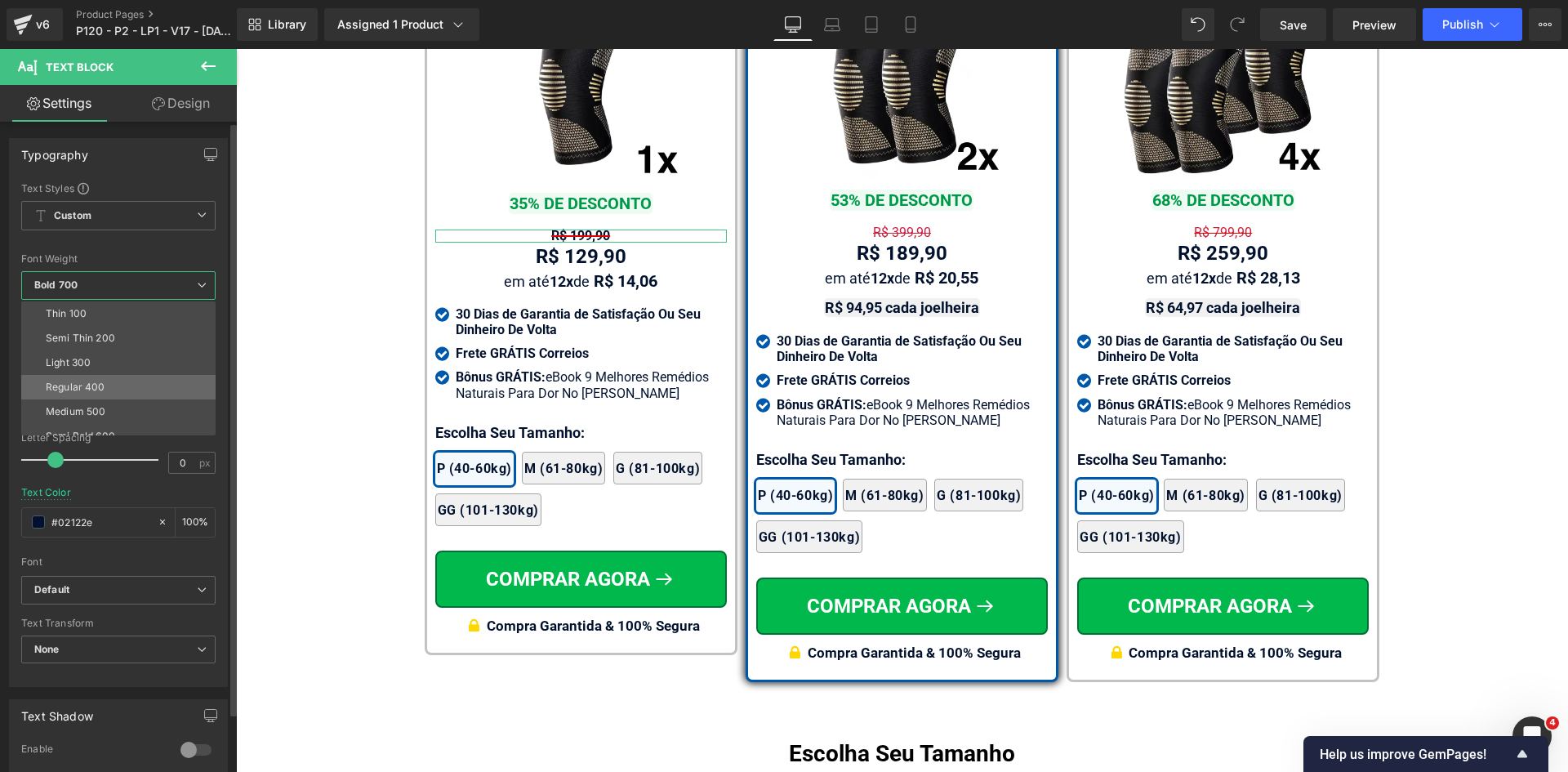
click at [89, 383] on div "Regular 400" at bounding box center [76, 386] width 59 height 12
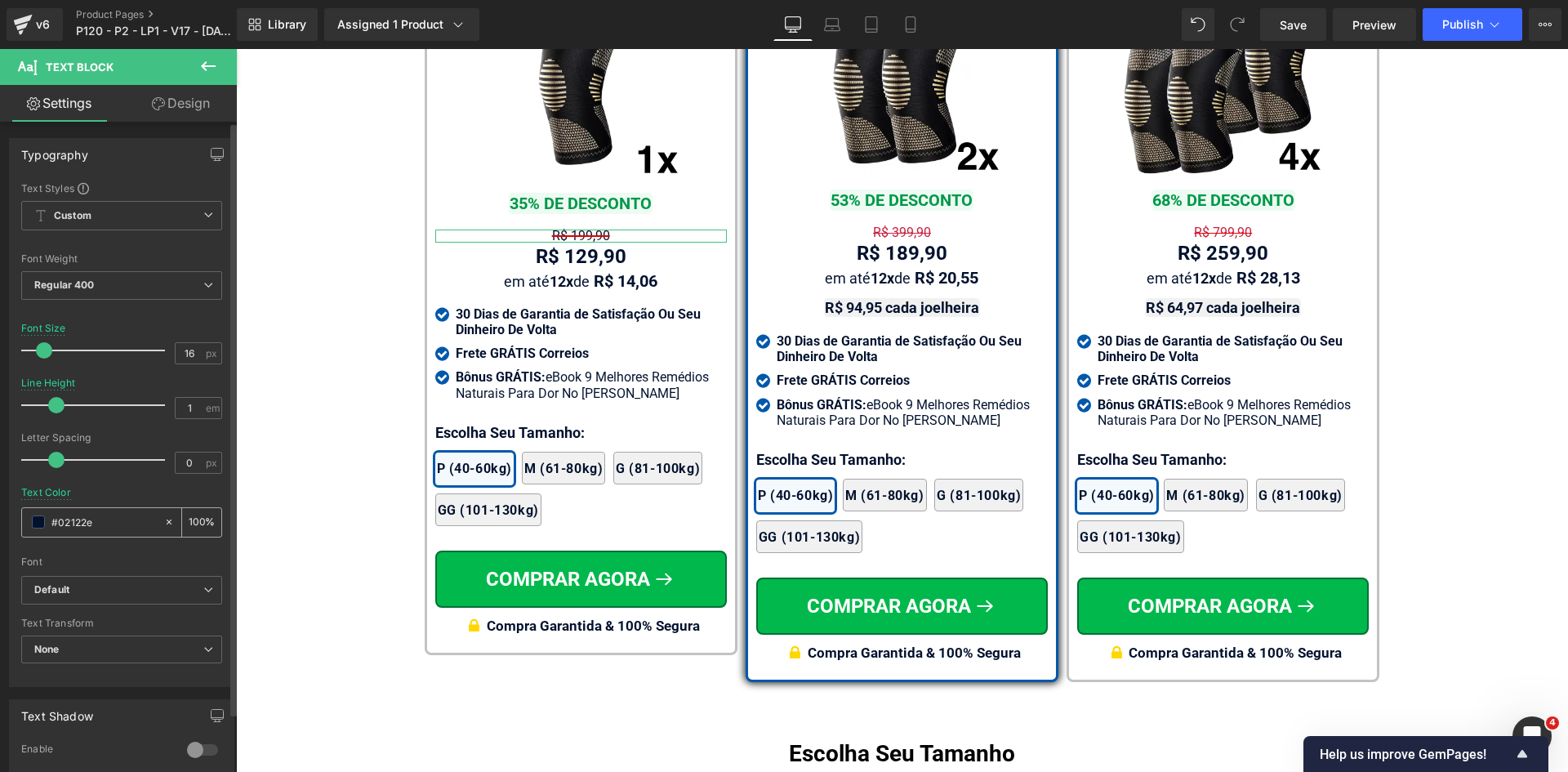
drag, startPoint x: 118, startPoint y: 535, endPoint x: 111, endPoint y: 530, distance: 8.6
click at [118, 535] on div "#02122e" at bounding box center [92, 522] width 141 height 29
click at [110, 528] on input "#02122e" at bounding box center [104, 522] width 104 height 18
paste input "c91f3f"
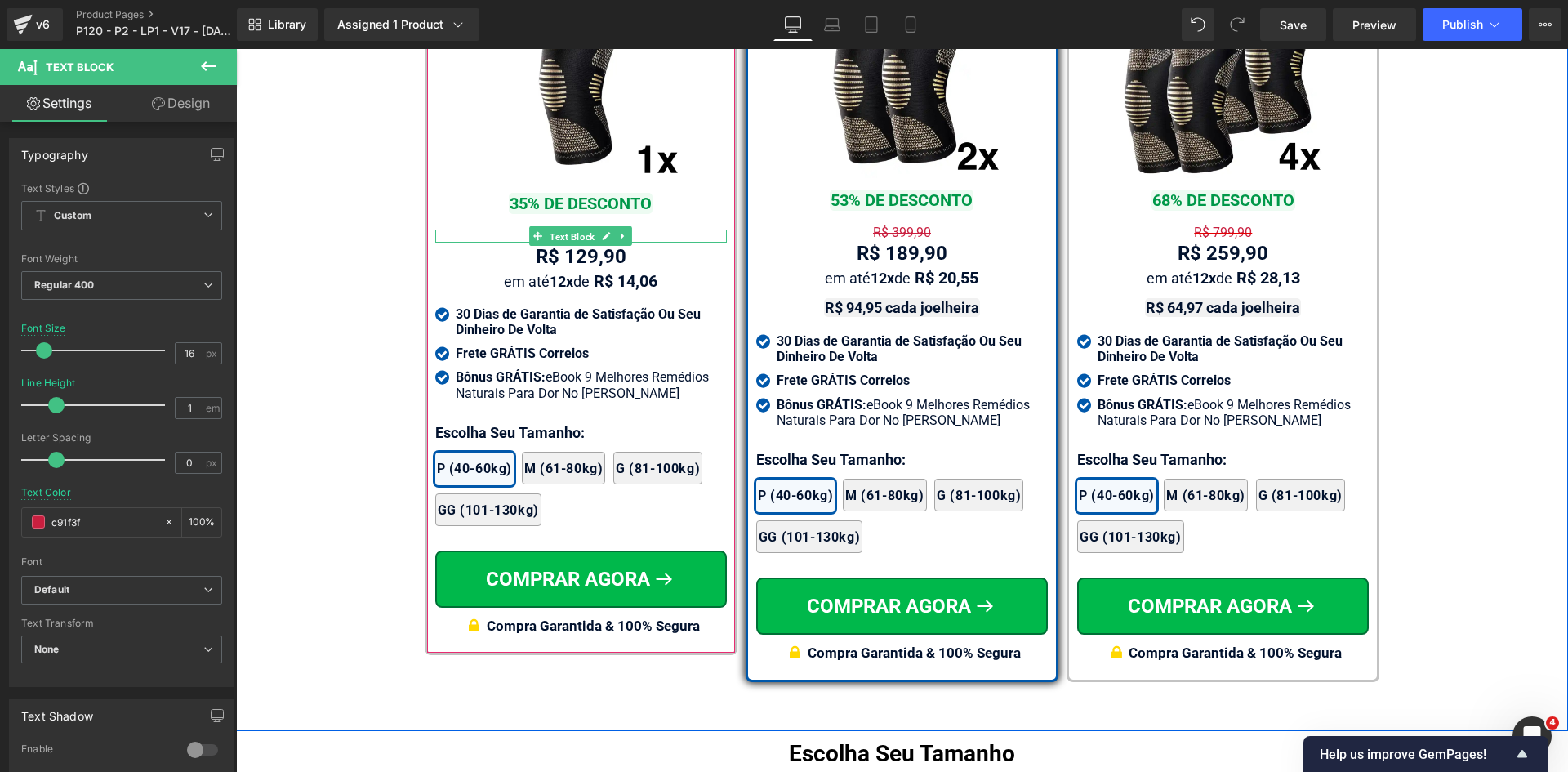
click at [570, 243] on span "Text Block" at bounding box center [571, 236] width 51 height 20
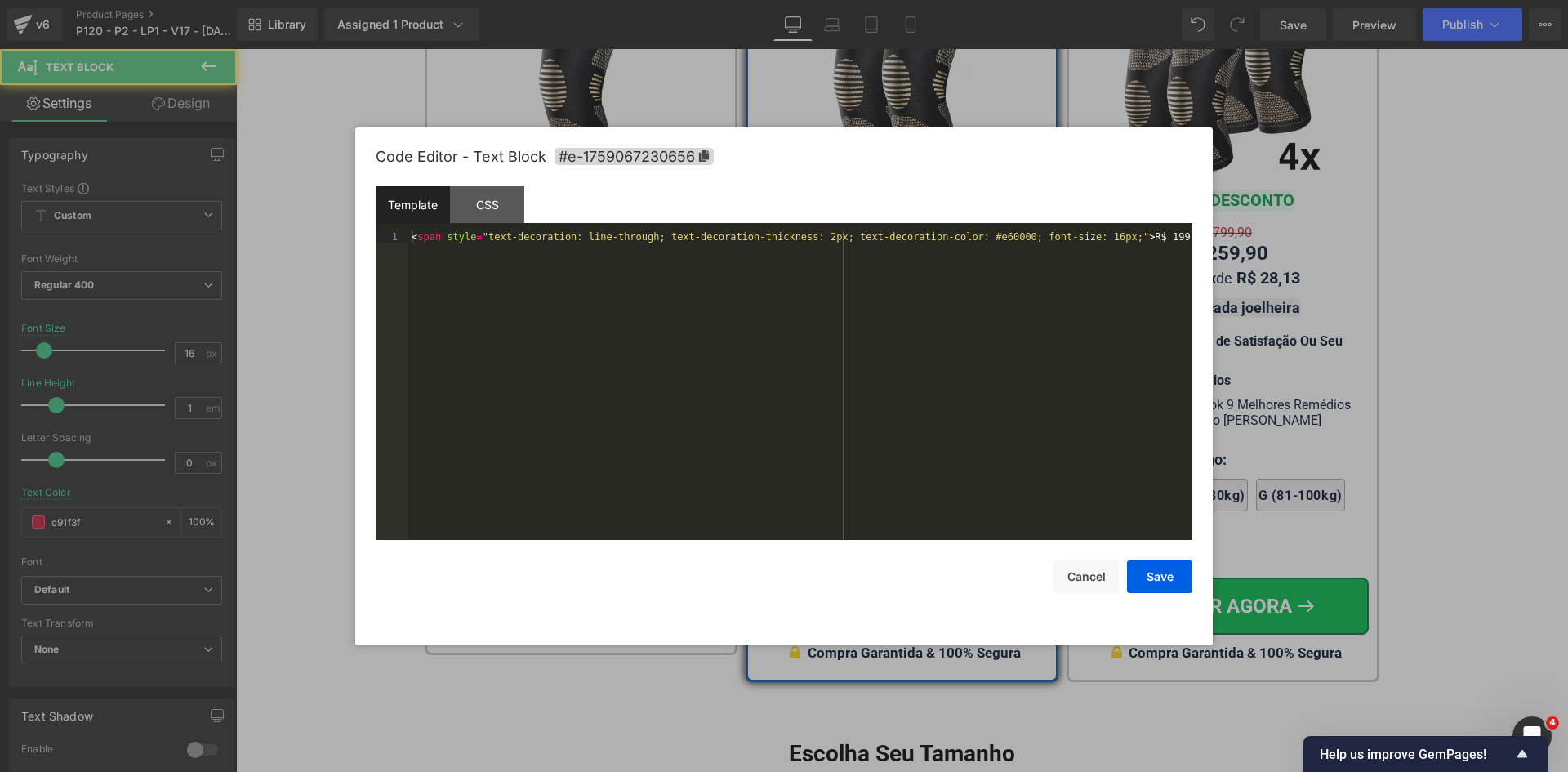
click at [549, 0] on div "Text Block You are previewing how the will restyle your page. You can not edit …" at bounding box center [784, 0] width 1568 height 0
type input "c91f3f"
click at [793, 232] on div "< span style = "text-decoration: line-through; text-decoration-thickness: 2px; …" at bounding box center [800, 397] width 784 height 332
click at [1163, 563] on button "Save" at bounding box center [1159, 577] width 66 height 32
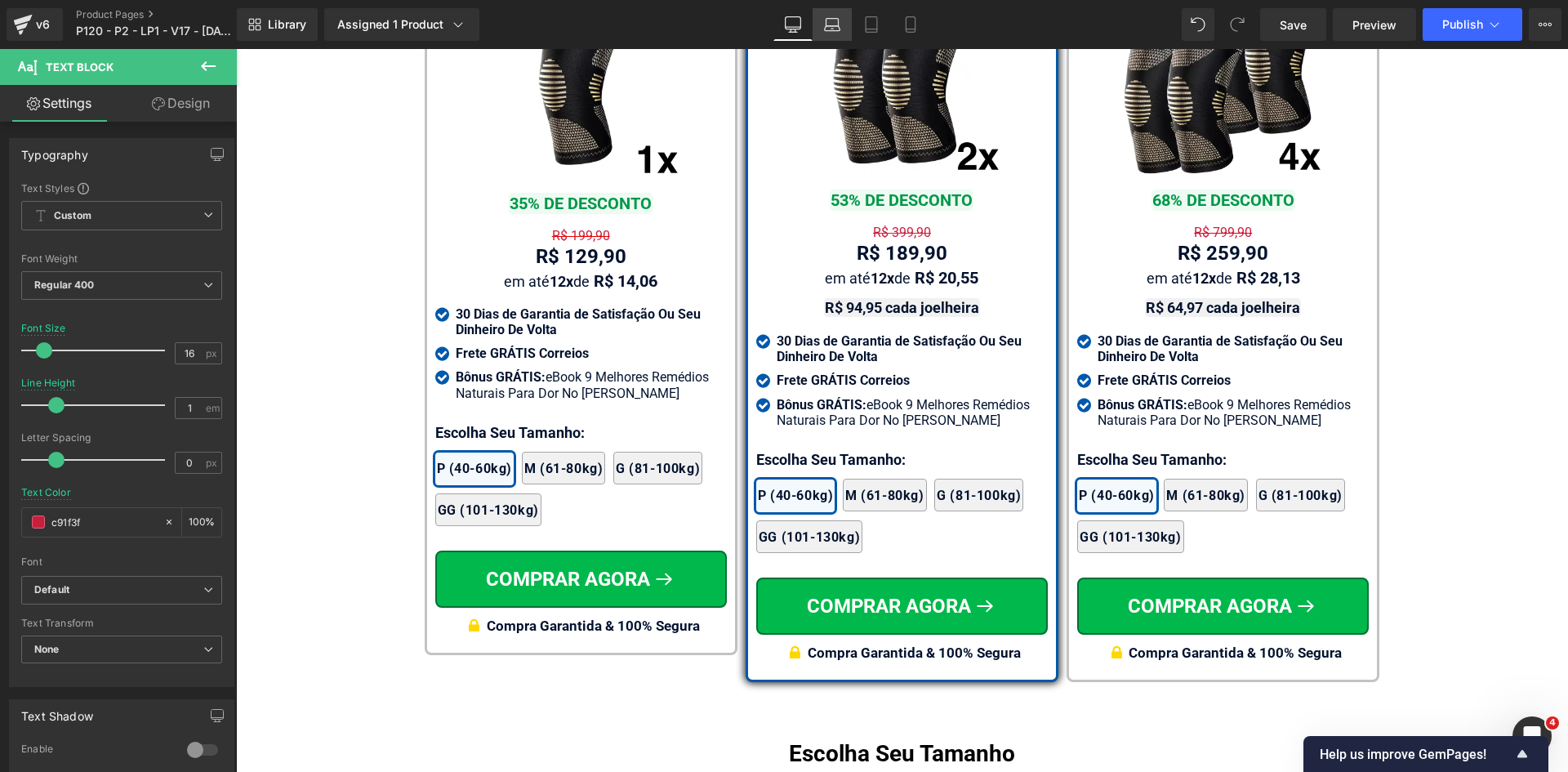
click at [828, 32] on link "Laptop" at bounding box center [832, 24] width 40 height 32
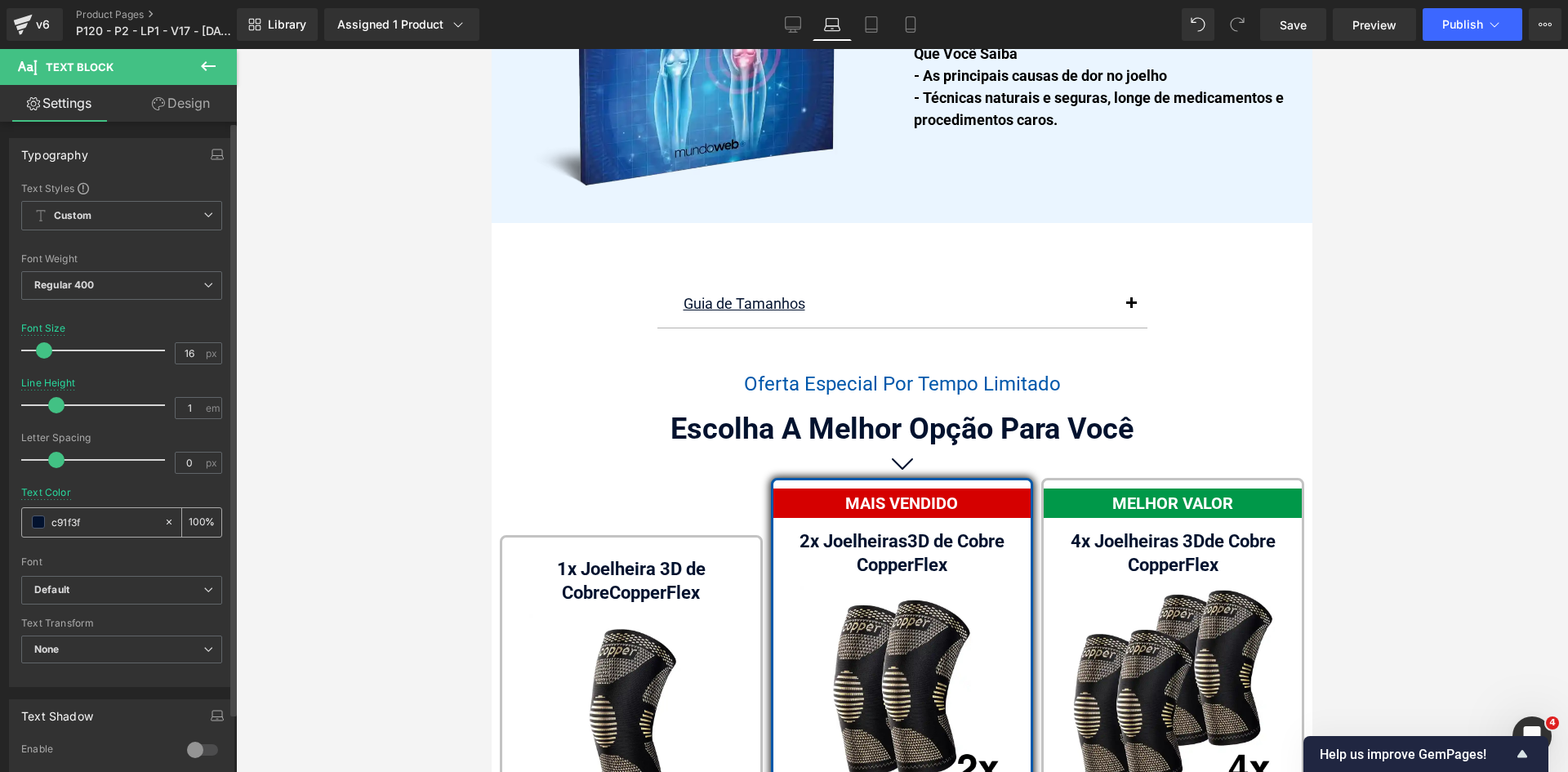
scroll to position [10361, 0]
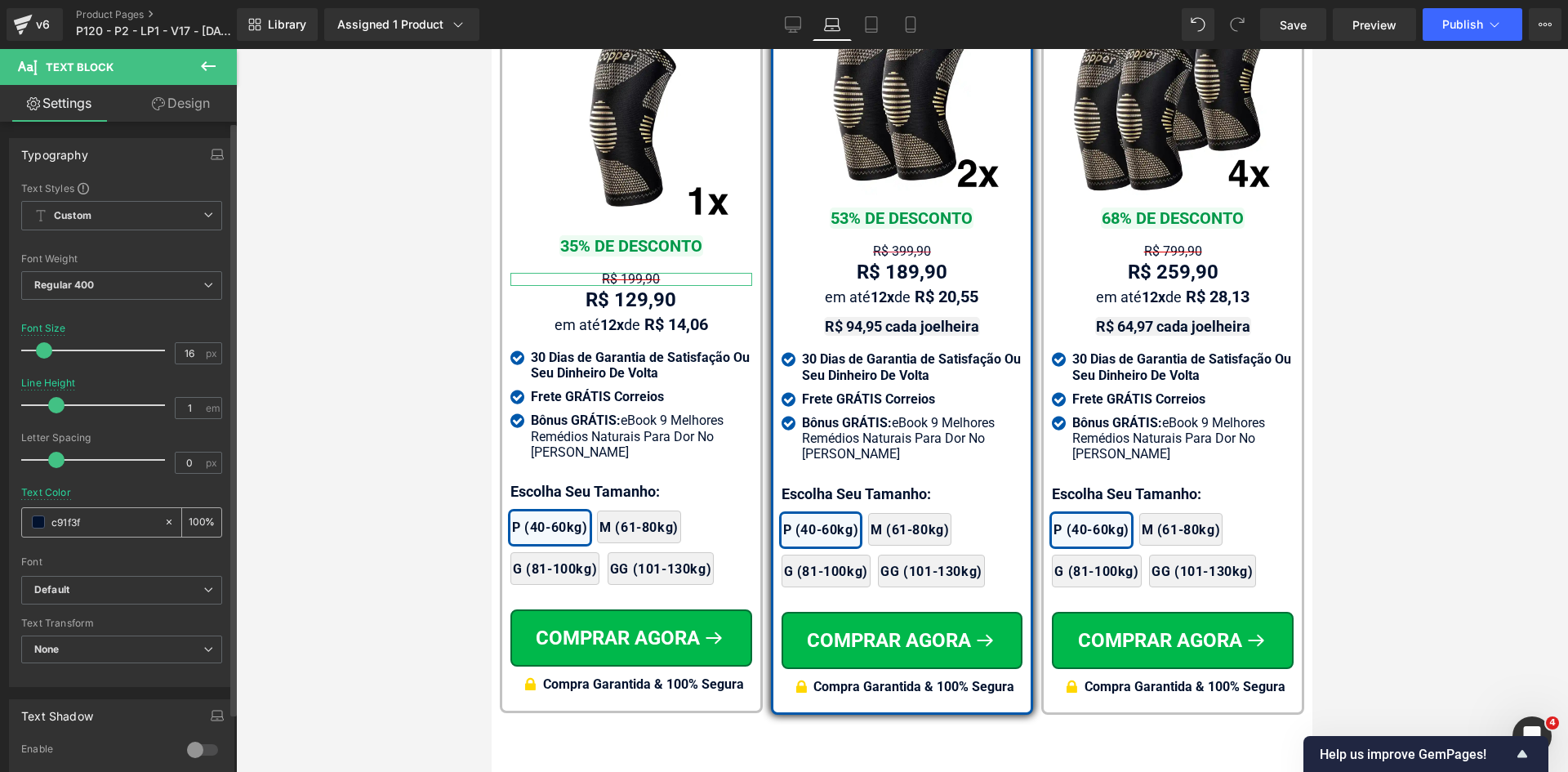
click at [109, 525] on input "c91f3f" at bounding box center [104, 522] width 104 height 18
paste input "c91f3f"
type input "c91f3f"
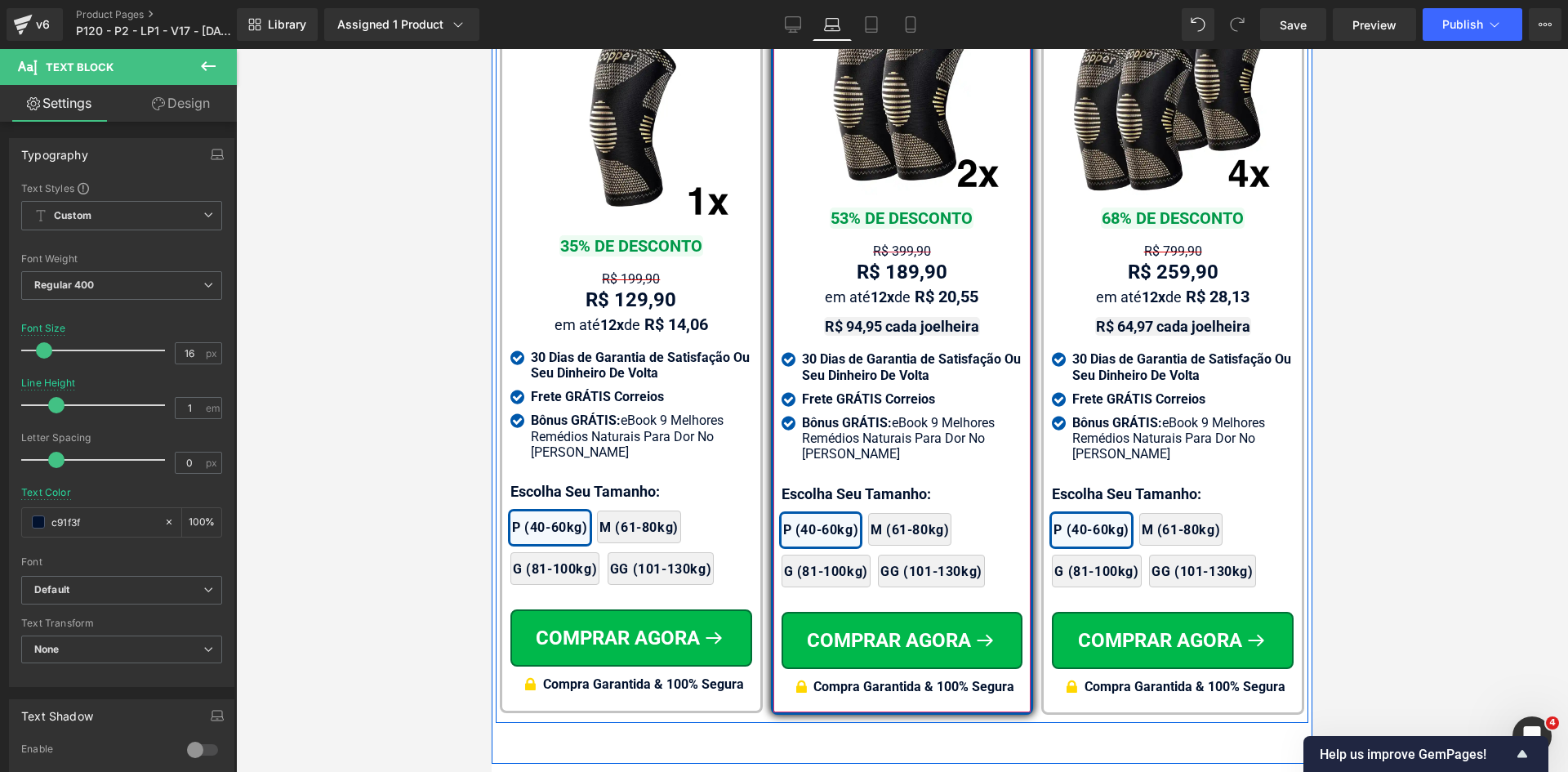
click at [893, 241] on span "Text Block" at bounding box center [918, 251] width 51 height 20
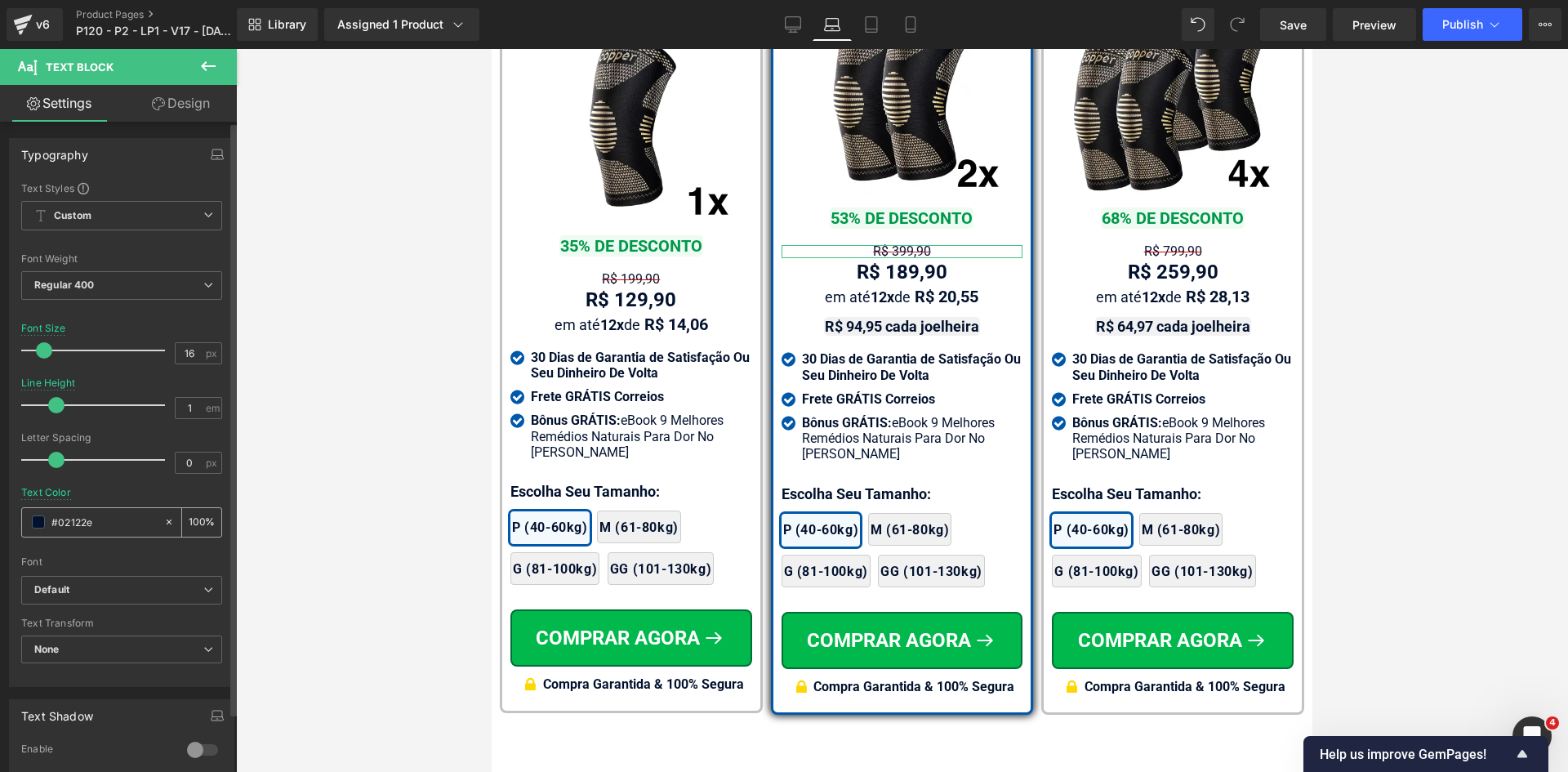
click at [94, 520] on input "#02122e" at bounding box center [104, 522] width 104 height 18
paste input "c91f3f"
type input "c91f3f"
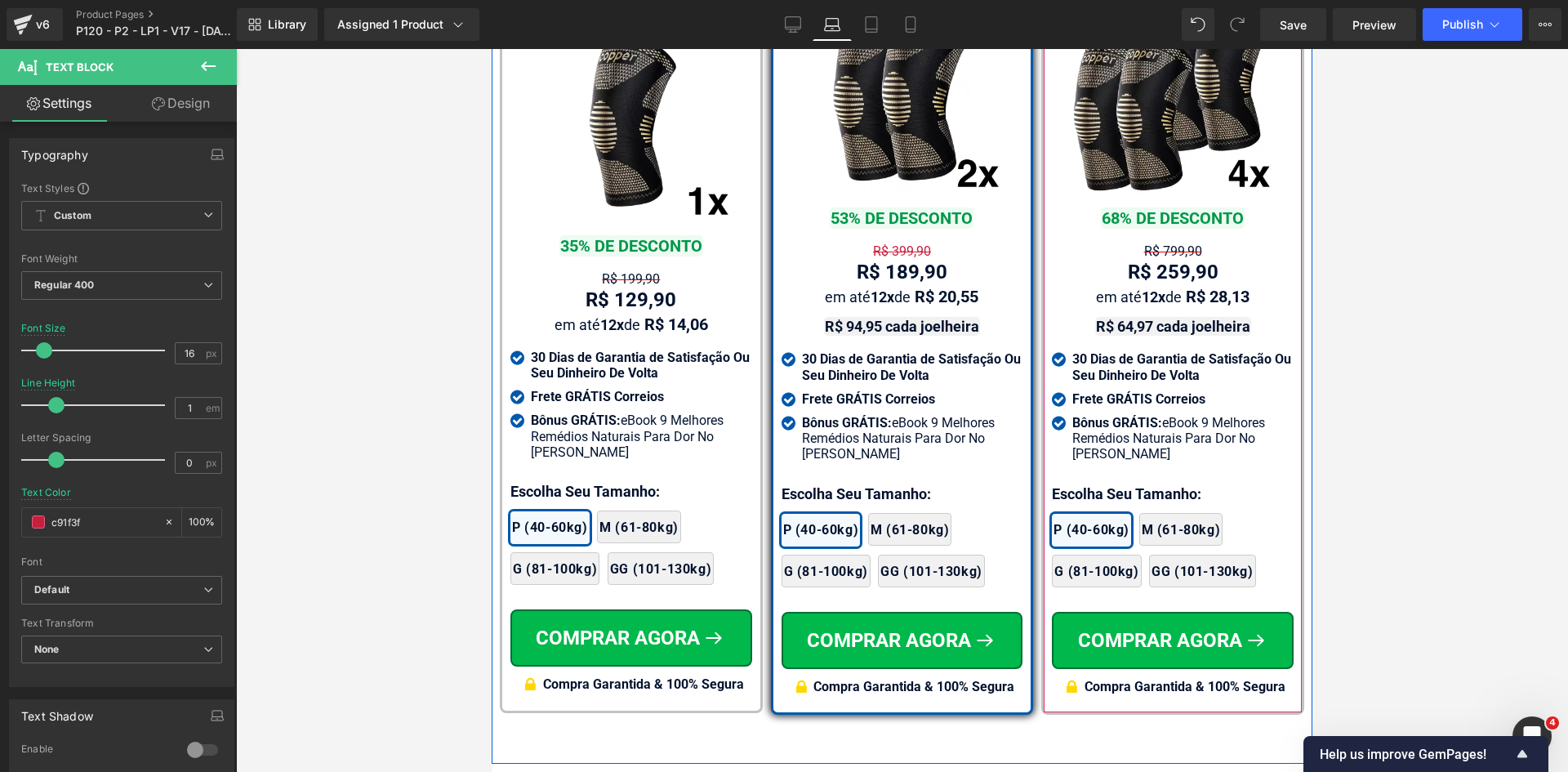
click at [1164, 241] on span "Text Block" at bounding box center [1189, 251] width 51 height 20
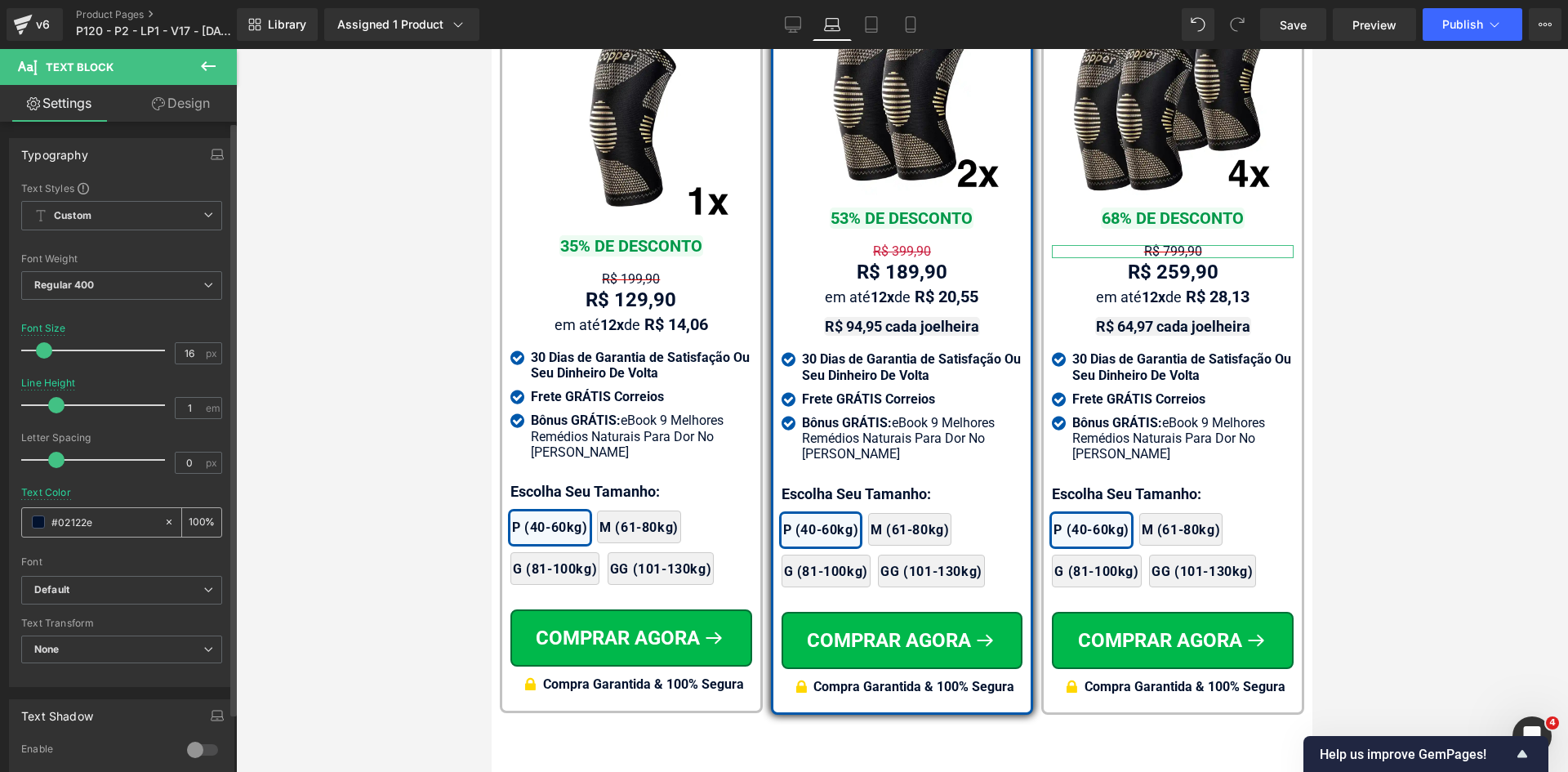
click at [82, 531] on div "#02122e" at bounding box center [92, 522] width 141 height 29
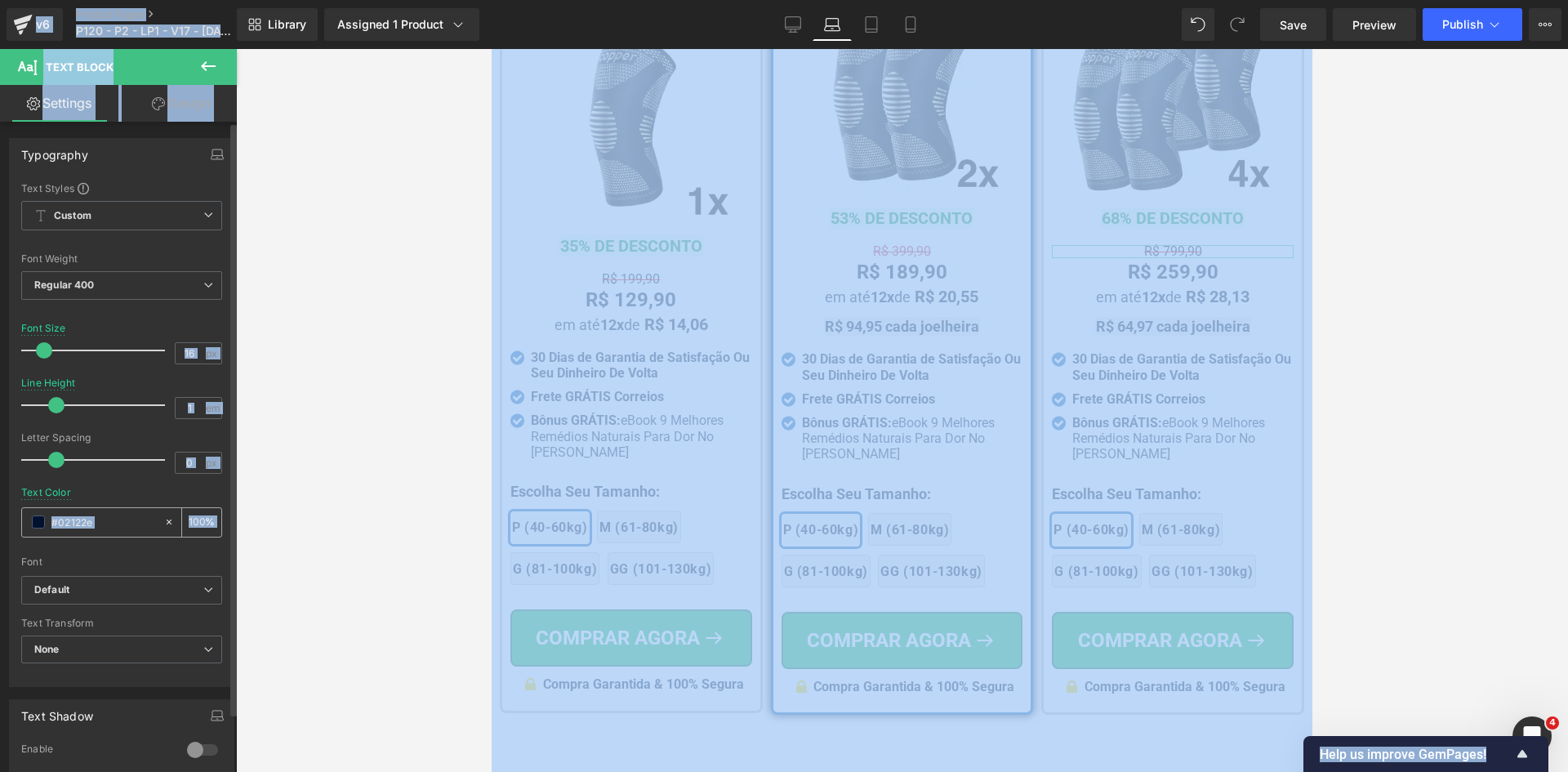
click at [84, 524] on input "#02122e" at bounding box center [104, 522] width 104 height 18
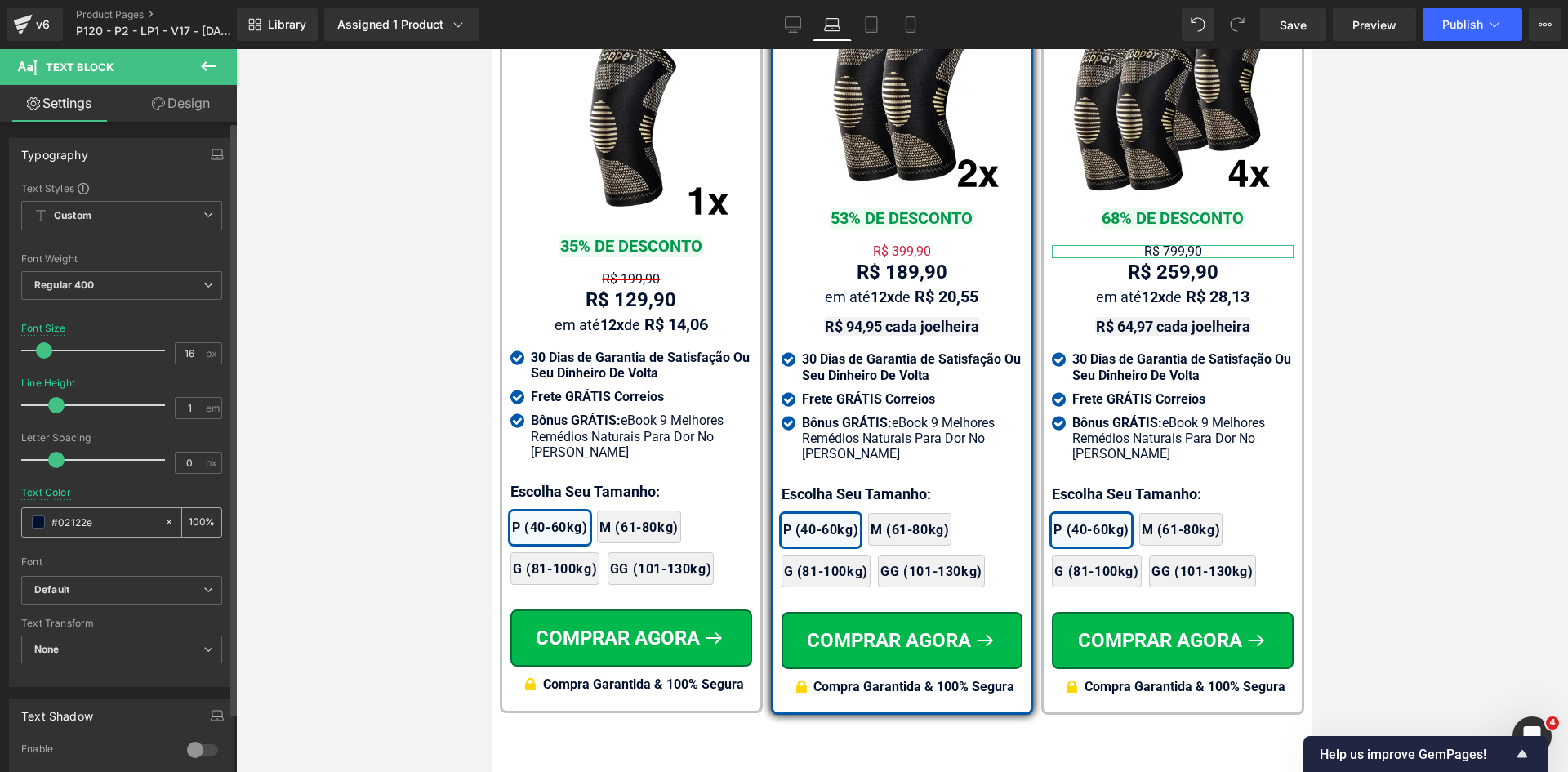
paste input "c91f3f"
type input "c91f3f"
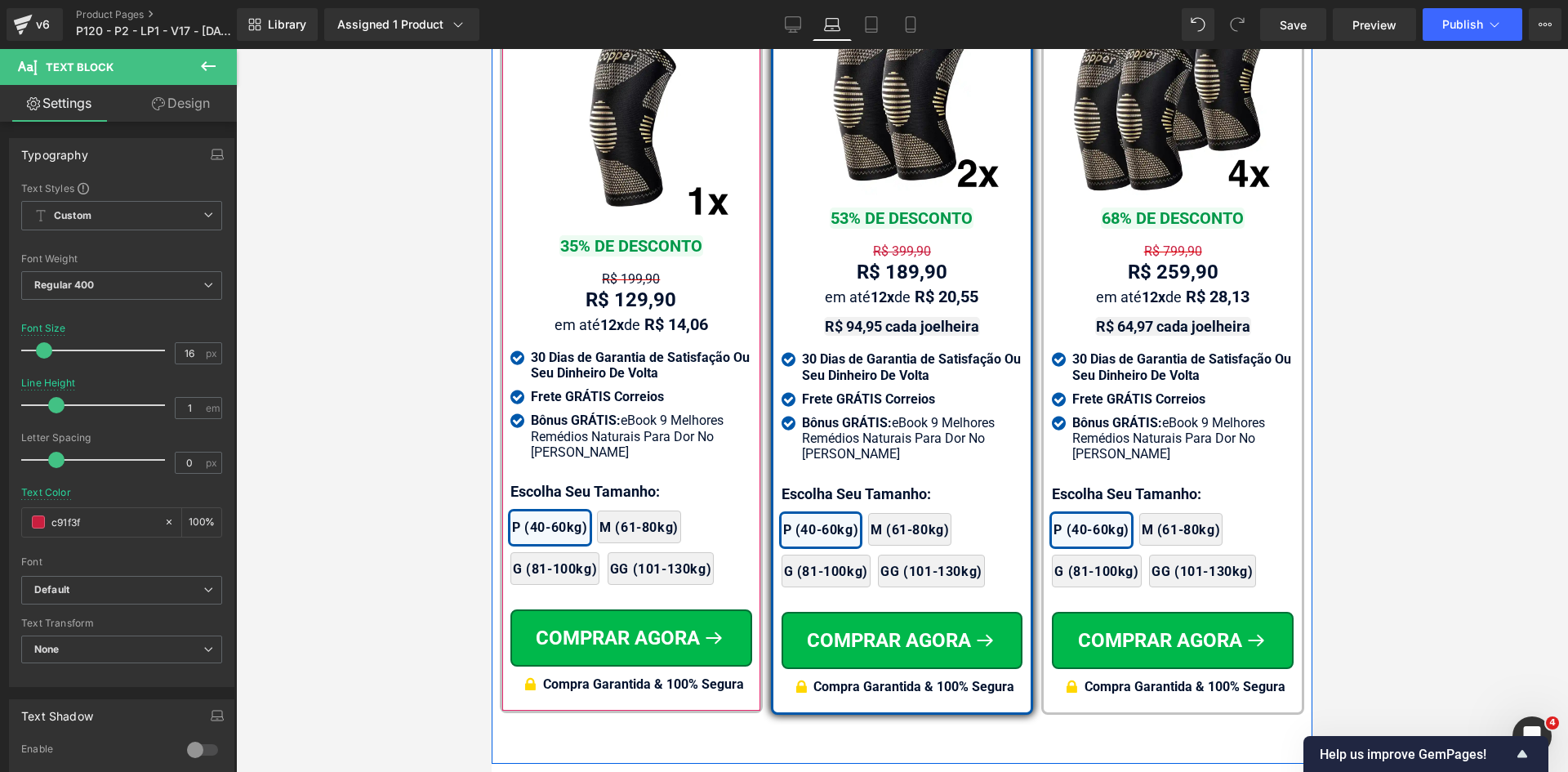
click at [613, 240] on div "1x Joelheira 3D de Cobre CopperFlex Text Block Image 35% DE DESCONTO Text Block…" at bounding box center [631, 326] width 241 height 750
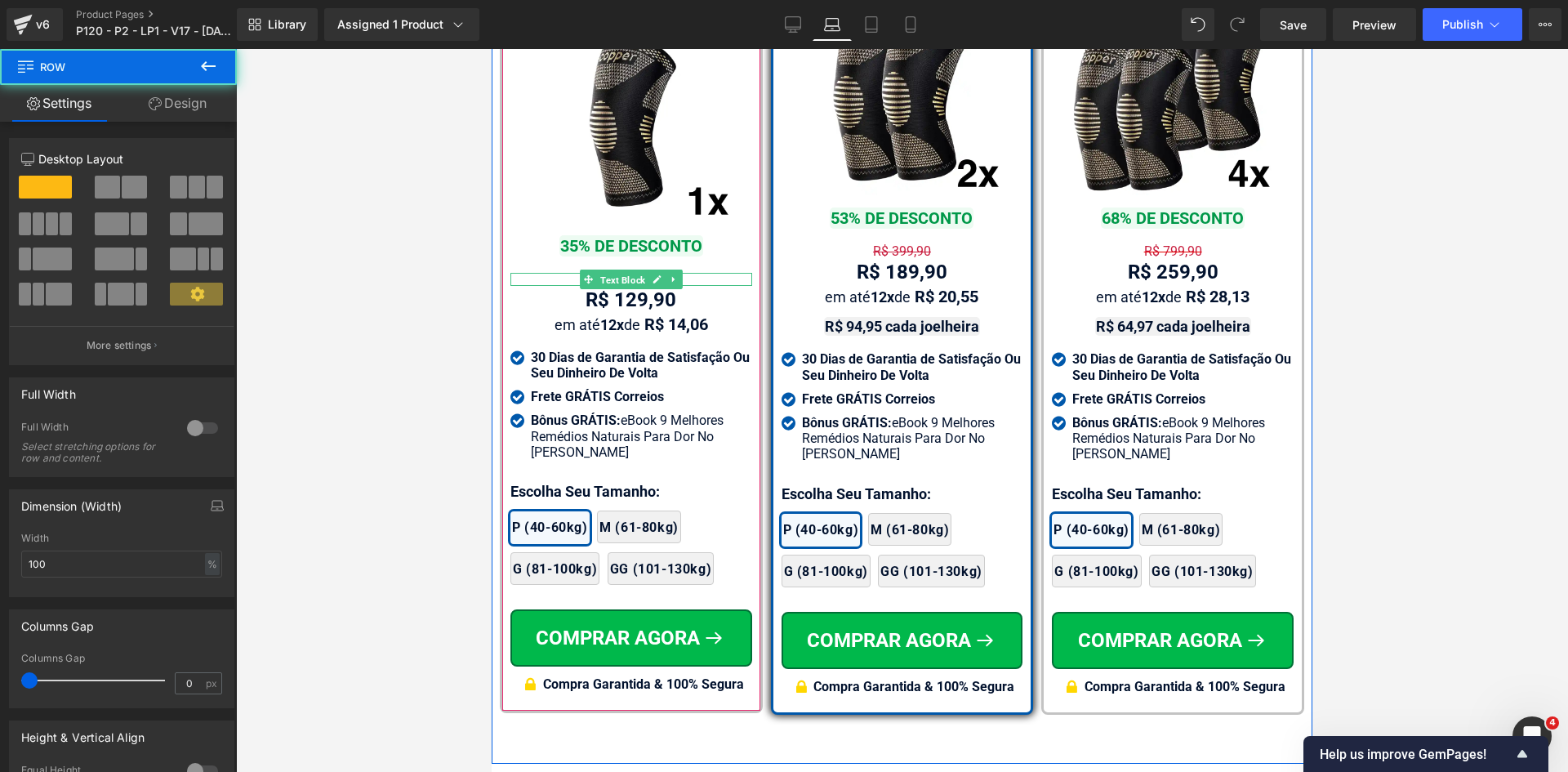
click at [615, 269] on span "Text Block" at bounding box center [622, 279] width 51 height 20
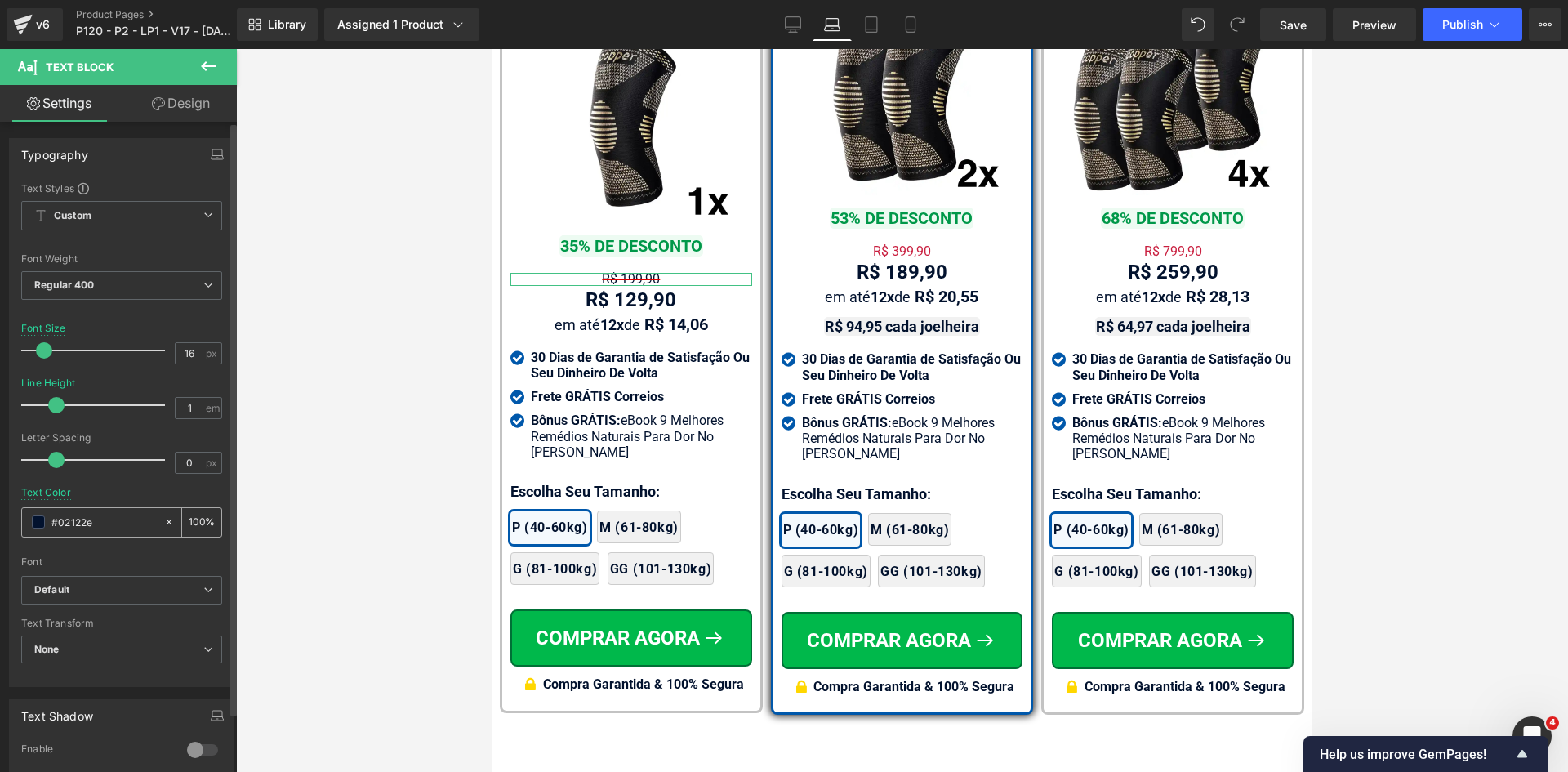
click at [117, 525] on input "#02122e" at bounding box center [104, 522] width 104 height 18
paste input "c91f3f"
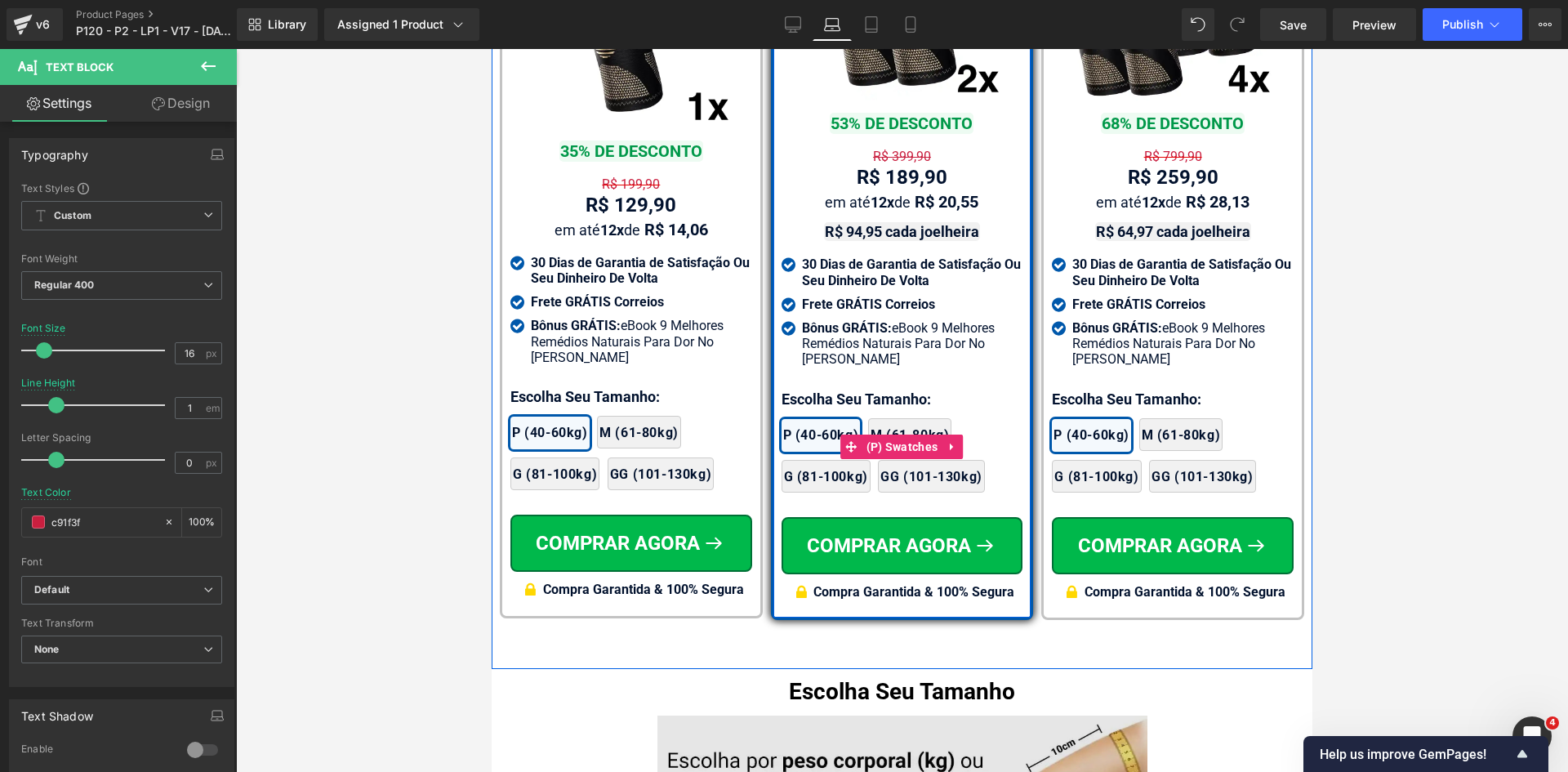
scroll to position [10770, 0]
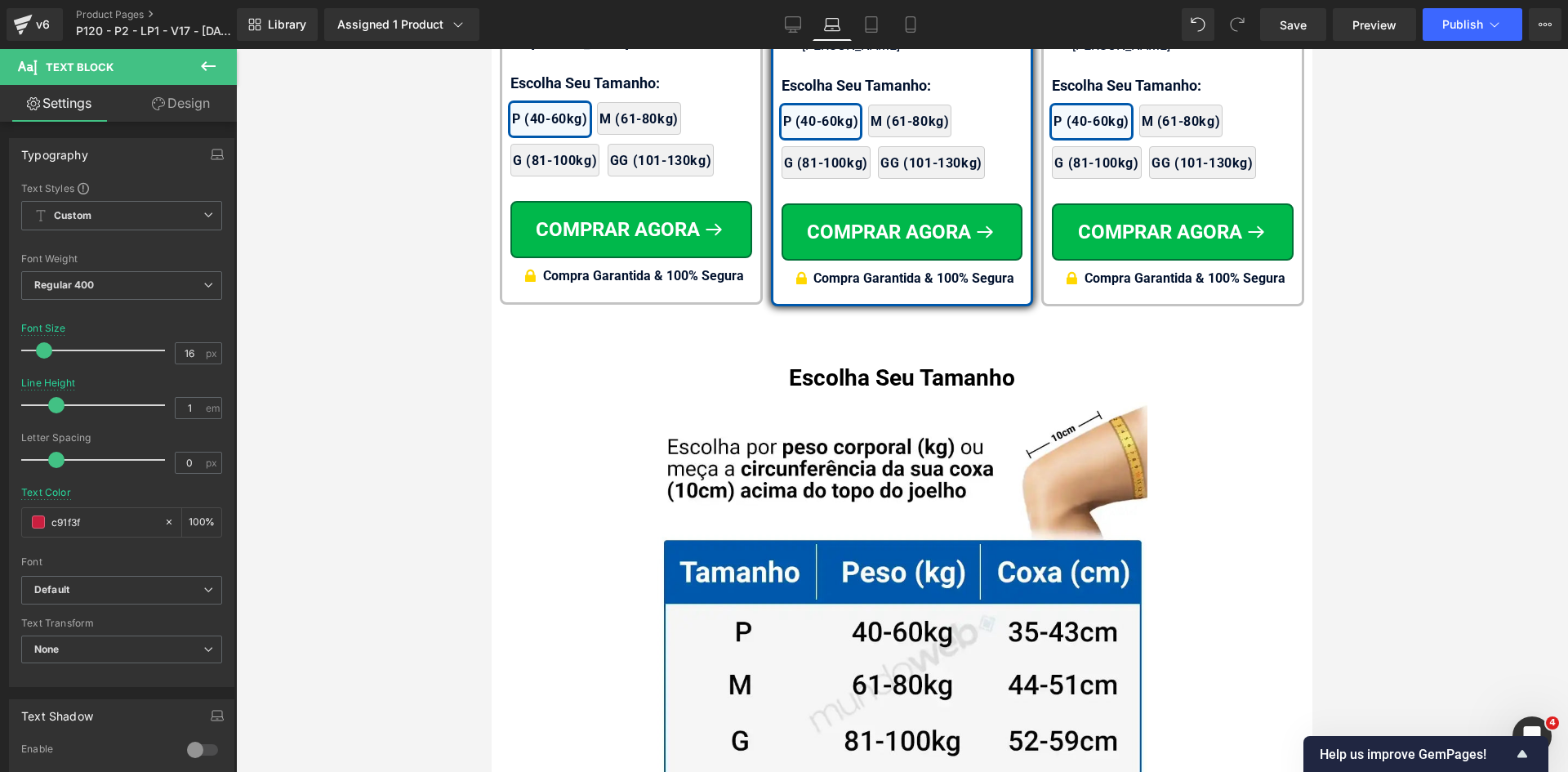
type input "c91f3f"
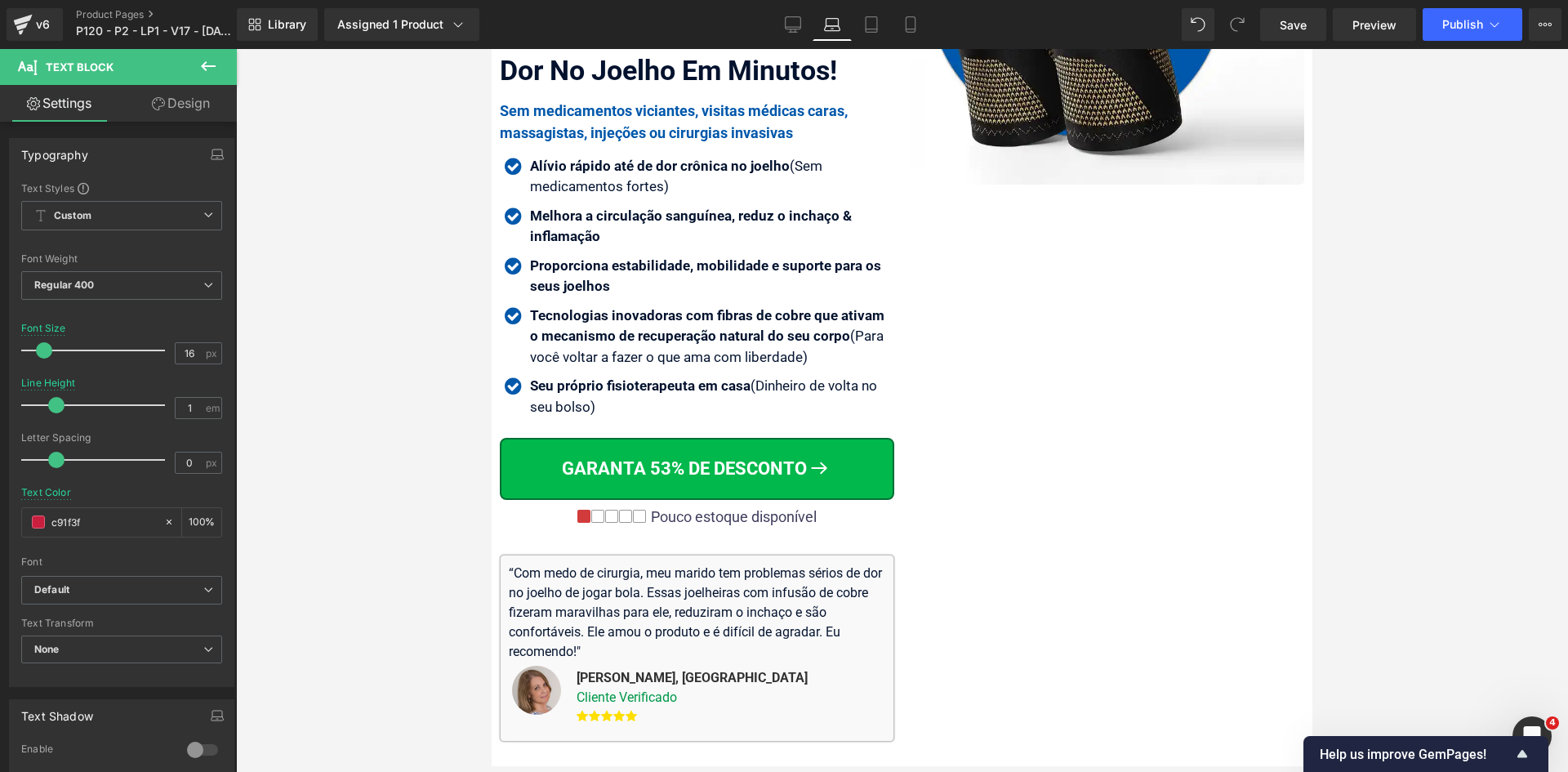
scroll to position [0, 0]
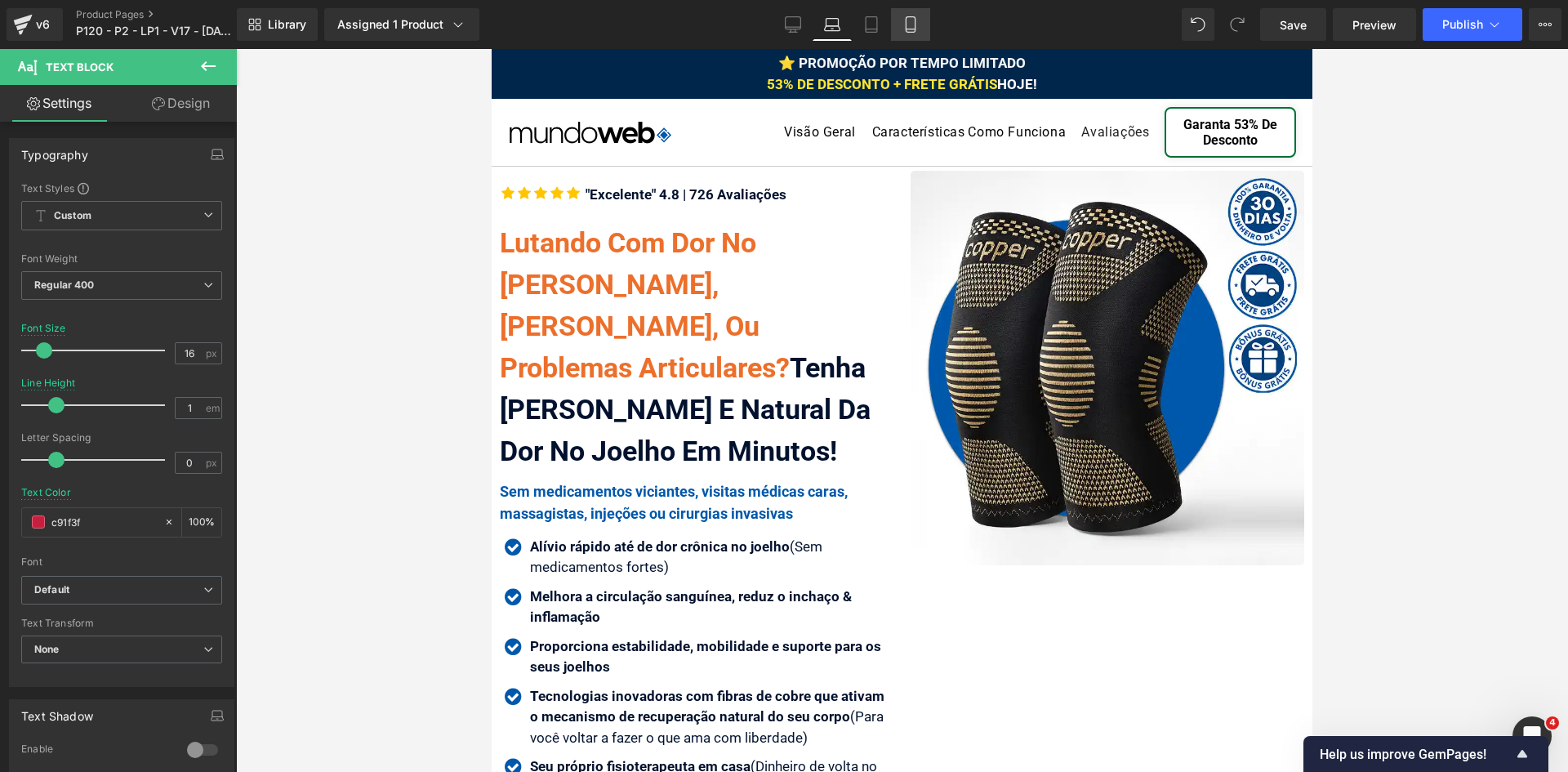
click at [913, 14] on link "Mobile" at bounding box center [911, 24] width 40 height 32
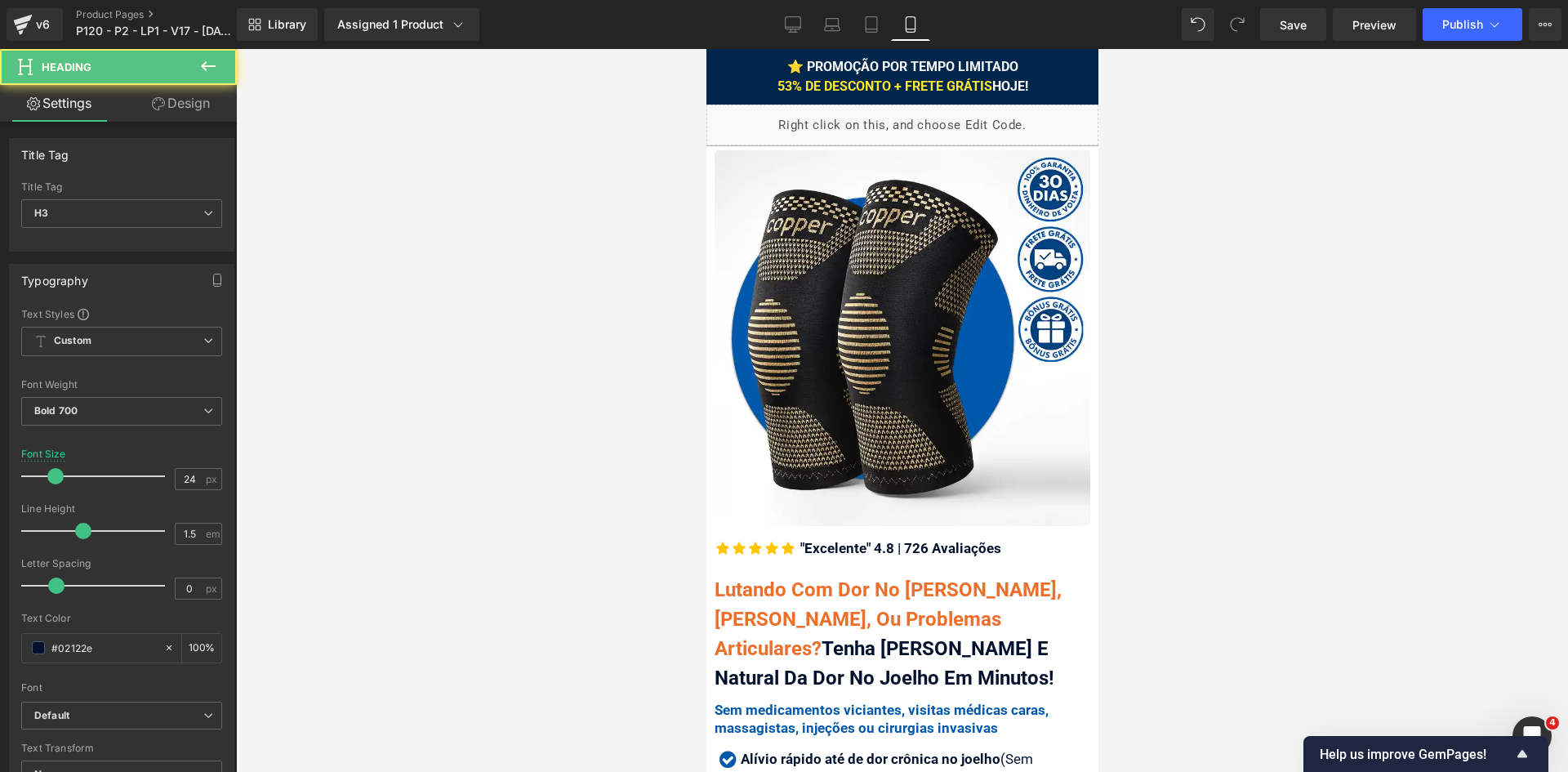
click at [805, 584] on span "Lutando Com Dor No Joelho Agonizante, Artrose, Ou Problemas Articulares?" at bounding box center [886, 619] width 347 height 82
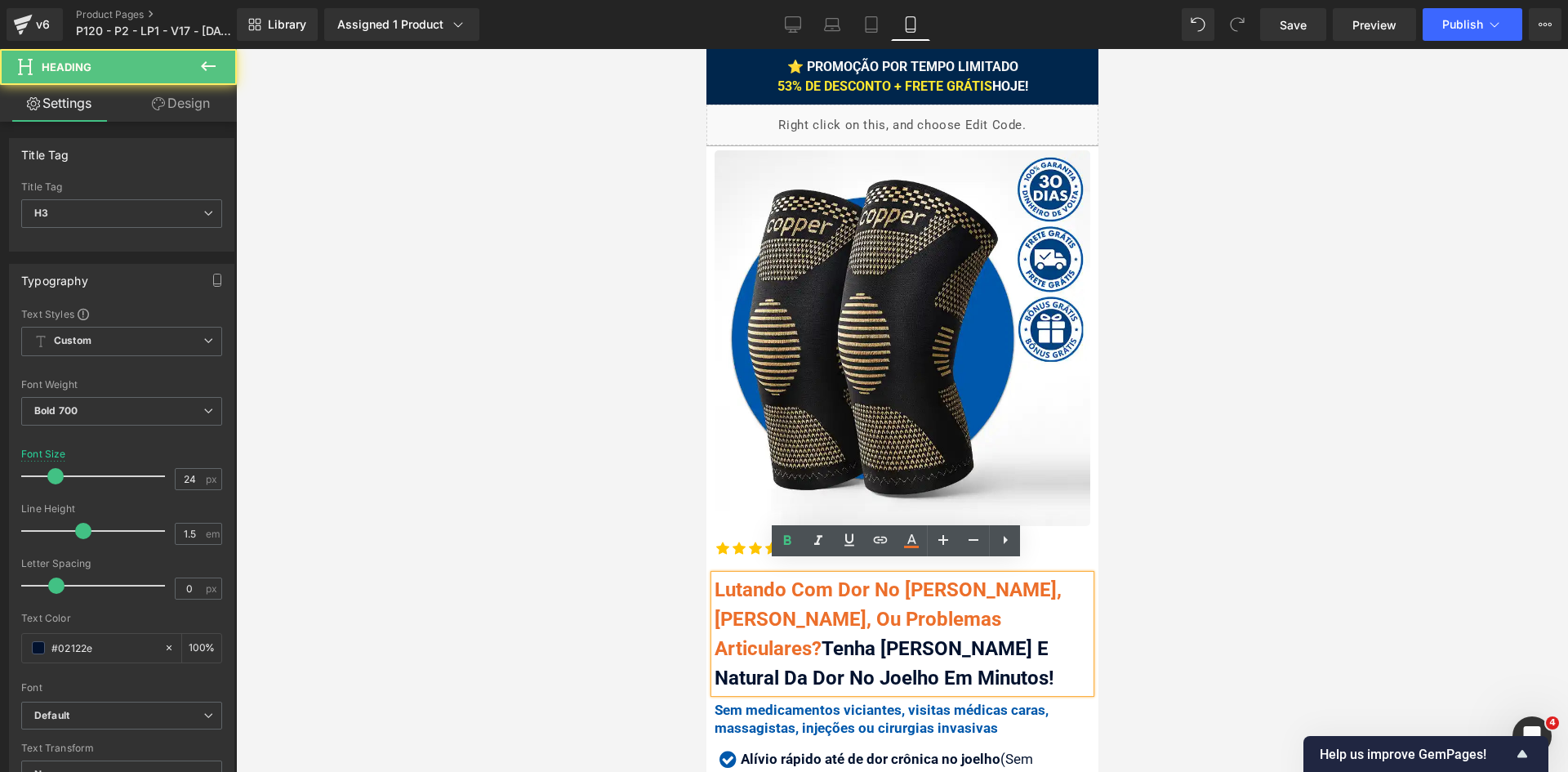
click at [837, 578] on span "Lutando Com Dor No Joelho Agonizante, Artrose, Ou Problemas Articulares?" at bounding box center [886, 619] width 347 height 82
click at [907, 651] on div "Lutando Com Dor No Joelho Agonizante, Artrose, Ou Problemas Articulares? Tenha …" at bounding box center [901, 633] width 376 height 118
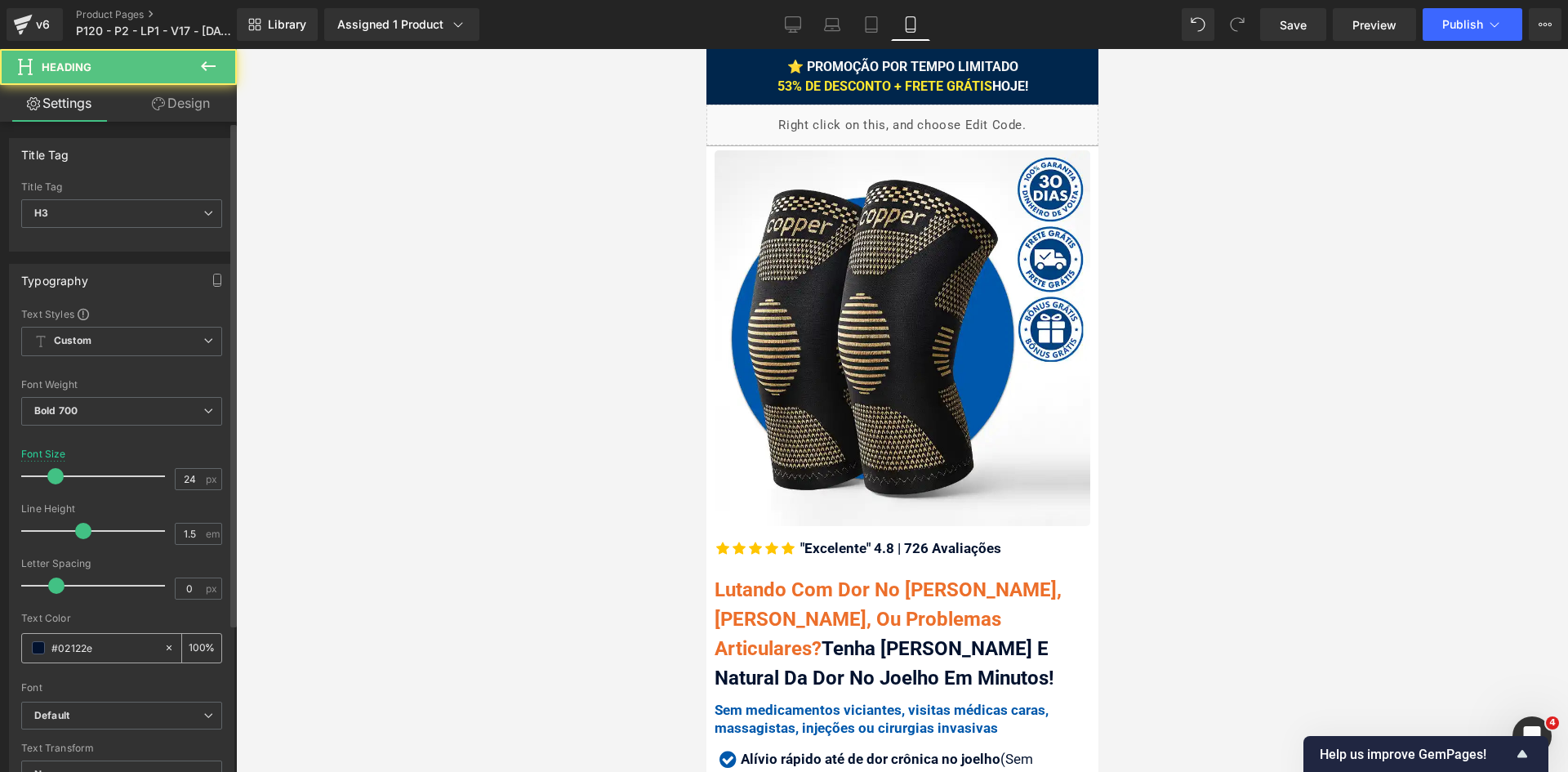
click at [93, 649] on input "#02122e" at bounding box center [104, 648] width 104 height 18
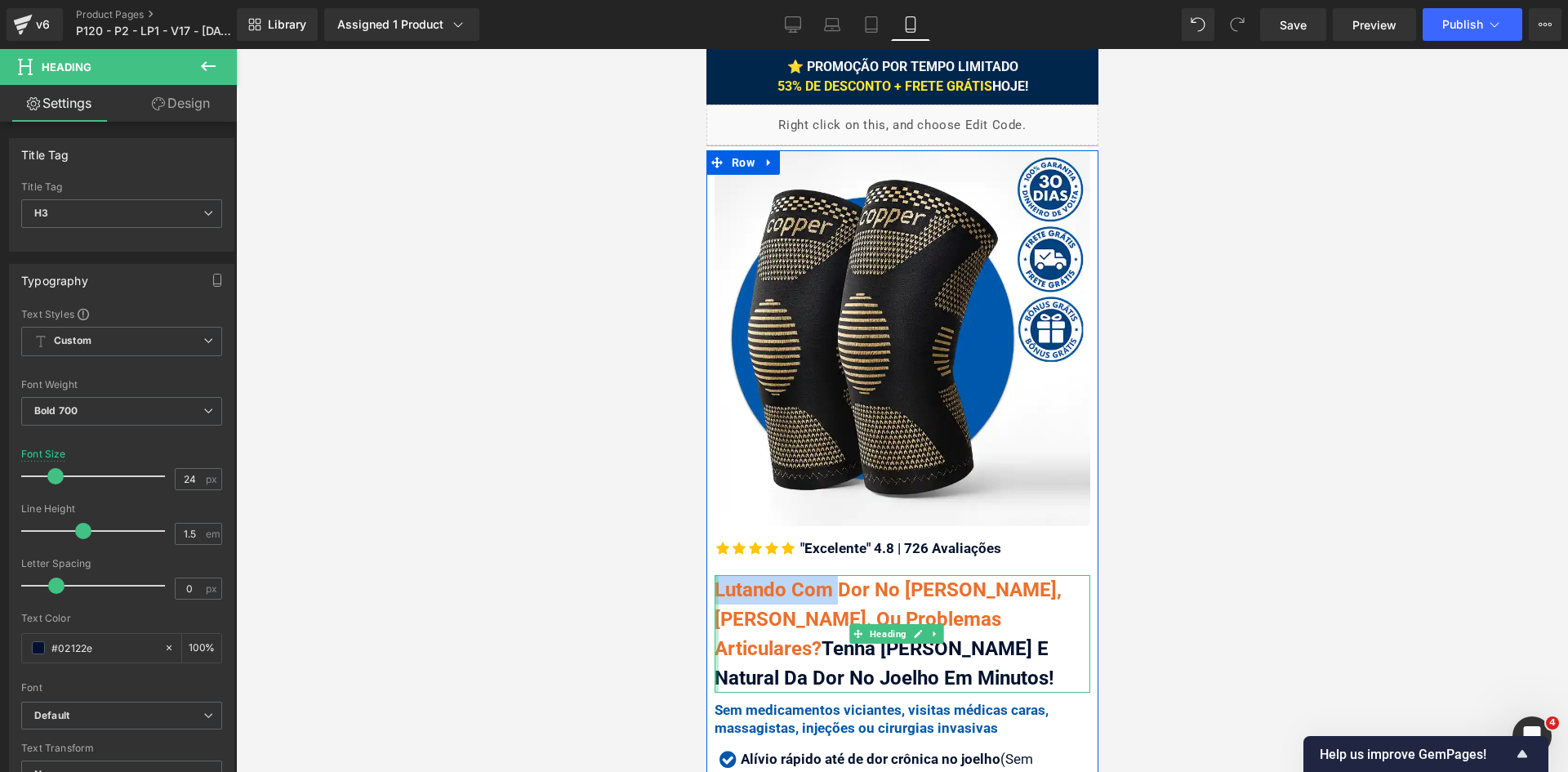
drag, startPoint x: 840, startPoint y: 574, endPoint x: 714, endPoint y: 570, distance: 126.1
click at [714, 575] on div "Lutando Com Dor No Joelho Agonizante, Artrose, Ou Problemas Articulares? Tenha …" at bounding box center [901, 633] width 376 height 118
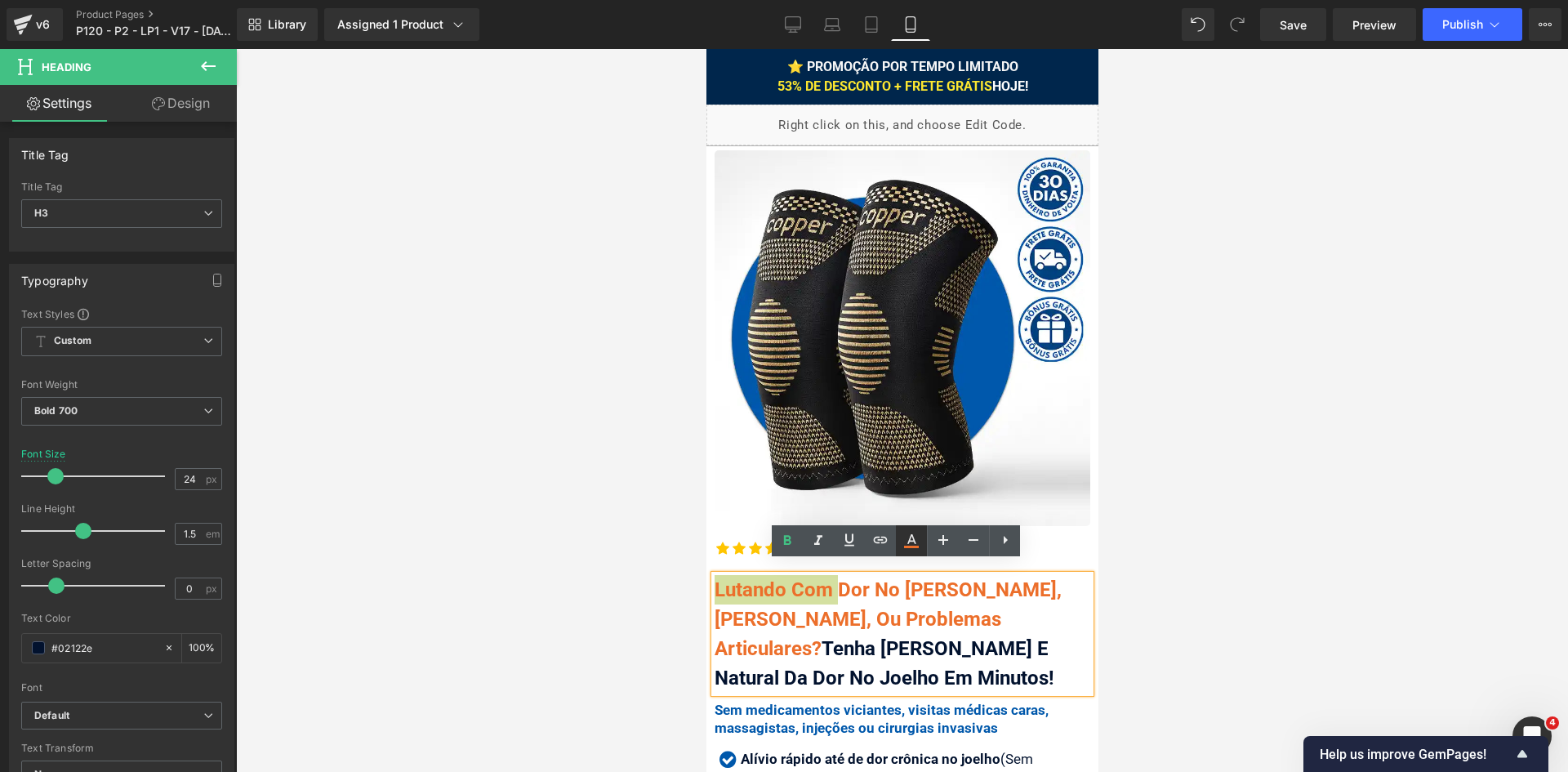
click at [916, 541] on icon at bounding box center [911, 540] width 20 height 20
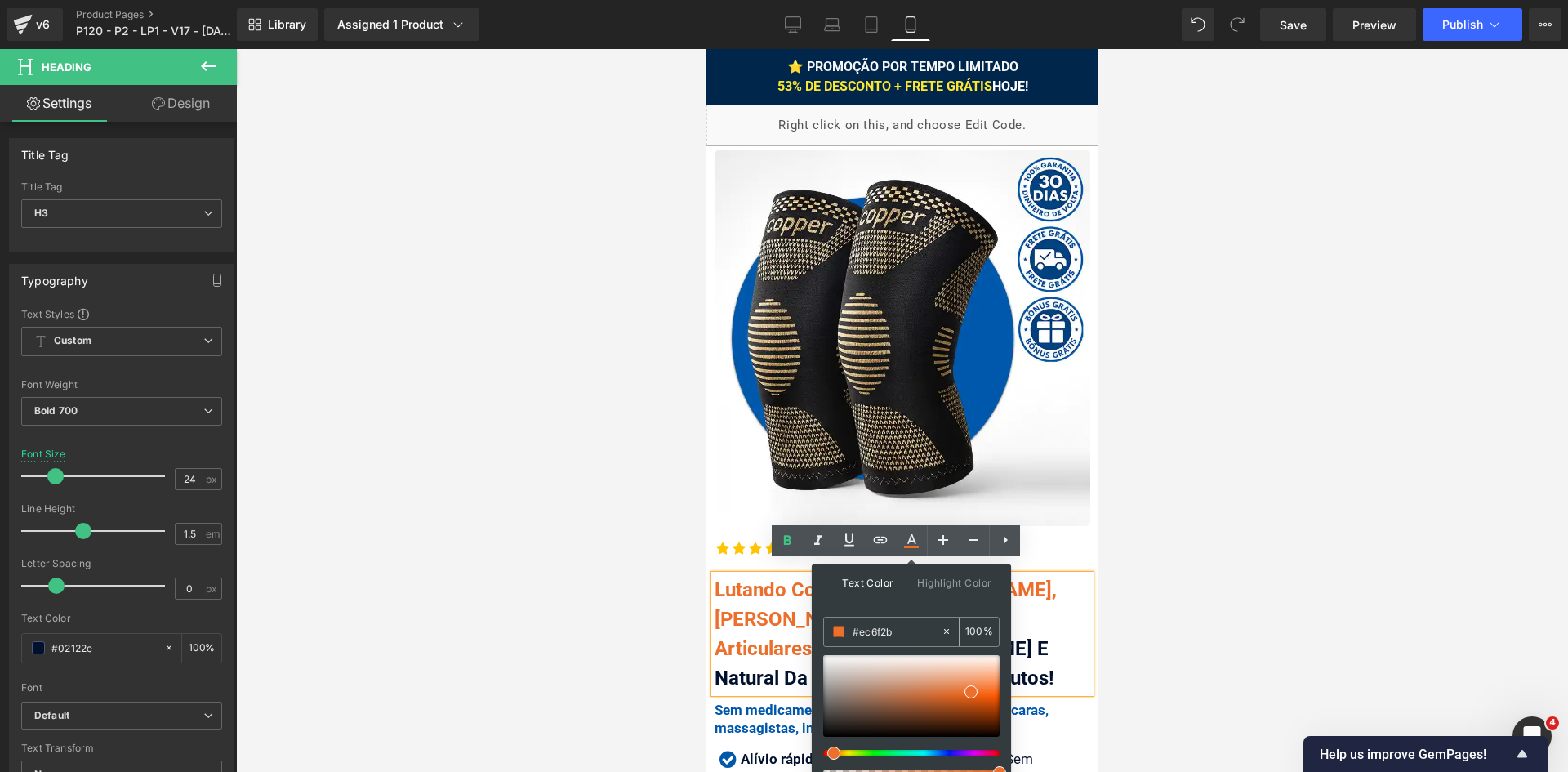
click at [896, 638] on input "#fde730" at bounding box center [896, 631] width 88 height 18
paste input "02122e"
type input "#02122e"
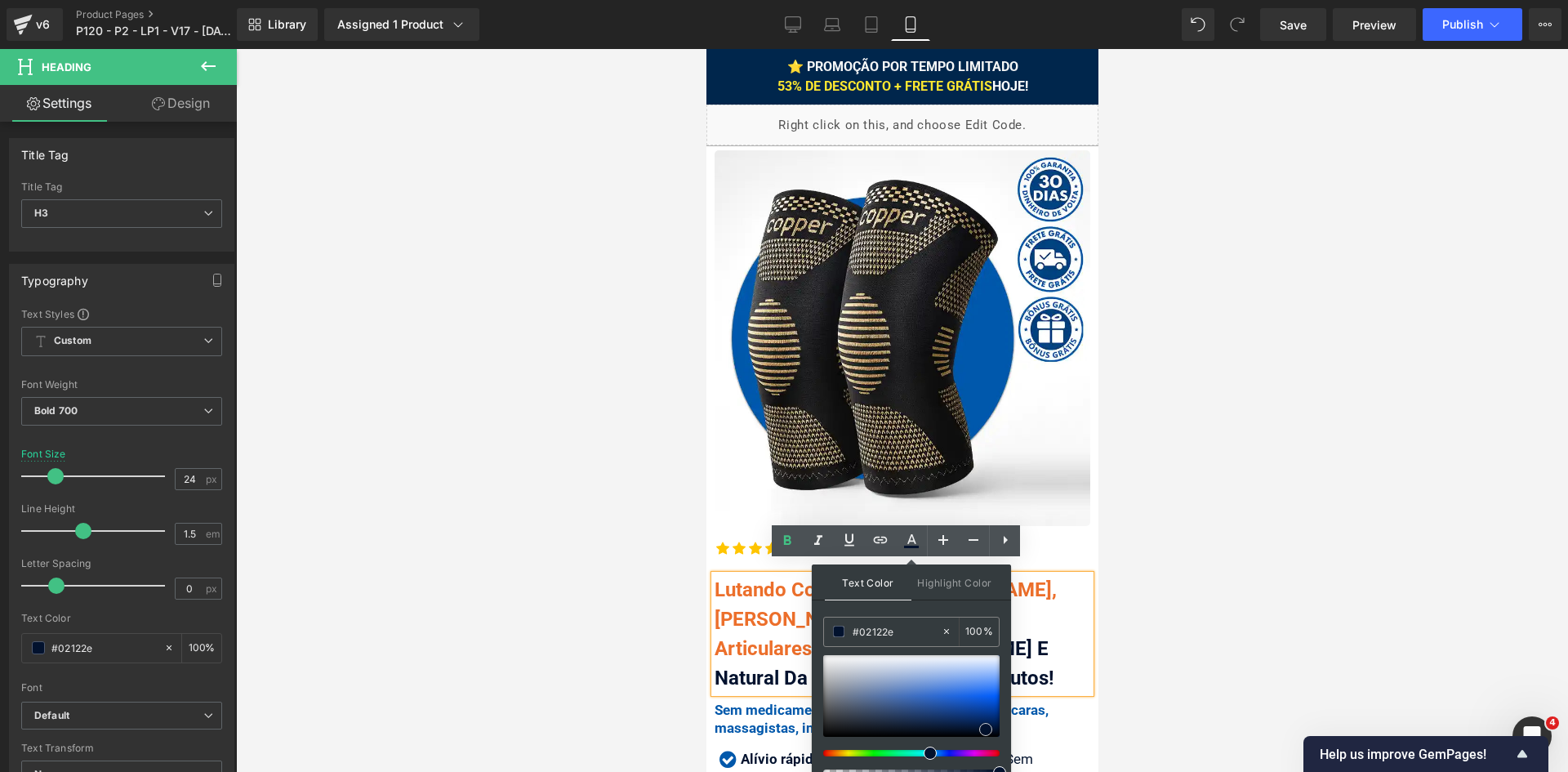
click at [985, 724] on span at bounding box center [985, 729] width 14 height 14
click at [758, 630] on div "Lutando Com Dor No Joelho Agonizante, Artrose, Ou Problemas Articulares? Tenha …" at bounding box center [901, 633] width 376 height 118
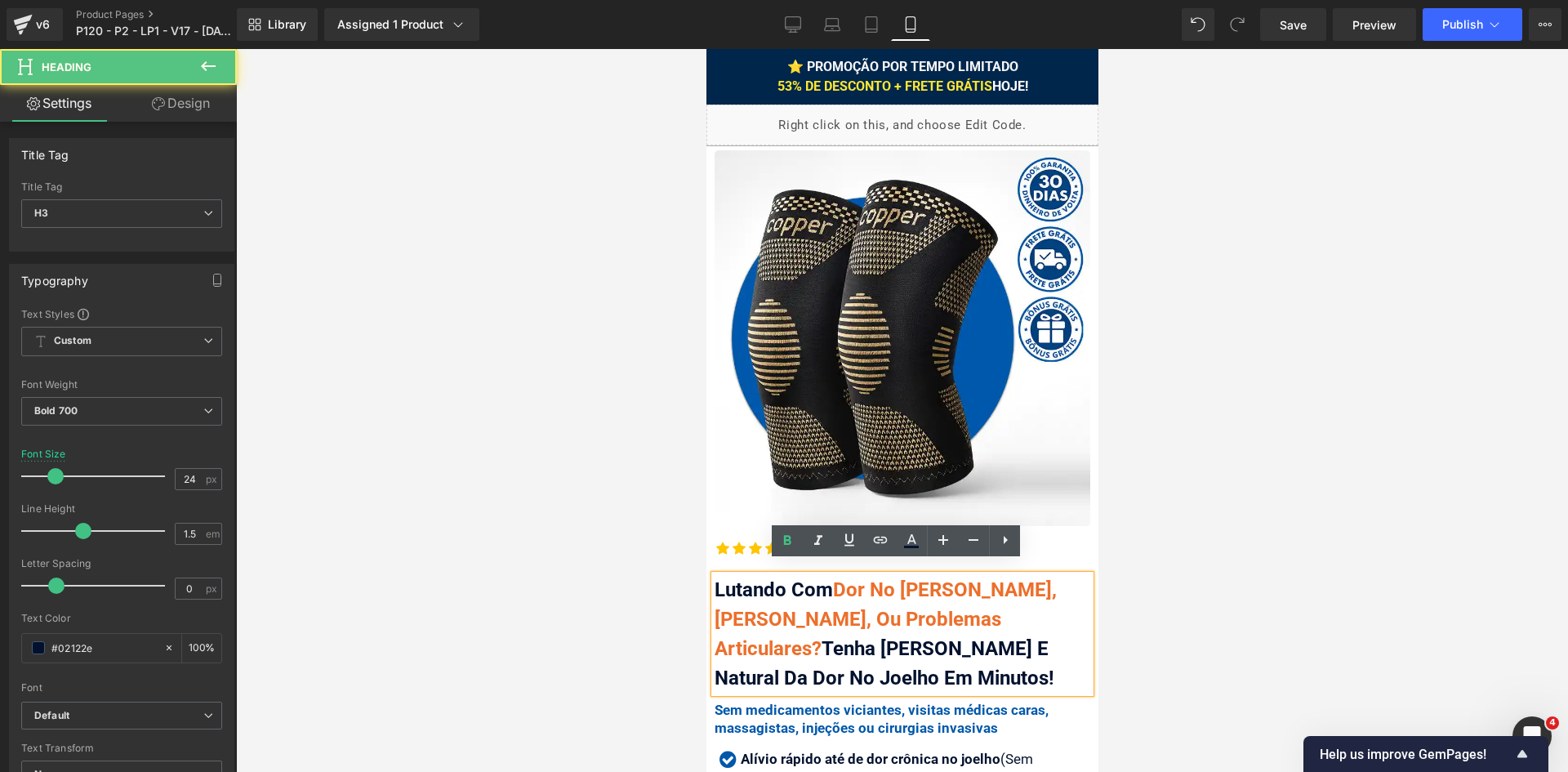
click at [1231, 551] on div at bounding box center [902, 410] width 1332 height 722
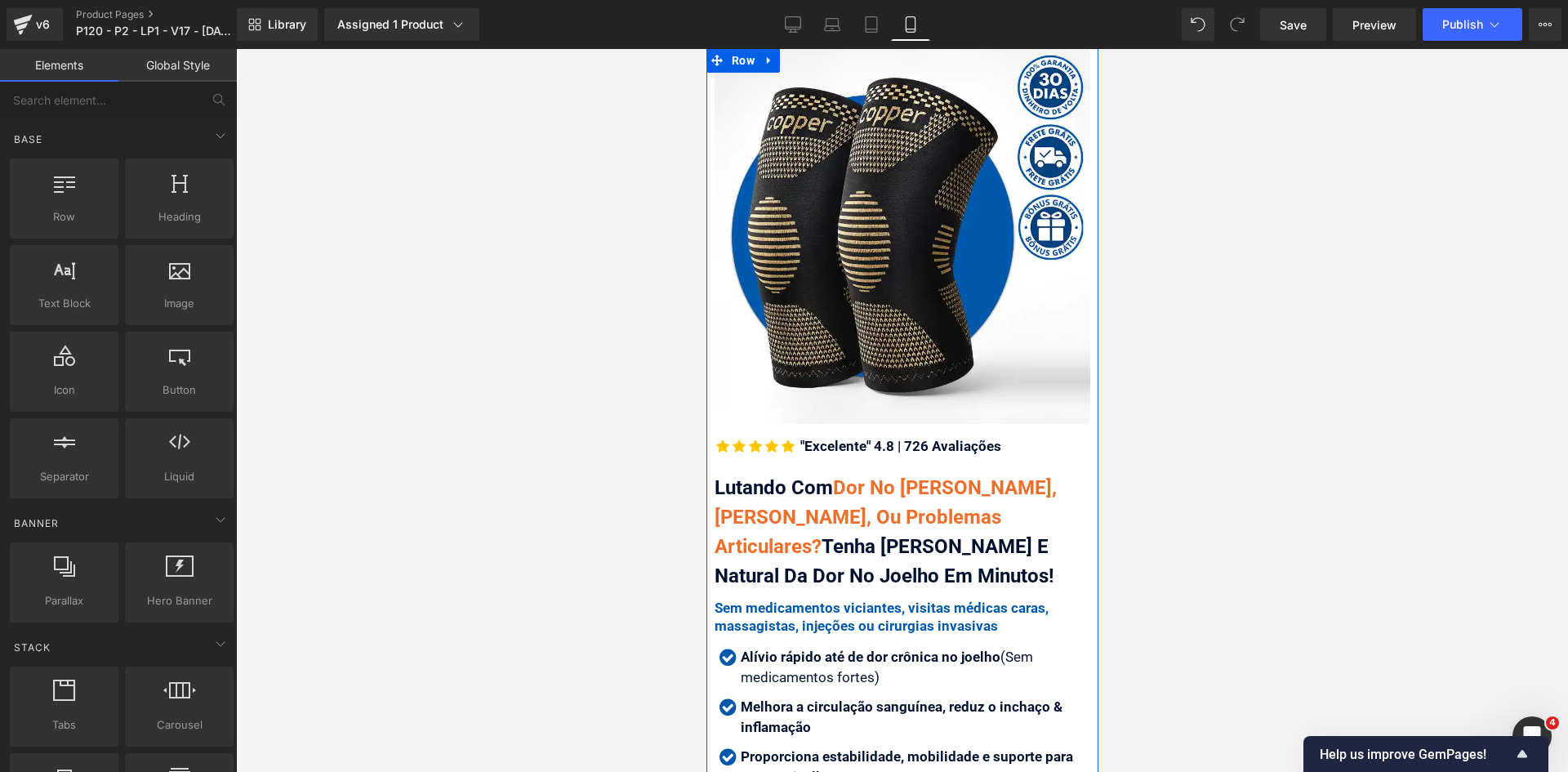
scroll to position [245, 0]
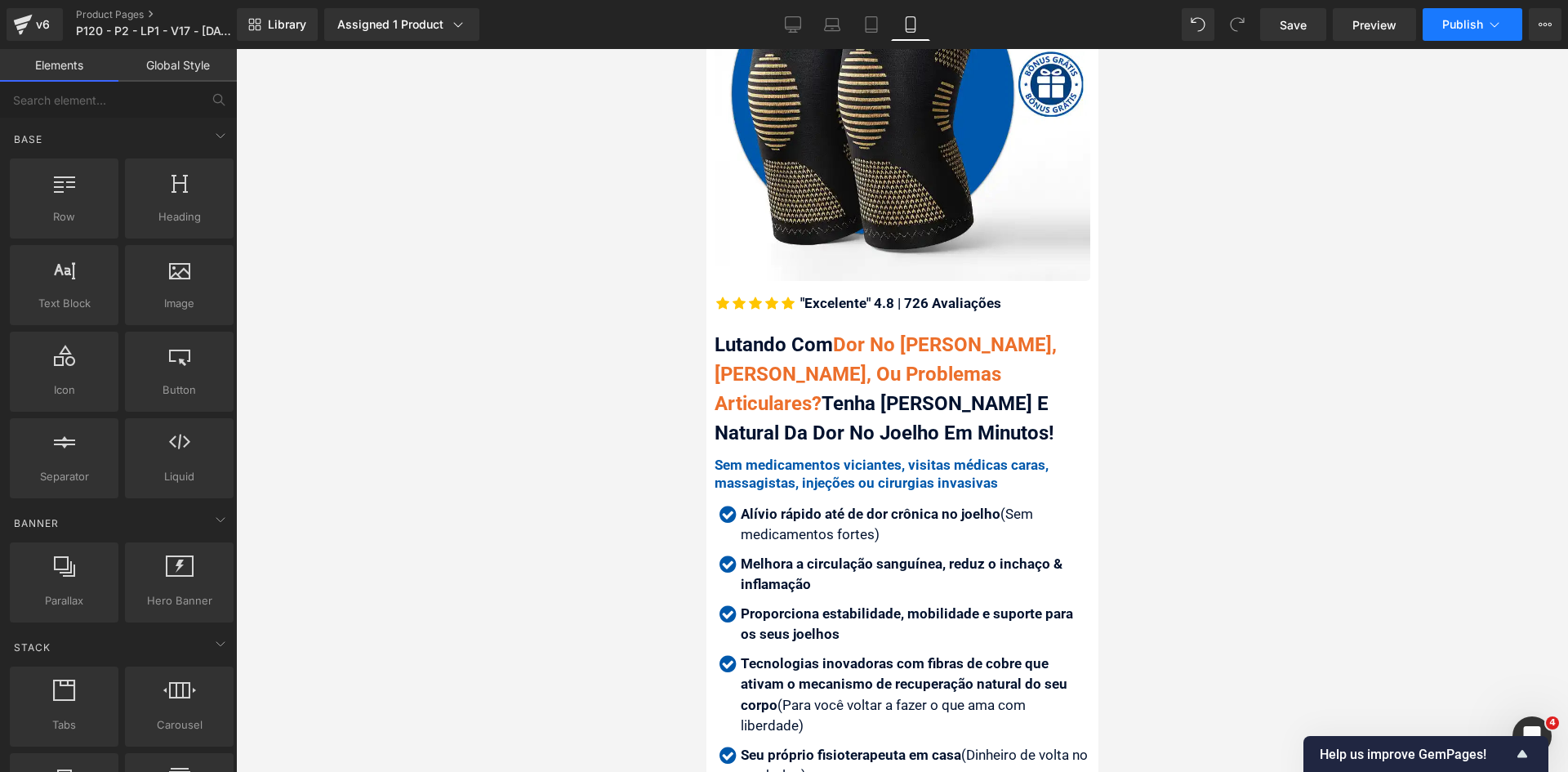
click at [1455, 24] on span "Publish" at bounding box center [1462, 24] width 41 height 14
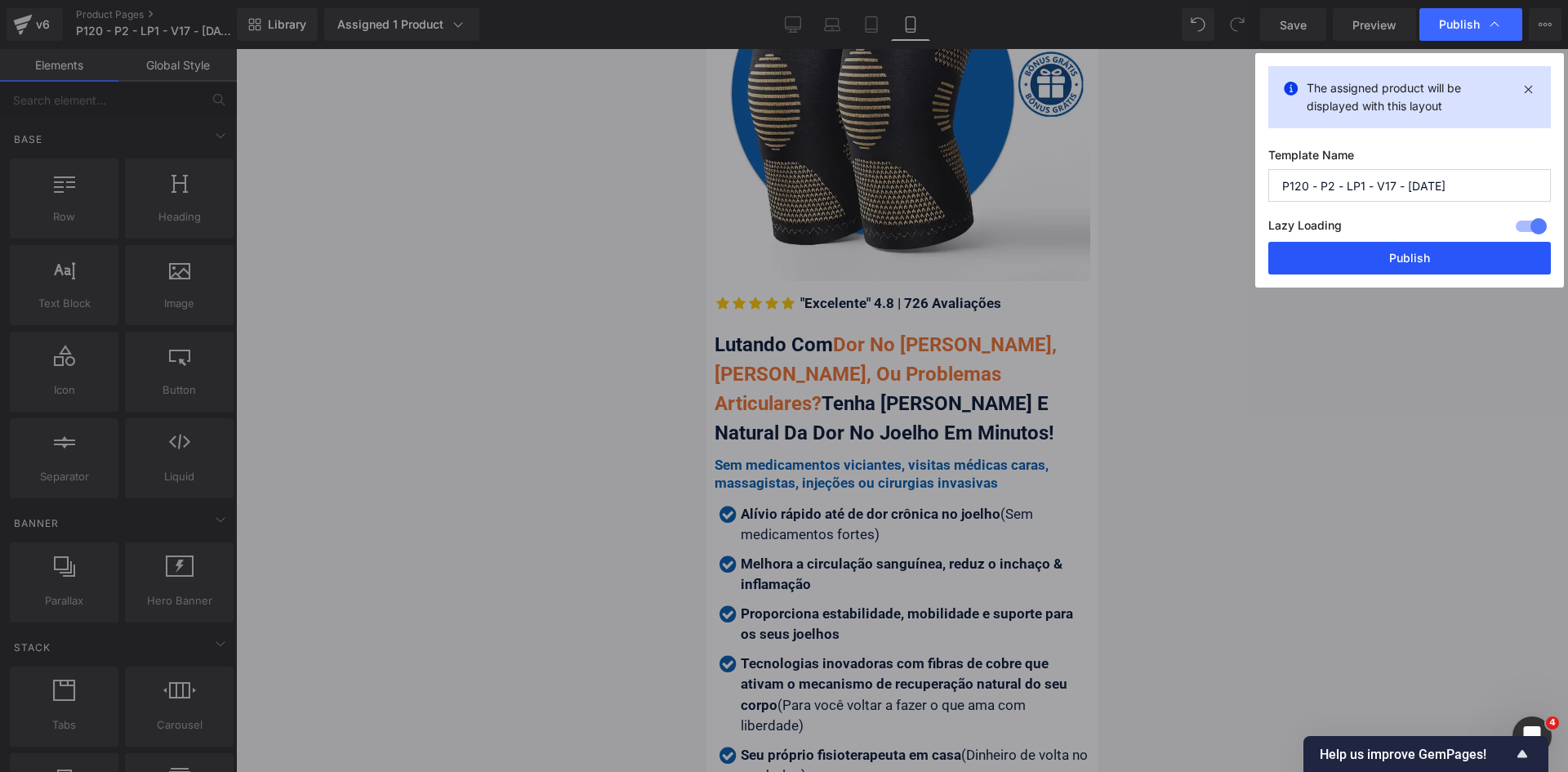
click at [1409, 258] on button "Publish" at bounding box center [1409, 258] width 283 height 32
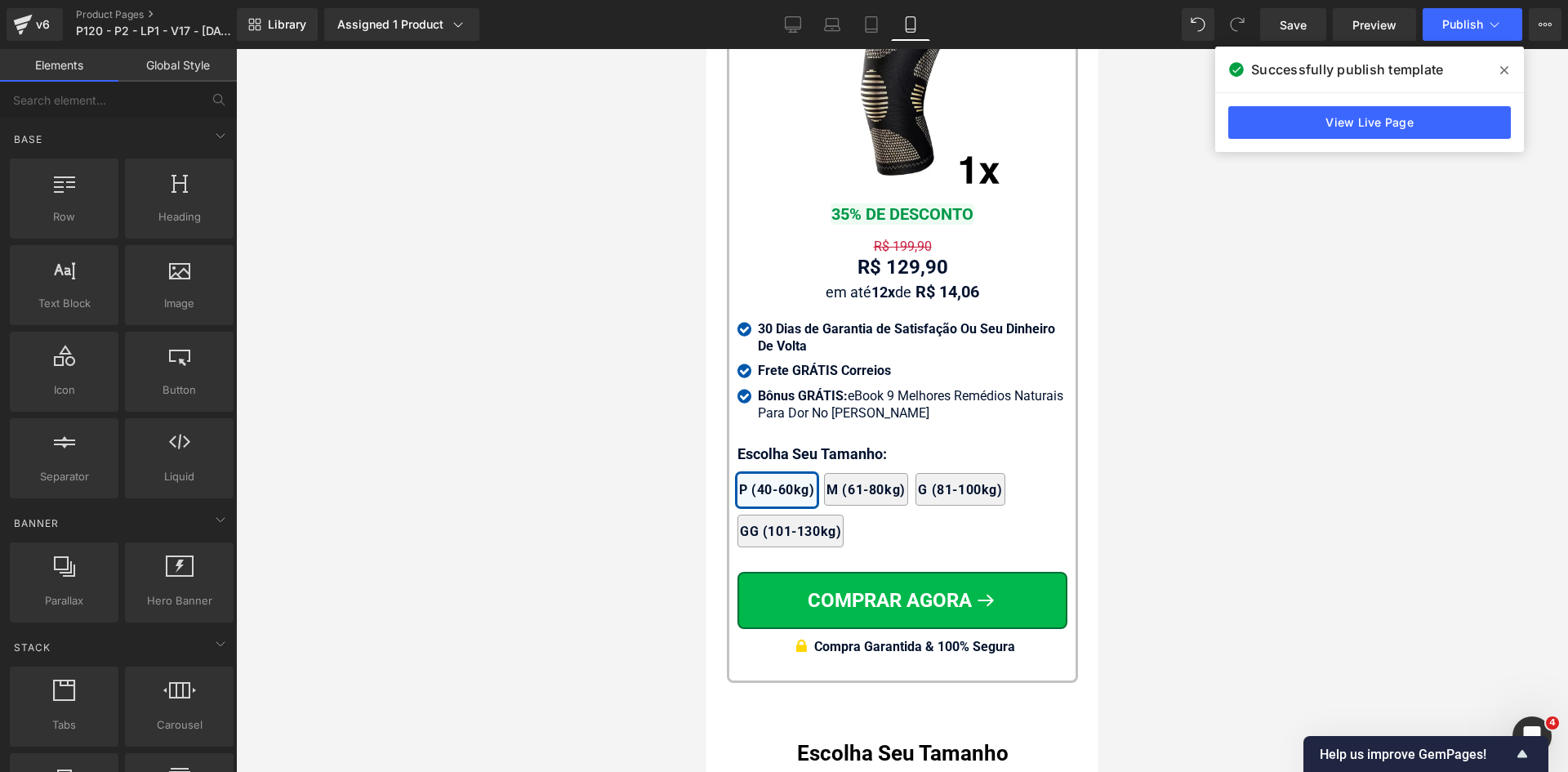
scroll to position [15694, 0]
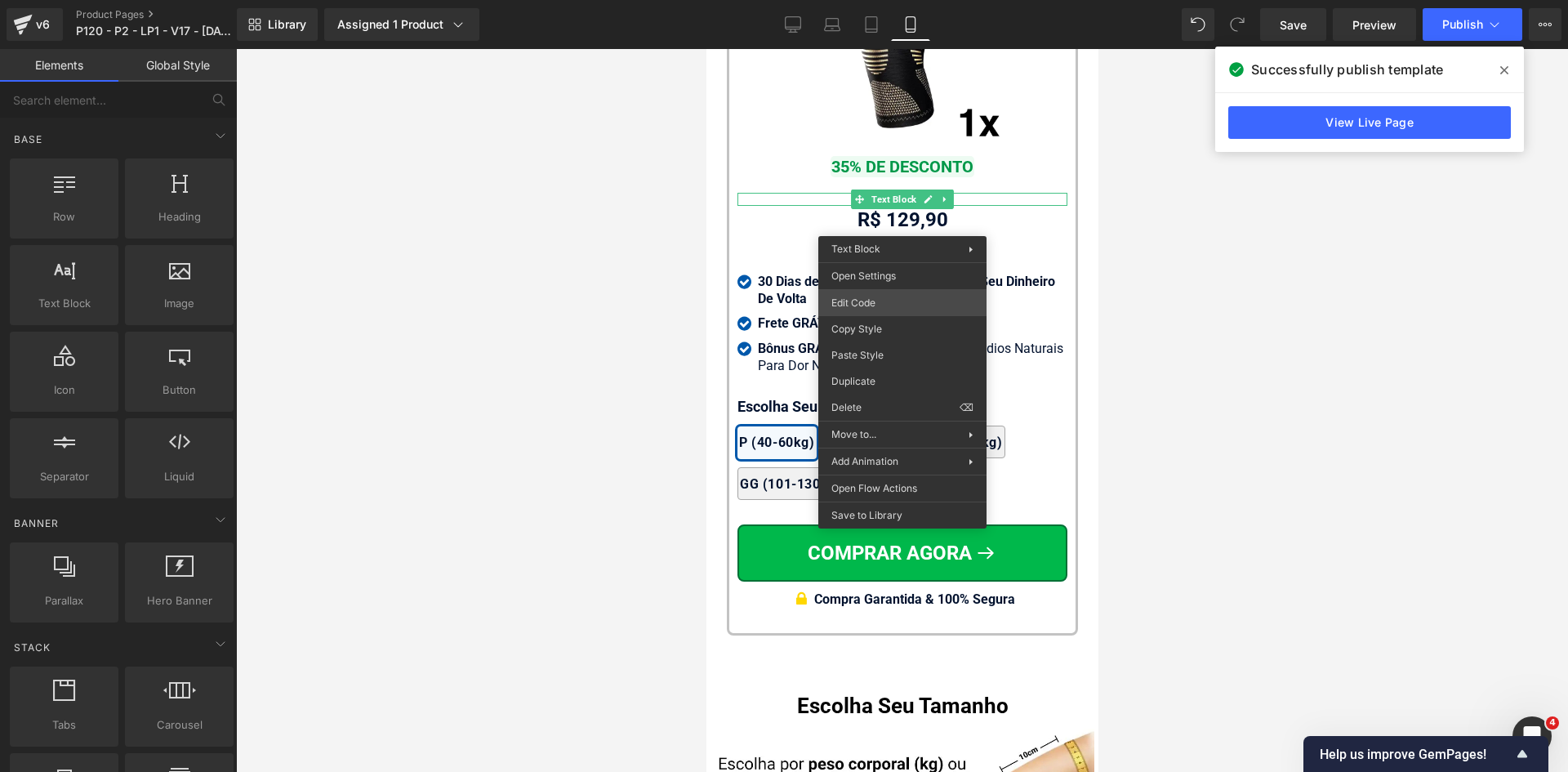
drag, startPoint x: 895, startPoint y: 289, endPoint x: 895, endPoint y: 298, distance: 9.0
click at [895, 298] on div "Edit Code Copy Style Paste Style Duplicate Delete ⌫" at bounding box center [902, 355] width 168 height 132
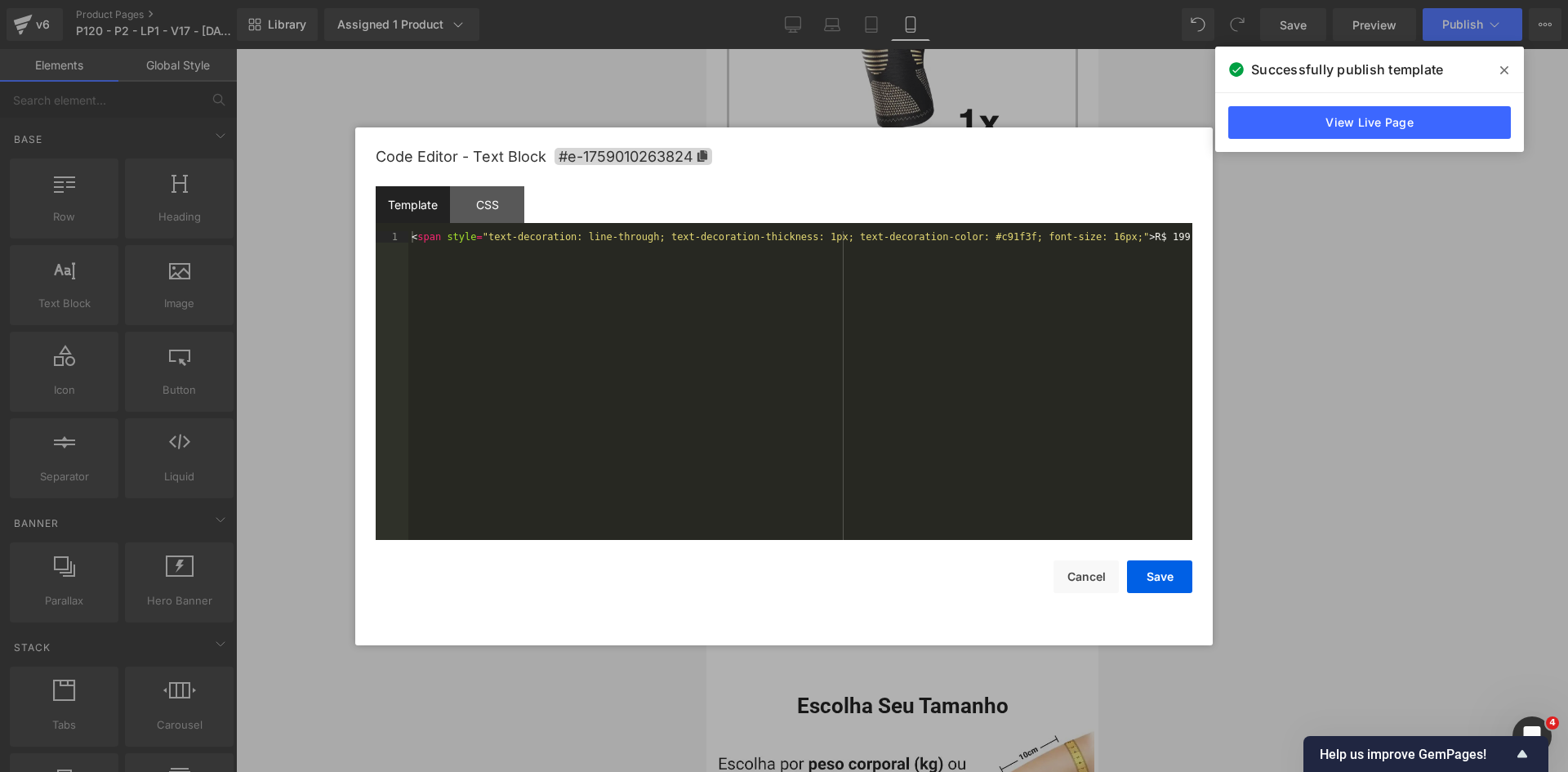
click at [895, 0] on div "Text Block You are previewing how the will restyle your page. You can not edit …" at bounding box center [784, 0] width 1568 height 0
click at [1114, 573] on button "Cancel" at bounding box center [1085, 577] width 66 height 32
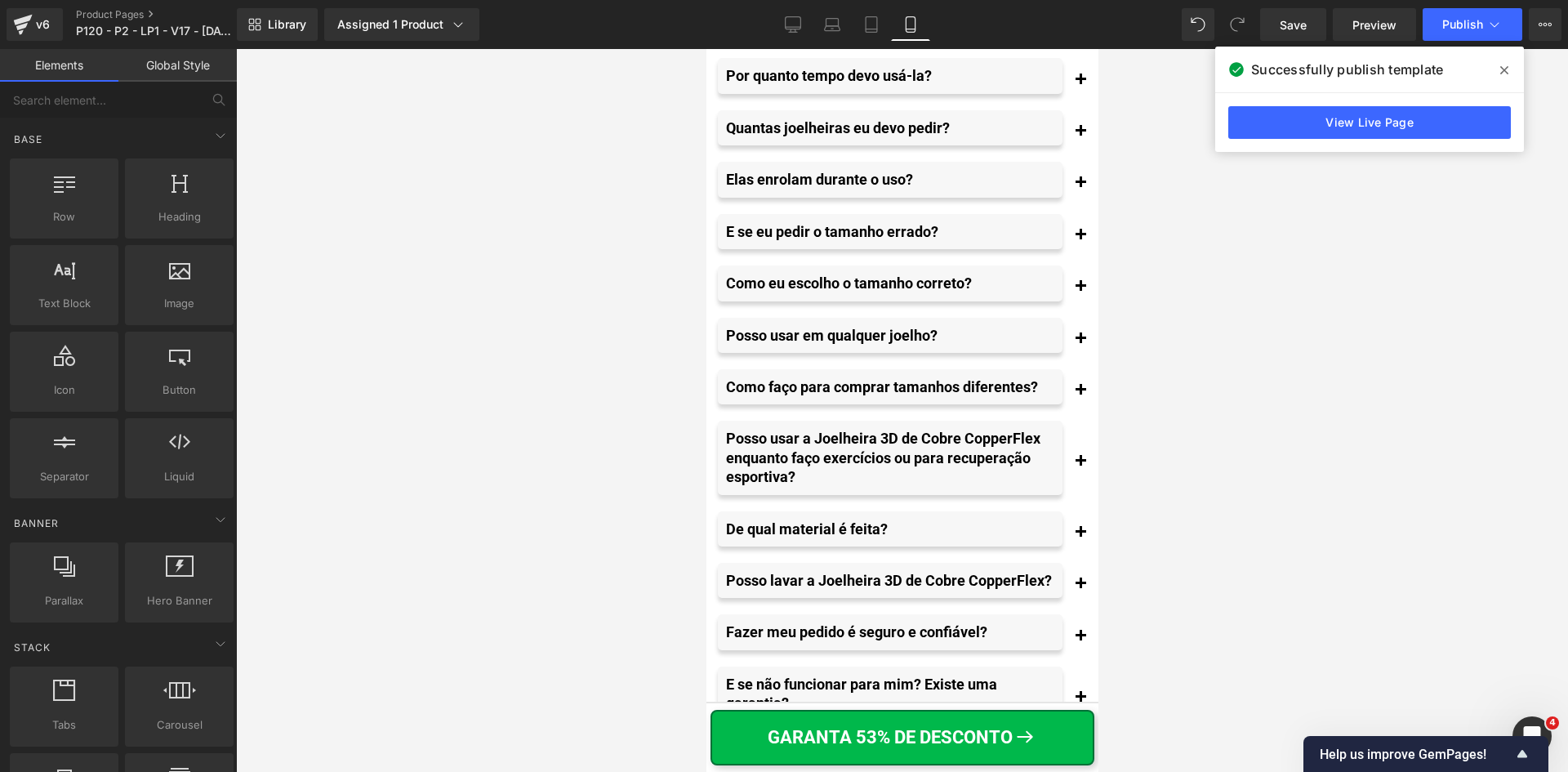
scroll to position [18797, 0]
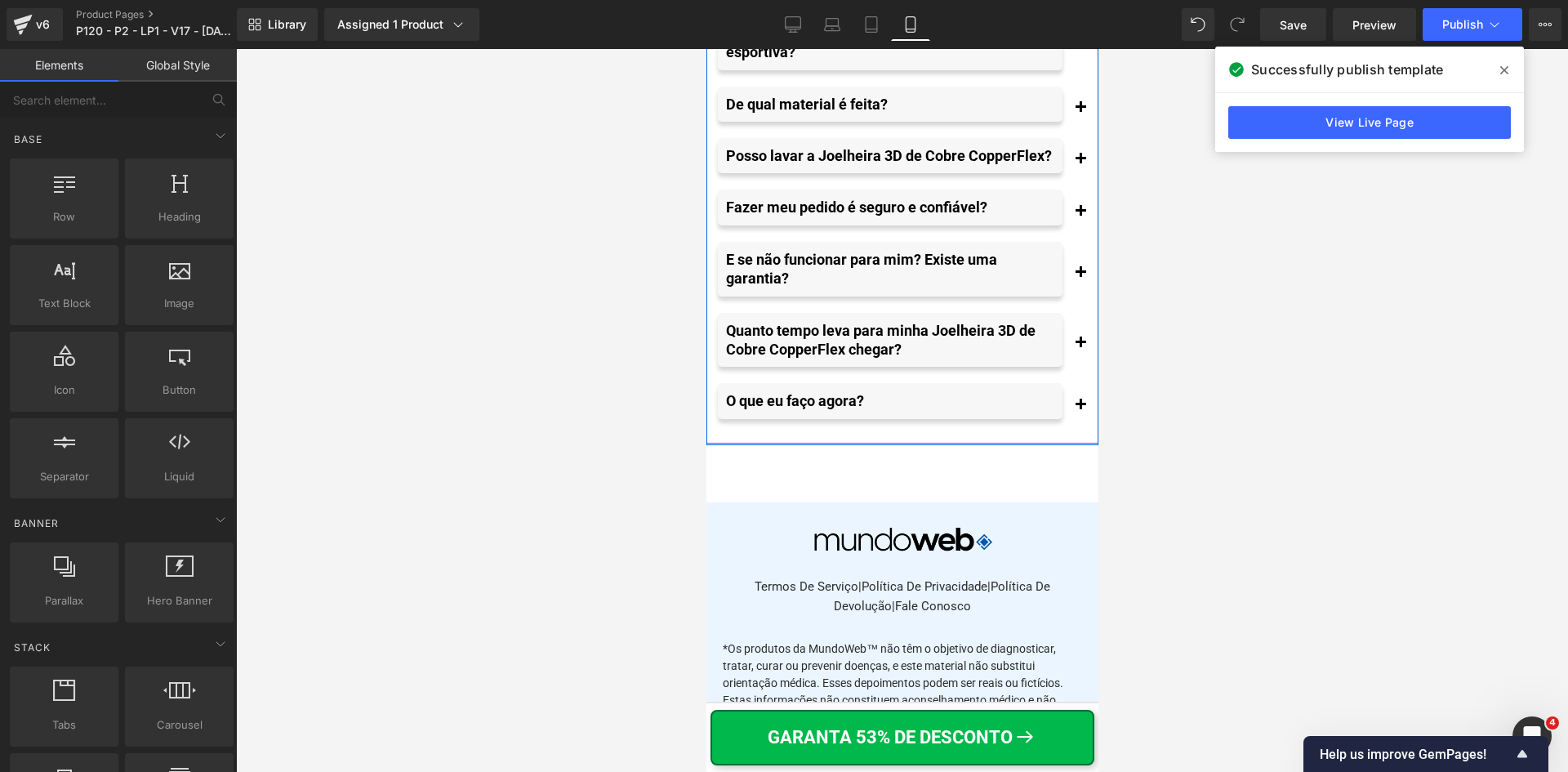
click at [1064, 376] on button "button" at bounding box center [1079, 344] width 32 height 63
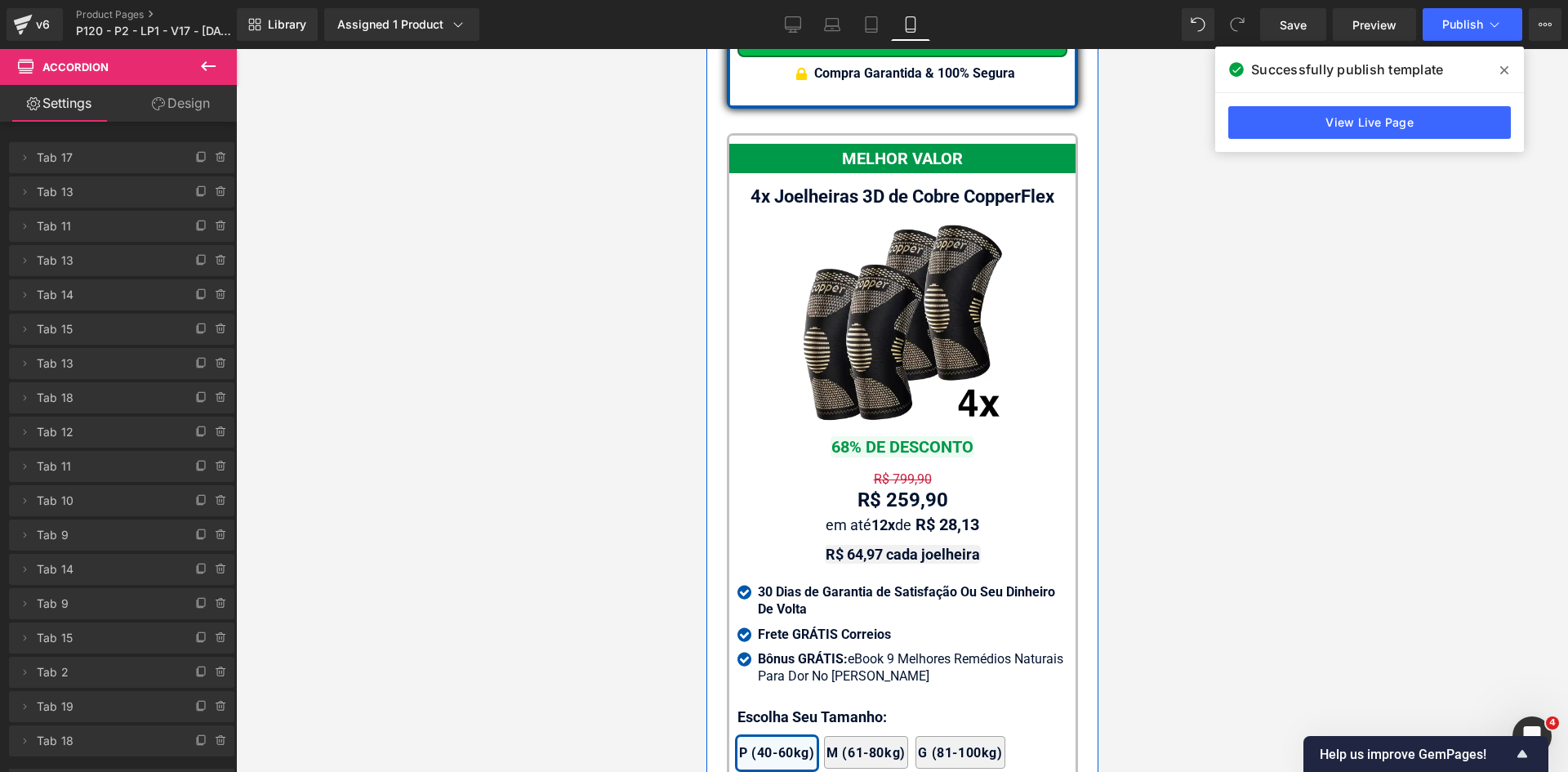
scroll to position [14714, 0]
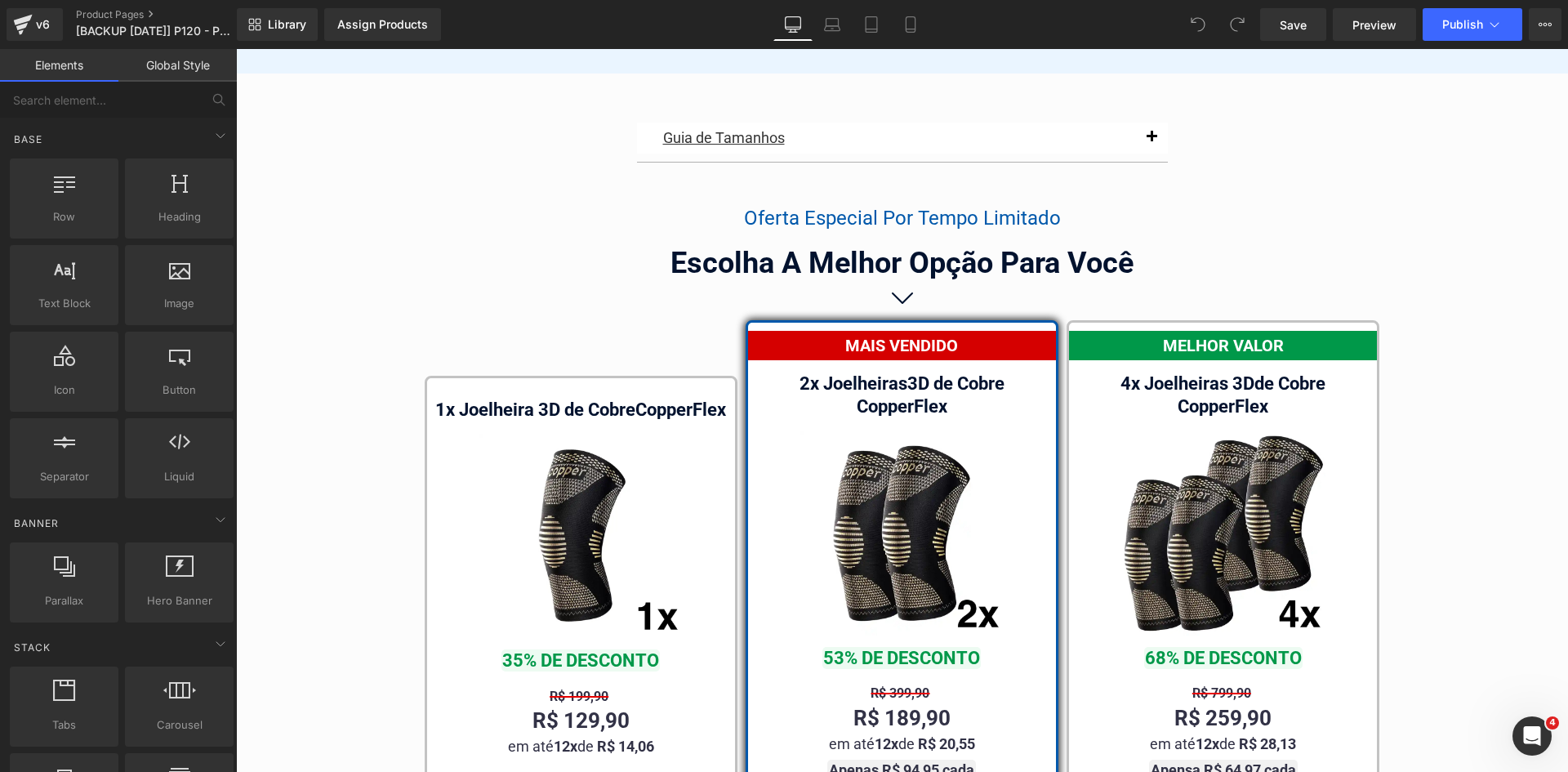
scroll to position [9216, 0]
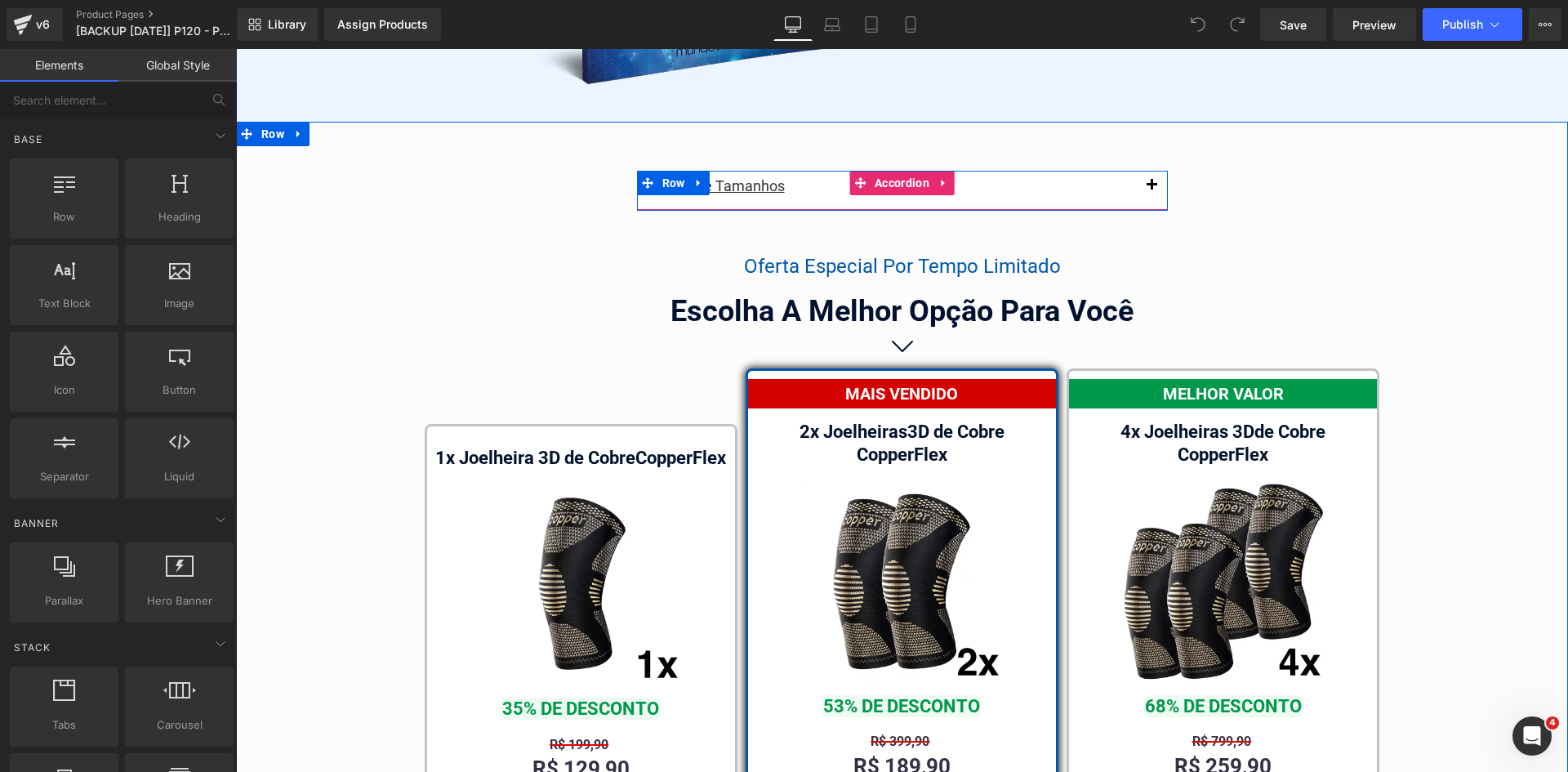
click at [1142, 170] on button "button" at bounding box center [1151, 186] width 32 height 31
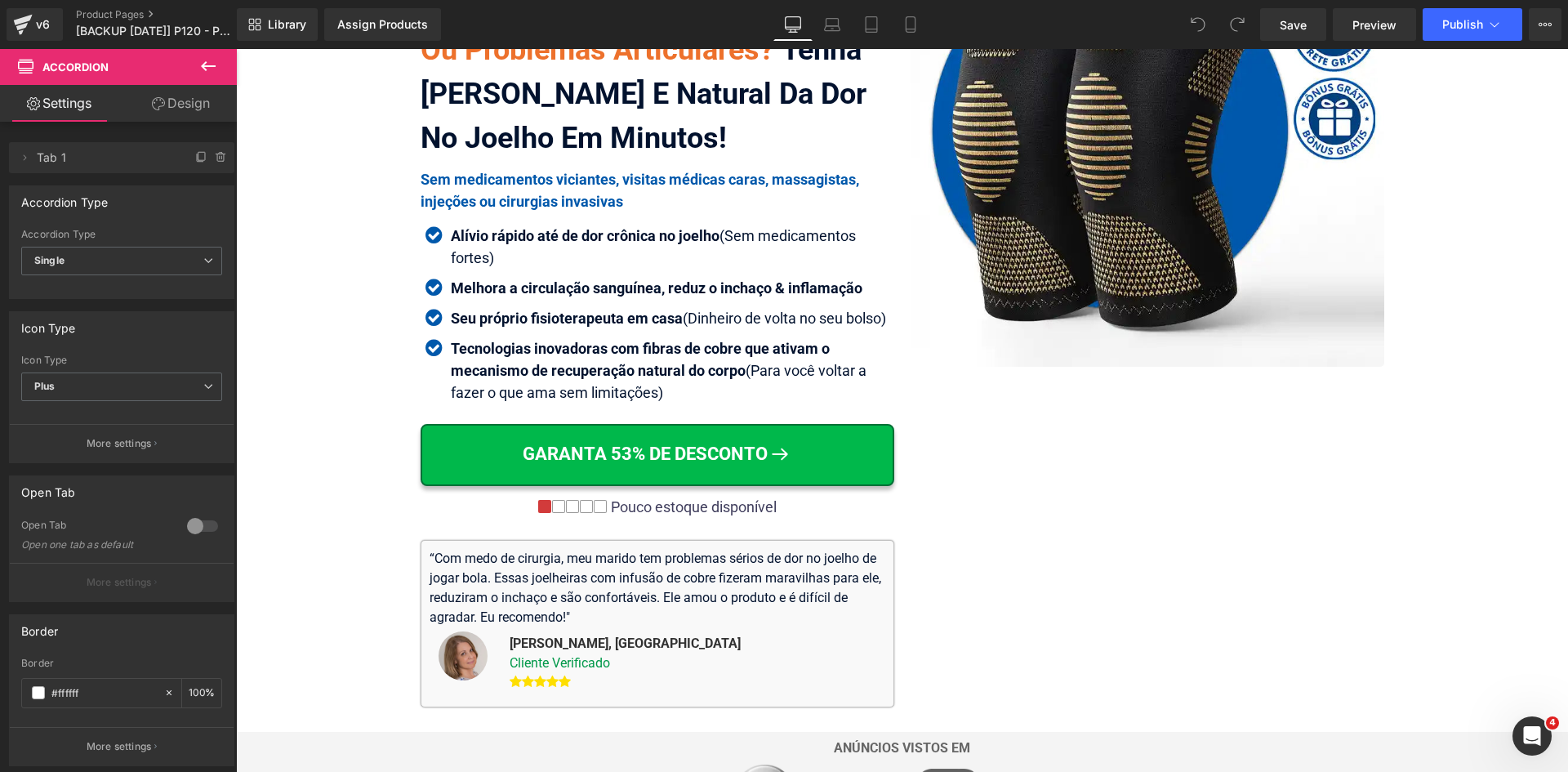
scroll to position [23, 0]
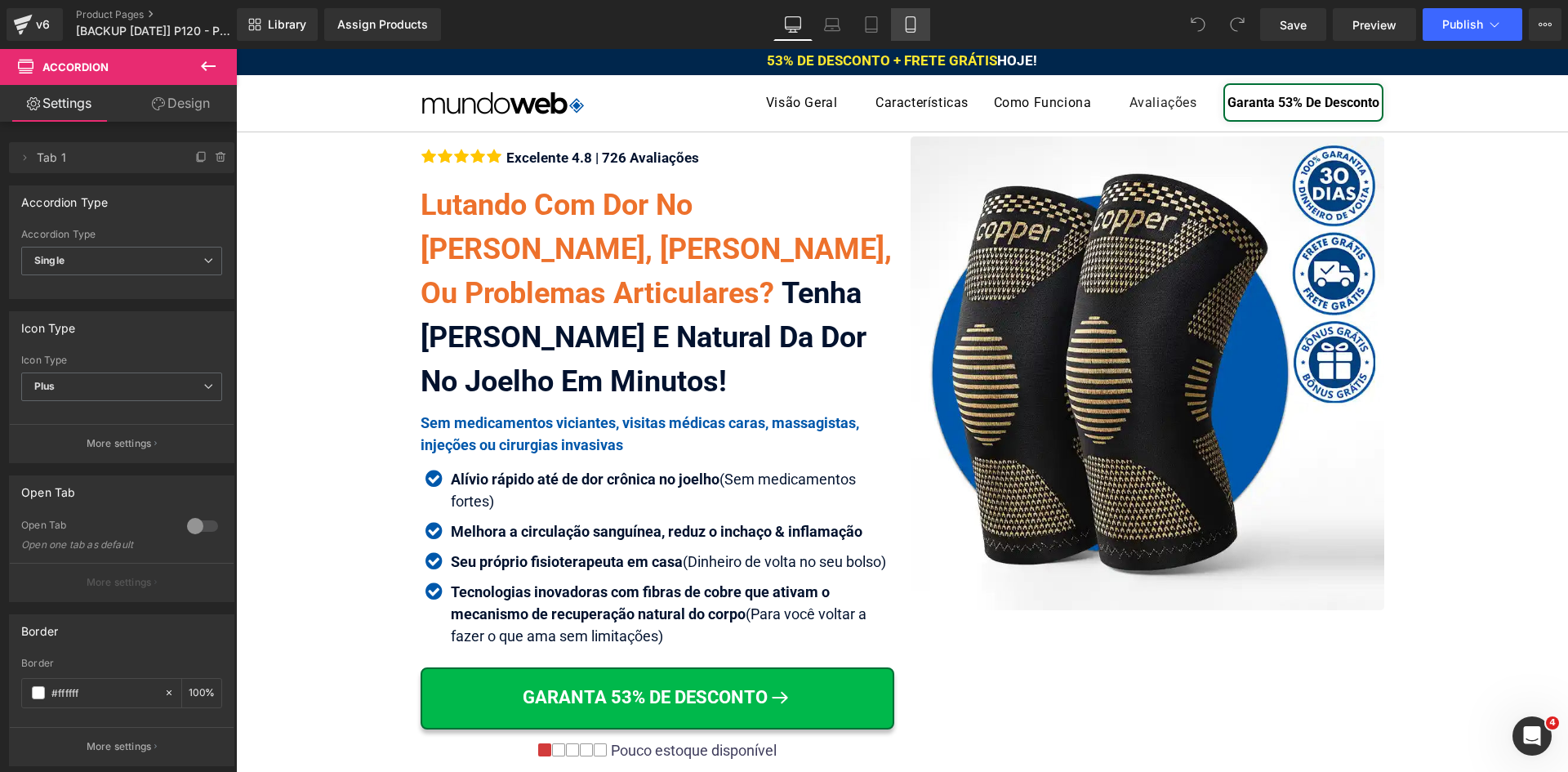
click at [905, 24] on icon at bounding box center [911, 24] width 16 height 16
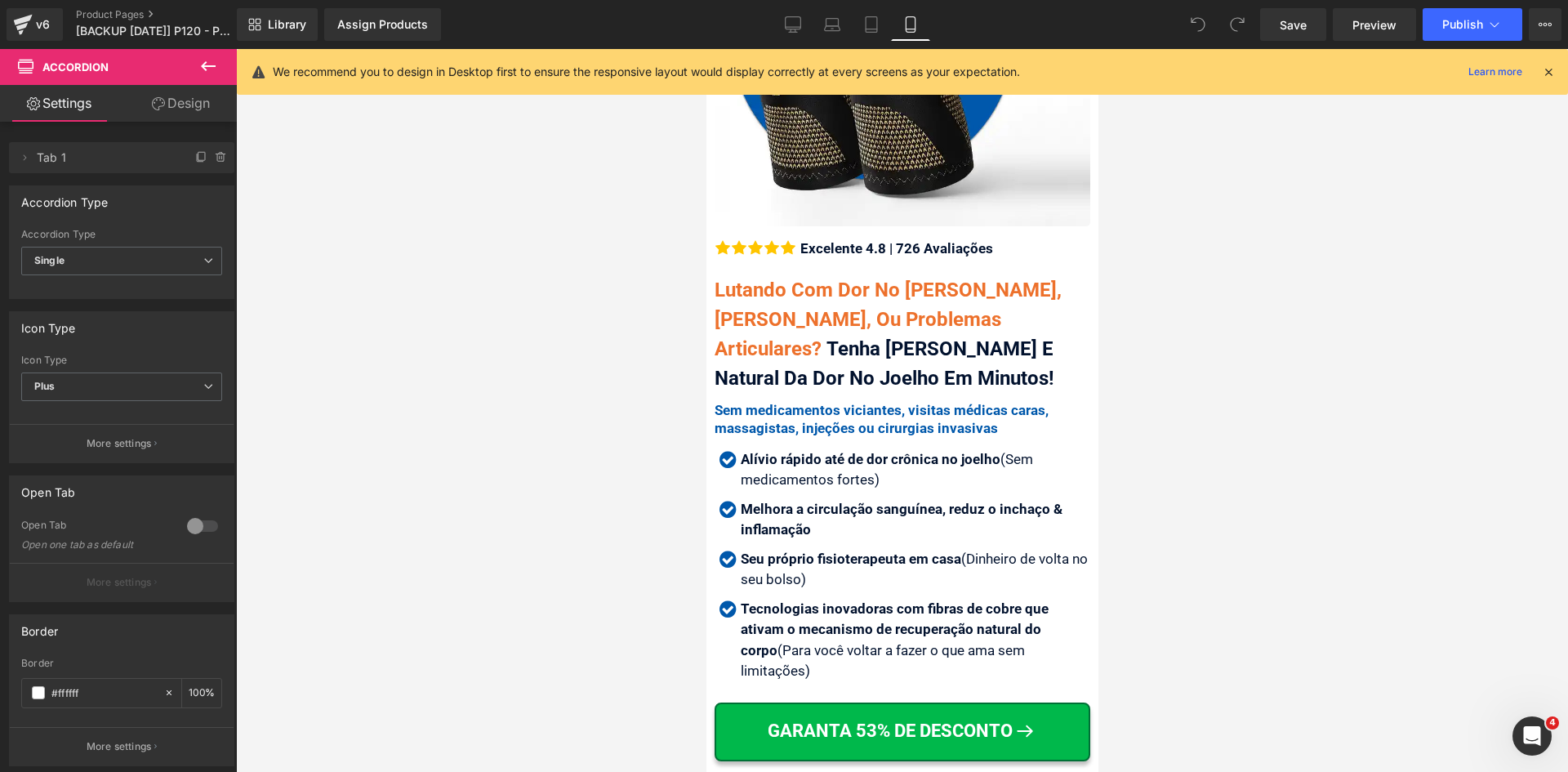
scroll to position [0, 0]
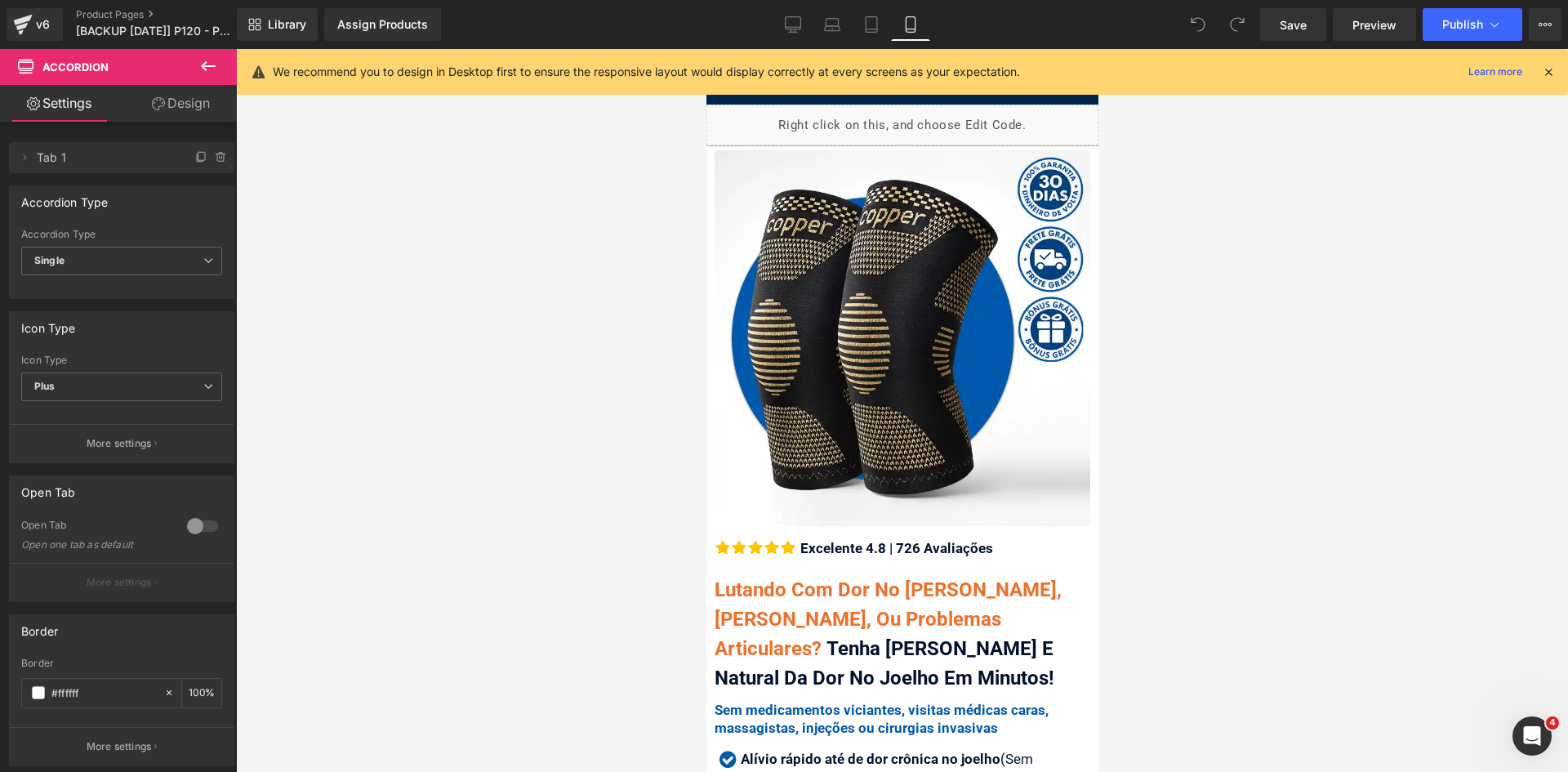
click at [1550, 74] on icon at bounding box center [1548, 72] width 14 height 14
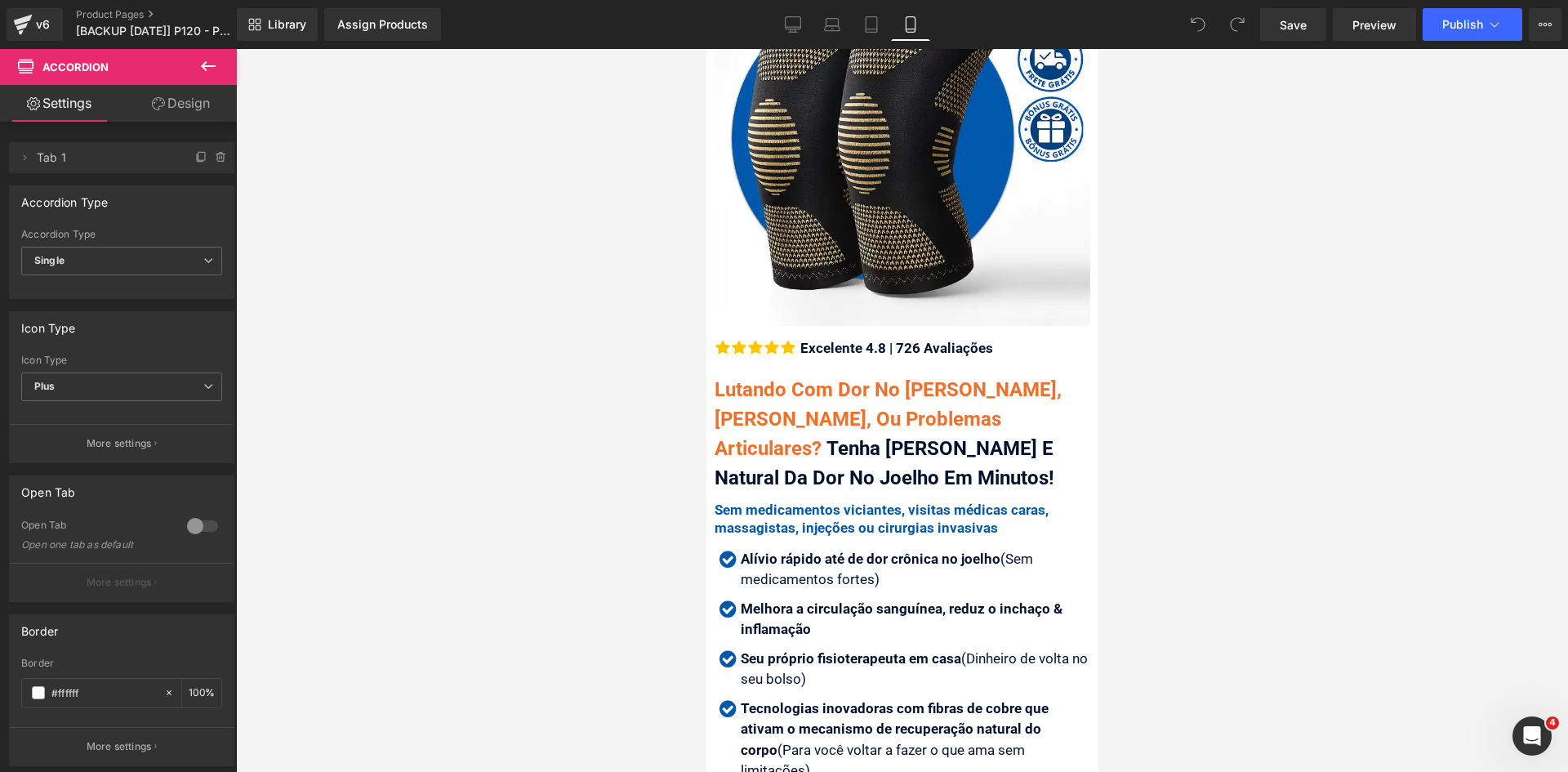
scroll to position [327, 0]
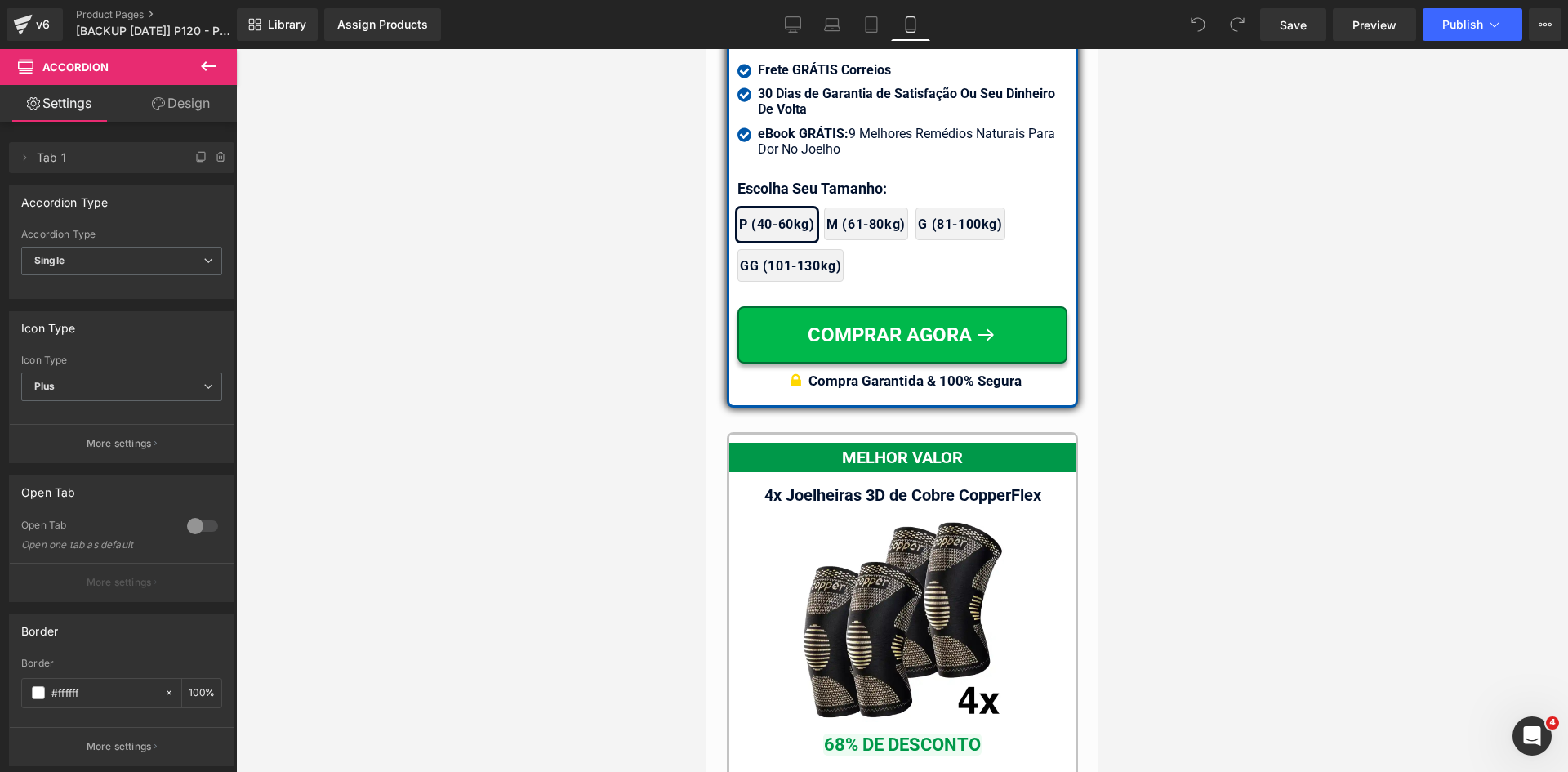
drag, startPoint x: 1089, startPoint y: 82, endPoint x: 1805, endPoint y: 620, distance: 895.6
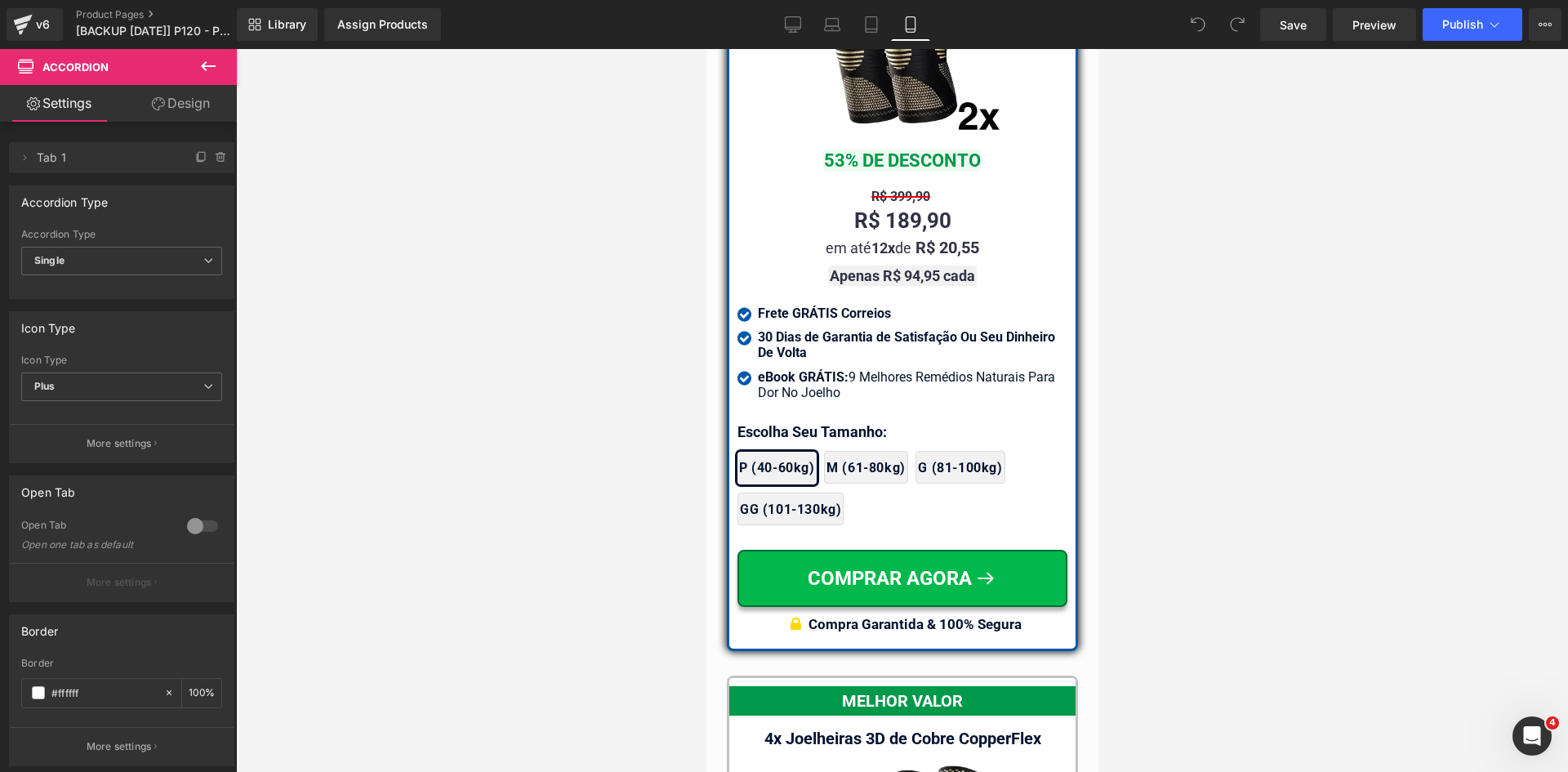
scroll to position [15027, 0]
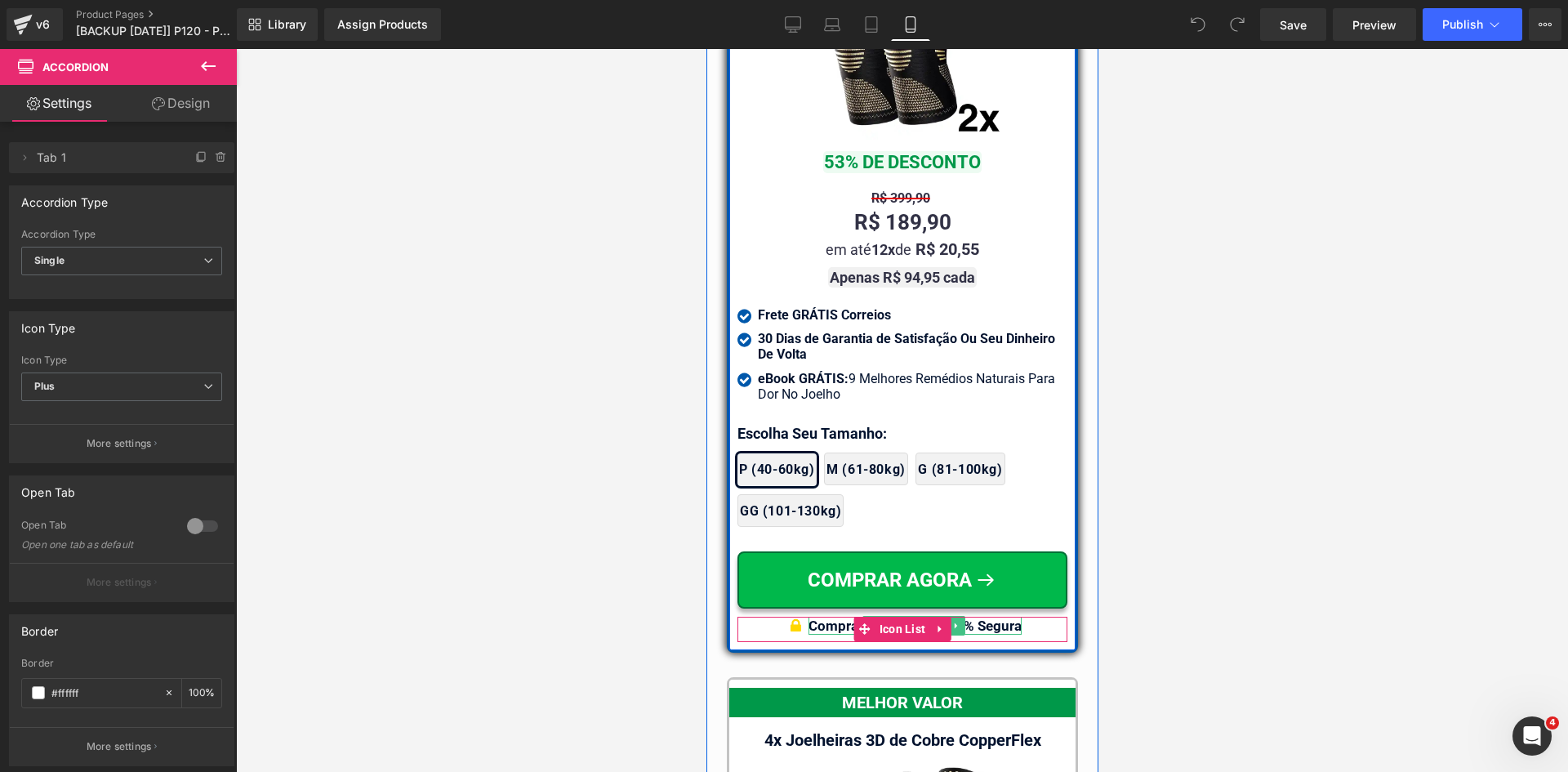
click at [1001, 616] on div "Compra Garantida & 100% Segura" at bounding box center [914, 625] width 213 height 18
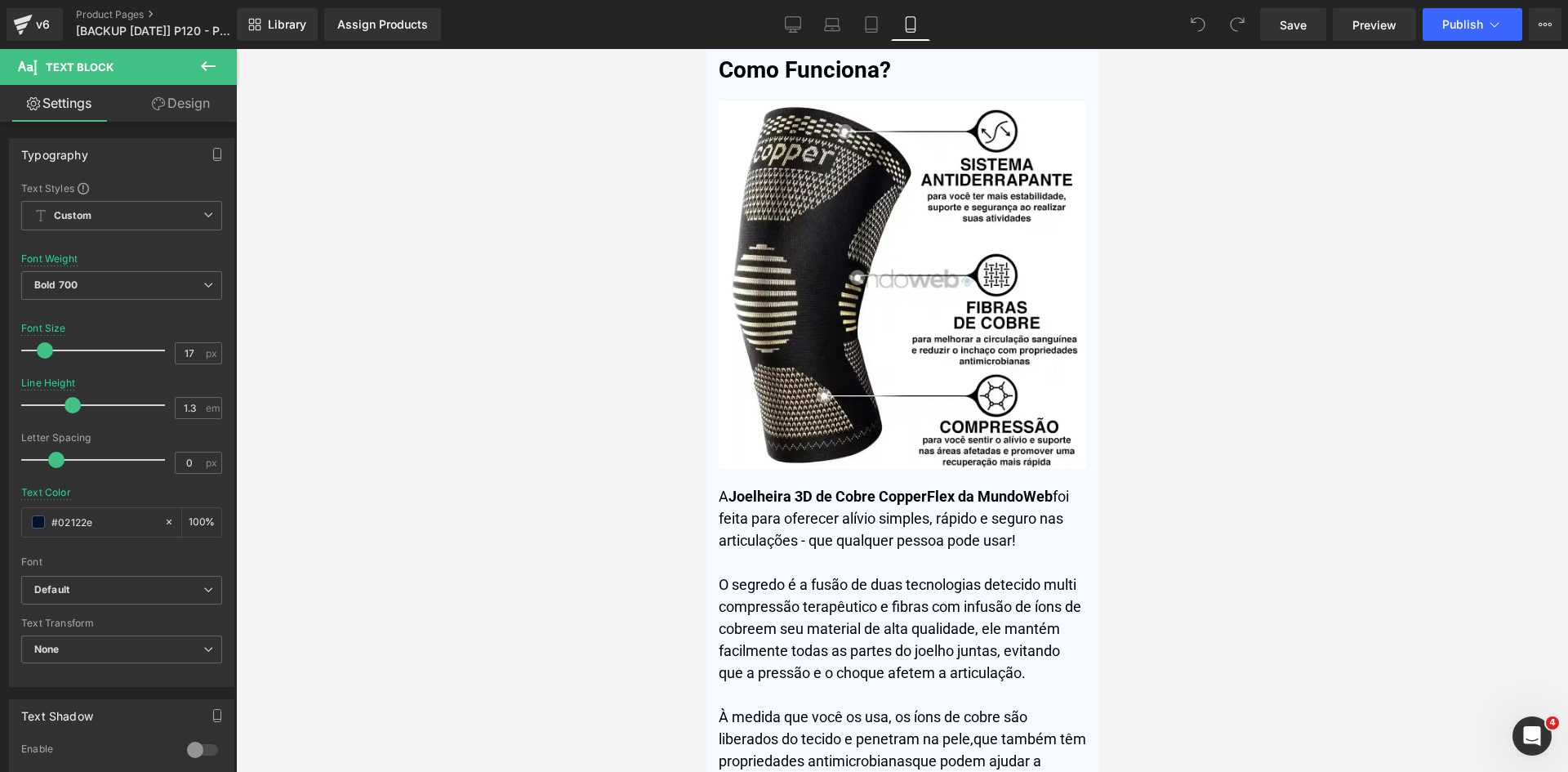
scroll to position [0, 0]
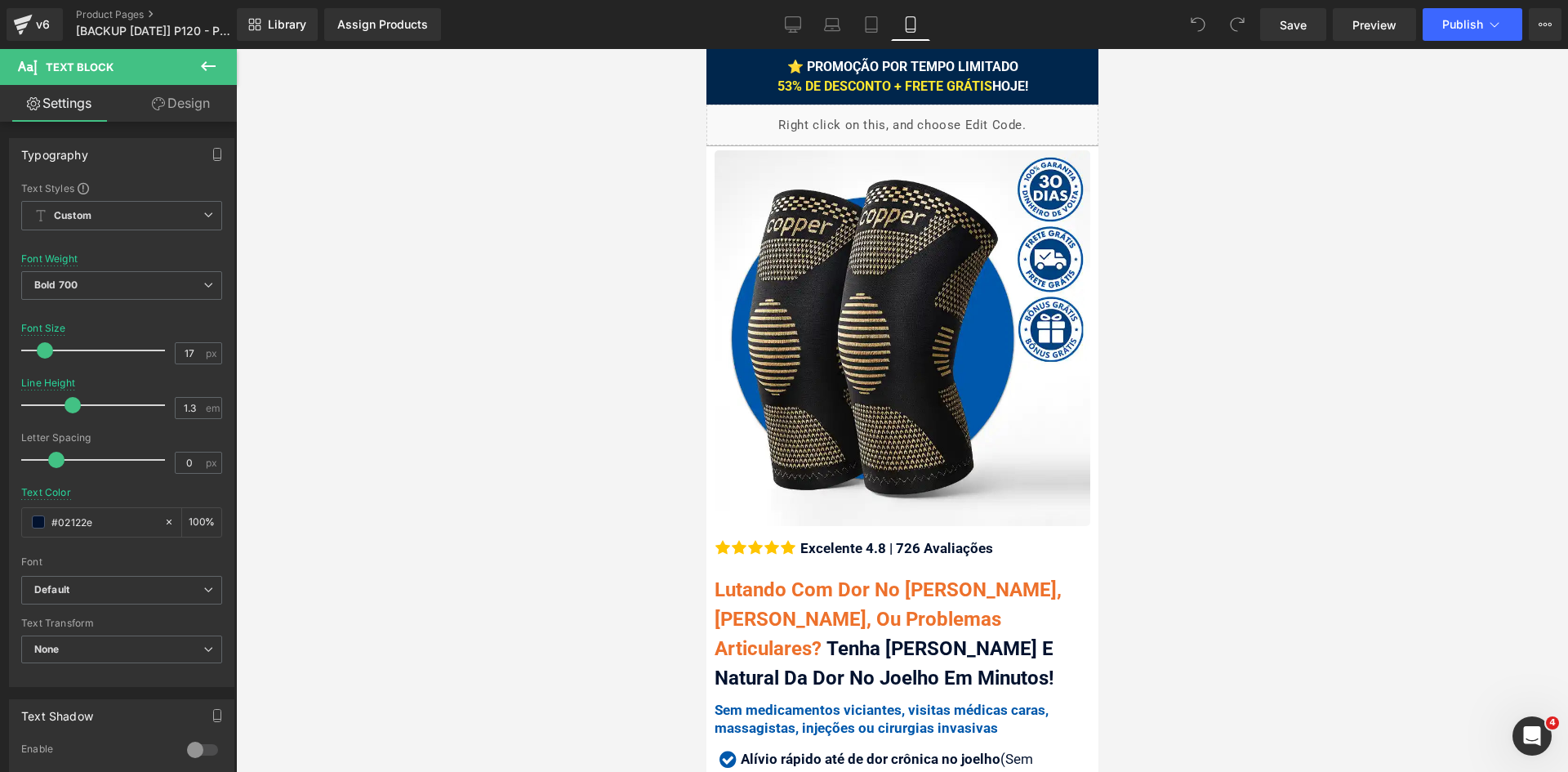
drag, startPoint x: 1092, startPoint y: 569, endPoint x: 1499, endPoint y: 50, distance: 659.6
